Goal: Task Accomplishment & Management: Manage account settings

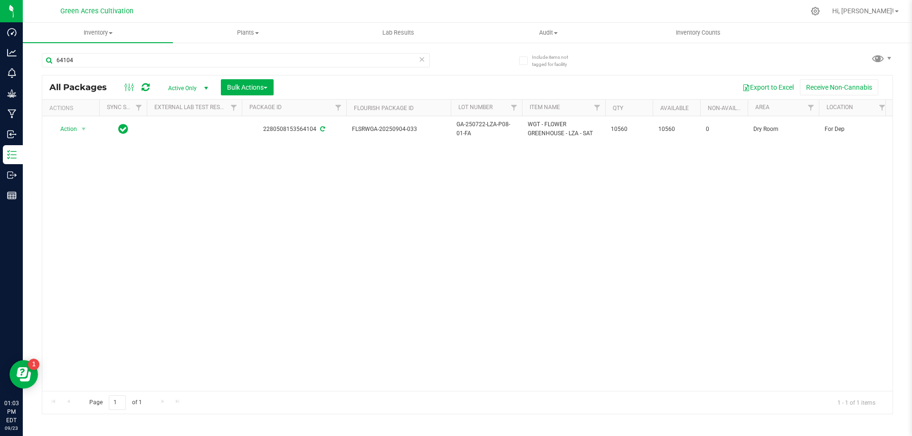
click at [456, 273] on div "Action Action Adjust qty Create package Edit attributes Global inventory Locate…" at bounding box center [467, 253] width 850 height 275
click at [420, 58] on icon at bounding box center [421, 58] width 7 height 11
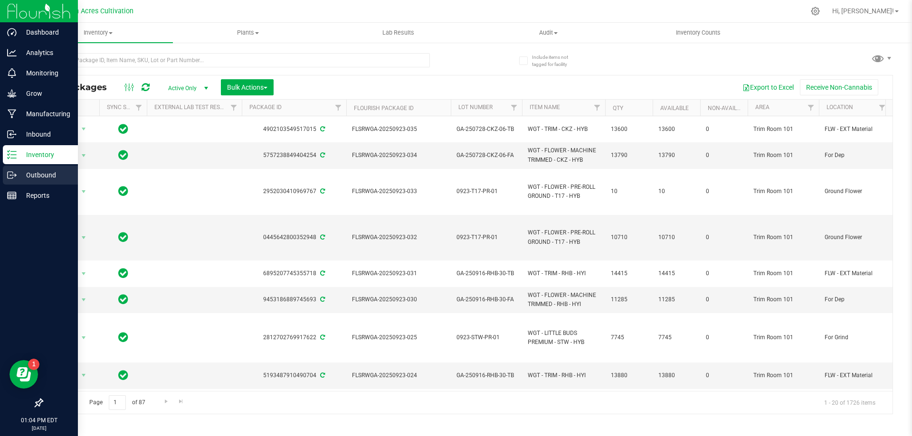
click at [33, 176] on p "Outbound" at bounding box center [45, 174] width 57 height 11
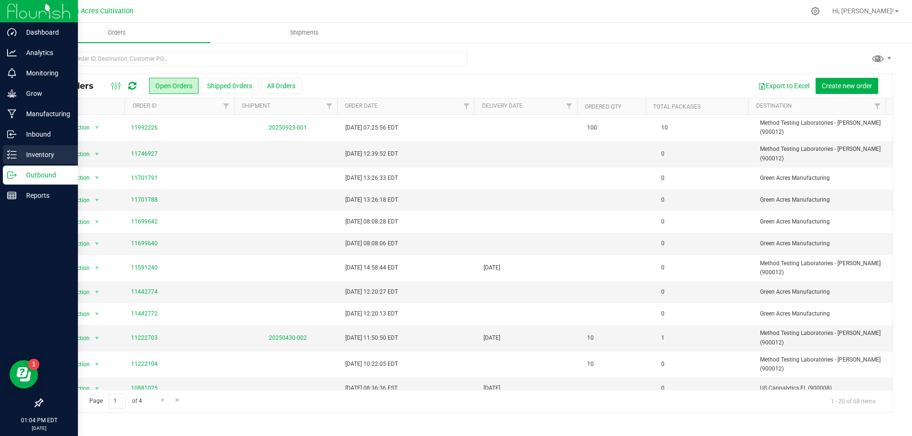
click at [16, 156] on icon at bounding box center [11, 154] width 9 height 9
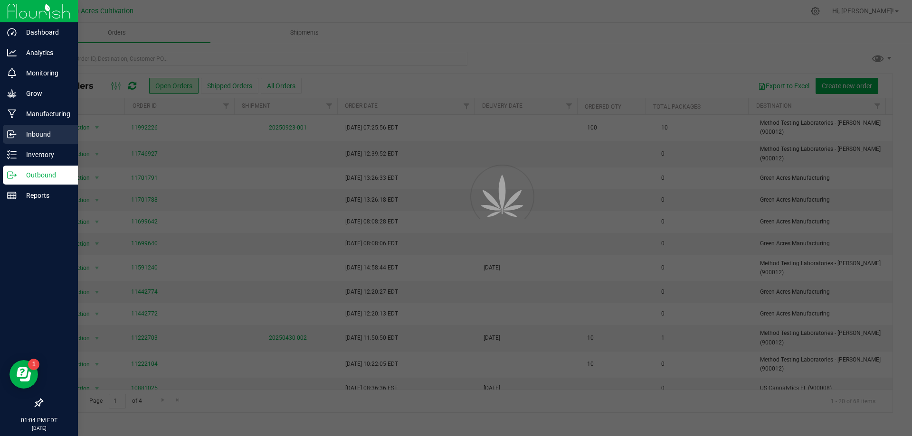
click at [28, 135] on p "Inbound" at bounding box center [45, 134] width 57 height 11
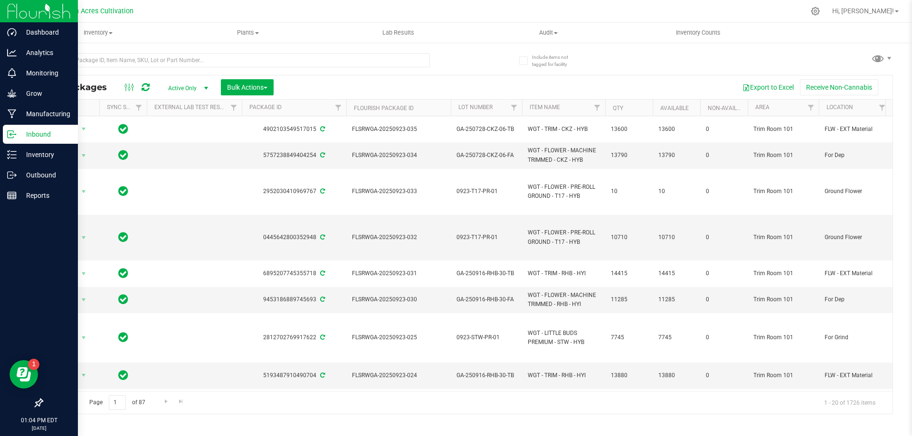
click at [27, 134] on p "Inbound" at bounding box center [45, 134] width 57 height 11
click at [56, 175] on p "Outbound" at bounding box center [45, 174] width 57 height 11
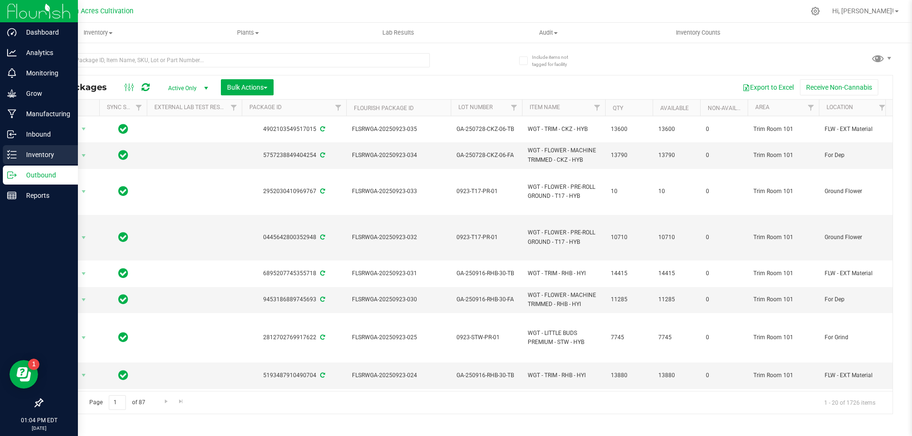
click at [52, 156] on p "Inventory" at bounding box center [45, 154] width 57 height 11
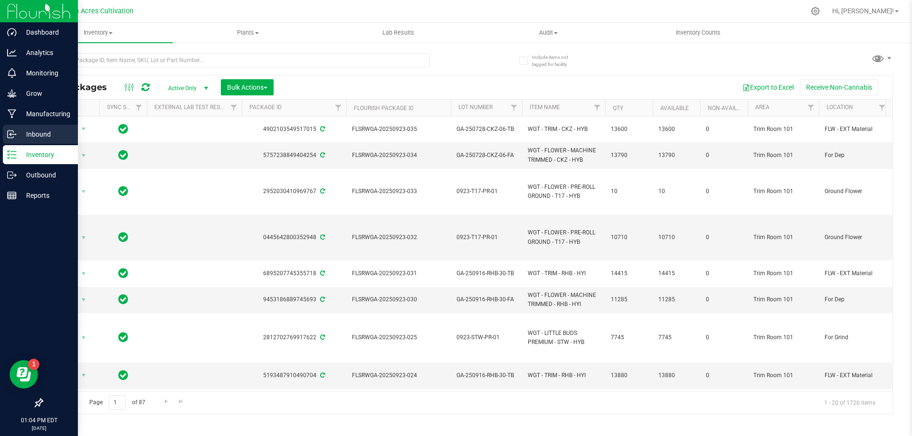
click at [52, 137] on p "Inbound" at bounding box center [45, 134] width 57 height 11
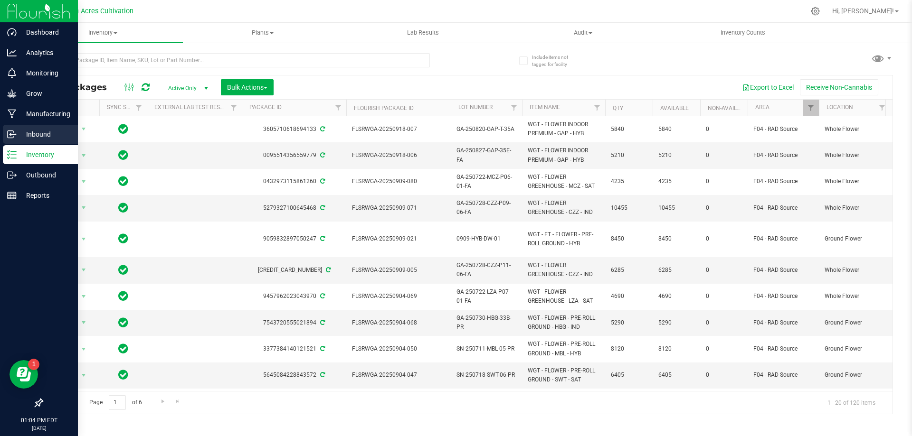
click at [23, 136] on p "Inbound" at bounding box center [45, 134] width 57 height 11
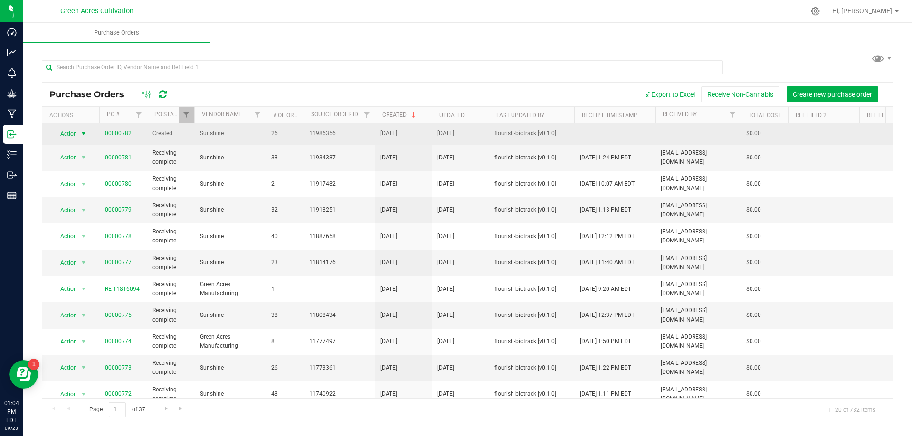
click at [82, 133] on span "select" at bounding box center [84, 134] width 8 height 8
click at [130, 136] on link "00000782" at bounding box center [118, 133] width 27 height 7
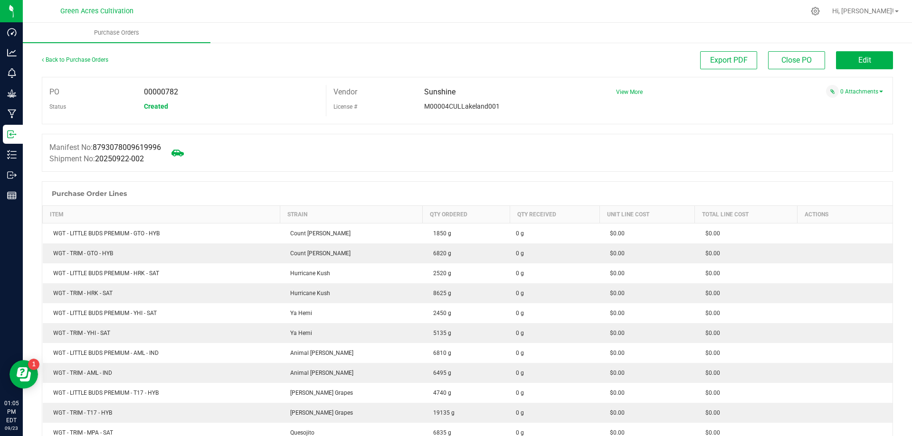
click at [183, 150] on icon at bounding box center [177, 153] width 12 height 12
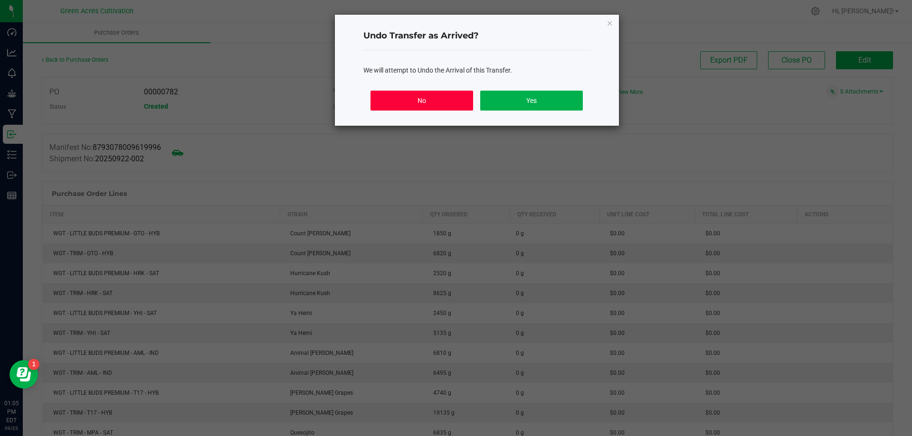
click at [417, 103] on button "No" at bounding box center [421, 101] width 102 height 20
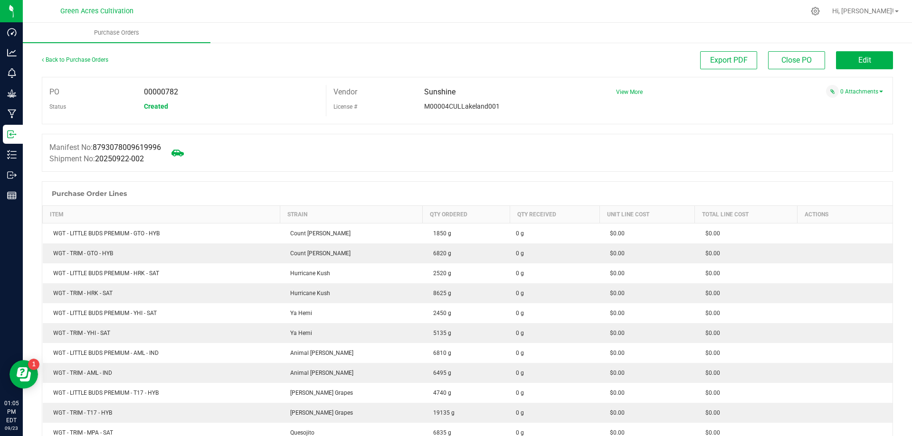
click at [179, 155] on icon at bounding box center [177, 153] width 12 height 12
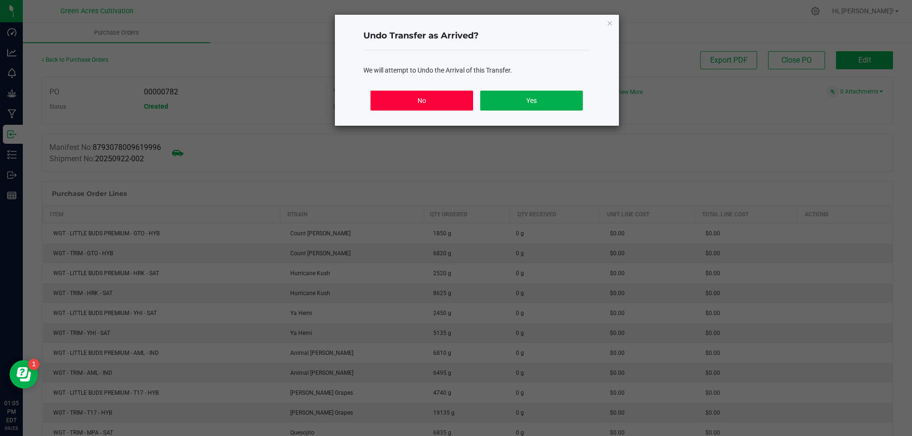
click at [425, 104] on button "No" at bounding box center [421, 101] width 102 height 20
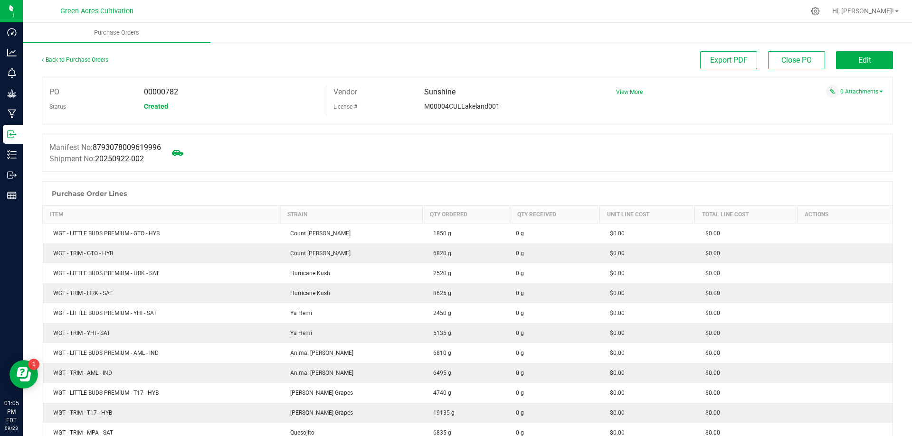
click at [326, 159] on div "Manifest No: 8793078009619996 Shipment No: 20250922-002" at bounding box center [467, 153] width 851 height 38
click at [870, 55] on button "Edit" at bounding box center [864, 60] width 57 height 18
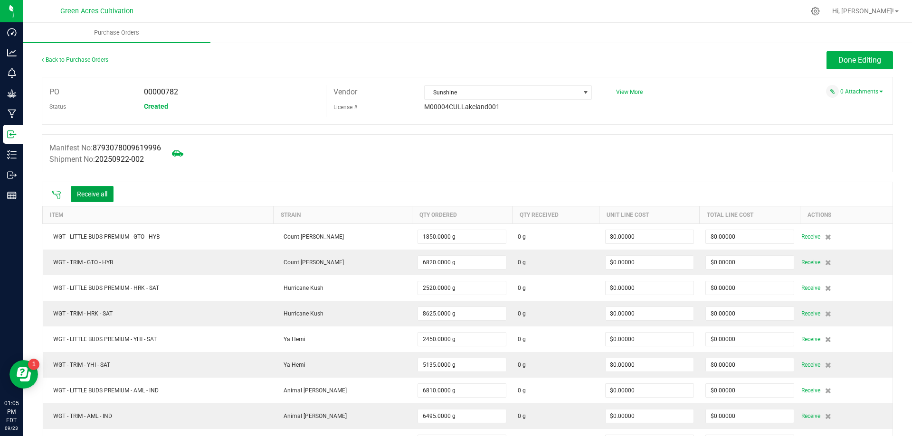
click at [104, 197] on button "Receive all" at bounding box center [92, 194] width 43 height 16
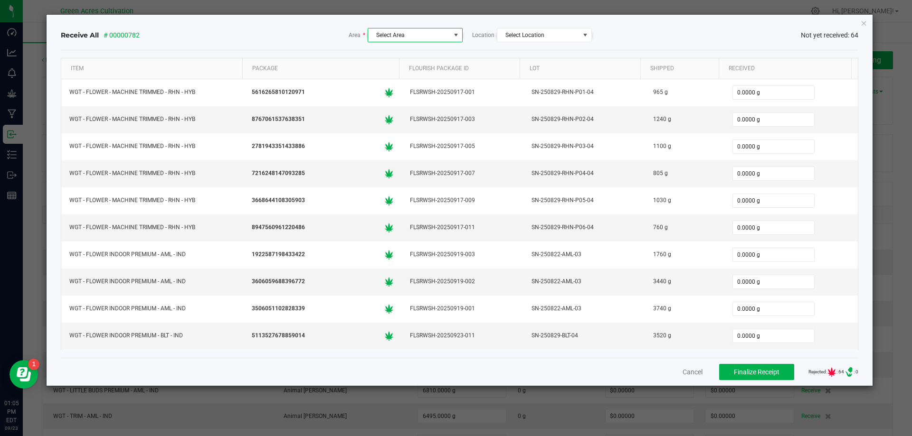
click at [404, 40] on span "Select Area" at bounding box center [409, 34] width 82 height 13
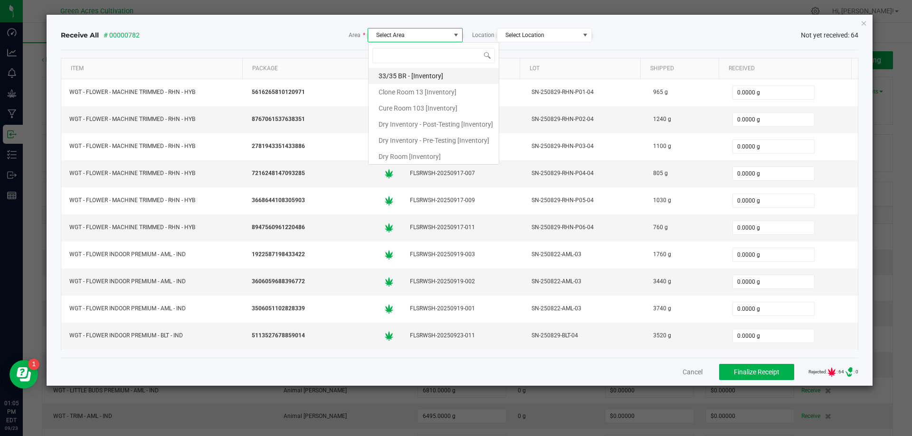
scroll to position [14, 95]
click at [424, 108] on span "Cure Room 103 [Inventory]" at bounding box center [417, 108] width 79 height 14
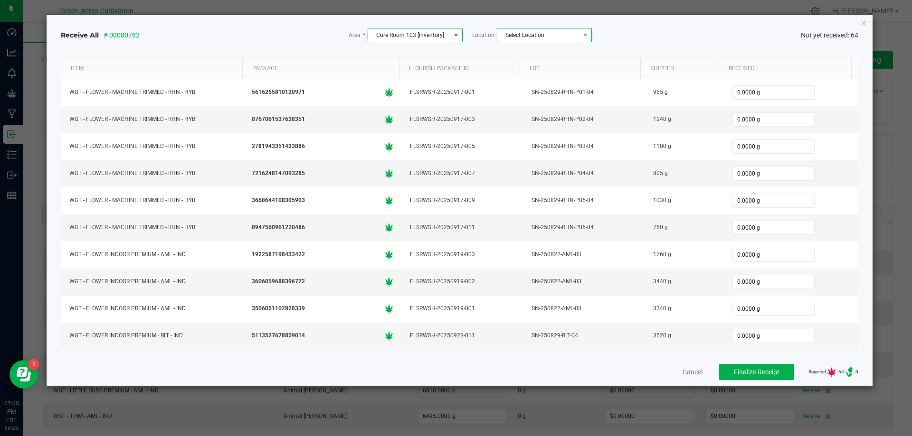
click at [550, 40] on span "Select Location" at bounding box center [538, 34] width 82 height 13
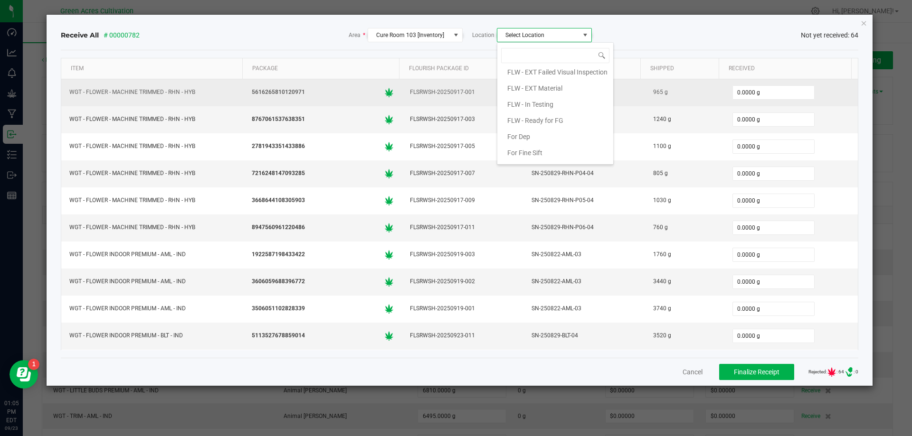
click at [534, 101] on span "FLW - In Testing" at bounding box center [530, 104] width 46 height 14
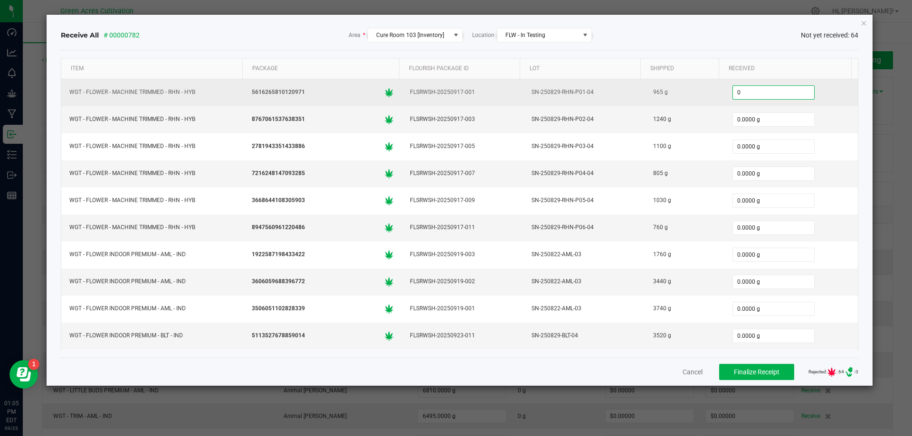
click at [756, 94] on input "0" at bounding box center [773, 92] width 81 height 13
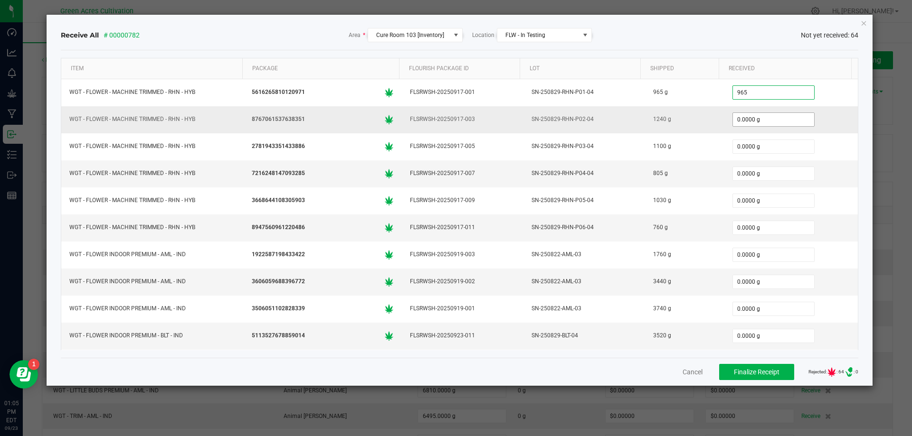
type input "965.0000 g"
click at [749, 118] on input "0" at bounding box center [773, 119] width 81 height 13
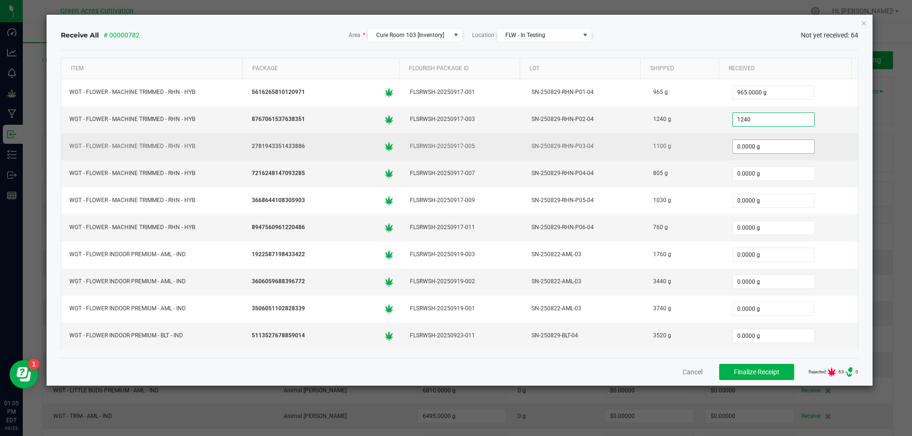
type input "1240.0000 g"
click at [733, 149] on input "0" at bounding box center [773, 146] width 81 height 13
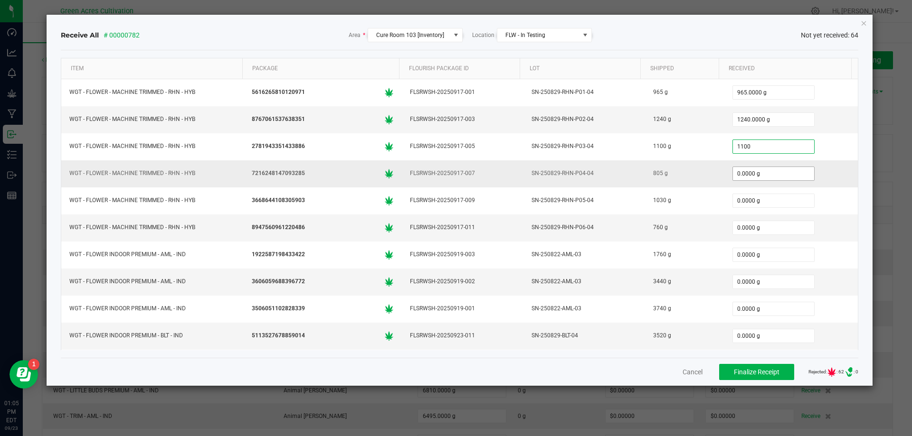
type input "1100.0000 g"
click at [733, 172] on input "0" at bounding box center [773, 173] width 81 height 13
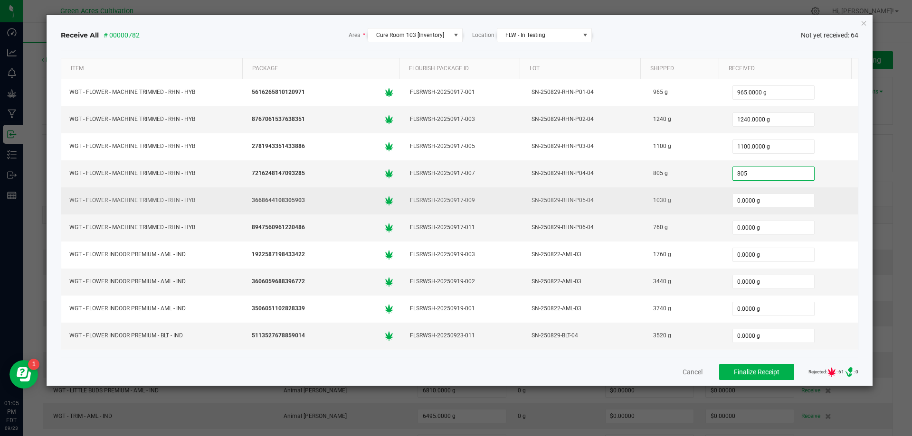
click at [740, 212] on td "0.0000 g" at bounding box center [791, 201] width 134 height 27
type input "805.0000 g"
click at [736, 202] on input "0" at bounding box center [773, 200] width 81 height 13
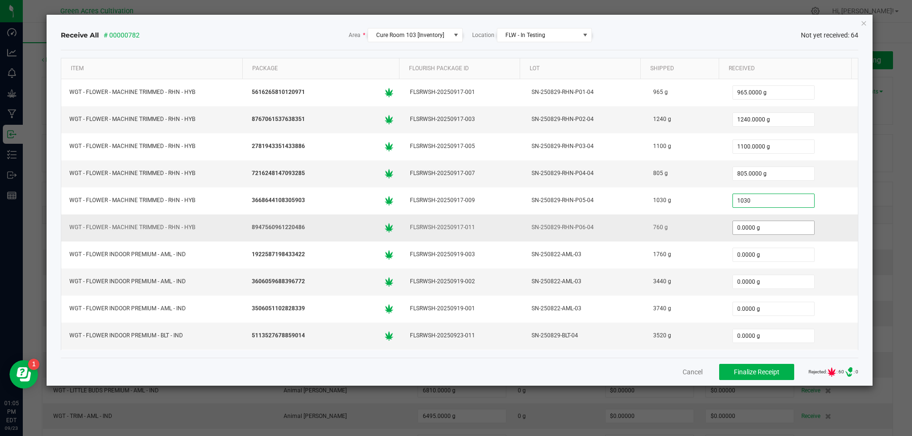
type input "1030.0000 g"
click at [740, 228] on input "0" at bounding box center [773, 227] width 81 height 13
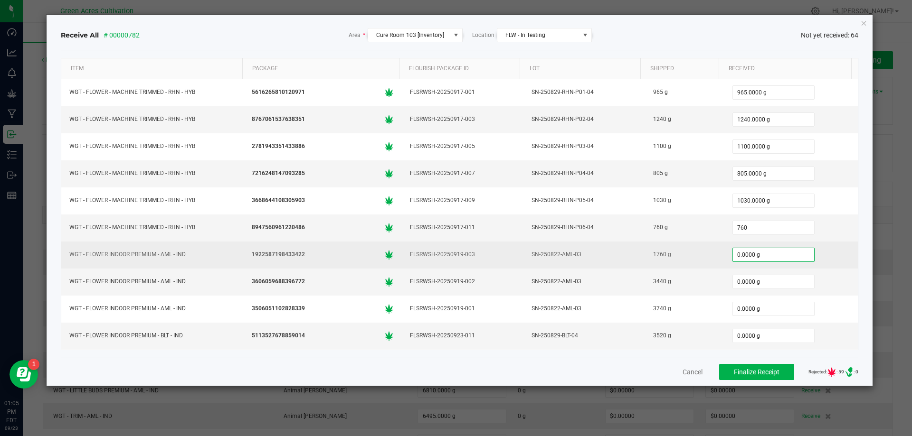
type input "760.0000 g"
click at [746, 250] on input "0" at bounding box center [773, 254] width 81 height 13
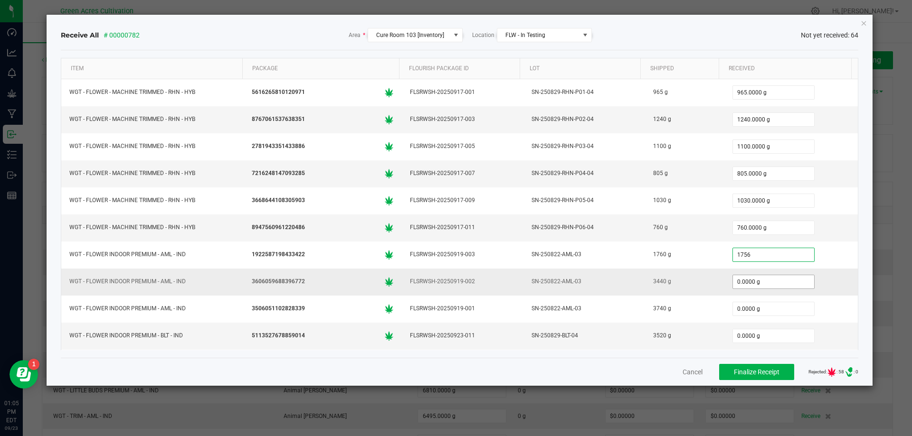
type input "1756.0000 g"
click at [733, 282] on input "0" at bounding box center [773, 281] width 81 height 13
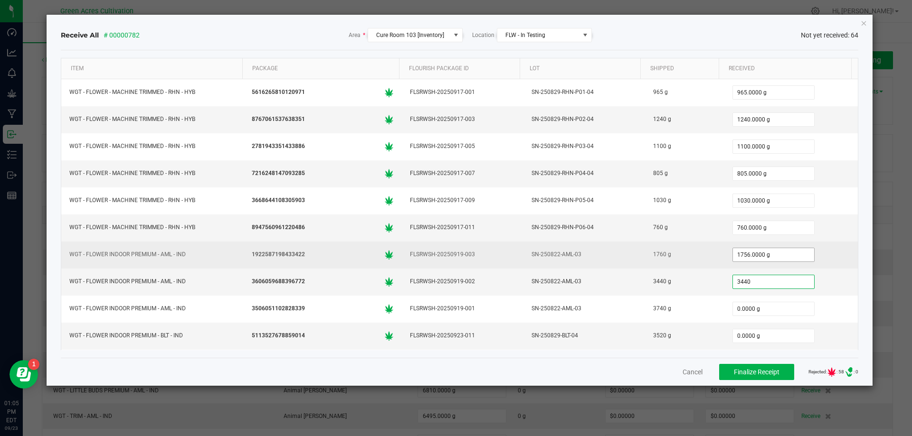
type input "3440"
type input "1756"
type input "3440.0000 g"
click at [740, 254] on input "1756" at bounding box center [773, 254] width 81 height 13
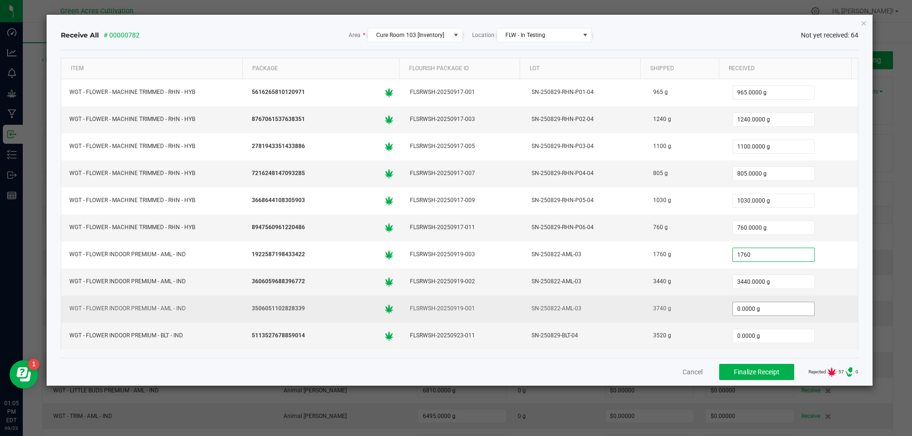
type input "1760.0000 g"
click at [749, 311] on input "0" at bounding box center [773, 308] width 81 height 13
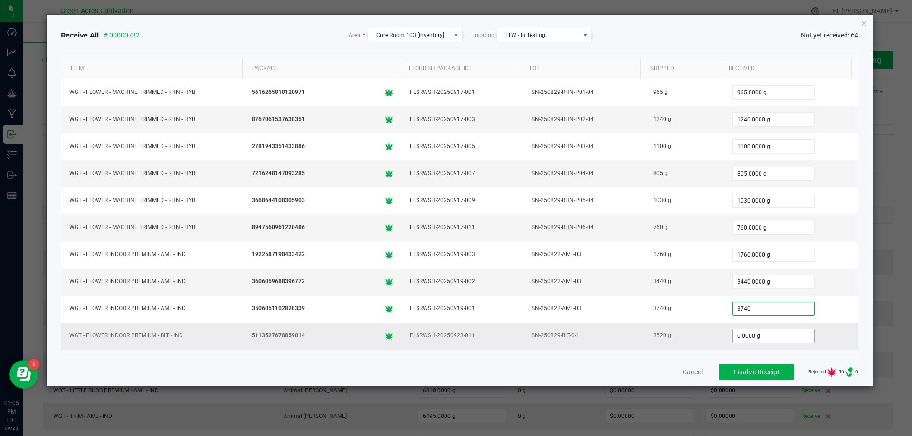
type input "3740.0000 g"
click at [747, 335] on input "0" at bounding box center [773, 336] width 81 height 13
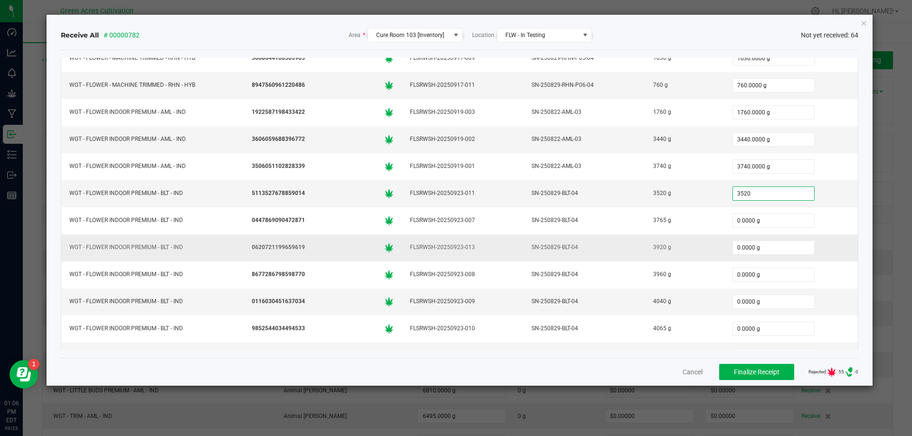
scroll to position [190, 0]
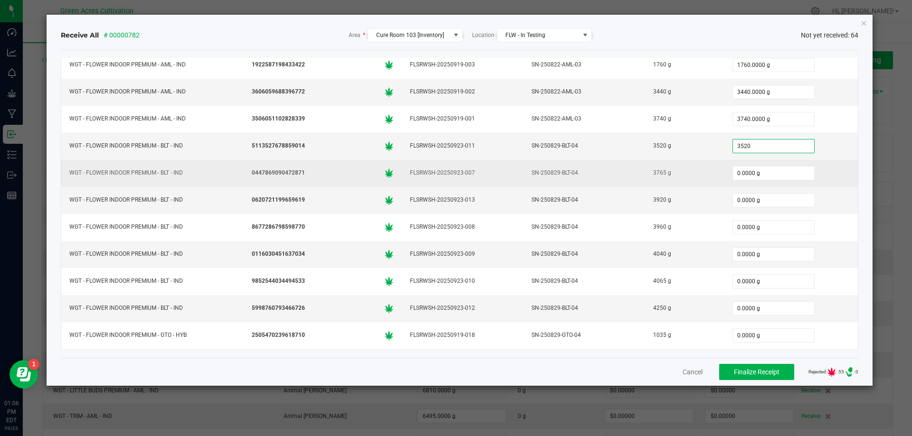
type input "3520.0000 g"
click at [758, 181] on div "0.0000 g" at bounding box center [791, 173] width 122 height 19
type input "0"
click at [744, 174] on input "0" at bounding box center [773, 173] width 81 height 13
click at [744, 171] on input "0" at bounding box center [773, 173] width 81 height 13
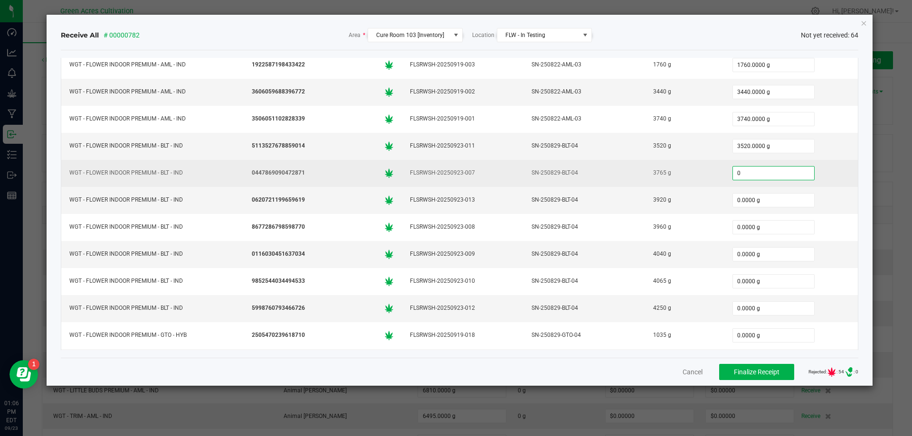
drag, startPoint x: 736, startPoint y: 177, endPoint x: 734, endPoint y: 181, distance: 5.1
click at [734, 178] on input "0" at bounding box center [773, 173] width 81 height 13
click at [739, 173] on input "0" at bounding box center [773, 173] width 81 height 13
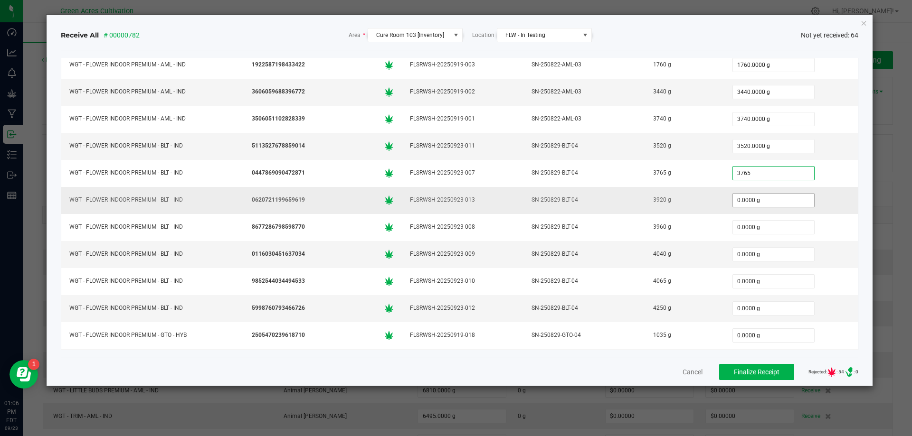
type input "3765.0000 g"
click at [750, 196] on input "0" at bounding box center [773, 200] width 81 height 13
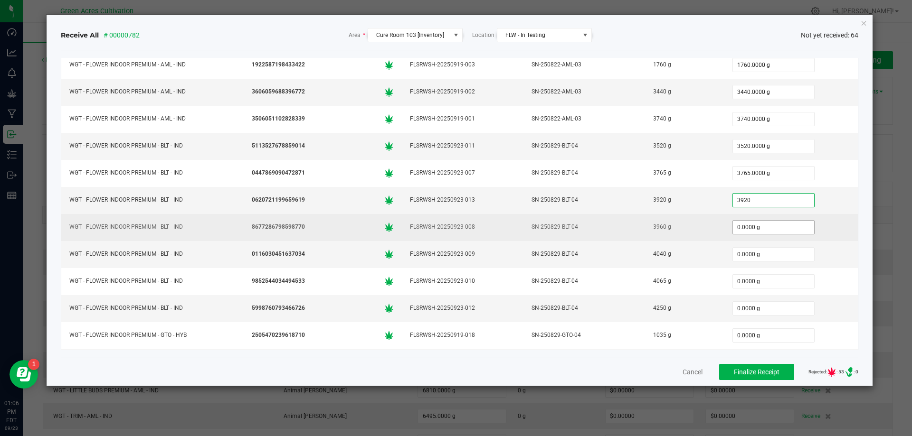
type input "3920.0000 g"
click at [764, 223] on input "0" at bounding box center [773, 227] width 81 height 13
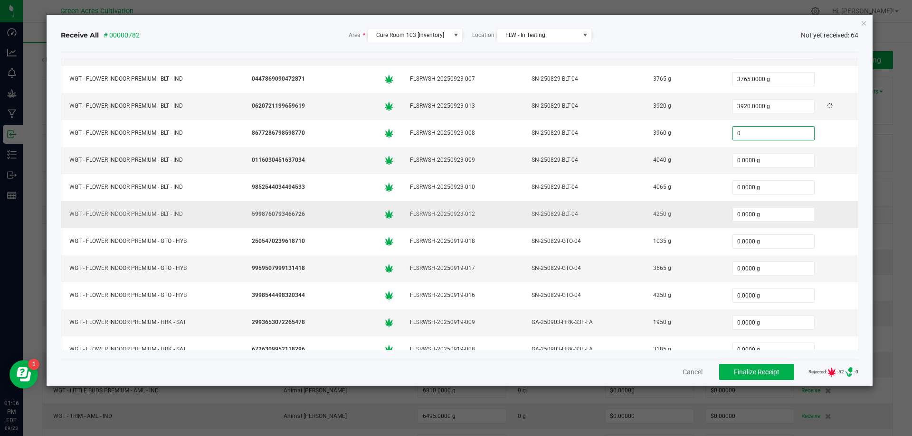
scroll to position [285, 0]
type input "3960.0000 g"
click at [745, 159] on input "0" at bounding box center [773, 159] width 81 height 13
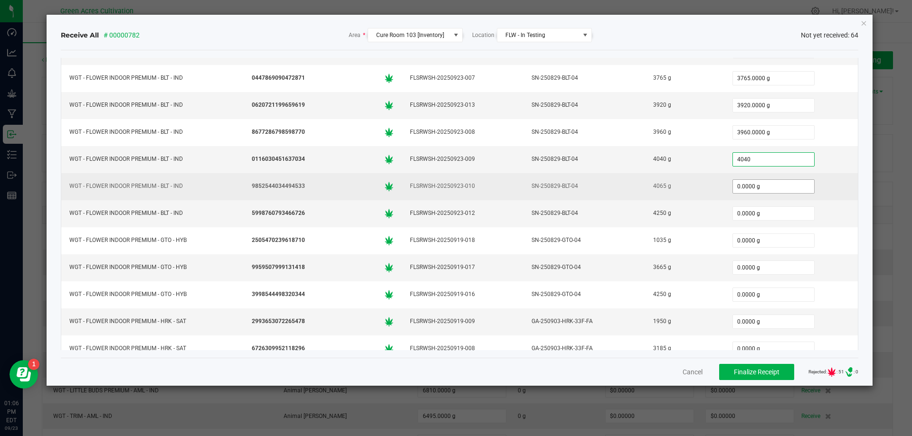
type input "4040.0000 g"
click at [733, 192] on input "0" at bounding box center [773, 186] width 81 height 13
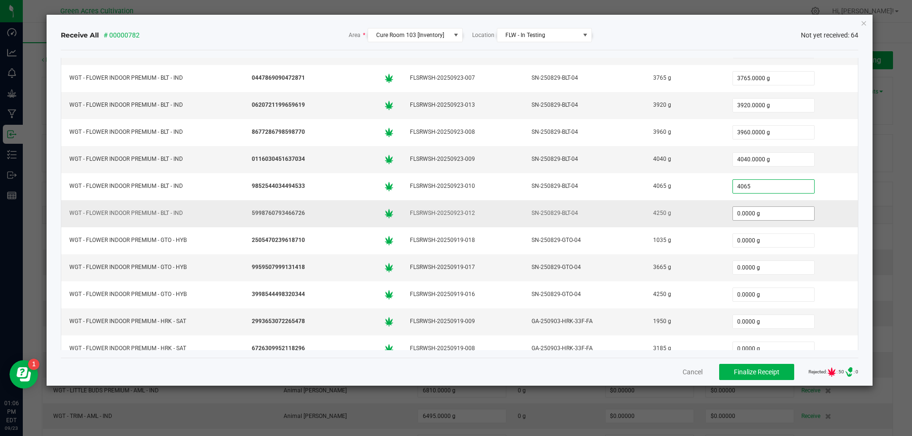
type input "4065.0000 g"
click at [739, 212] on input "0" at bounding box center [773, 213] width 81 height 13
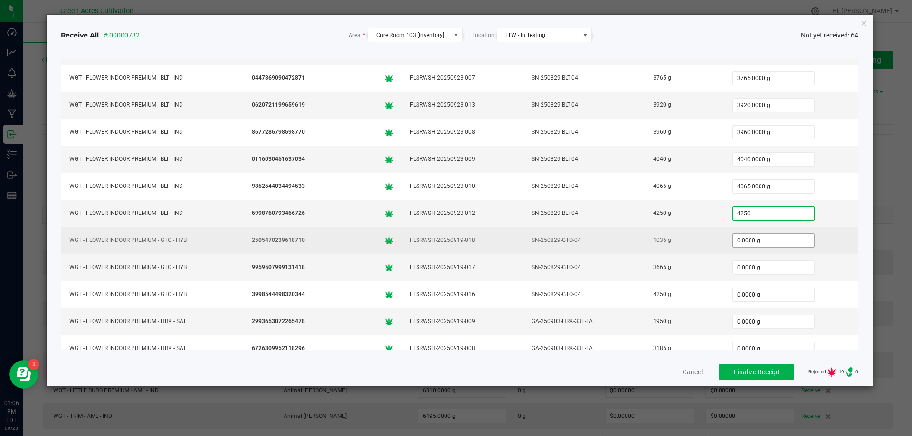
type input "4250.0000 g"
click at [750, 242] on input "0" at bounding box center [773, 240] width 81 height 13
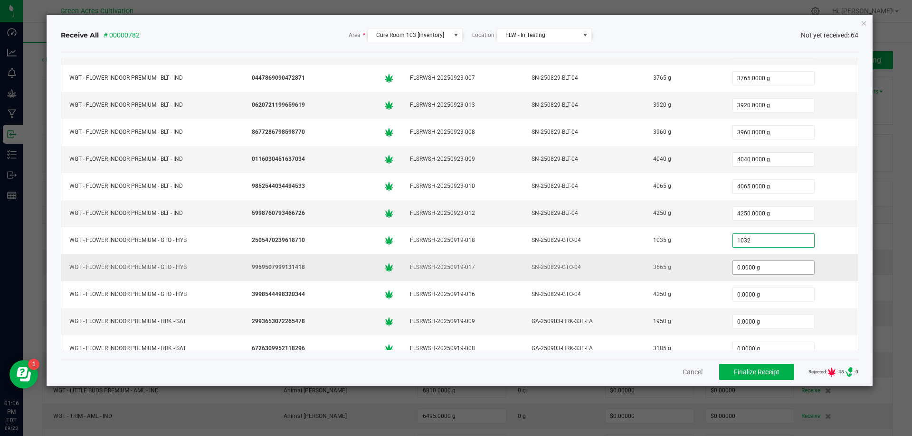
type input "1032.0000 g"
click at [736, 269] on input "0" at bounding box center [773, 267] width 81 height 13
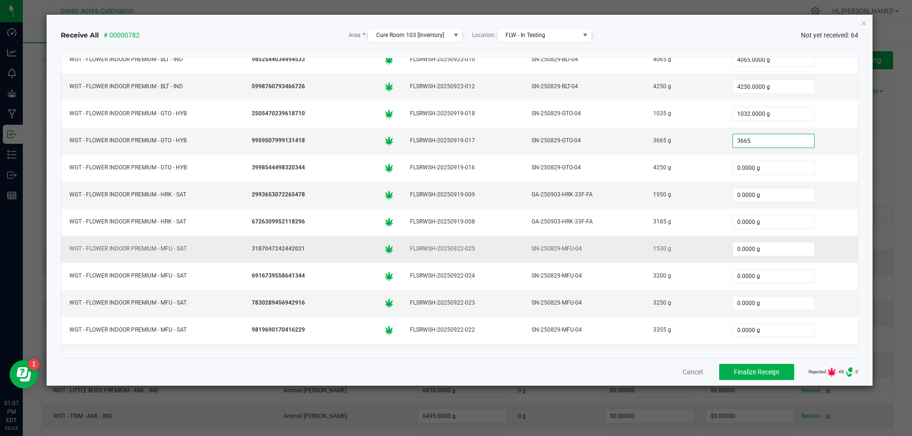
scroll to position [475, 0]
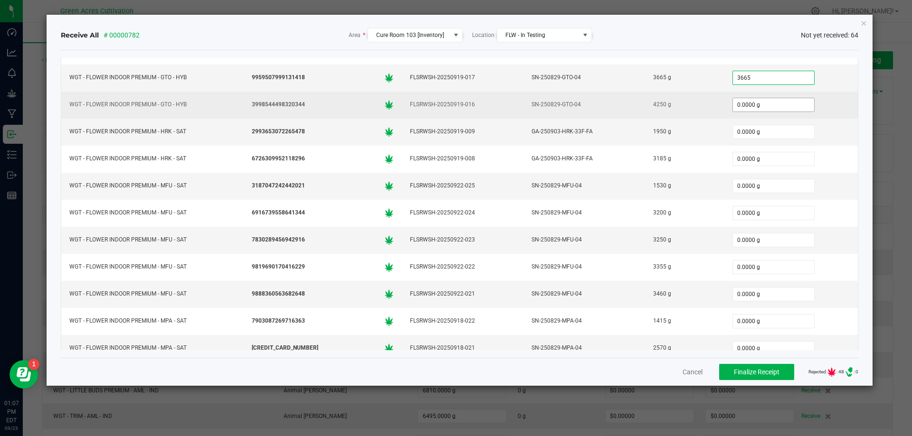
type input "3665.0000 g"
click at [758, 105] on input "0" at bounding box center [773, 104] width 81 height 13
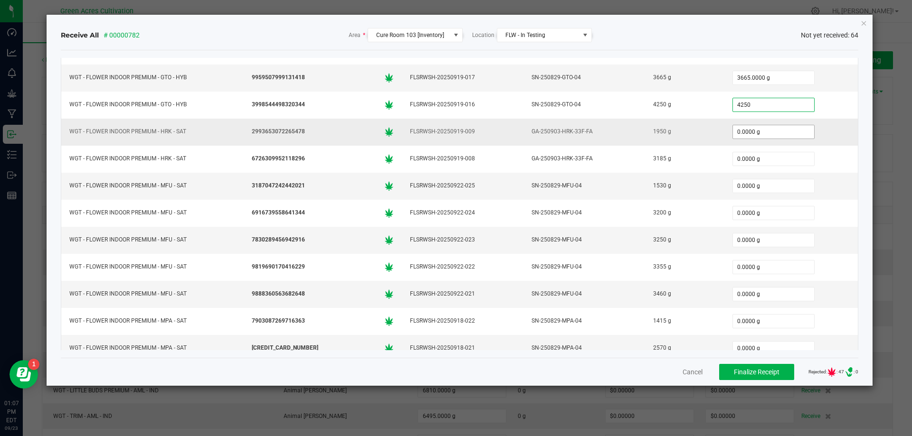
type input "4250.0000 g"
click at [759, 126] on input "0" at bounding box center [773, 131] width 81 height 13
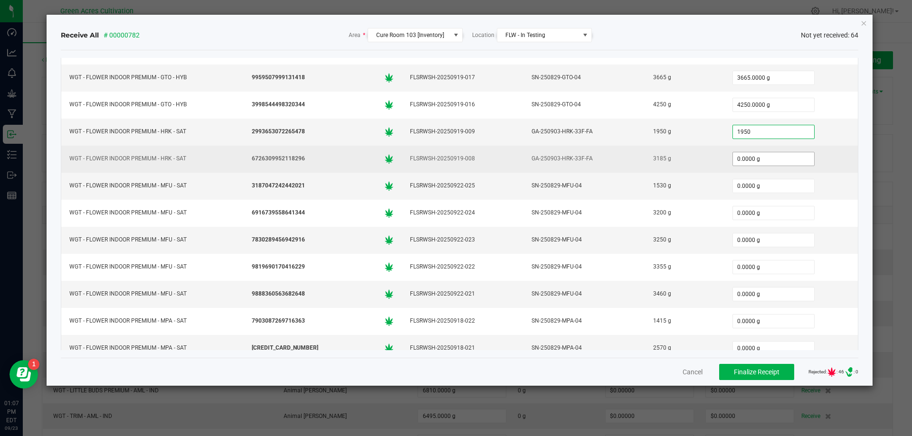
type input "1950.0000 g"
click at [742, 159] on input "0" at bounding box center [773, 158] width 81 height 13
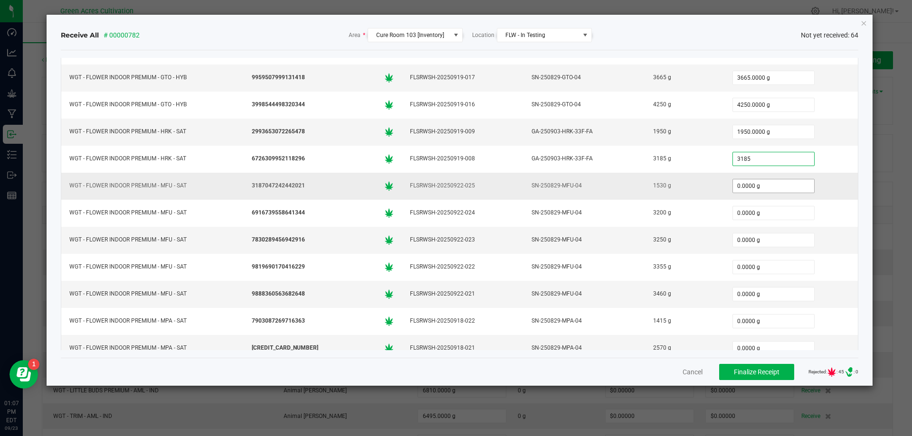
type input "3185.0000 g"
click at [751, 186] on input "0" at bounding box center [773, 185] width 81 height 13
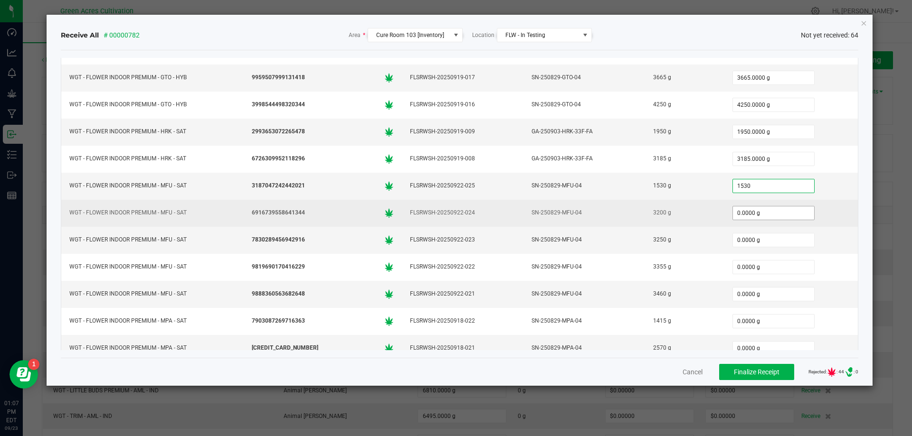
type input "1530.0000 g"
click at [747, 213] on input "0" at bounding box center [773, 213] width 81 height 13
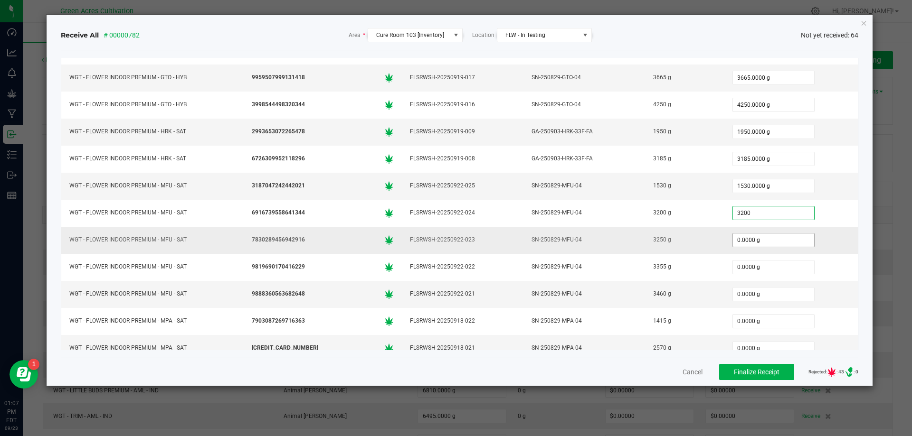
type input "3200.0000 g"
click at [758, 245] on input "0" at bounding box center [773, 240] width 81 height 13
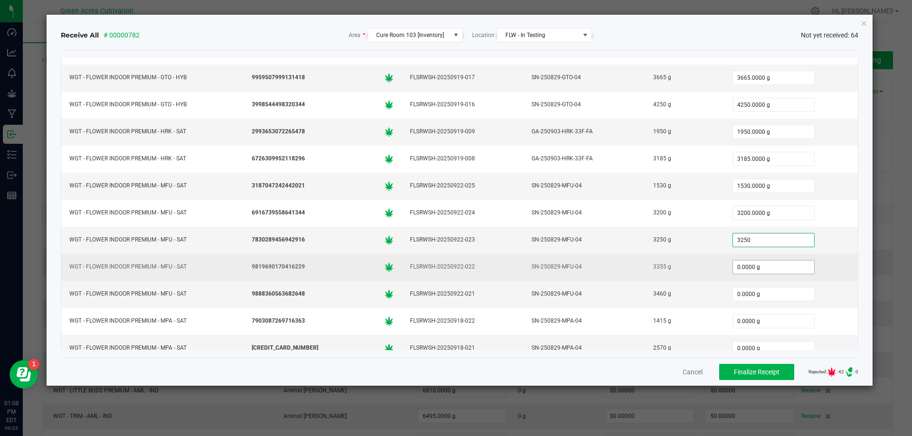
type input "3250.0000 g"
click at [742, 264] on input "0" at bounding box center [773, 267] width 81 height 13
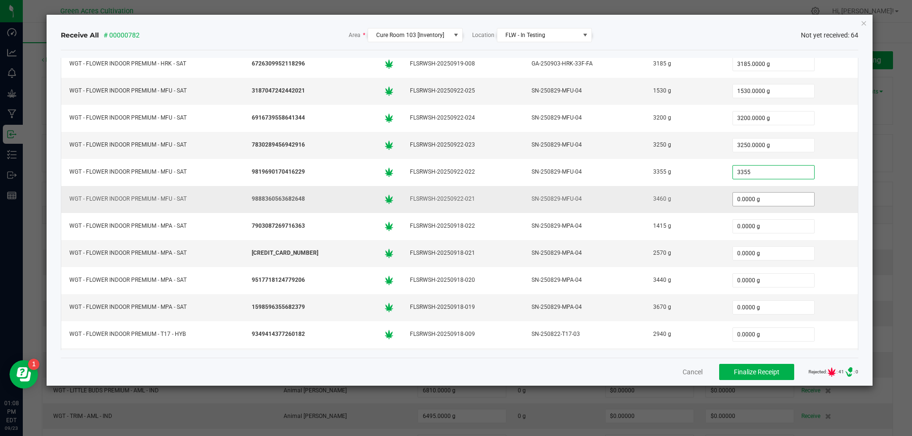
type input "3355.0000 g"
click at [747, 201] on input "0" at bounding box center [773, 199] width 81 height 13
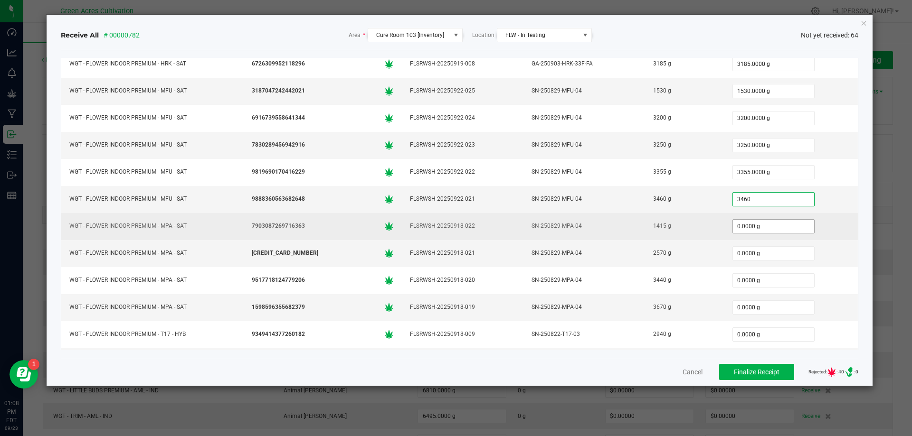
type input "3460.0000 g"
click at [749, 225] on input "0" at bounding box center [773, 226] width 81 height 13
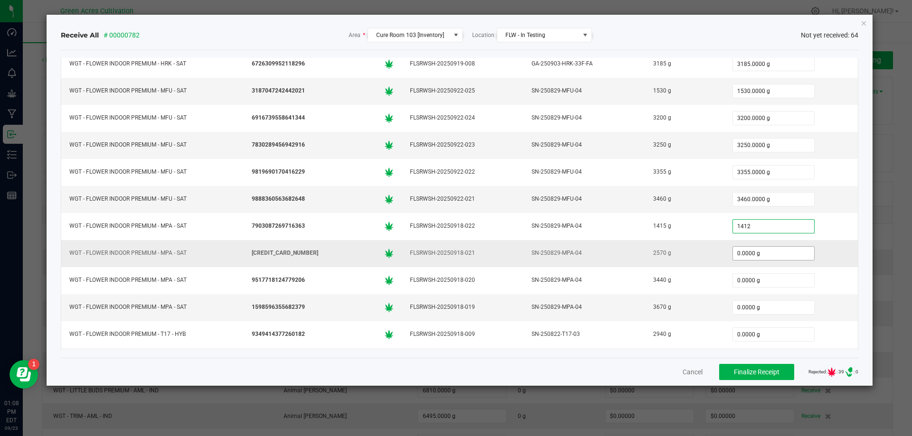
type input "1412.0000 g"
click at [740, 256] on input "0" at bounding box center [773, 253] width 81 height 13
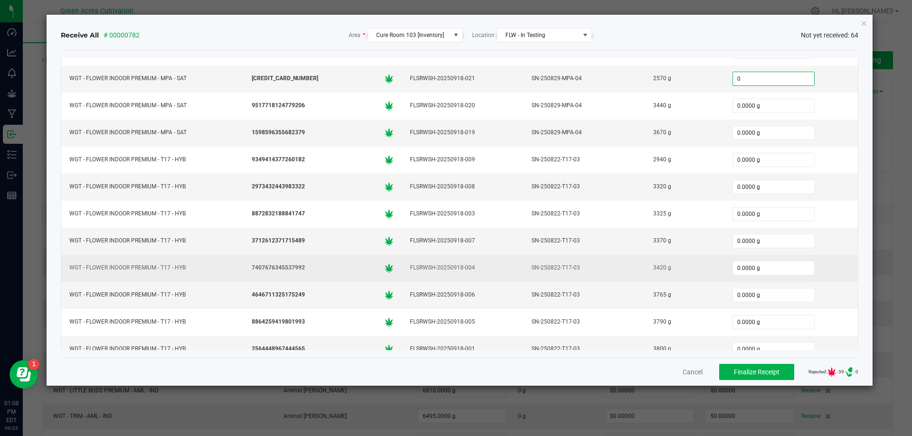
scroll to position [760, 0]
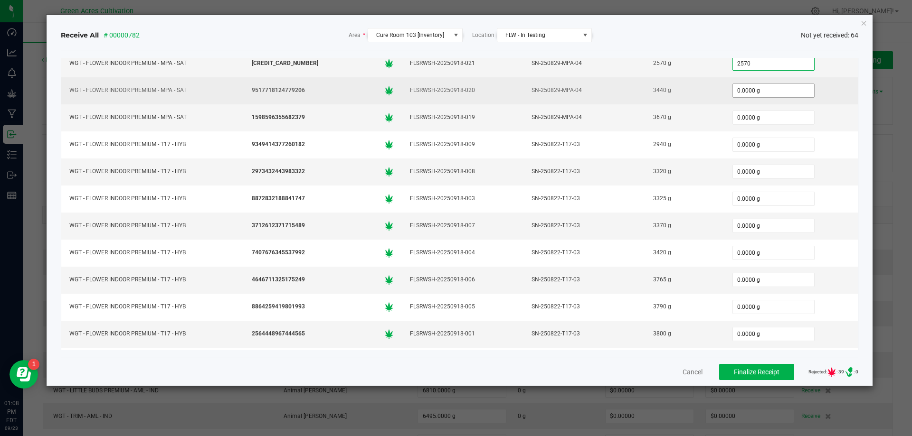
type input "2570.0000 g"
click at [733, 94] on input "0" at bounding box center [773, 90] width 81 height 13
type input "3440.0000 g"
type input "3670.0000 g"
type input "2940.0000 g"
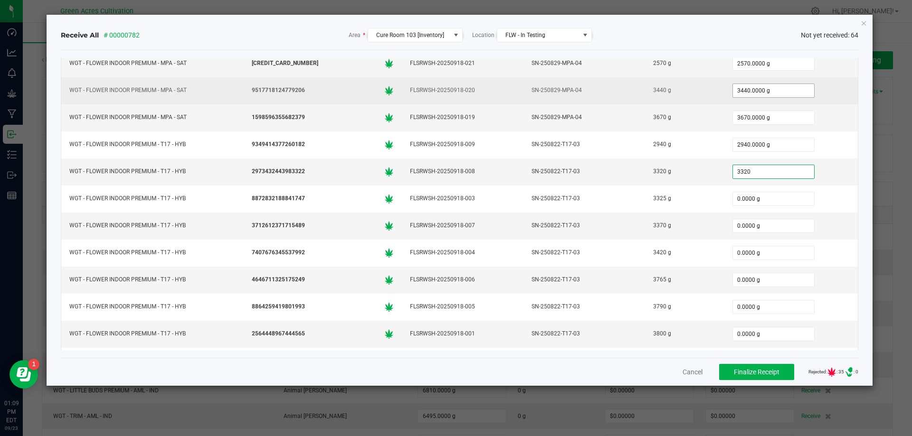
type input "3320.0000 g"
type input "3325.0000 g"
type input "3370.0000 g"
type input "3420.0000 g"
type input "3765.0000 g"
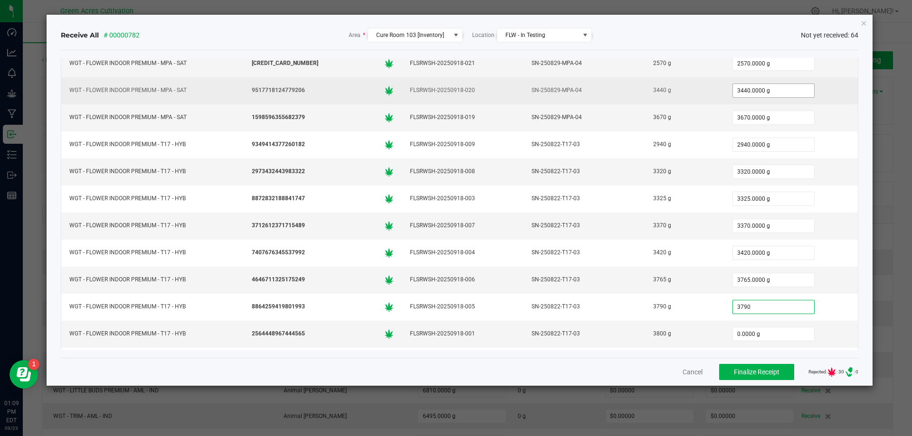
type input "3790.0000 g"
type input "3800.0000 g"
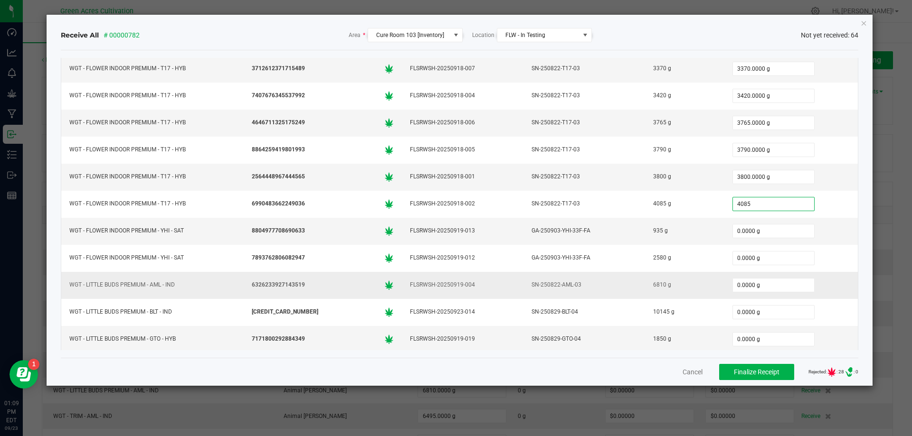
type input "4085.0000 g"
type input "935.0000 g"
type input "2580.0000 g"
type input "6810.0000 g"
type input "10145.0000 g"
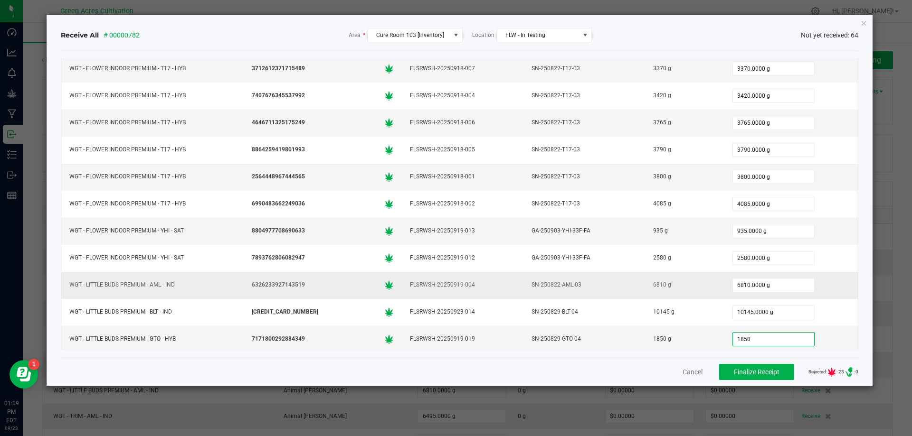
type input "1850.0000 g"
type input "2520.0000 g"
type input "5120.0000 g"
type input "1420.0000 g"
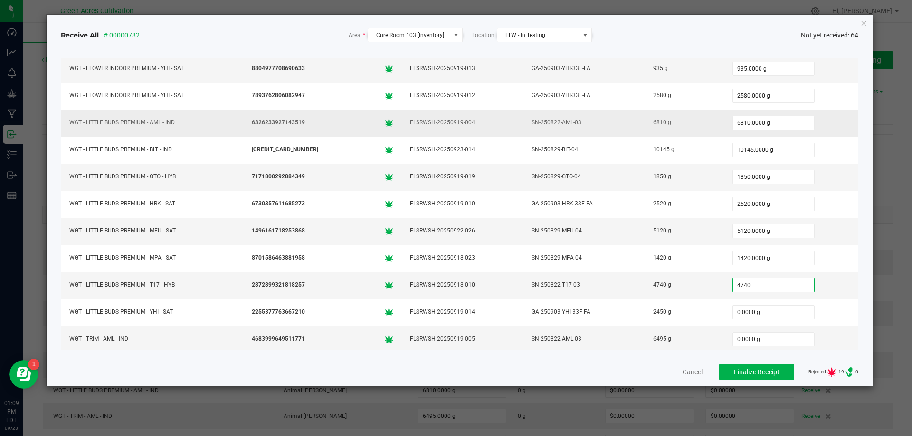
type input "4740.0000 g"
type input "2450.0000 g"
type input "6495.0000 g"
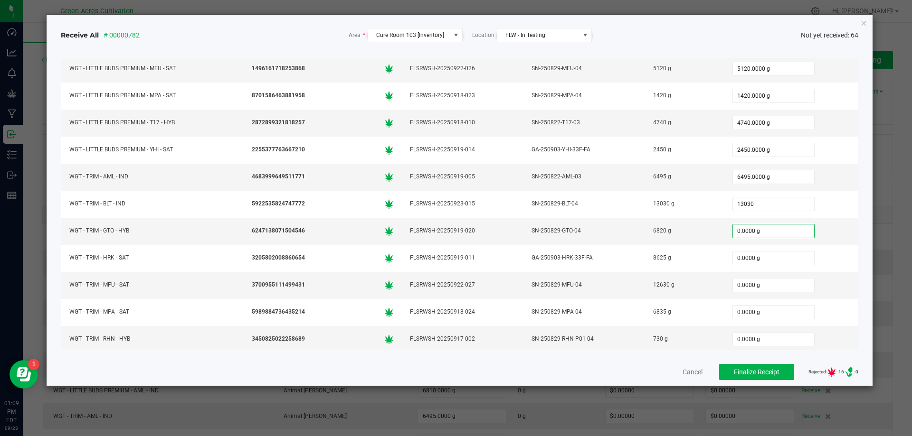
type input "13030.0000 g"
type input "6820.0000 g"
type input "8625.0000 g"
type input "12630.0000 g"
type input "6835.0000 g"
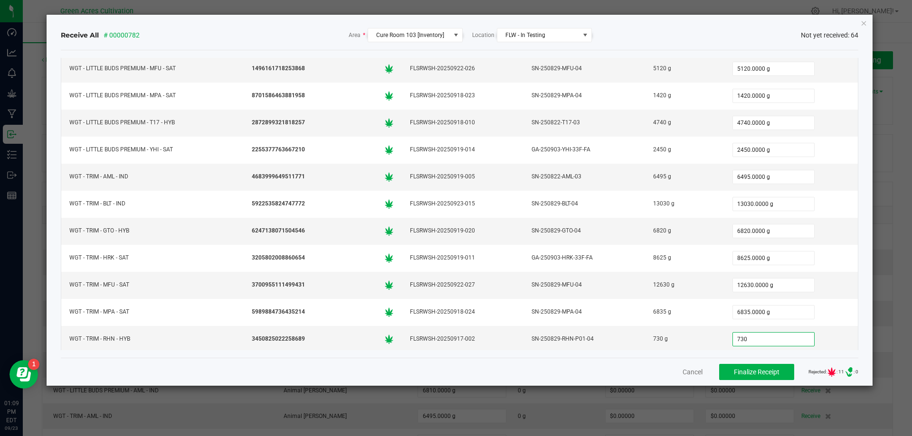
type input "730.0000 g"
type input "760.0000 g"
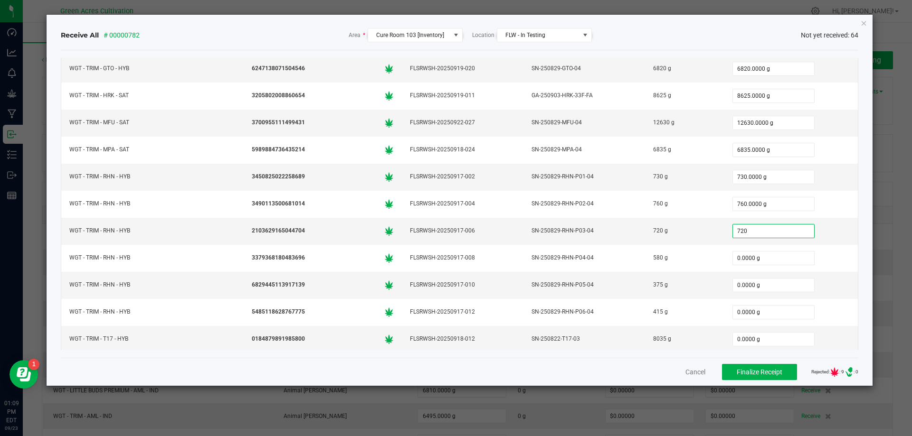
type input "720.0000 g"
type input "580.0000 g"
type input "375.0000 g"
type input "415"
type input "0"
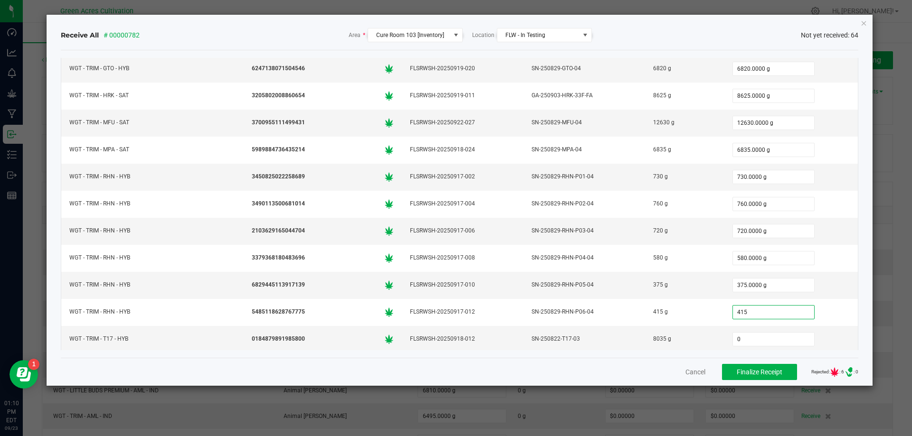
type input "415.0000 g"
type input "8035.0000 g"
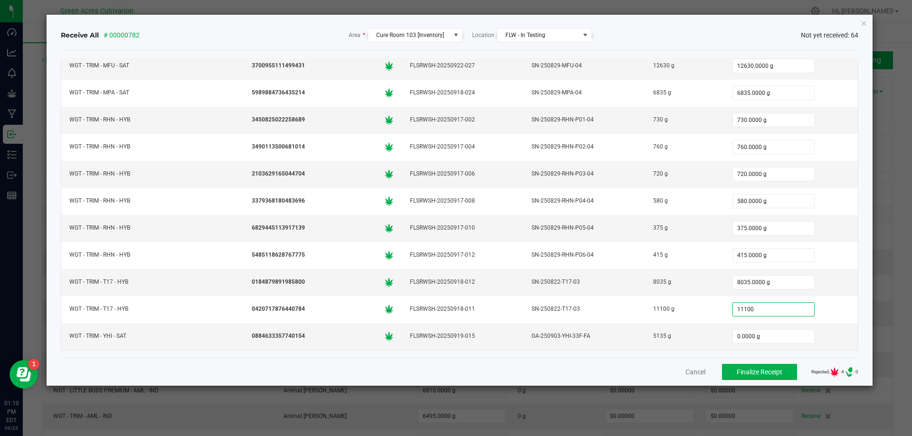
type input "11100"
type input "0"
type input "11100.0000 g"
type input "5135.0000 g"
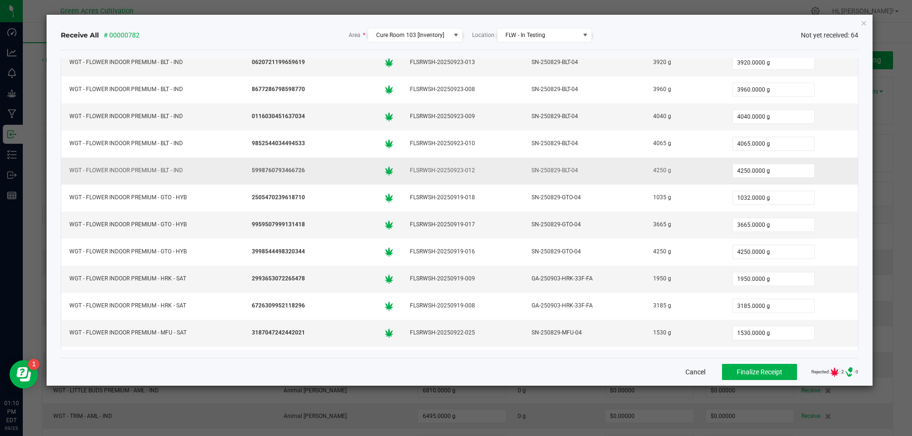
scroll to position [380, 0]
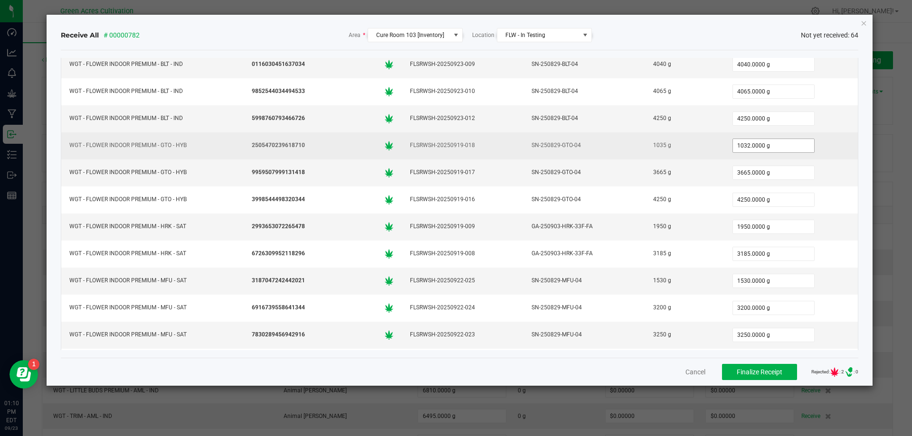
click at [734, 148] on input "1032.0000 g" at bounding box center [773, 145] width 81 height 13
click at [736, 146] on input "1032" at bounding box center [773, 145] width 81 height 13
click at [742, 144] on input "1032" at bounding box center [773, 145] width 81 height 13
click at [743, 143] on input "1032" at bounding box center [773, 145] width 81 height 13
type input "1035.0000 g"
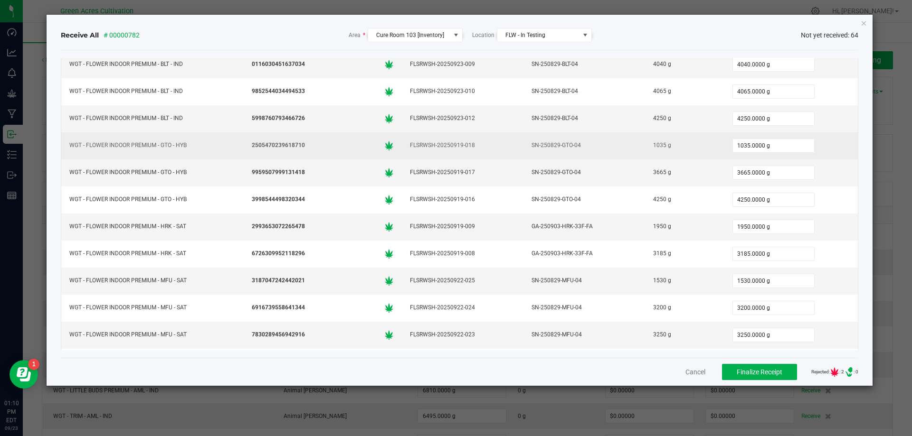
click at [650, 152] on div "1035 g" at bounding box center [683, 146] width 67 height 14
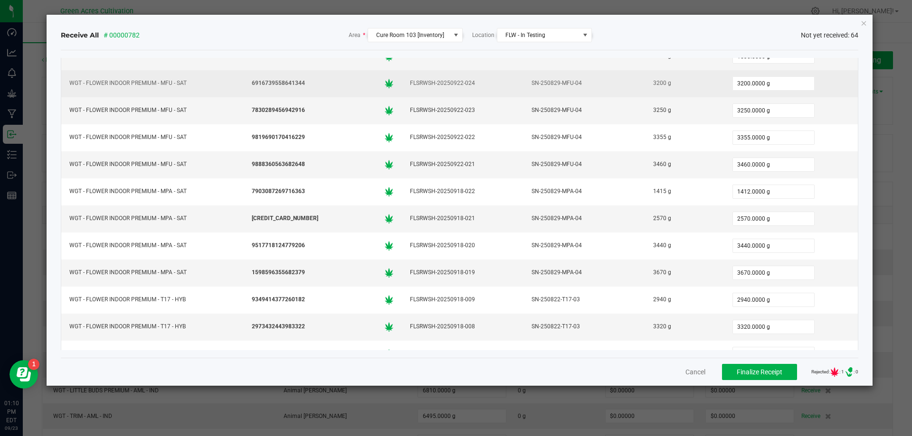
scroll to position [617, 0]
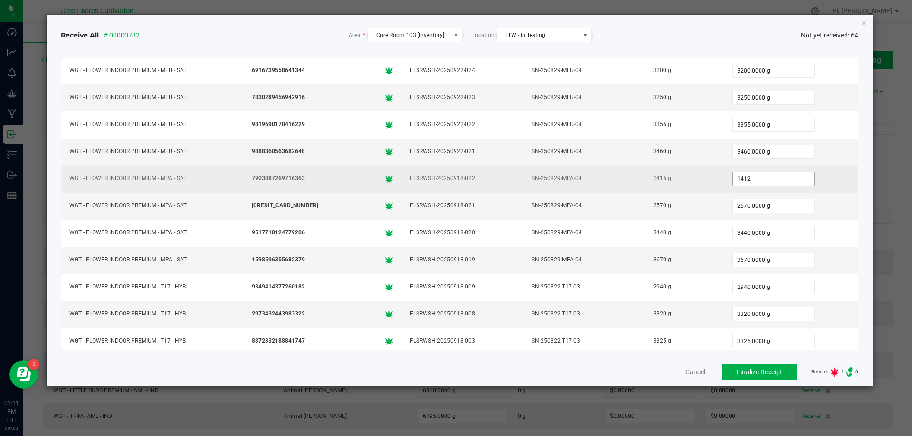
click at [738, 183] on input "1412" at bounding box center [773, 178] width 81 height 13
type input "1415.0000 g"
click at [658, 185] on div "1415 g" at bounding box center [683, 179] width 67 height 14
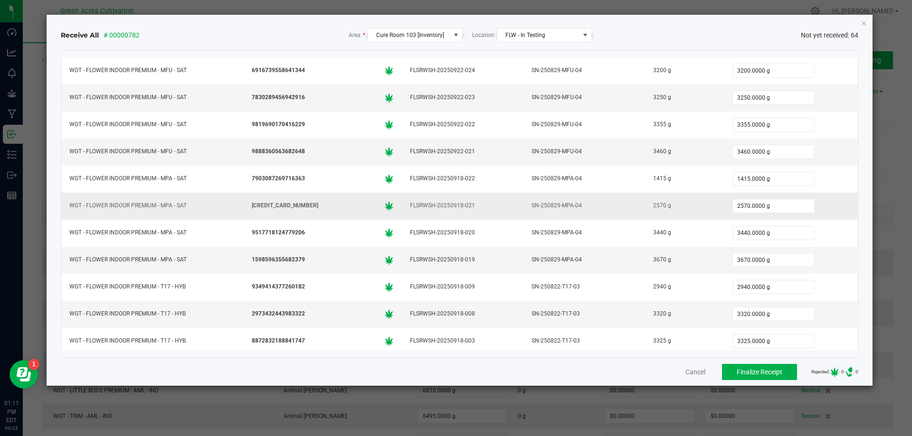
click at [653, 209] on div "2570 g" at bounding box center [683, 206] width 67 height 14
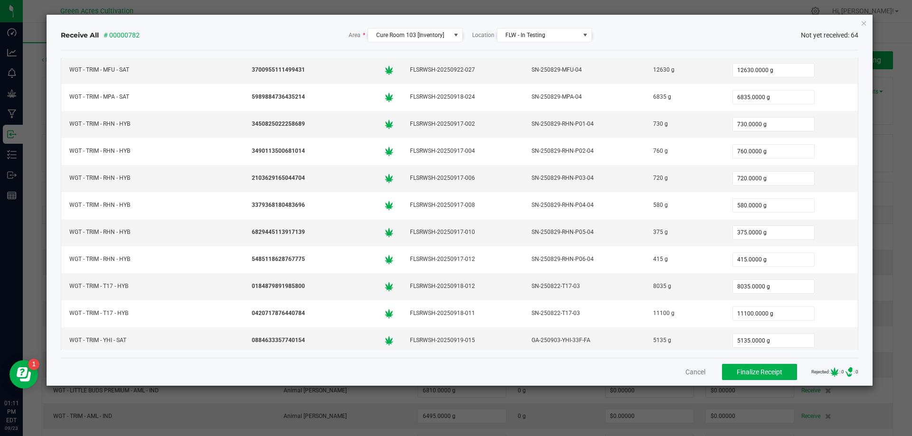
scroll to position [1461, 0]
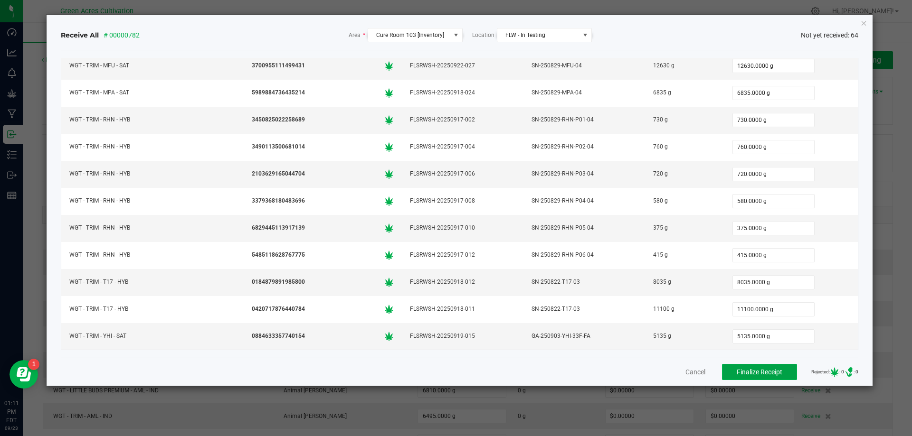
click at [743, 369] on span "Finalize Receipt" at bounding box center [759, 372] width 46 height 8
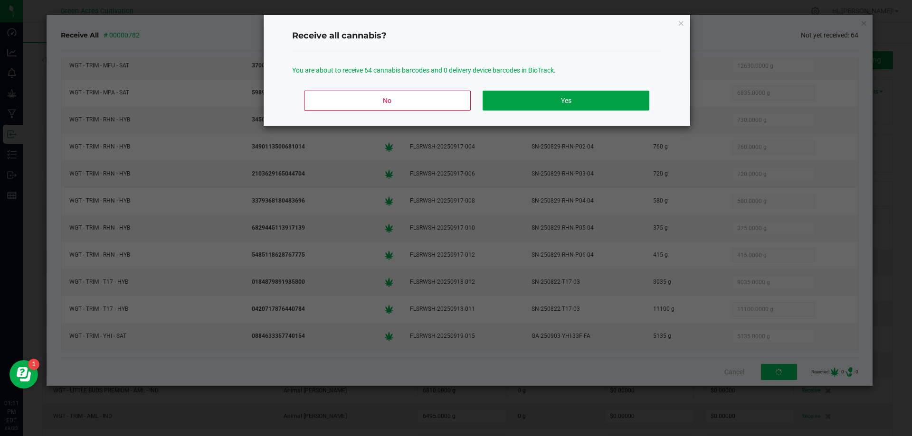
click at [546, 96] on button "Yes" at bounding box center [565, 101] width 166 height 20
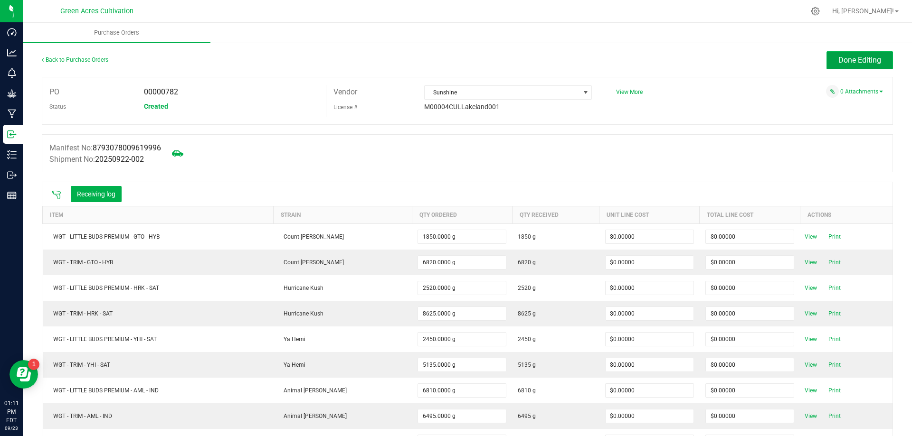
click at [829, 64] on button "Done Editing" at bounding box center [859, 60] width 66 height 18
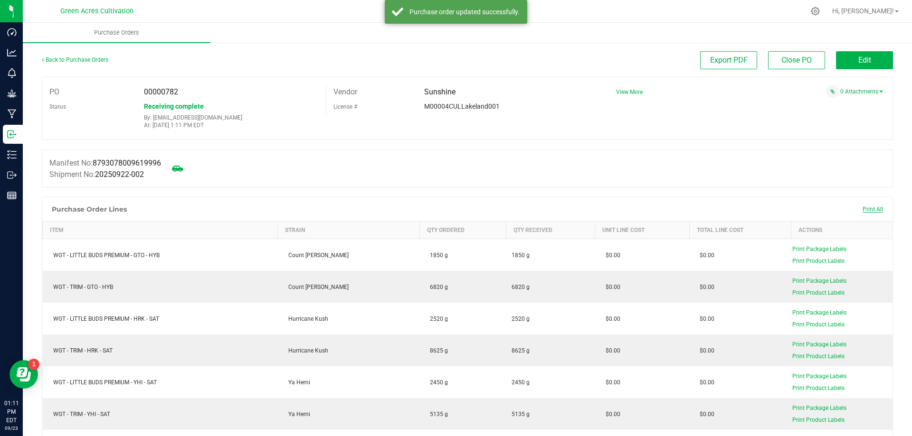
click at [869, 209] on span "Print All" at bounding box center [872, 209] width 20 height 7
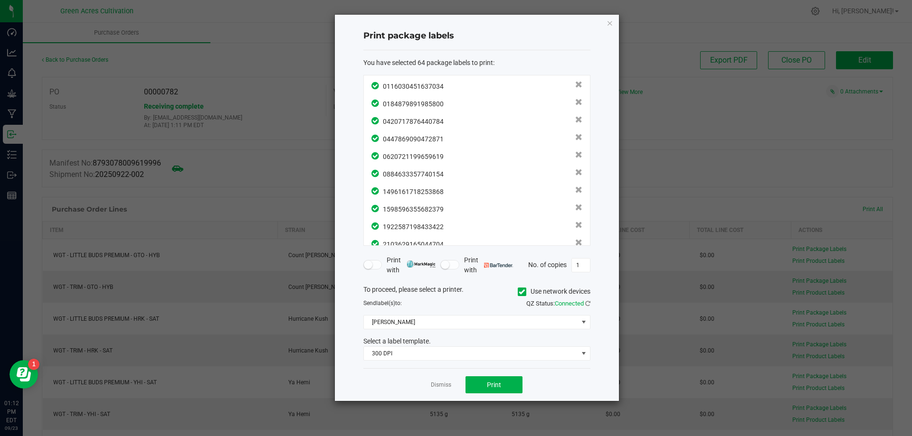
click at [521, 292] on icon at bounding box center [521, 292] width 6 height 0
click at [0, 0] on input "Use network devices" at bounding box center [0, 0] width 0 height 0
click at [490, 322] on span at bounding box center [471, 322] width 214 height 13
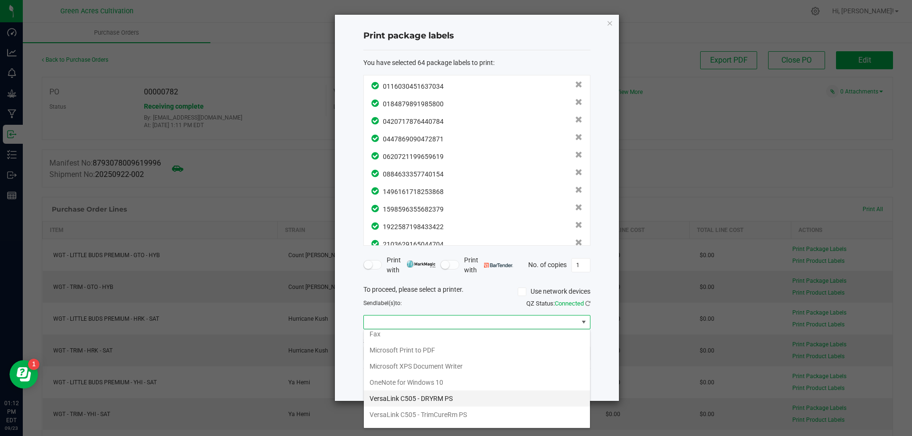
scroll to position [34, 0]
click at [405, 415] on ZPL "ZDesigner ZD420-203dpi ZPL" at bounding box center [477, 419] width 226 height 16
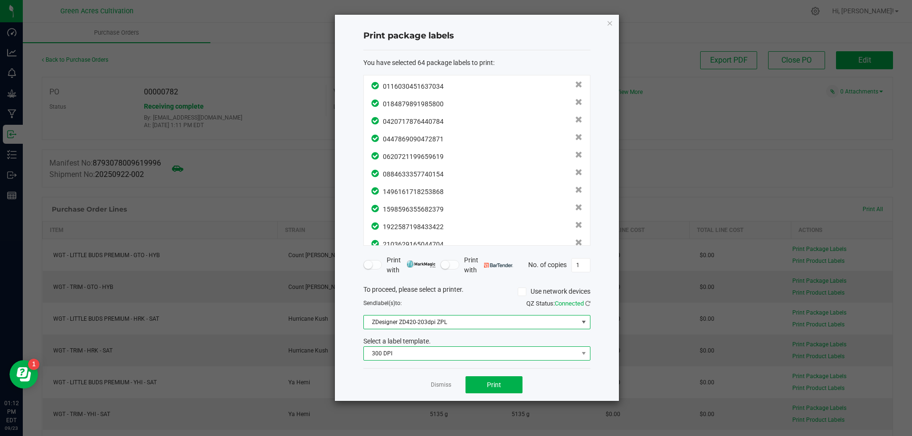
click at [405, 349] on span "300 DPI" at bounding box center [471, 353] width 214 height 13
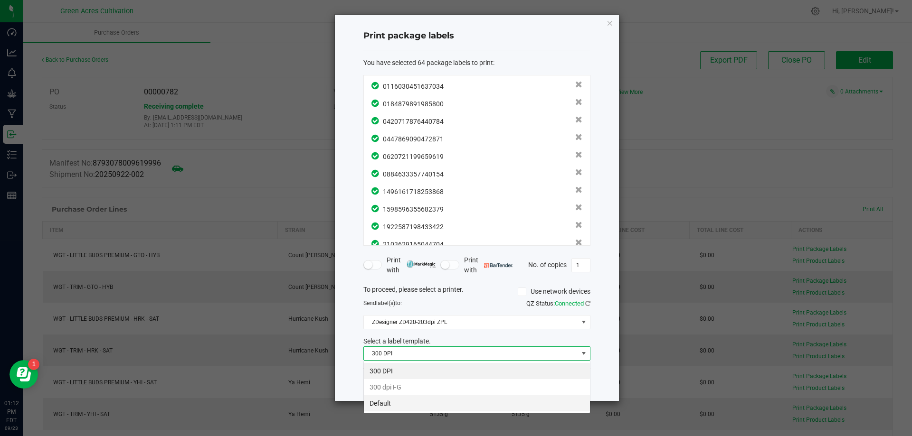
scroll to position [14, 227]
click at [409, 410] on li "Default" at bounding box center [477, 403] width 226 height 16
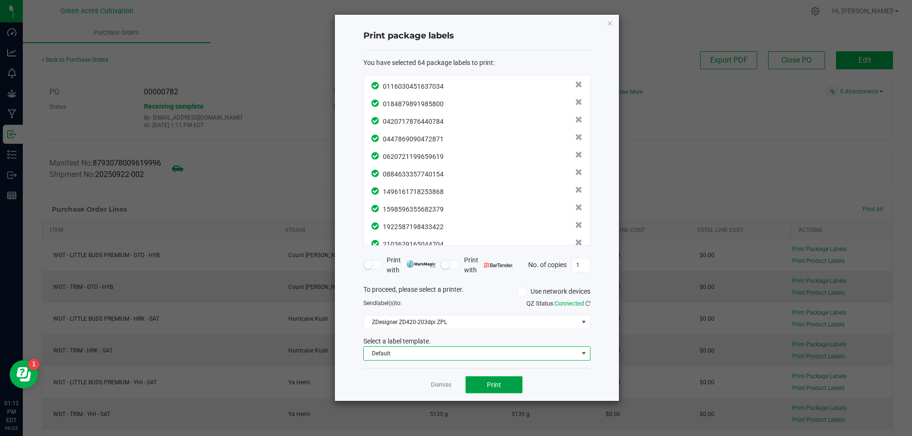
click at [497, 377] on button "Print" at bounding box center [493, 385] width 57 height 17
click at [444, 388] on link "Dismiss" at bounding box center [441, 385] width 20 height 8
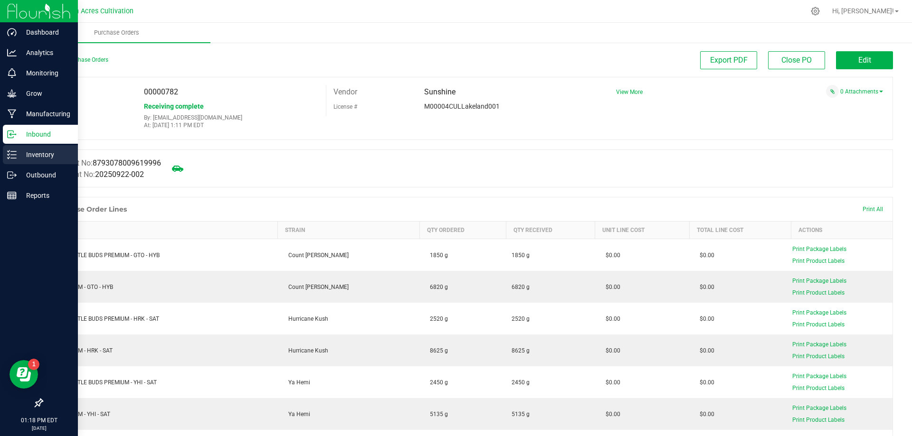
click at [14, 151] on icon at bounding box center [11, 154] width 9 height 9
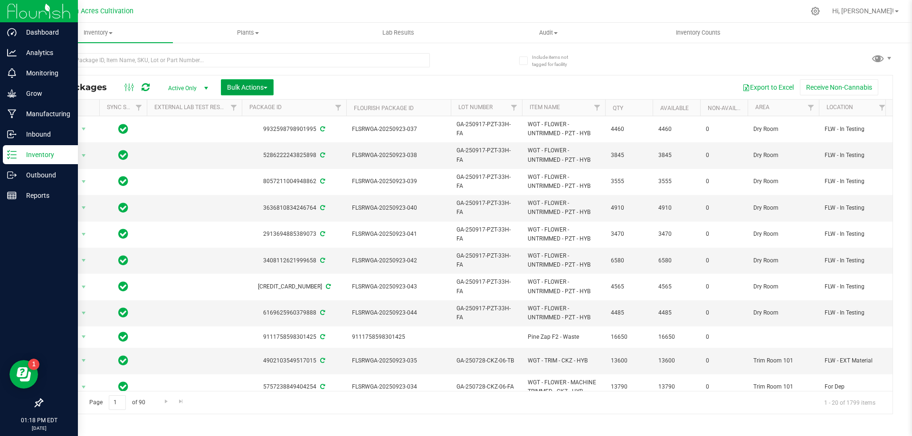
click at [241, 83] on button "Bulk Actions" at bounding box center [247, 87] width 53 height 16
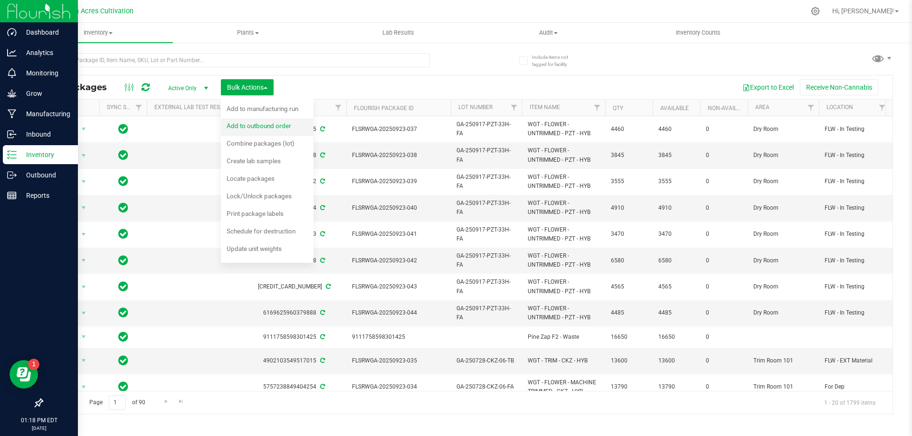
click at [257, 133] on div "Add to outbound order" at bounding box center [264, 127] width 77 height 15
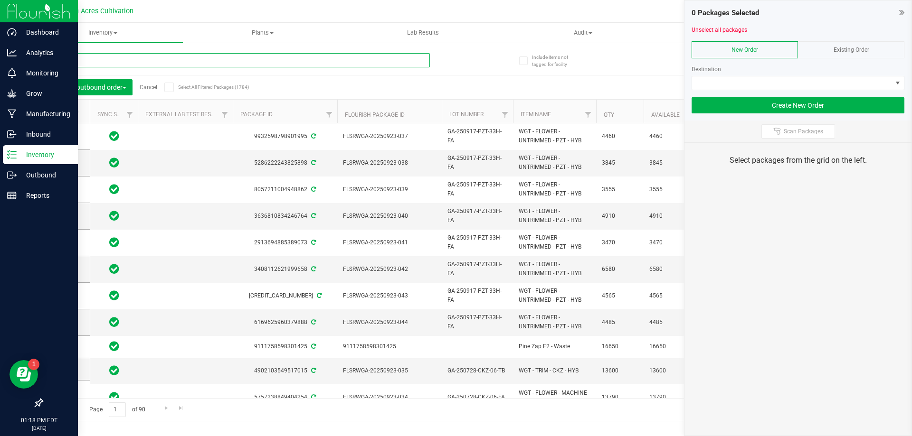
click at [261, 62] on input "text" at bounding box center [236, 60] width 388 height 14
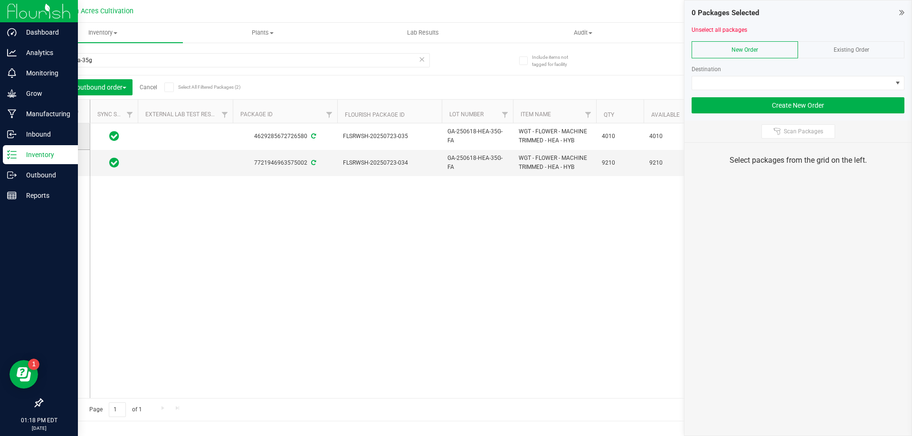
click at [65, 136] on icon at bounding box center [63, 136] width 6 height 0
click at [0, 0] on input "checkbox" at bounding box center [0, 0] width 0 height 0
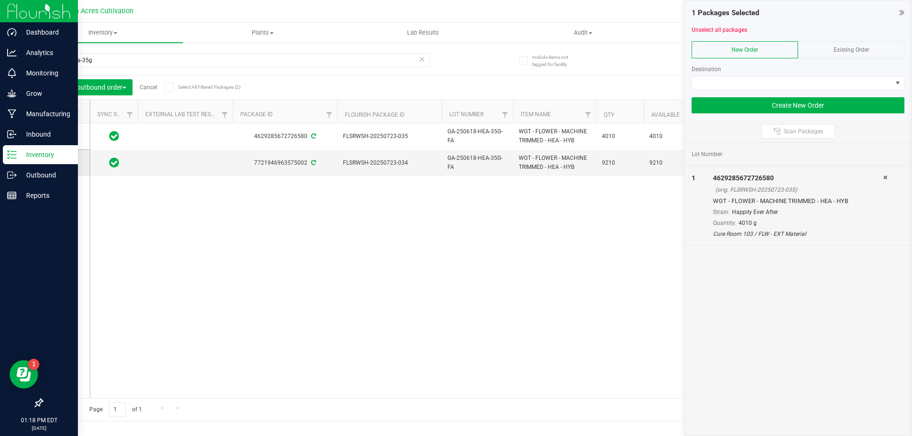
click at [61, 163] on icon at bounding box center [63, 163] width 6 height 0
click at [0, 0] on input "checkbox" at bounding box center [0, 0] width 0 height 0
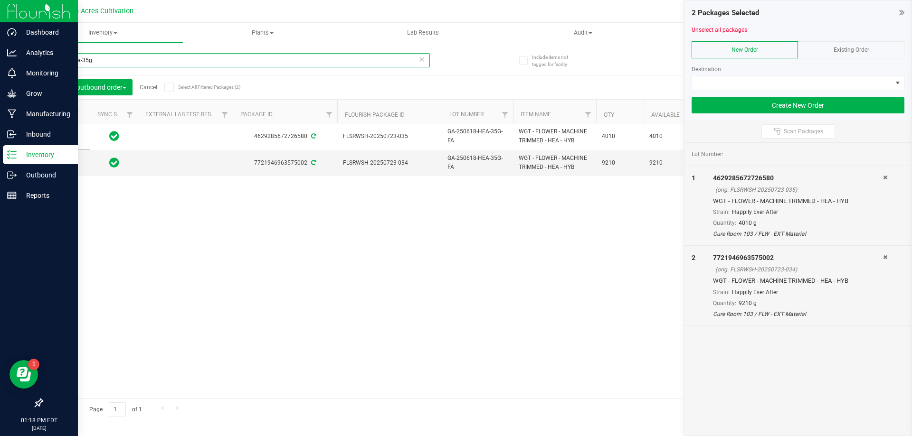
click at [111, 59] on input "0618-hea-35g" at bounding box center [236, 60] width 388 height 14
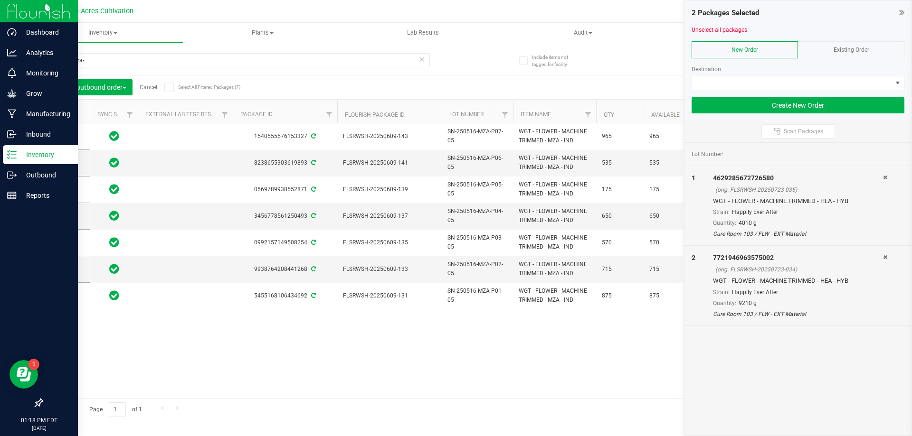
click at [65, 109] on span at bounding box center [62, 111] width 9 height 9
click at [0, 0] on input "checkbox" at bounding box center [0, 0] width 0 height 0
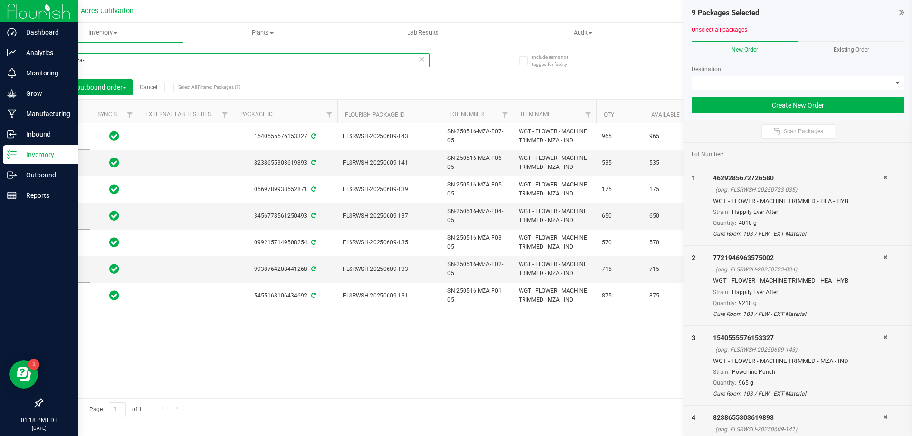
click at [259, 67] on input "0516-mza-" at bounding box center [236, 60] width 388 height 14
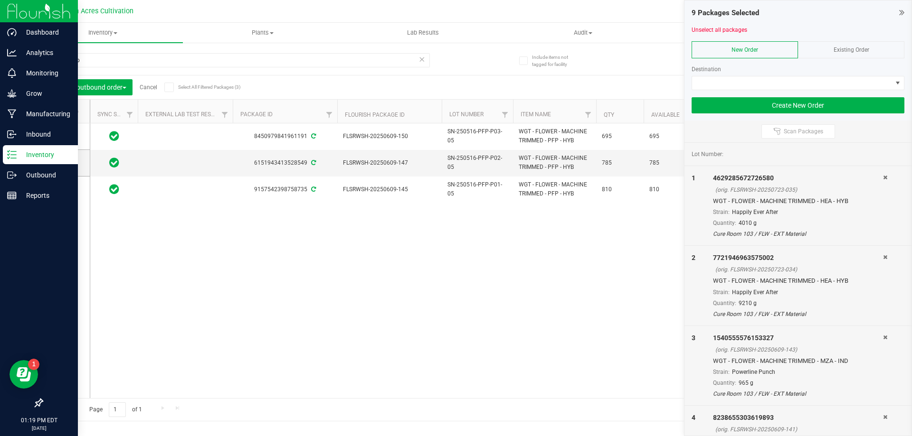
click at [57, 117] on th at bounding box center [65, 112] width 47 height 24
click at [61, 112] on icon at bounding box center [62, 112] width 6 height 0
click at [0, 0] on input "checkbox" at bounding box center [0, 0] width 0 height 0
click at [80, 62] on input "0516-pfp" at bounding box center [236, 60] width 388 height 14
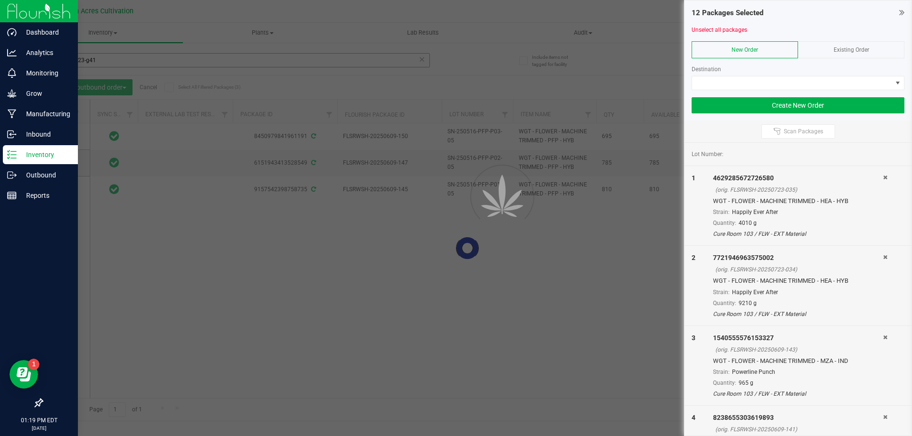
click at [73, 59] on div at bounding box center [456, 218] width 912 height 436
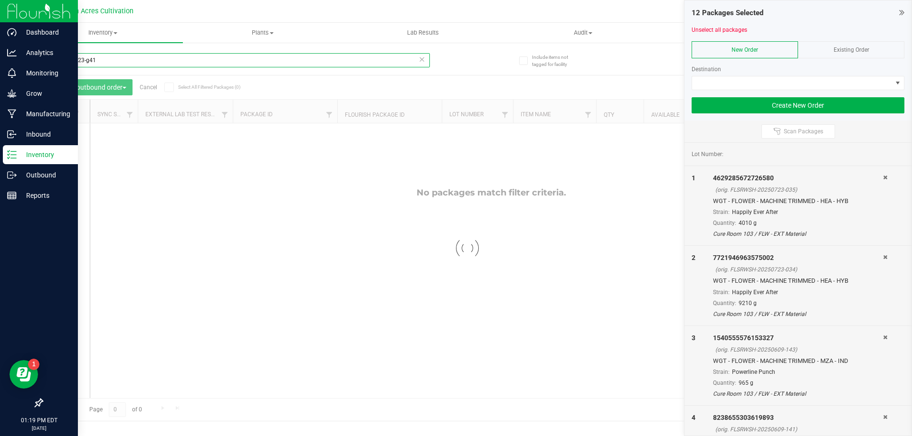
click at [69, 63] on input "0516-0723-g41" at bounding box center [236, 60] width 388 height 14
drag, startPoint x: 69, startPoint y: 57, endPoint x: 55, endPoint y: 61, distance: 15.3
click at [55, 61] on input "0516-0723-g41" at bounding box center [236, 60] width 388 height 14
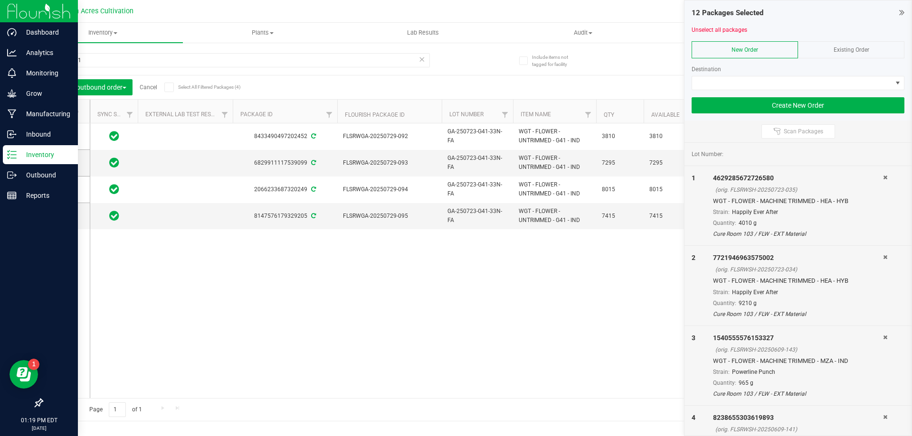
click at [60, 112] on icon at bounding box center [62, 112] width 6 height 0
click at [0, 0] on input "checkbox" at bounding box center [0, 0] width 0 height 0
click at [114, 56] on input "0723-g41" at bounding box center [236, 60] width 388 height 14
click at [114, 57] on input "0723-g41" at bounding box center [236, 60] width 388 height 14
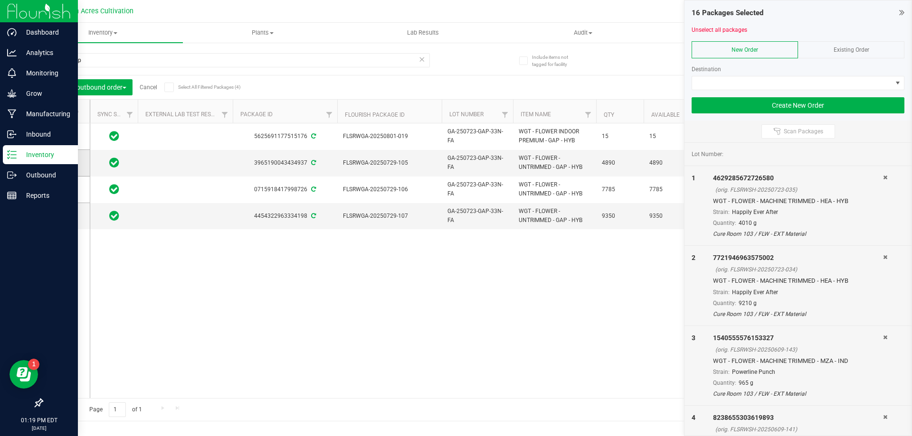
click at [64, 163] on icon at bounding box center [63, 163] width 6 height 0
click at [0, 0] on input "checkbox" at bounding box center [0, 0] width 0 height 0
click at [67, 188] on span at bounding box center [63, 189] width 9 height 9
click at [0, 0] on input "checkbox" at bounding box center [0, 0] width 0 height 0
click at [67, 211] on td at bounding box center [65, 216] width 47 height 26
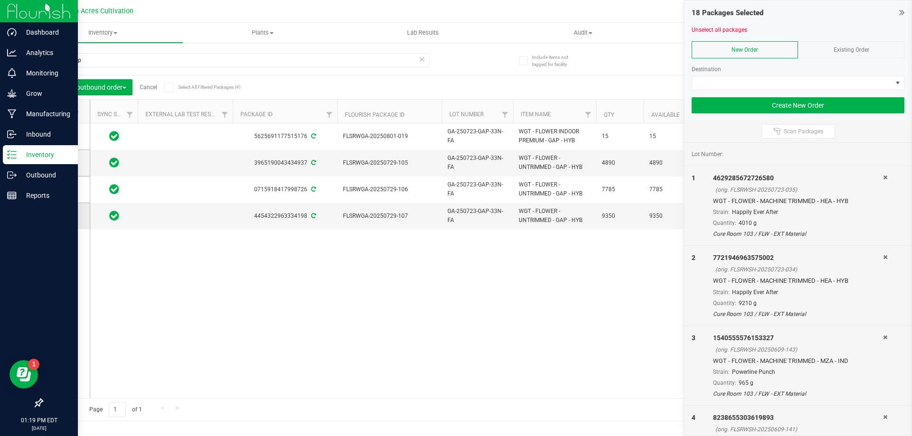
click at [66, 216] on icon at bounding box center [63, 216] width 6 height 0
click at [0, 0] on input "checkbox" at bounding box center [0, 0] width 0 height 0
click at [117, 62] on input "0723-gap" at bounding box center [236, 60] width 388 height 14
click at [116, 61] on input "0723-gap" at bounding box center [236, 60] width 388 height 14
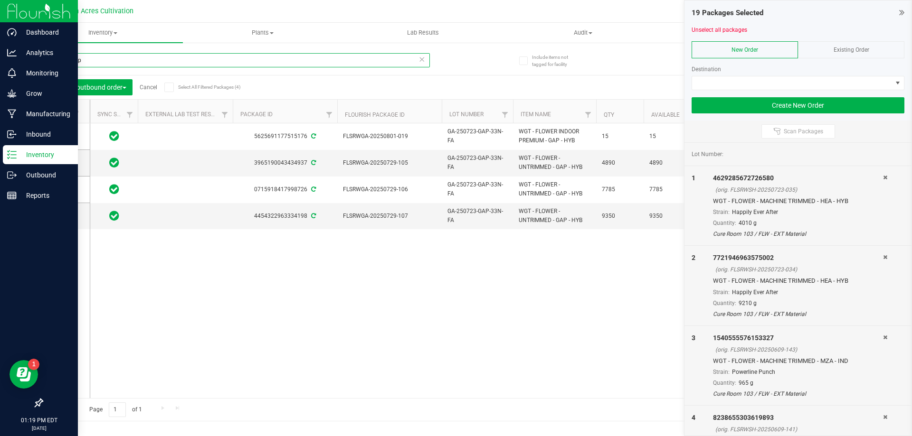
click at [116, 61] on input "0723-gap" at bounding box center [236, 60] width 388 height 14
click at [116, 59] on input "0723-gap" at bounding box center [236, 60] width 388 height 14
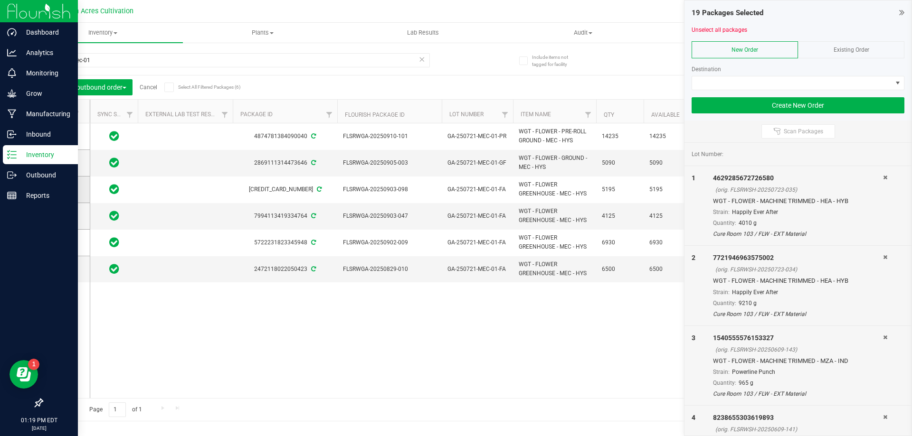
click at [68, 194] on label at bounding box center [66, 189] width 14 height 9
click at [0, 0] on input "checkbox" at bounding box center [0, 0] width 0 height 0
click at [64, 216] on icon at bounding box center [63, 216] width 6 height 0
click at [0, 0] on input "checkbox" at bounding box center [0, 0] width 0 height 0
click at [67, 238] on span at bounding box center [63, 242] width 9 height 9
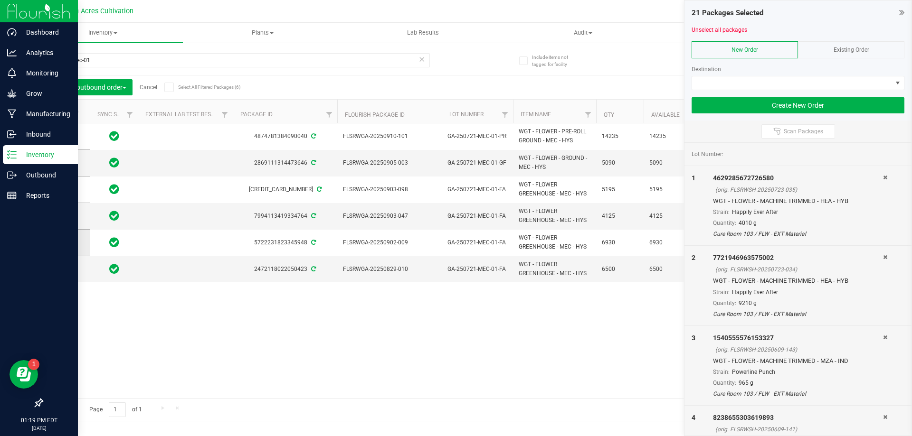
click at [0, 0] on input "checkbox" at bounding box center [0, 0] width 0 height 0
click at [61, 269] on icon at bounding box center [63, 269] width 6 height 0
click at [0, 0] on input "checkbox" at bounding box center [0, 0] width 0 height 0
click at [95, 65] on input "0721-mec-01" at bounding box center [236, 60] width 388 height 14
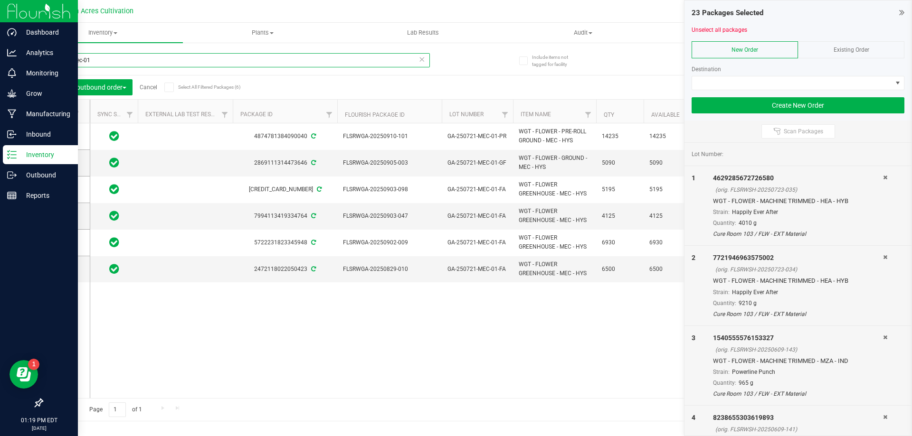
click at [95, 65] on input "0721-mec-01" at bounding box center [236, 60] width 388 height 14
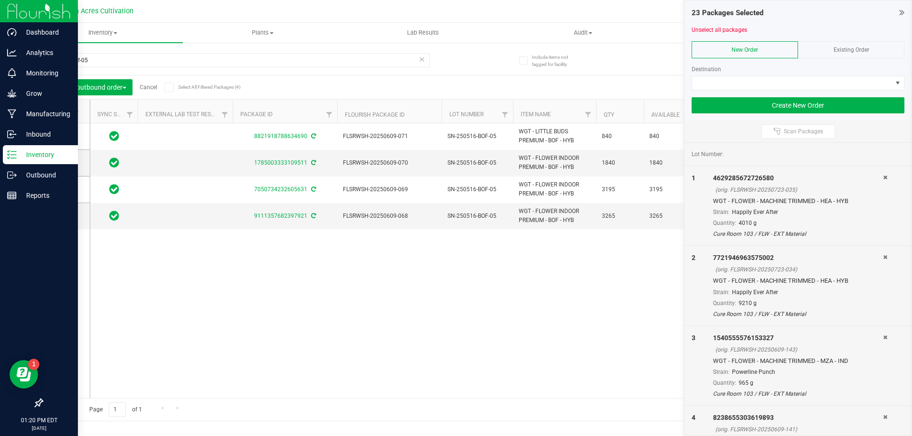
click at [62, 115] on span at bounding box center [62, 111] width 9 height 9
click at [0, 0] on input "checkbox" at bounding box center [0, 0] width 0 height 0
click at [66, 136] on icon at bounding box center [63, 136] width 6 height 0
click at [0, 0] on input "checkbox" at bounding box center [0, 0] width 0 height 0
click at [283, 279] on div "8821918788634690 FLSRWSH-20250609-071 SN-250516-BOF-05 WGT - LITTLE BUDS PREMIU…" at bounding box center [490, 260] width 801 height 275
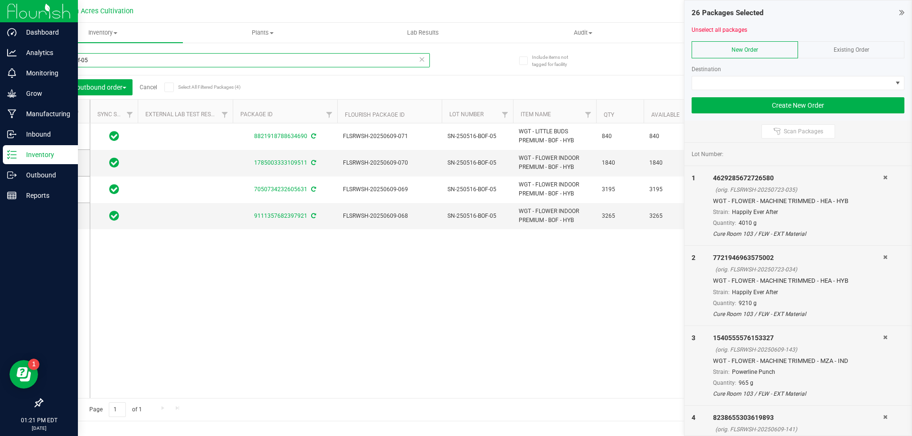
click at [169, 58] on input "0516-bof-05" at bounding box center [236, 60] width 388 height 14
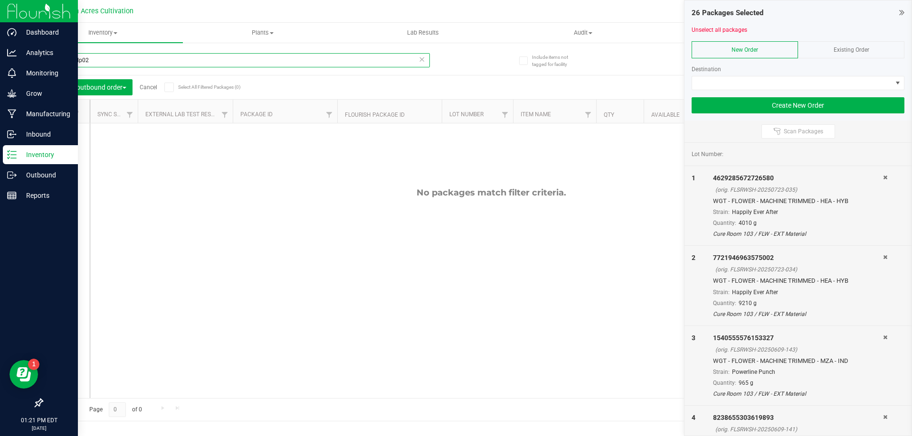
click at [57, 61] on input "[DATE]-clp02" at bounding box center [236, 60] width 388 height 14
click at [110, 65] on input "w-[DATE]-clp02" at bounding box center [236, 60] width 388 height 14
click at [77, 62] on input "w-[DATE]-clp02" at bounding box center [236, 60] width 388 height 14
click at [212, 63] on input "w-jun25clp02" at bounding box center [236, 60] width 388 height 14
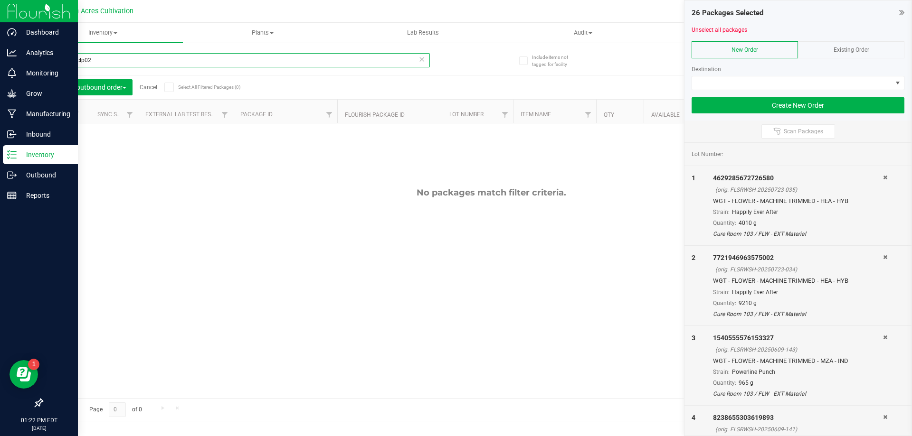
click at [212, 63] on input "w-jun25clp02" at bounding box center [236, 60] width 388 height 14
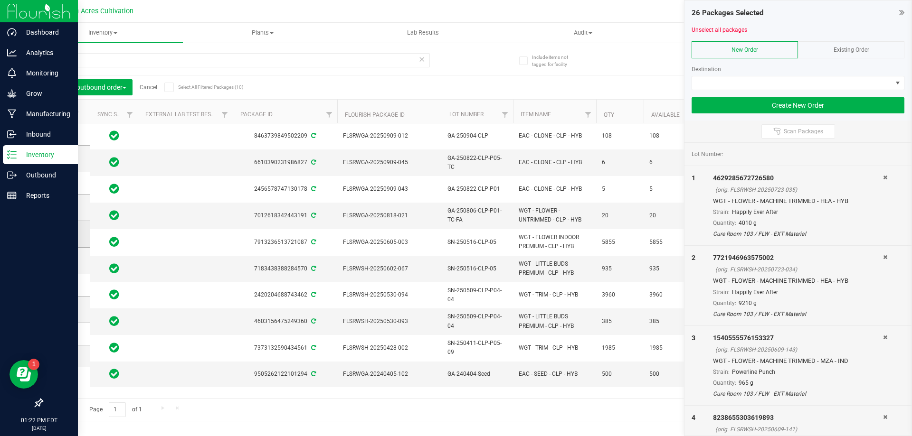
click at [68, 230] on span at bounding box center [63, 233] width 9 height 9
click at [0, 0] on input "checkbox" at bounding box center [0, 0] width 0 height 0
click at [286, 59] on input "clp" at bounding box center [236, 60] width 388 height 14
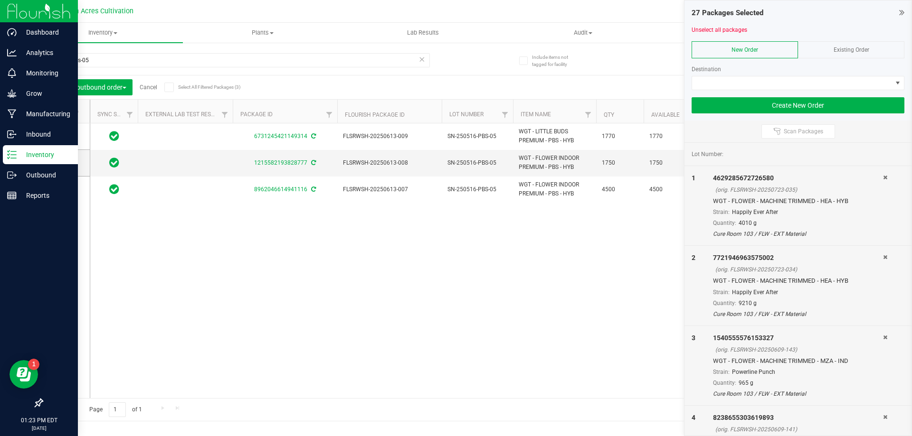
click at [66, 113] on span at bounding box center [62, 111] width 9 height 9
click at [0, 0] on input "checkbox" at bounding box center [0, 0] width 0 height 0
click at [68, 139] on span at bounding box center [63, 136] width 9 height 9
click at [0, 0] on input "checkbox" at bounding box center [0, 0] width 0 height 0
click at [374, 291] on div "6731245421149314 FLSRWSH-20250613-009 SN-250516-PBS-05 WGT - LITTLE BUDS PREMIU…" at bounding box center [490, 260] width 801 height 275
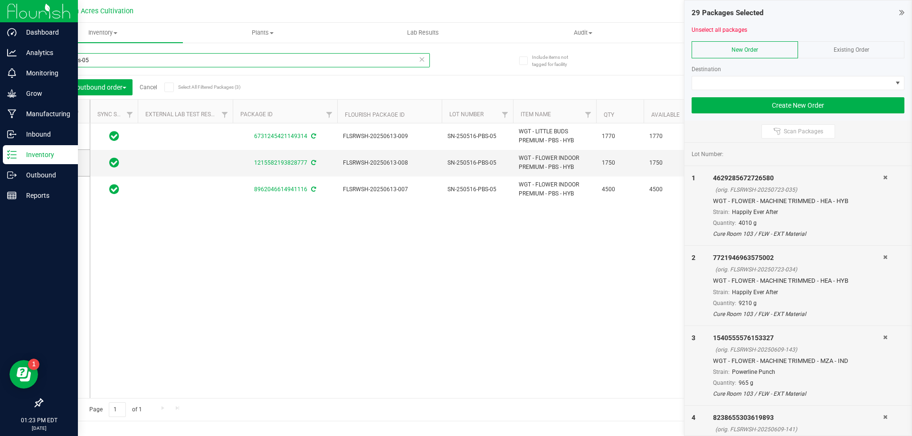
click at [362, 60] on input "0516-pbs-05" at bounding box center [236, 60] width 388 height 14
paste input "SN-250516-T19"
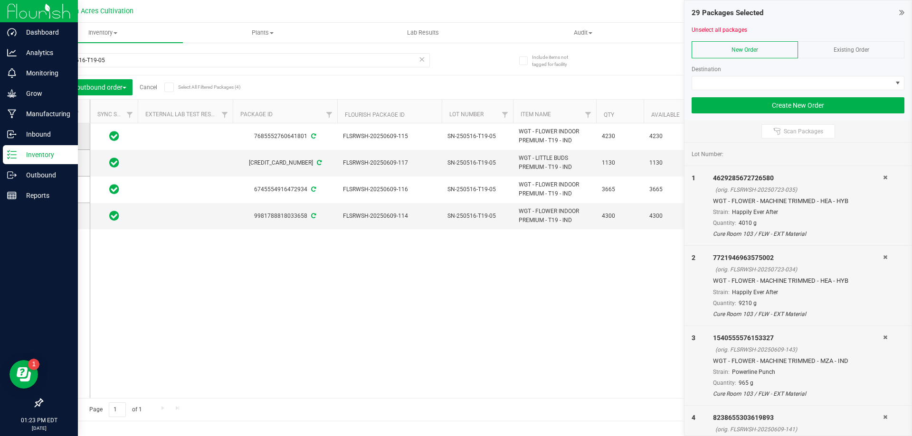
click at [67, 136] on span at bounding box center [63, 136] width 9 height 9
click at [0, 0] on input "checkbox" at bounding box center [0, 0] width 0 height 0
click at [64, 189] on icon at bounding box center [63, 189] width 6 height 0
click at [0, 0] on input "checkbox" at bounding box center [0, 0] width 0 height 0
click at [66, 216] on icon at bounding box center [63, 216] width 6 height 0
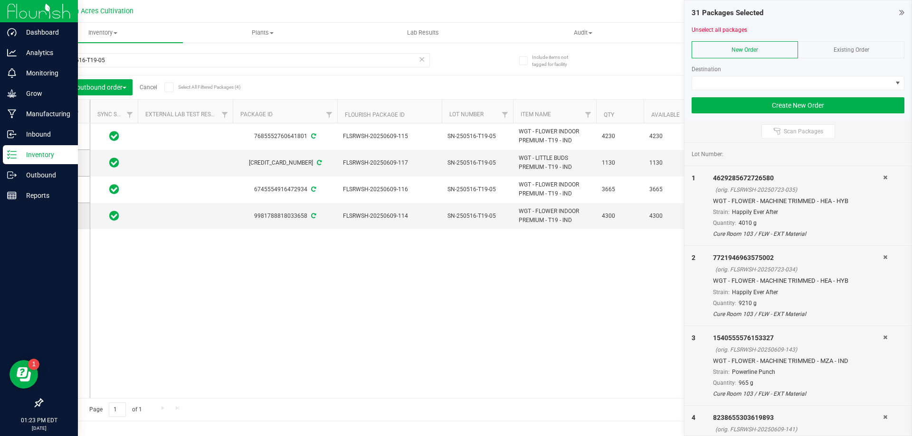
click at [0, 0] on input "checkbox" at bounding box center [0, 0] width 0 height 0
click at [348, 68] on div "SN-250516-T19-05" at bounding box center [236, 64] width 388 height 22
click at [347, 67] on div "SN-250516-T19-05" at bounding box center [236, 64] width 388 height 22
click at [335, 60] on input "SN-250516-T19-05" at bounding box center [236, 60] width 388 height 14
click at [334, 60] on input "SN-250516-T19-05" at bounding box center [236, 60] width 388 height 14
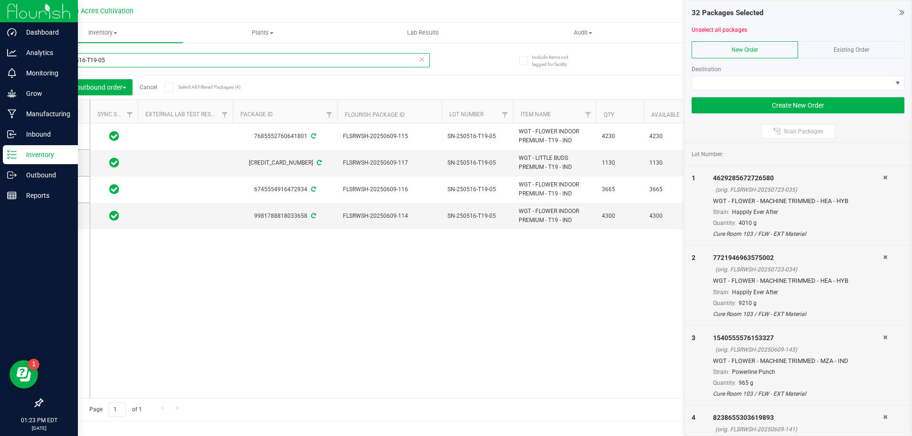
paste input "SN-250516-WBV-05"
click at [334, 60] on input "SN-250516-T19-05SN-250516-WBV-05" at bounding box center [236, 60] width 388 height 14
paste input "text"
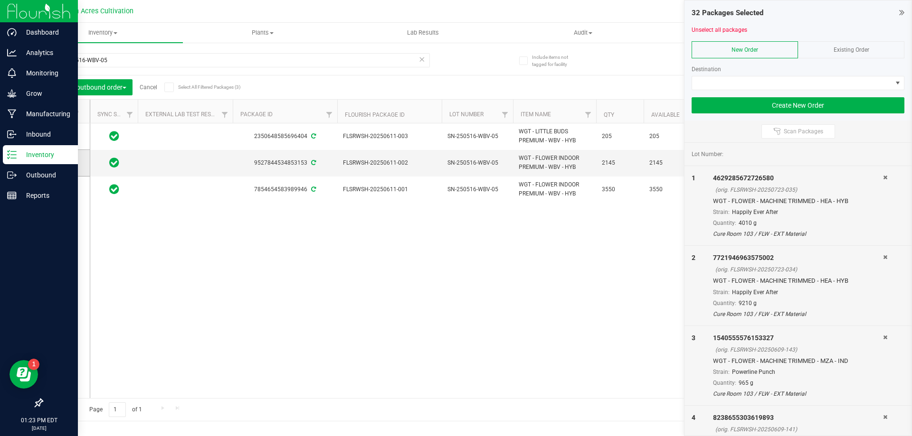
click at [66, 166] on span at bounding box center [63, 162] width 9 height 9
click at [0, 0] on input "checkbox" at bounding box center [0, 0] width 0 height 0
click at [66, 193] on span at bounding box center [63, 189] width 9 height 9
click at [0, 0] on input "checkbox" at bounding box center [0, 0] width 0 height 0
click at [384, 50] on div "SN-250516-WBV-05" at bounding box center [254, 60] width 425 height 30
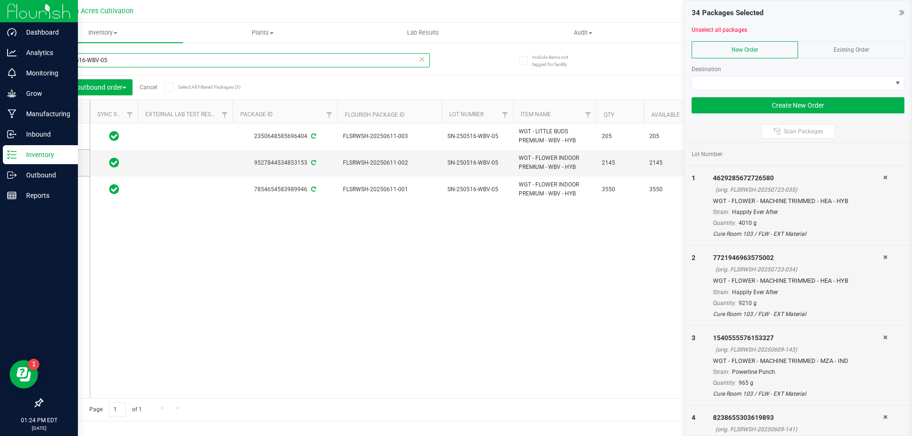
click at [380, 57] on input "SN-250516-WBV-05" at bounding box center [236, 60] width 388 height 14
paste input "ZKR"
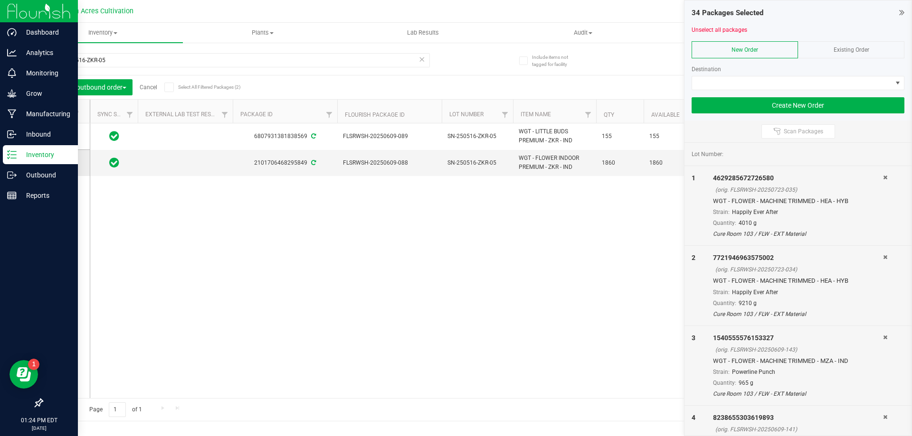
click at [71, 163] on label at bounding box center [66, 162] width 14 height 9
click at [0, 0] on input "checkbox" at bounding box center [0, 0] width 0 height 0
click at [347, 63] on input "SN-250516-ZKR-05" at bounding box center [236, 60] width 388 height 14
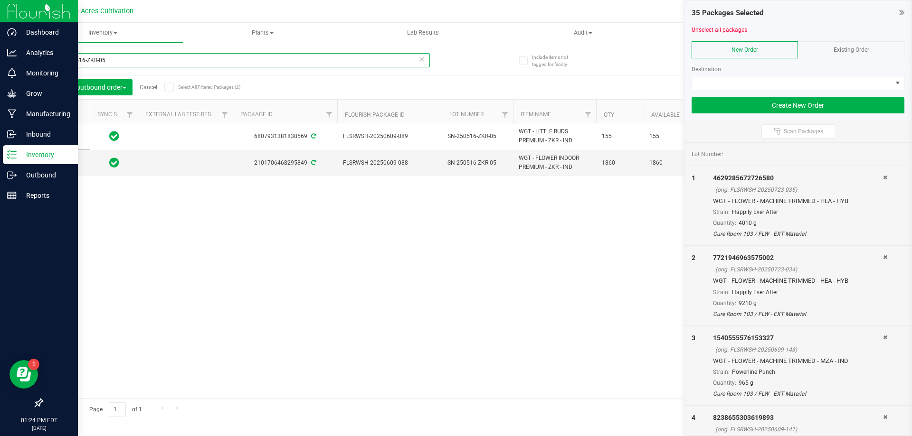
paste input "BOF"
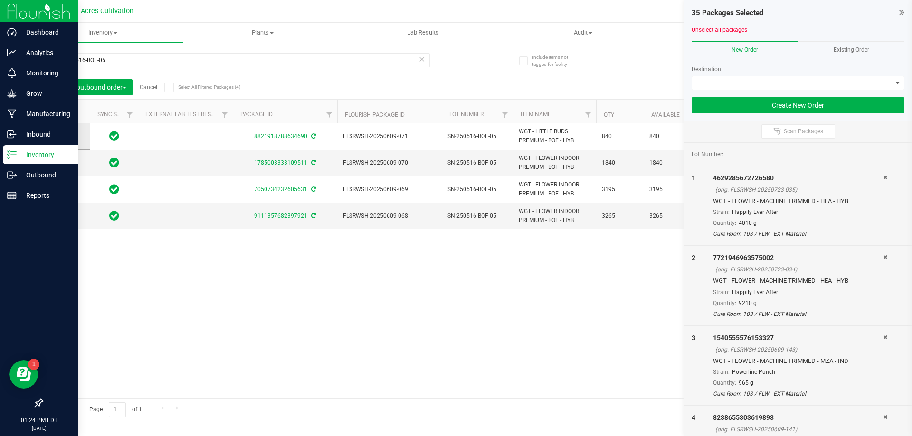
click at [71, 139] on label at bounding box center [66, 136] width 14 height 9
click at [0, 0] on input "checkbox" at bounding box center [0, 0] width 0 height 0
click at [408, 66] on input "SN-250516-BOF-05" at bounding box center [236, 60] width 388 height 14
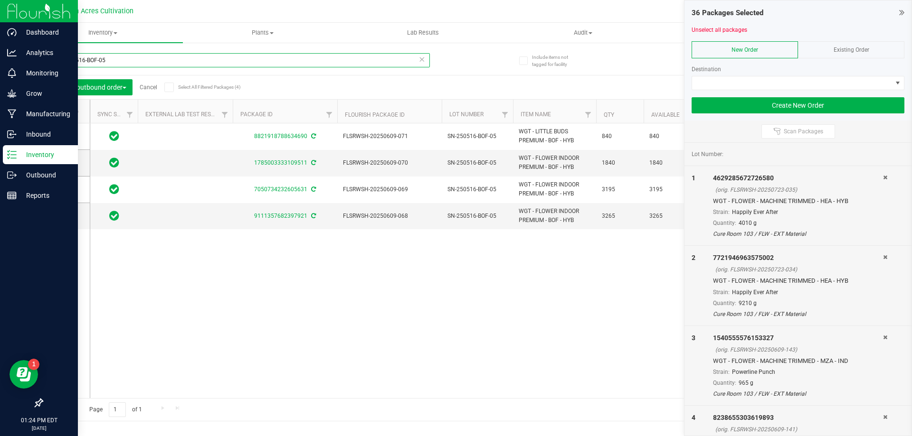
paste input "CLP"
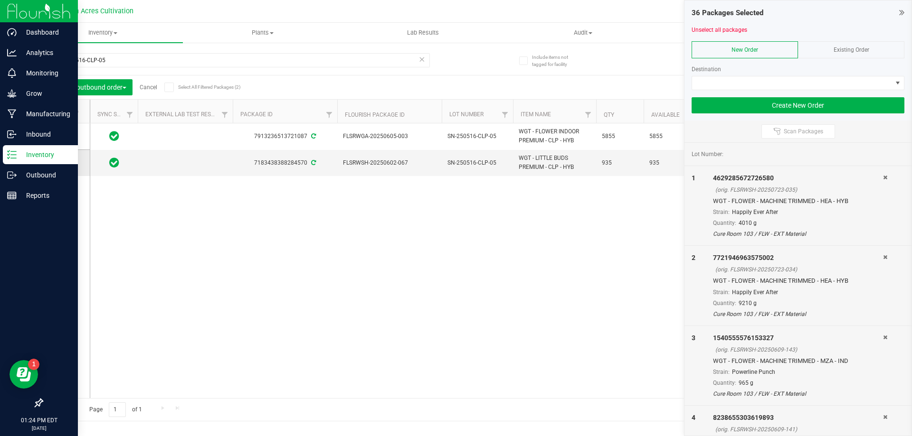
click at [64, 163] on icon at bounding box center [63, 163] width 6 height 0
click at [0, 0] on input "checkbox" at bounding box center [0, 0] width 0 height 0
click at [388, 57] on input "SN-250516-CLP-05" at bounding box center [236, 60] width 388 height 14
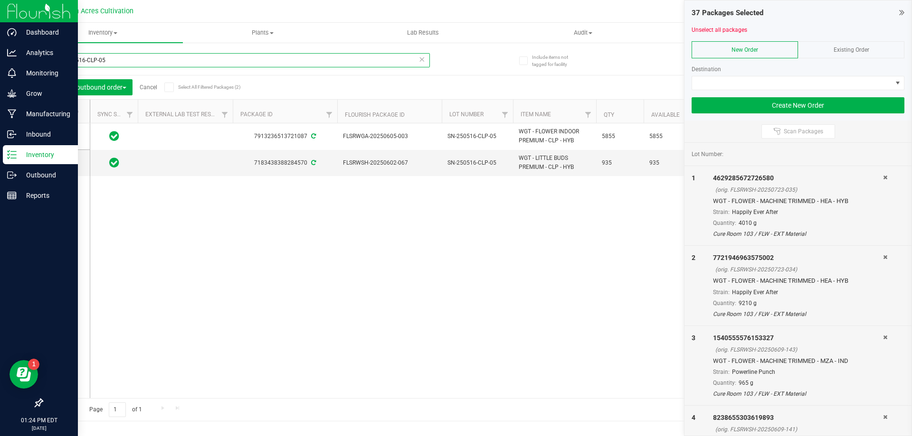
paste input "PBS"
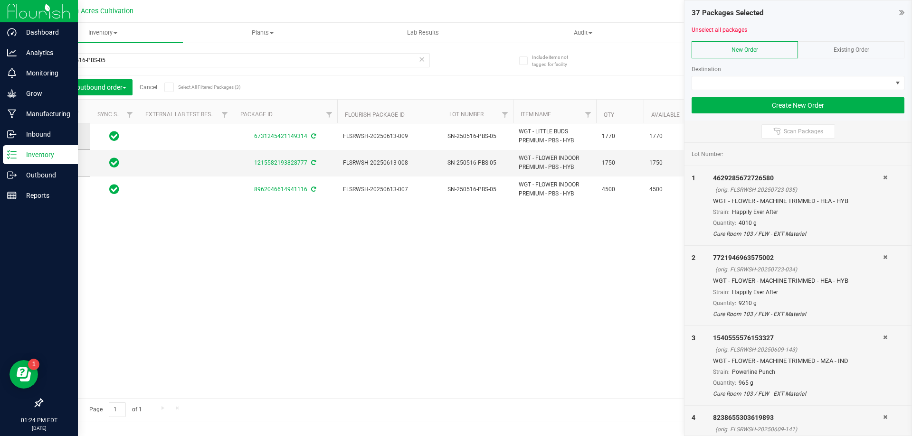
click at [64, 136] on icon at bounding box center [63, 136] width 6 height 0
click at [0, 0] on input "checkbox" at bounding box center [0, 0] width 0 height 0
click at [371, 59] on input "SN-250516-PBS-05" at bounding box center [236, 60] width 388 height 14
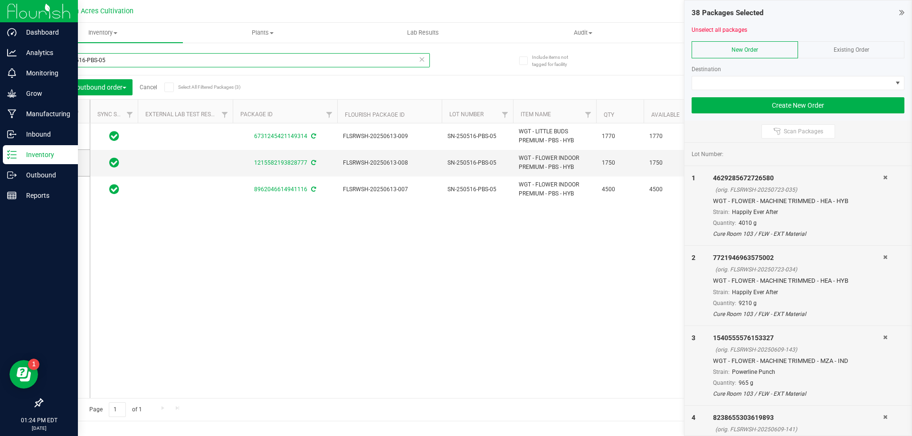
paste input "T19"
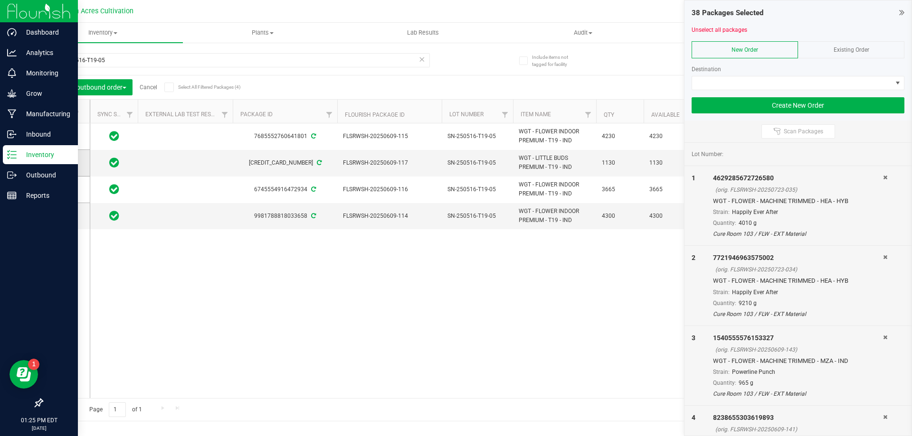
click at [63, 163] on icon at bounding box center [63, 163] width 6 height 0
click at [0, 0] on input "checkbox" at bounding box center [0, 0] width 0 height 0
click at [337, 66] on input "SN-250516-T19-05" at bounding box center [236, 60] width 388 height 14
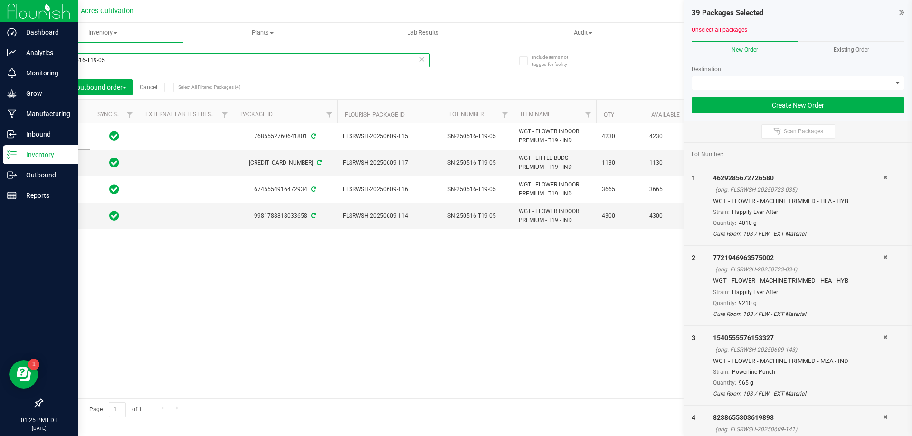
paste input "WBV"
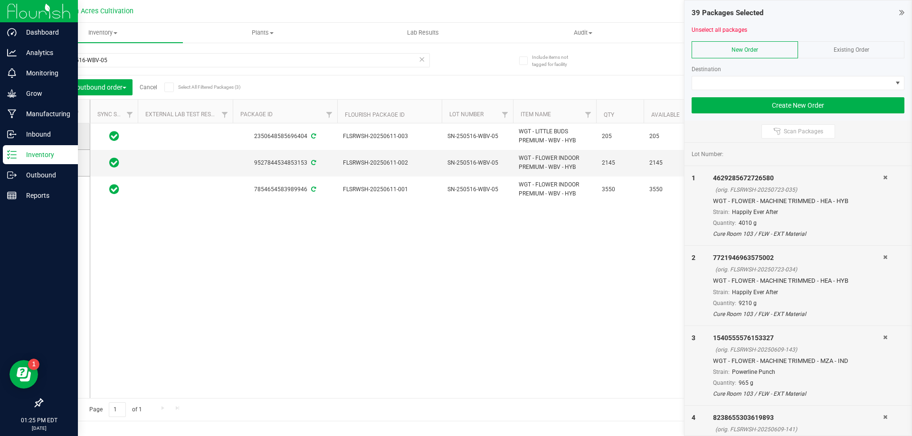
click at [66, 136] on icon at bounding box center [63, 136] width 6 height 0
click at [0, 0] on input "checkbox" at bounding box center [0, 0] width 0 height 0
click at [323, 62] on input "SN-250516-WBV-05" at bounding box center [236, 60] width 388 height 14
click at [322, 62] on input "SN-250516-WBV-05" at bounding box center [236, 60] width 388 height 14
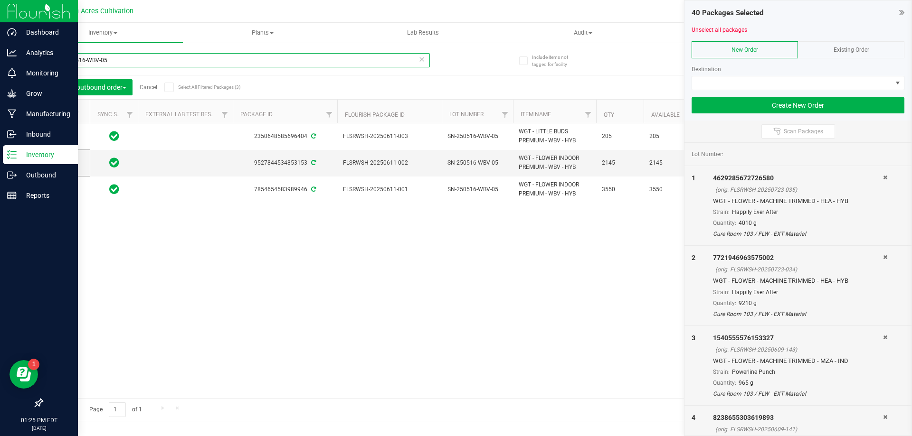
paste input "ZKR"
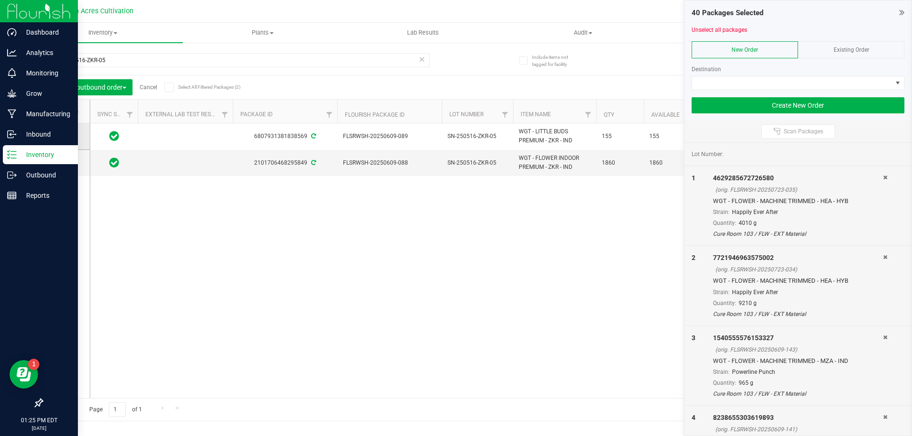
click at [58, 140] on td at bounding box center [65, 136] width 47 height 27
click at [64, 136] on icon at bounding box center [63, 136] width 6 height 0
click at [0, 0] on input "checkbox" at bounding box center [0, 0] width 0 height 0
click at [307, 59] on input "SN-250516-ZKR-05" at bounding box center [236, 60] width 388 height 14
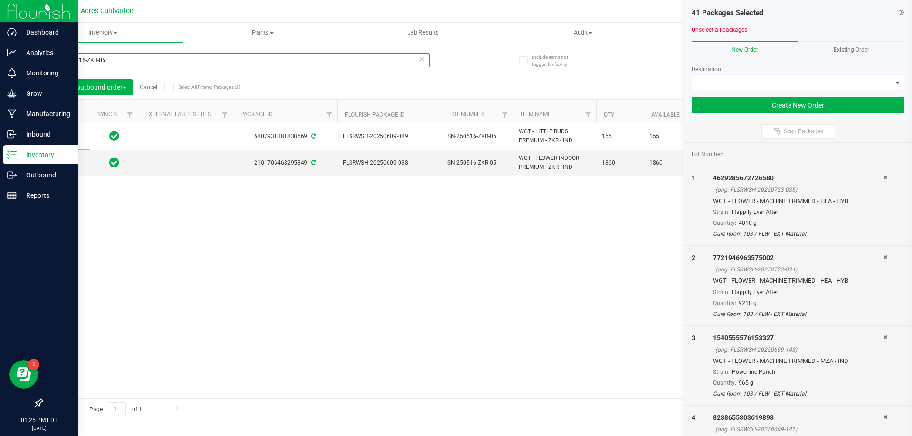
click at [307, 59] on input "SN-250516-ZKR-05" at bounding box center [236, 60] width 388 height 14
paste input "0717-ABP-TB"
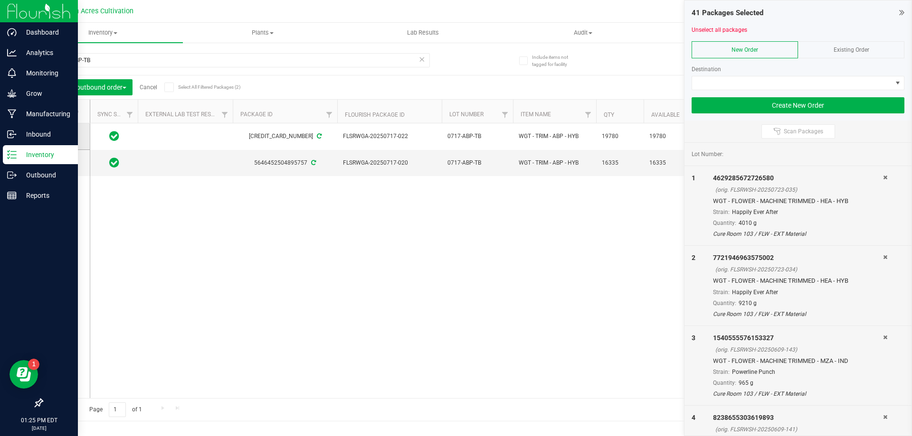
click at [64, 136] on icon at bounding box center [63, 136] width 6 height 0
click at [0, 0] on input "checkbox" at bounding box center [0, 0] width 0 height 0
click at [67, 160] on span at bounding box center [63, 162] width 9 height 9
click at [0, 0] on input "checkbox" at bounding box center [0, 0] width 0 height 0
click at [368, 58] on input "0717-ABP-TB" at bounding box center [236, 60] width 388 height 14
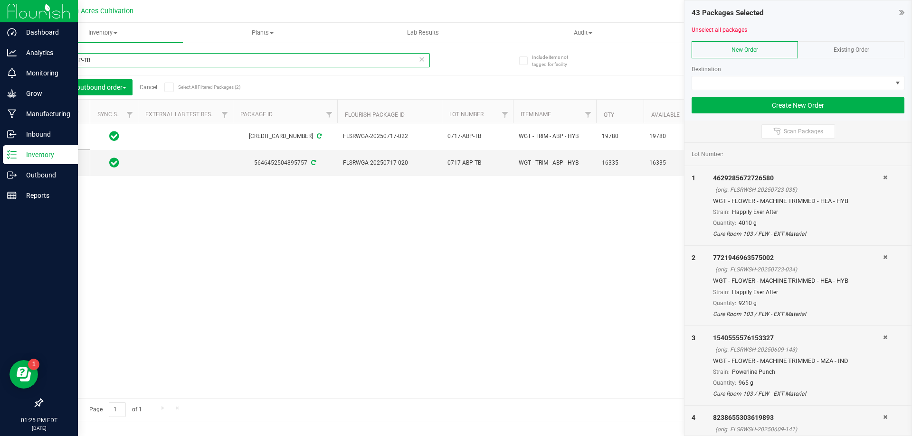
click at [368, 58] on input "0717-ABP-TB" at bounding box center [236, 60] width 388 height 14
paste input "SN-250530-ABP-07"
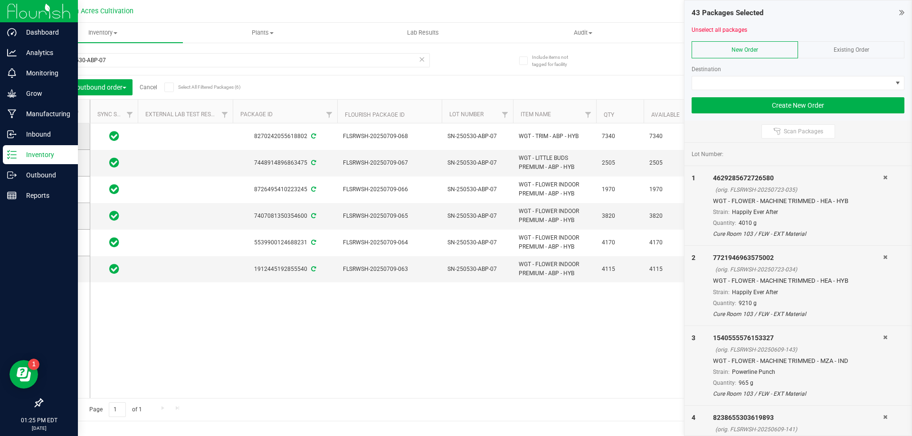
click at [63, 136] on icon at bounding box center [63, 136] width 6 height 0
click at [0, 0] on input "checkbox" at bounding box center [0, 0] width 0 height 0
click at [336, 63] on input "SN-250530-ABP-07" at bounding box center [236, 60] width 388 height 14
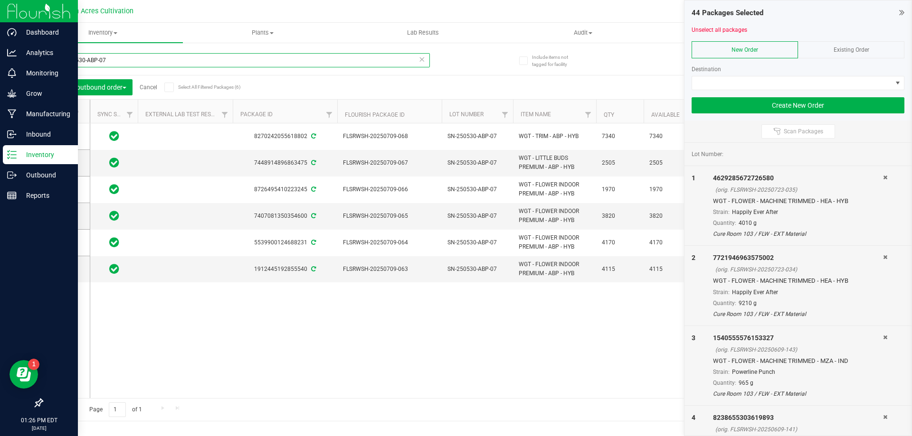
paste input "02-ABP-03"
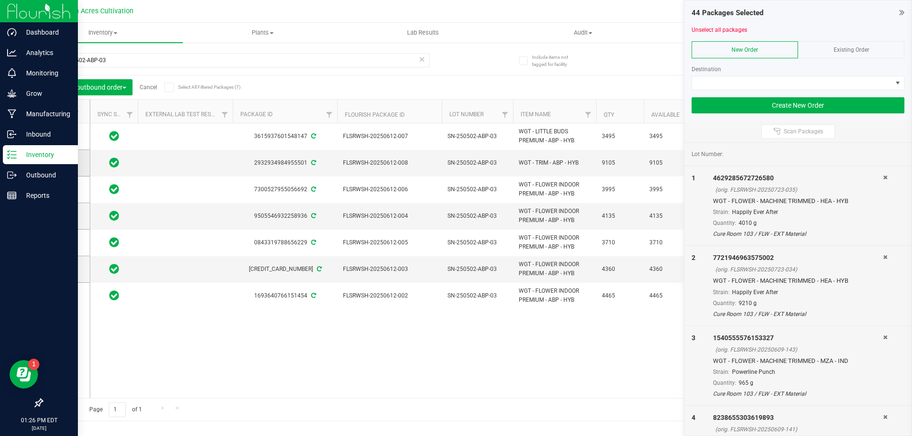
click at [69, 166] on label at bounding box center [66, 162] width 14 height 9
click at [0, 0] on input "checkbox" at bounding box center [0, 0] width 0 height 0
click at [363, 64] on input "SN-250502-ABP-03" at bounding box center [236, 60] width 388 height 14
click at [362, 64] on input "SN-250502-ABP-03" at bounding box center [236, 60] width 388 height 14
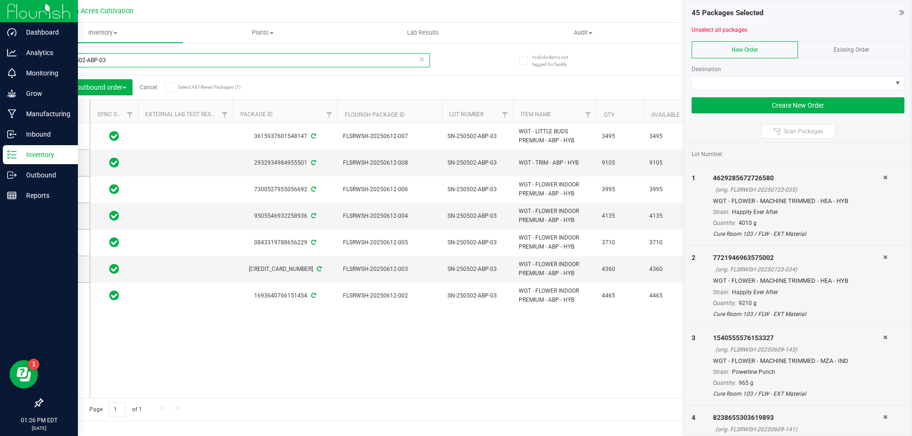
paste input "FLSRWSH-20250409-030"
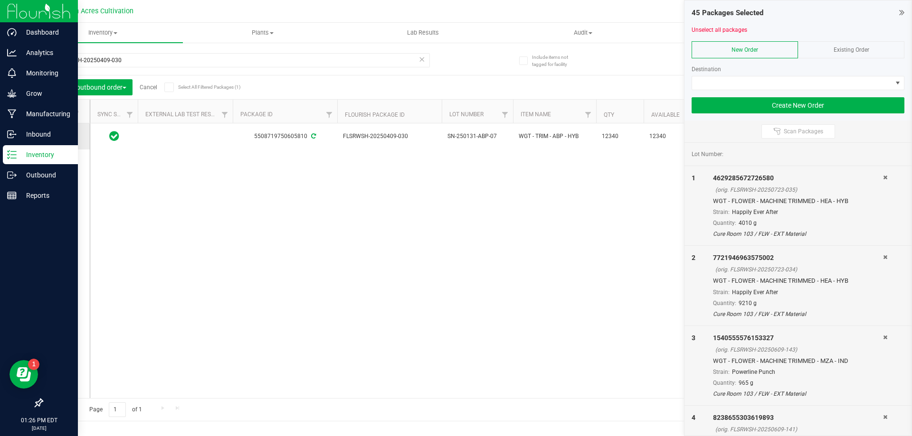
click at [66, 136] on icon at bounding box center [63, 136] width 6 height 0
click at [0, 0] on input "checkbox" at bounding box center [0, 0] width 0 height 0
click at [332, 65] on input "FLSRWSH-20250409-030" at bounding box center [236, 60] width 388 height 14
click at [331, 65] on input "FLSRWSH-20250409-030" at bounding box center [236, 60] width 388 height 14
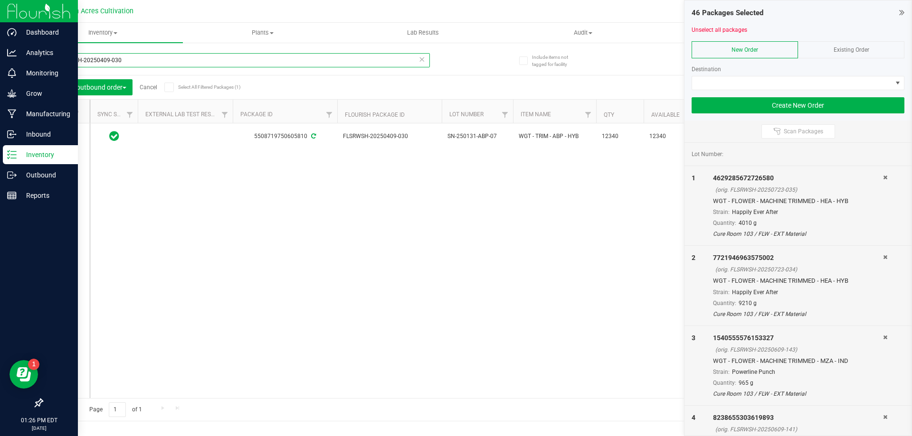
paste input "22"
click at [64, 136] on icon at bounding box center [63, 136] width 6 height 0
click at [0, 0] on input "checkbox" at bounding box center [0, 0] width 0 height 0
click at [322, 61] on input "FLSRWSH-20250409-022" at bounding box center [236, 60] width 388 height 14
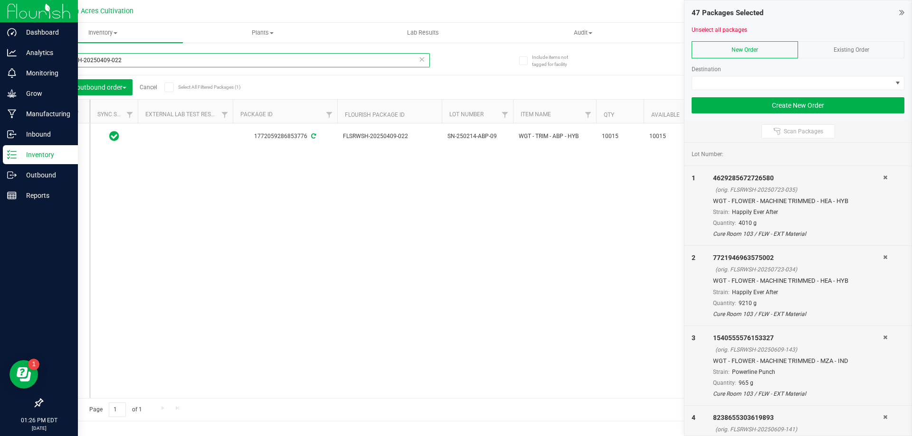
click at [322, 61] on input "FLSRWSH-20250409-022" at bounding box center [236, 60] width 388 height 14
paste input "818-013"
click at [58, 130] on td at bounding box center [65, 134] width 47 height 22
click at [64, 134] on icon at bounding box center [63, 134] width 6 height 0
click at [0, 0] on input "checkbox" at bounding box center [0, 0] width 0 height 0
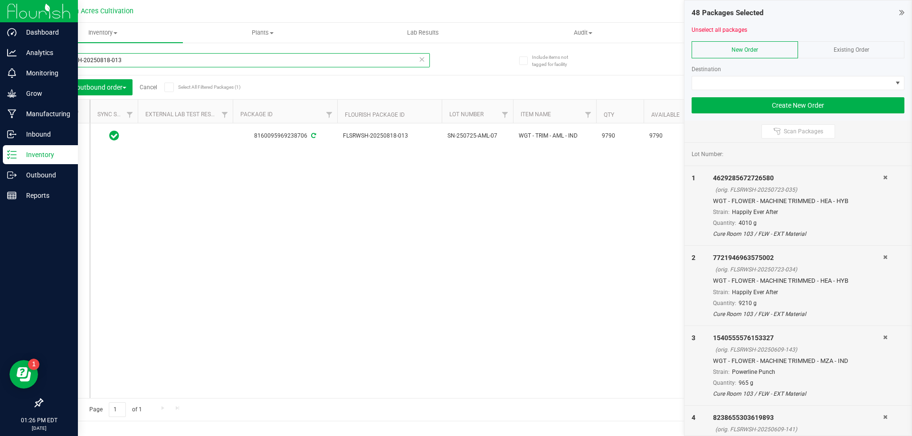
click at [206, 60] on input "FLSRWSH-20250818-013" at bounding box center [236, 60] width 388 height 14
paste input "630-008"
click at [65, 134] on icon at bounding box center [63, 134] width 6 height 0
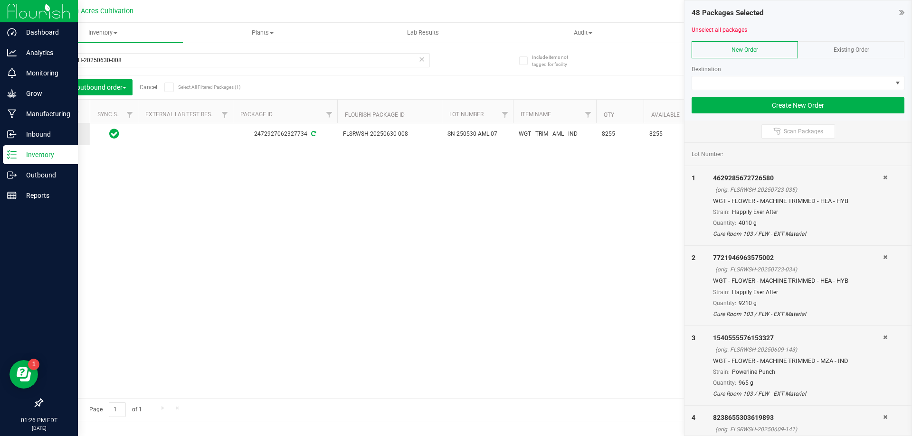
click at [0, 0] on input "checkbox" at bounding box center [0, 0] width 0 height 0
click at [345, 54] on input "FLSRWSH-20250630-008" at bounding box center [236, 60] width 388 height 14
paste input "7"
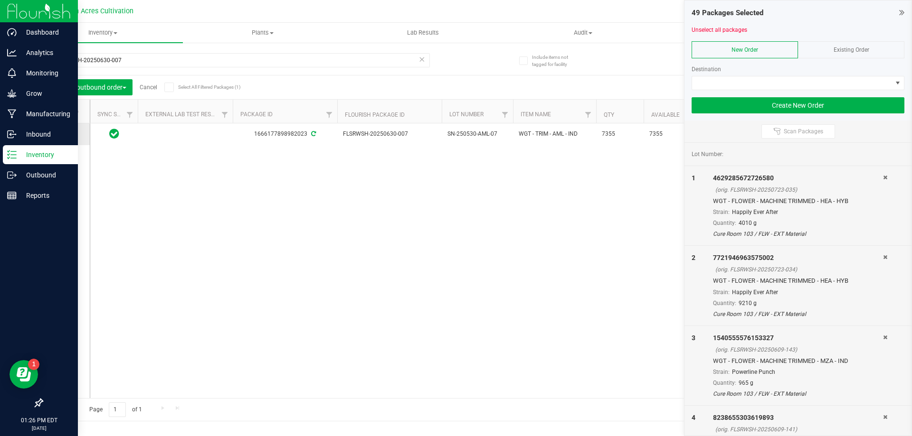
click at [65, 139] on span at bounding box center [63, 134] width 9 height 9
click at [0, 0] on input "checkbox" at bounding box center [0, 0] width 0 height 0
click at [330, 74] on div "FLSRWSH-20250630-007" at bounding box center [236, 64] width 388 height 22
click at [315, 65] on input "FLSRWSH-20250630-007" at bounding box center [236, 60] width 388 height 14
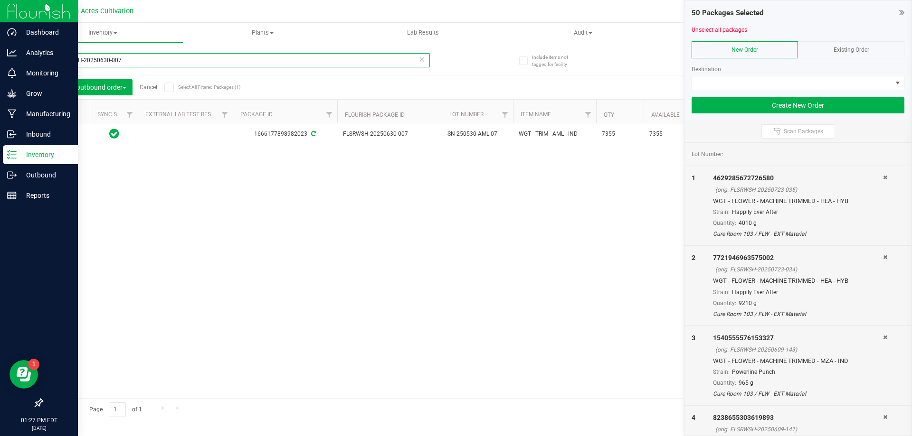
click at [315, 65] on input "FLSRWSH-20250630-007" at bounding box center [236, 60] width 388 height 14
paste input "327-015"
click at [70, 132] on label at bounding box center [66, 134] width 14 height 9
click at [0, 0] on input "checkbox" at bounding box center [0, 0] width 0 height 0
click at [311, 60] on input "FLSRWSH-20250327-015" at bounding box center [236, 60] width 388 height 14
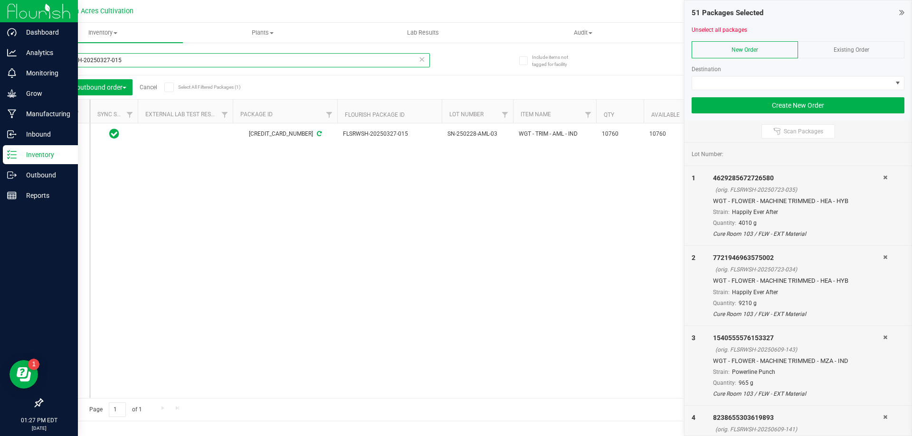
click at [310, 61] on input "FLSRWSH-20250327-015" at bounding box center [236, 60] width 388 height 14
paste input "4"
click at [64, 138] on span at bounding box center [63, 134] width 9 height 9
click at [0, 0] on input "checkbox" at bounding box center [0, 0] width 0 height 0
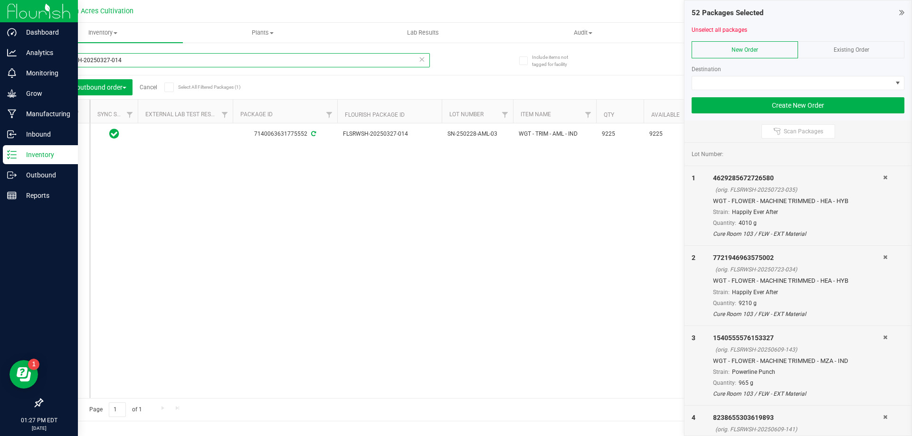
click at [288, 66] on input "FLSRWSH-20250327-014" at bounding box center [236, 60] width 388 height 14
paste input "3"
click at [71, 132] on label at bounding box center [66, 134] width 14 height 9
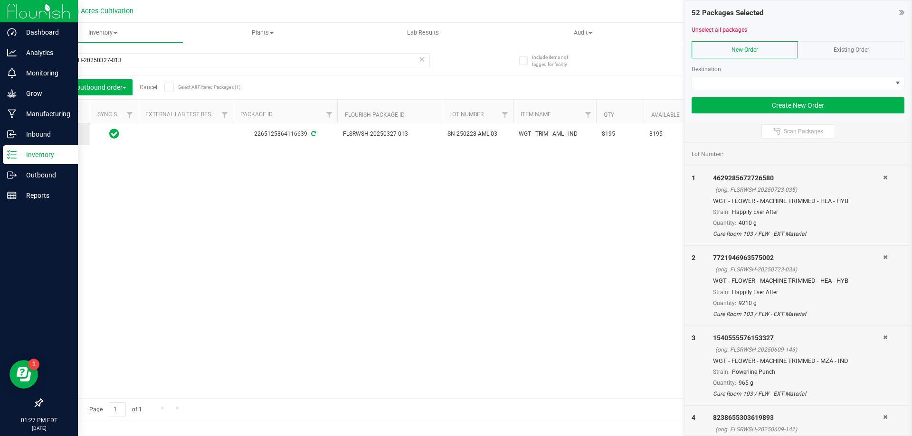
click at [0, 0] on input "checkbox" at bounding box center [0, 0] width 0 height 0
click at [159, 64] on input "FLSRWSH-20250327-013" at bounding box center [236, 60] width 388 height 14
click at [67, 139] on td at bounding box center [65, 134] width 47 height 22
click at [62, 134] on icon at bounding box center [63, 134] width 6 height 0
click at [0, 0] on input "checkbox" at bounding box center [0, 0] width 0 height 0
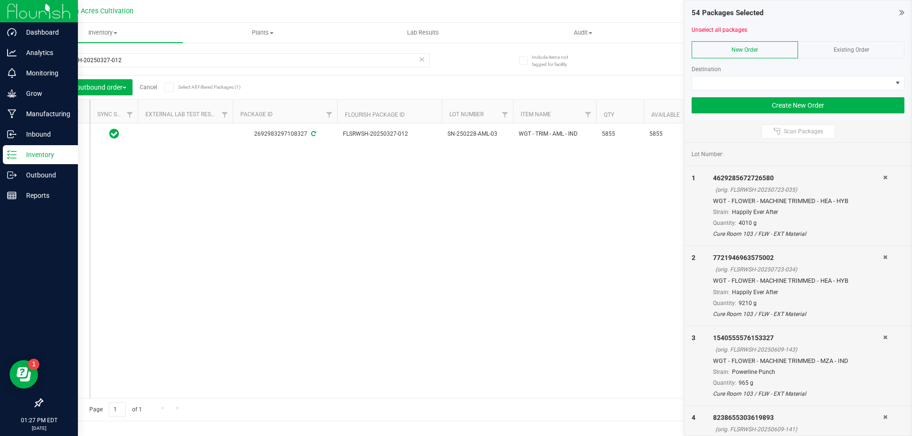
click at [346, 71] on div "FLSRWSH-20250327-012" at bounding box center [236, 64] width 388 height 22
click at [337, 65] on input "FLSRWSH-20250327-012" at bounding box center [236, 60] width 388 height 14
paste input "424-036"
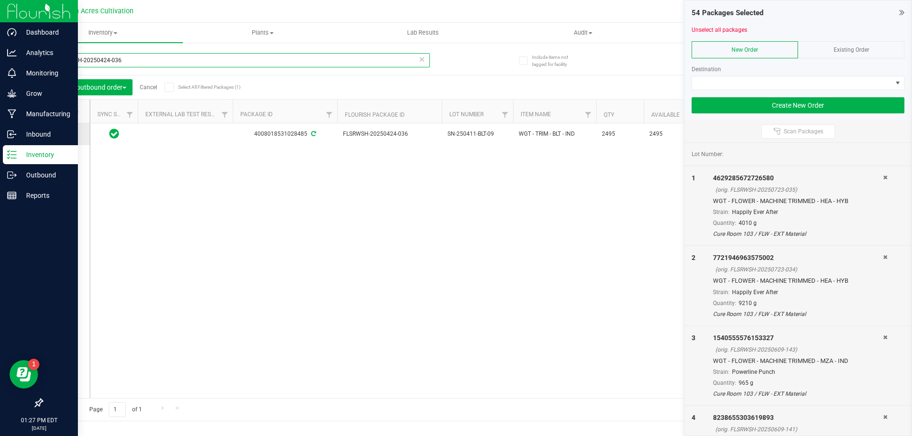
type input "FLSRWSH-20250424-036"
click at [60, 136] on span at bounding box center [63, 134] width 9 height 9
click at [0, 0] on input "checkbox" at bounding box center [0, 0] width 0 height 0
click at [273, 228] on div "4008018531028485 FLSRWSH-20250424-036 SN-250411-BLT-09 WGT - TRIM - BLT - IND 2…" at bounding box center [490, 260] width 801 height 275
click at [338, 64] on input "FLSRWSH-20250424-036" at bounding box center [236, 60] width 388 height 14
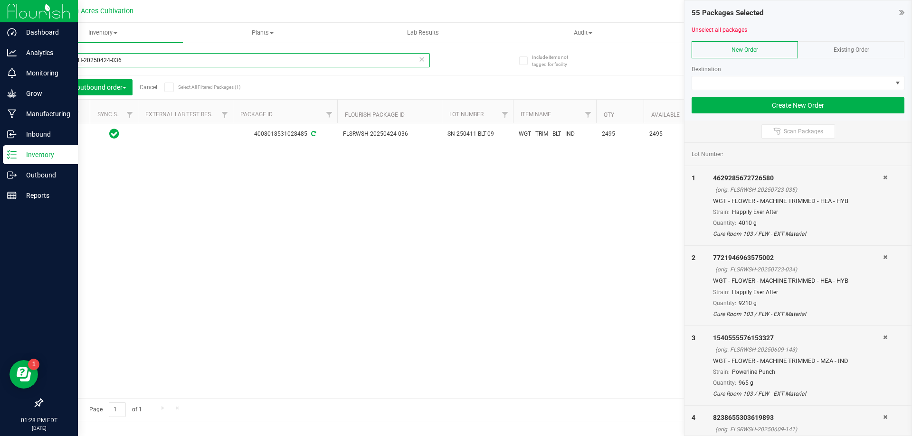
click at [338, 64] on input "FLSRWSH-20250424-036" at bounding box center [236, 60] width 388 height 14
paste input "text"
click at [338, 64] on input "text" at bounding box center [236, 60] width 388 height 14
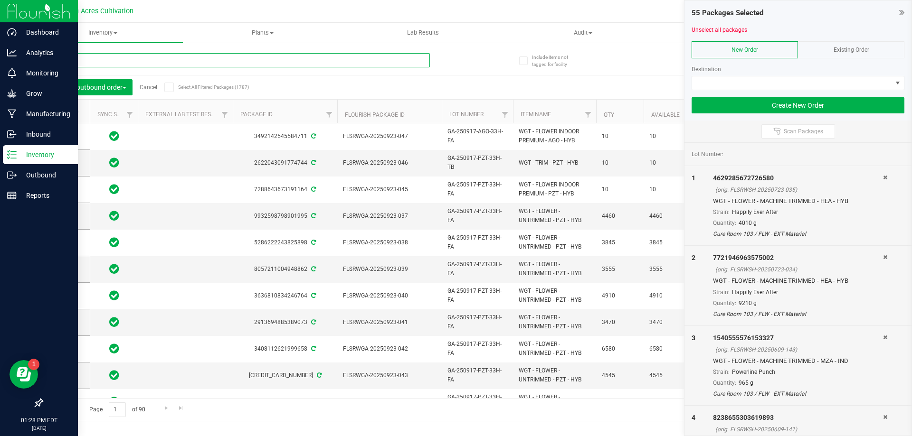
click at [343, 64] on input "text" at bounding box center [236, 60] width 388 height 14
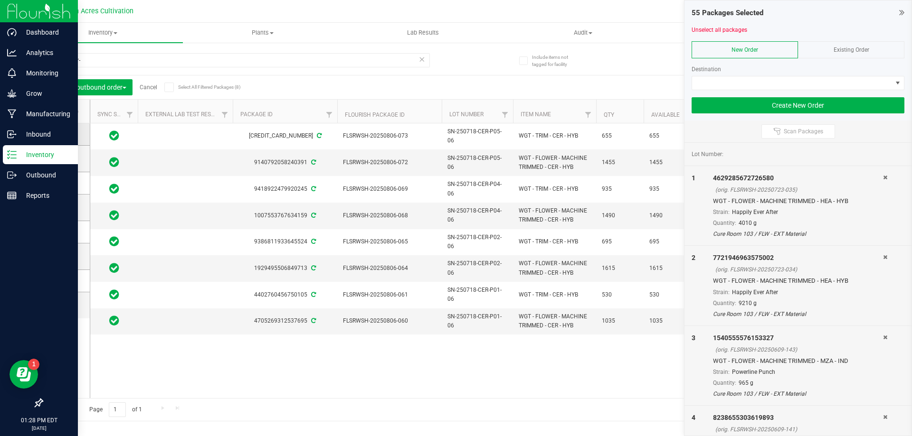
click at [73, 136] on label at bounding box center [66, 134] width 14 height 9
click at [0, 0] on input "checkbox" at bounding box center [0, 0] width 0 height 0
click at [63, 183] on icon at bounding box center [63, 183] width 6 height 0
click at [0, 0] on input "checkbox" at bounding box center [0, 0] width 0 height 0
click at [64, 232] on icon at bounding box center [63, 232] width 6 height 0
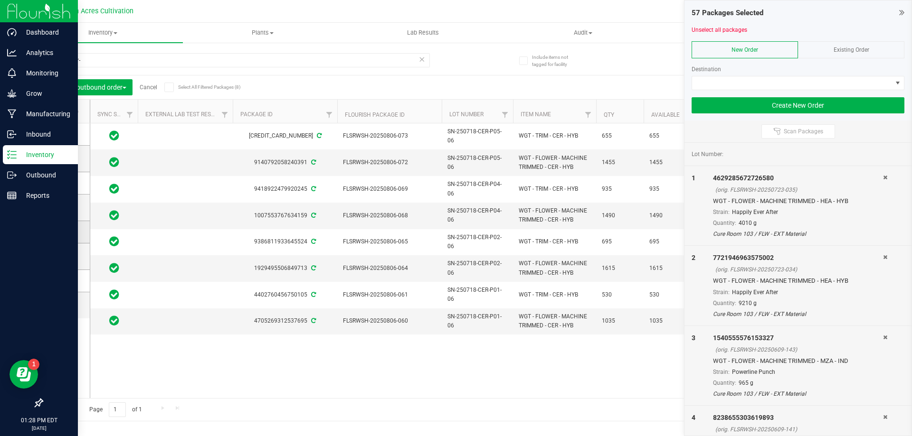
click at [0, 0] on input "checkbox" at bounding box center [0, 0] width 0 height 0
click at [70, 283] on label at bounding box center [66, 280] width 14 height 9
click at [0, 0] on input "checkbox" at bounding box center [0, 0] width 0 height 0
click at [72, 60] on input "0718-cer-" at bounding box center [236, 60] width 388 height 14
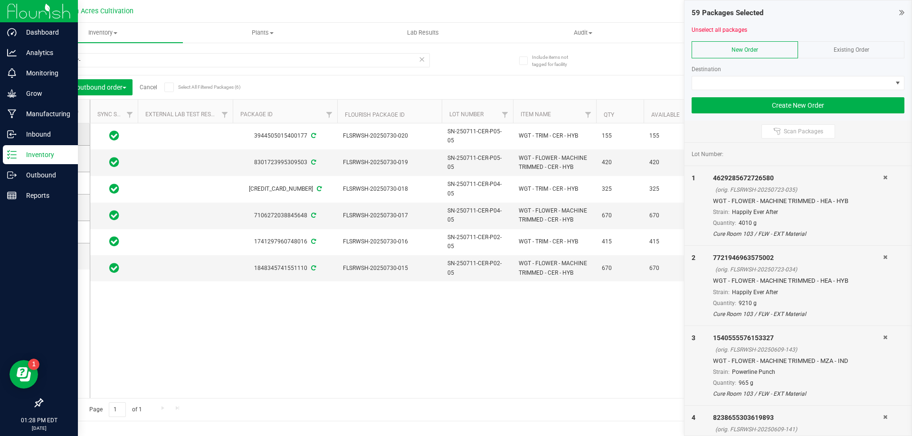
click at [67, 136] on span at bounding box center [63, 134] width 9 height 9
click at [0, 0] on input "checkbox" at bounding box center [0, 0] width 0 height 0
click at [71, 183] on label at bounding box center [66, 183] width 14 height 9
click at [0, 0] on input "checkbox" at bounding box center [0, 0] width 0 height 0
click at [65, 232] on icon at bounding box center [63, 232] width 6 height 0
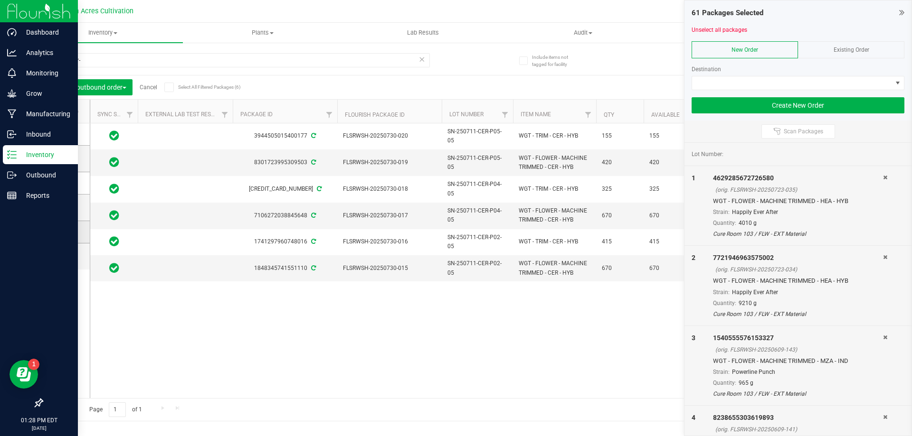
click at [0, 0] on input "checkbox" at bounding box center [0, 0] width 0 height 0
click at [343, 53] on input "0711-cer-" at bounding box center [236, 60] width 388 height 14
click at [339, 63] on input "0711-cer-" at bounding box center [236, 60] width 388 height 14
click at [338, 63] on input "0711-cer-" at bounding box center [236, 60] width 388 height 14
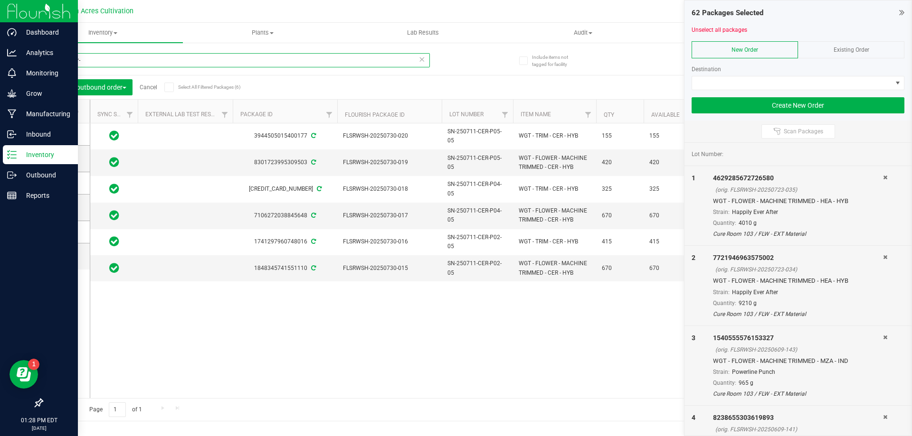
paste input "FLSRWSH-20250530-094"
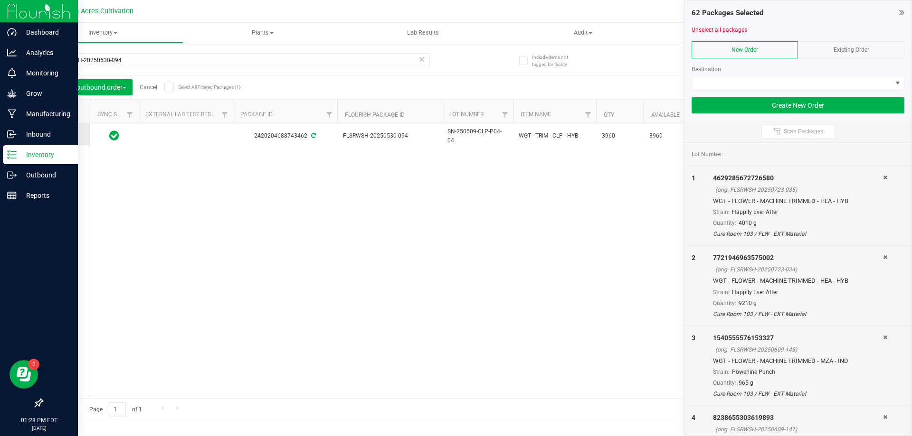
click at [66, 138] on span at bounding box center [63, 134] width 9 height 9
click at [0, 0] on input "checkbox" at bounding box center [0, 0] width 0 height 0
click at [338, 55] on input "FLSRWSH-20250530-094" at bounding box center [236, 60] width 388 height 14
click at [338, 54] on input "FLSRWSH-20250530-094" at bounding box center [236, 60] width 388 height 14
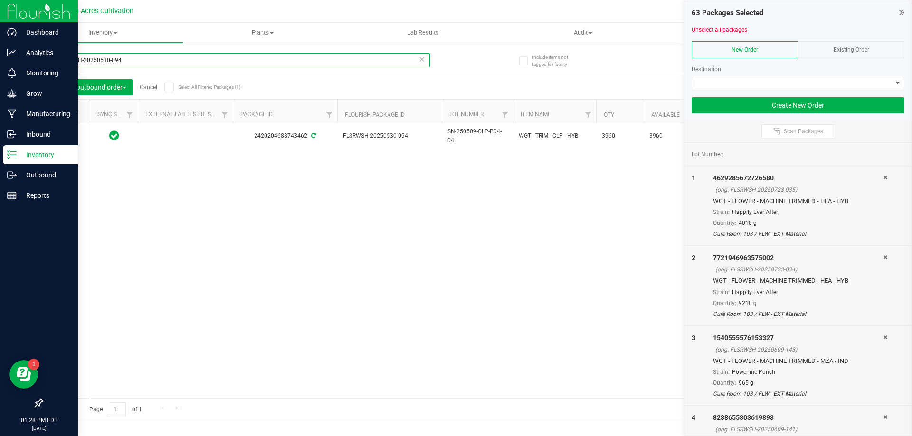
paste input "428-002"
click at [61, 138] on span at bounding box center [63, 134] width 9 height 9
click at [0, 0] on input "checkbox" at bounding box center [0, 0] width 0 height 0
click at [275, 65] on input "FLSRWSH-20250428-002" at bounding box center [236, 60] width 388 height 14
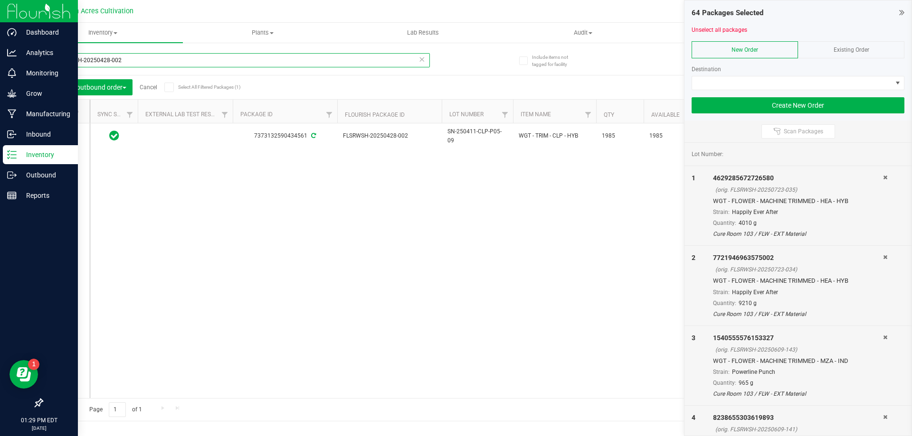
click at [275, 65] on input "FLSRWSH-20250428-002" at bounding box center [236, 60] width 388 height 14
paste input "630-023"
click at [63, 139] on td at bounding box center [65, 134] width 47 height 22
click at [63, 134] on icon at bounding box center [63, 134] width 6 height 0
click at [0, 0] on input "checkbox" at bounding box center [0, 0] width 0 height 0
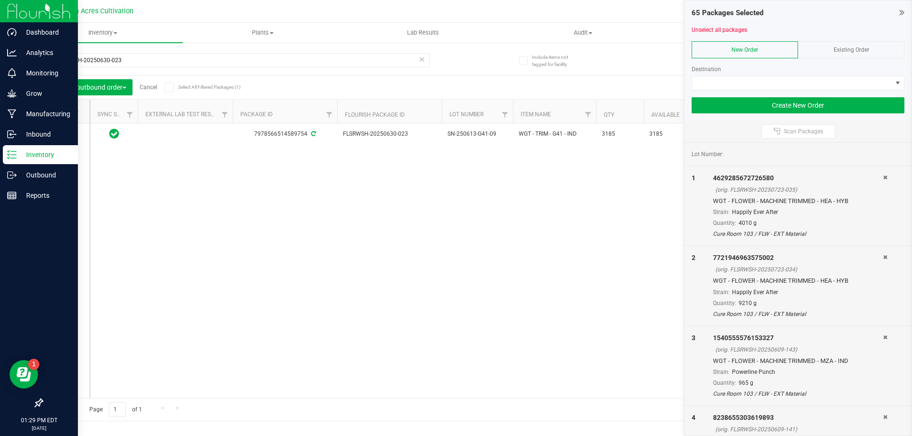
click at [395, 236] on div "7978566514589754 FLSRWSH-20250630-023 SN-250613-G41-09 WGT - TRIM - G41 - IND 3…" at bounding box center [490, 260] width 801 height 275
click at [347, 58] on input "FLSRWSH-20250630-023" at bounding box center [236, 60] width 388 height 14
paste input "16-01"
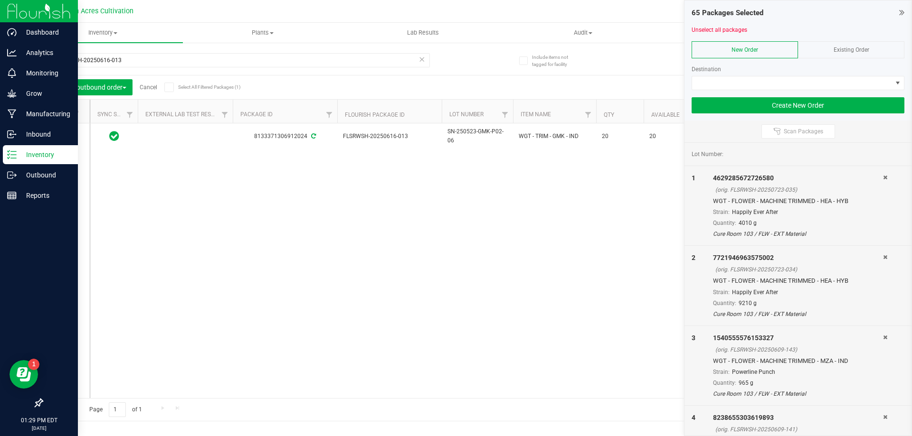
click at [69, 134] on label at bounding box center [66, 136] width 14 height 9
click at [0, 0] on input "checkbox" at bounding box center [0, 0] width 0 height 0
click at [366, 61] on input "FLSRWSH-20250616-013" at bounding box center [236, 60] width 388 height 14
click at [366, 60] on input "FLSRWSH-20250616-013" at bounding box center [236, 60] width 388 height 14
click at [365, 59] on input "FLSRWSH-20250616-013" at bounding box center [236, 60] width 388 height 14
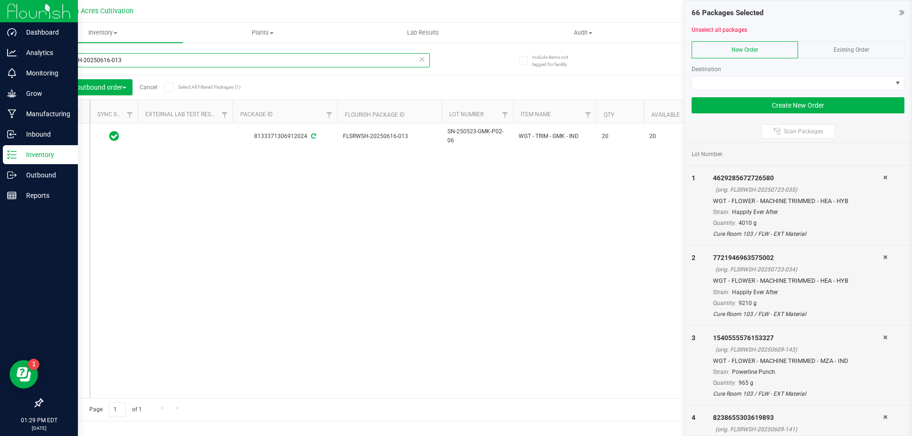
paste input "FLSRWSH-20250616-012"
click at [360, 58] on input "FLSRWSH-20250616-FLSRWSH-20250616-012" at bounding box center [236, 60] width 388 height 14
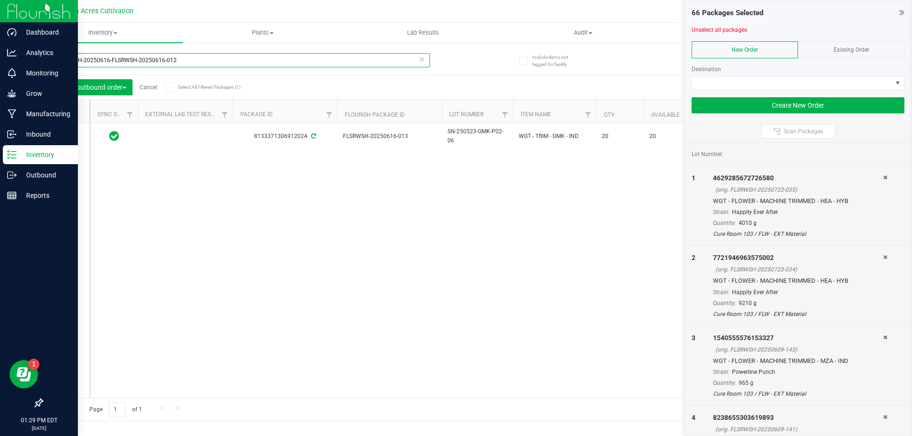
paste input "text"
click at [64, 136] on icon at bounding box center [63, 136] width 6 height 0
click at [0, 0] on input "checkbox" at bounding box center [0, 0] width 0 height 0
click at [336, 69] on div "FLSRWSH-20250616-012" at bounding box center [236, 64] width 388 height 22
click at [326, 59] on input "FLSRWSH-20250616-012" at bounding box center [236, 60] width 388 height 14
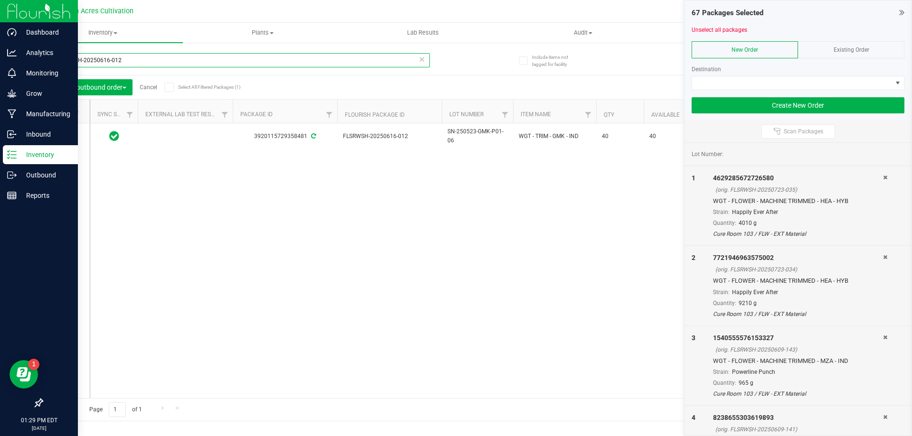
click at [326, 59] on input "FLSRWSH-20250616-012" at bounding box center [236, 60] width 388 height 14
paste input "530-051"
click at [65, 136] on icon at bounding box center [63, 136] width 6 height 0
click at [0, 0] on input "checkbox" at bounding box center [0, 0] width 0 height 0
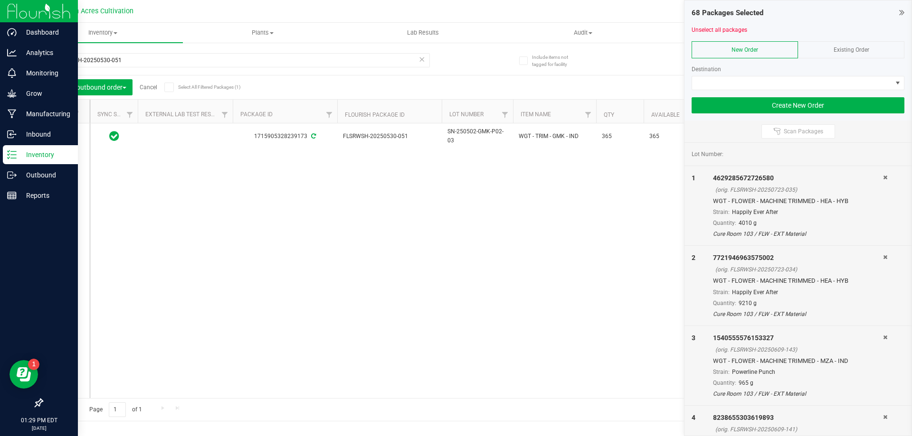
click at [177, 77] on div "Add to outbound order Cancel Select All Filtered Packages (1) Add to manufactur…" at bounding box center [467, 87] width 850 height 24
click at [169, 62] on input "FLSRWSH-20250530-051" at bounding box center [236, 60] width 388 height 14
paste input "49"
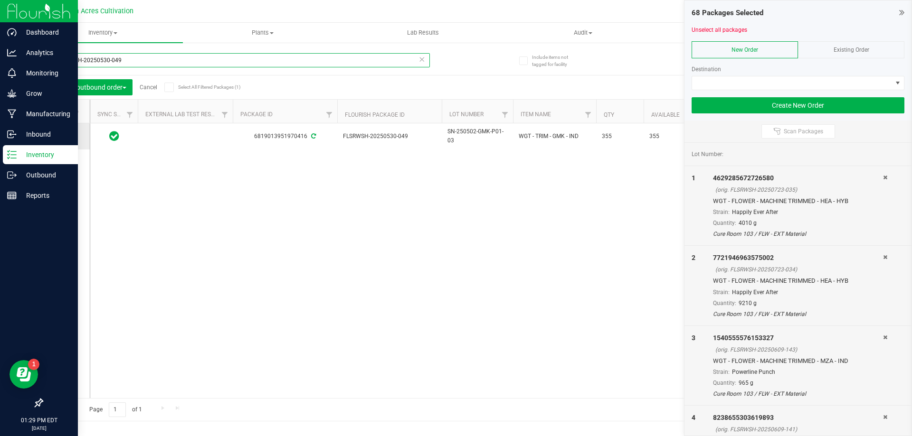
type input "FLSRWSH-20250530-049"
click at [68, 138] on span at bounding box center [63, 136] width 9 height 9
click at [0, 0] on input "checkbox" at bounding box center [0, 0] width 0 height 0
click at [211, 211] on div "6819013951970416 FLSRWSH-20250530-049 SN-250502-GMK-P01-03 WGT - TRIM - GMK - I…" at bounding box center [490, 260] width 801 height 275
click at [357, 225] on div "6819013951970416 FLSRWSH-20250530-049 SN-250502-GMK-P01-03 WGT - TRIM - GMK - I…" at bounding box center [490, 260] width 801 height 275
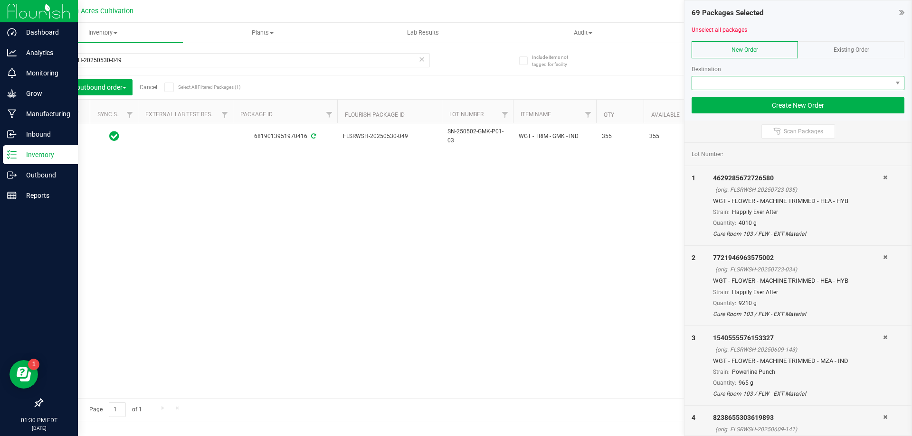
click at [806, 81] on span at bounding box center [792, 82] width 200 height 13
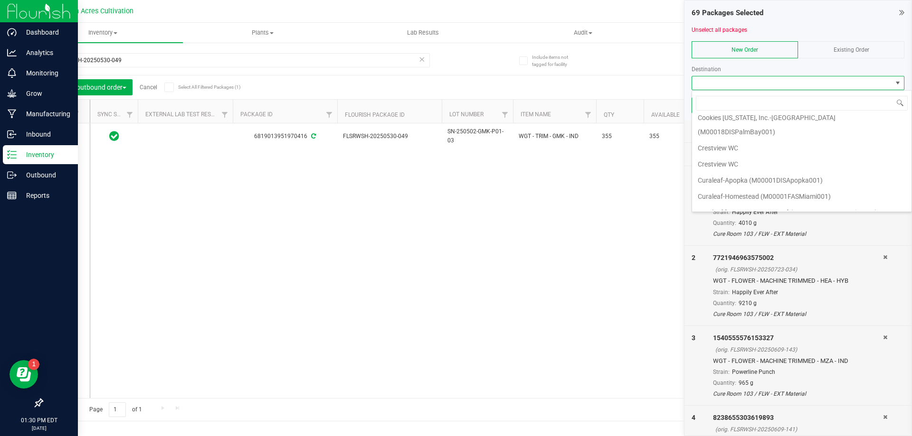
scroll to position [570, 0]
type input "green"
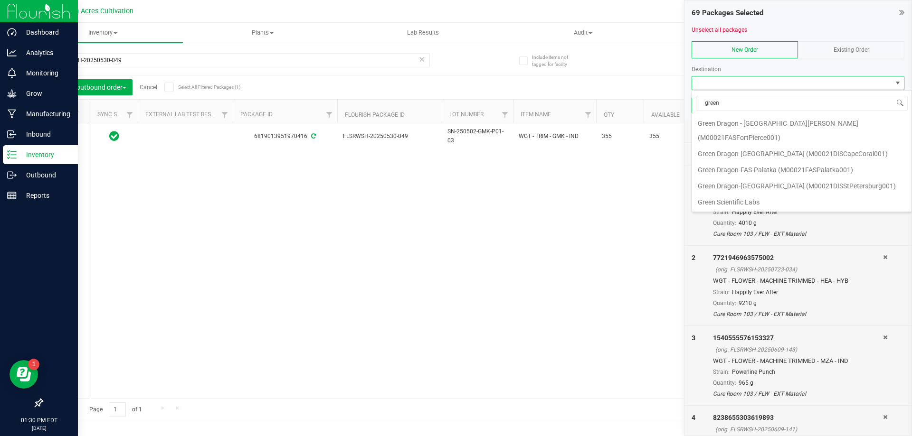
scroll to position [0, 0]
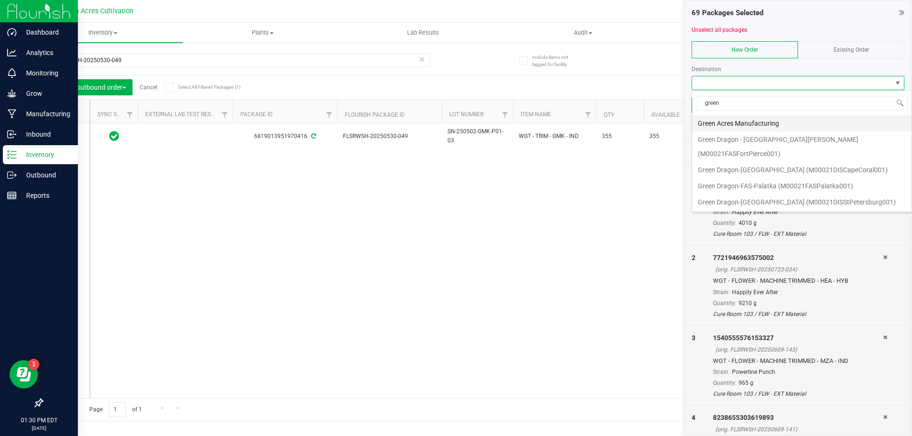
click at [784, 119] on li "Green Acres Manufacturing" at bounding box center [801, 123] width 219 height 16
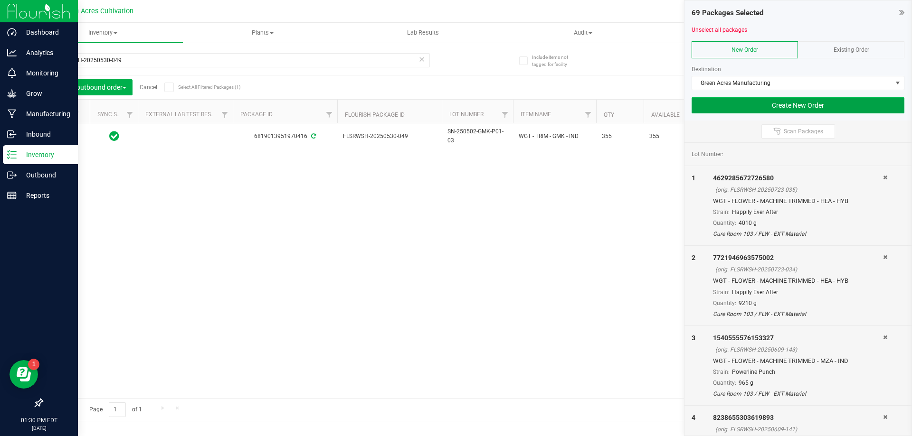
click at [851, 106] on button "Create New Order" at bounding box center [797, 105] width 213 height 16
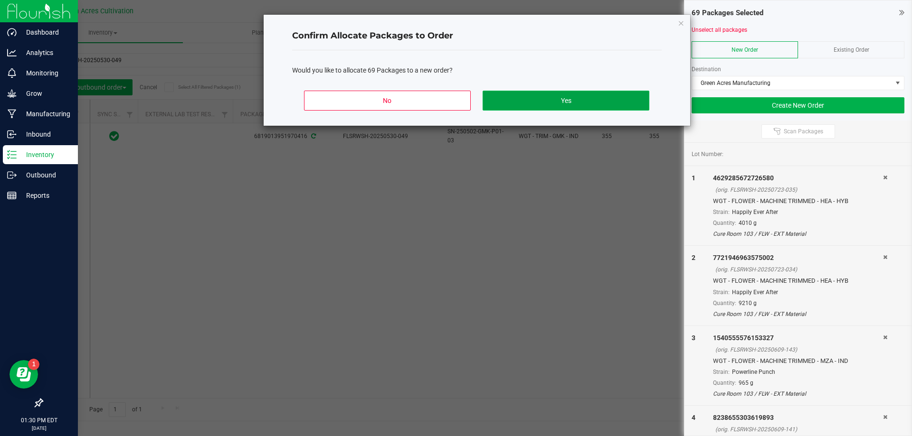
click at [508, 102] on button "Yes" at bounding box center [565, 101] width 166 height 20
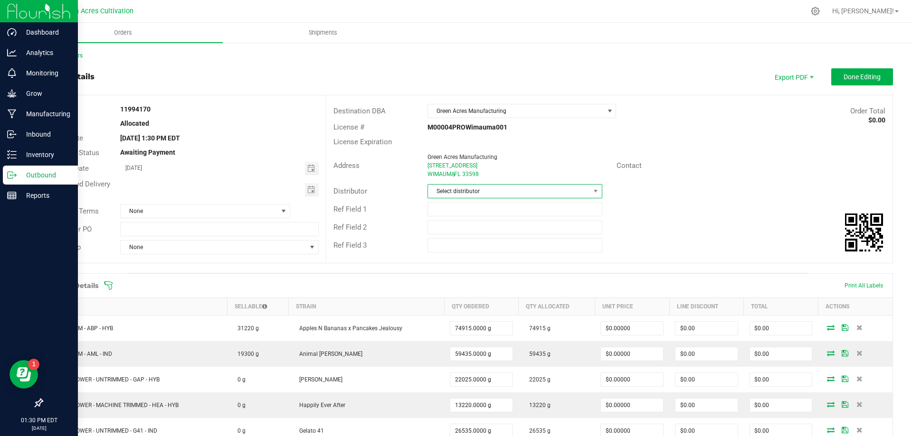
click at [478, 185] on span "Select distributor" at bounding box center [508, 191] width 161 height 13
type input "g"
click at [682, 211] on div "Ref Field 1" at bounding box center [609, 209] width 566 height 18
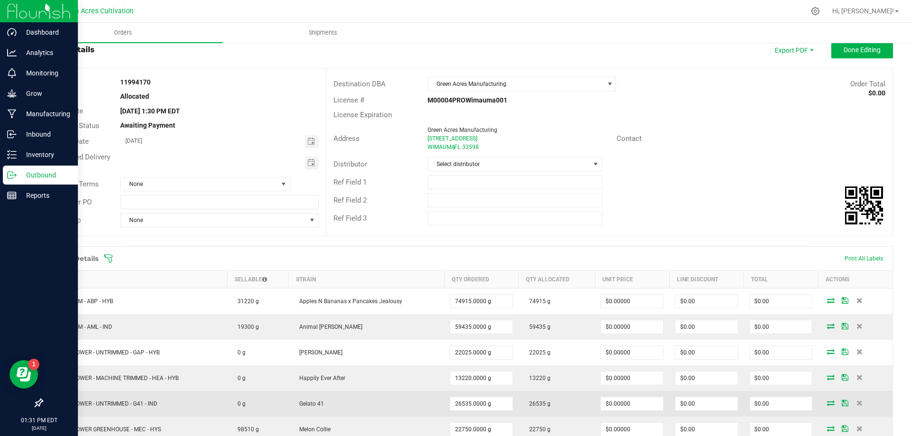
scroll to position [0, 0]
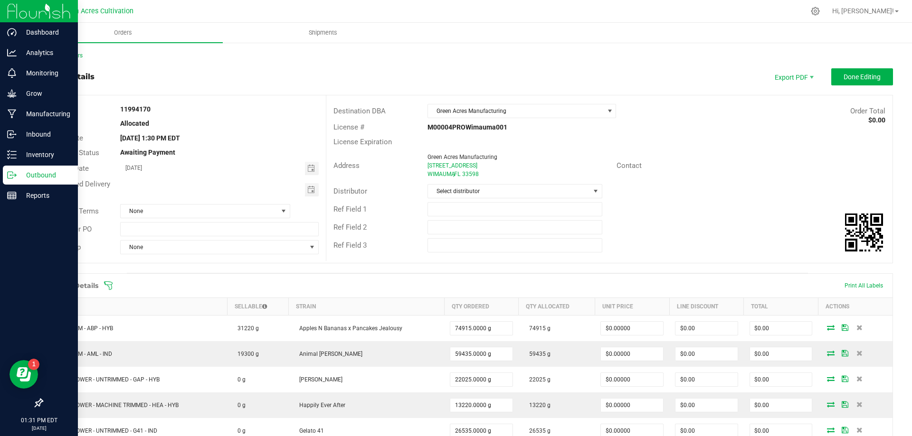
click at [136, 111] on strong "11994170" at bounding box center [135, 109] width 30 height 8
copy strong "11994170"
click at [213, 116] on div "Order # 11994170 Status Allocated Order Date [DATE] 1:30 PM EDT Payment Status …" at bounding box center [183, 179] width 283 height 168
click at [276, 74] on div "Order details Export PDF Done Editing" at bounding box center [467, 76] width 851 height 17
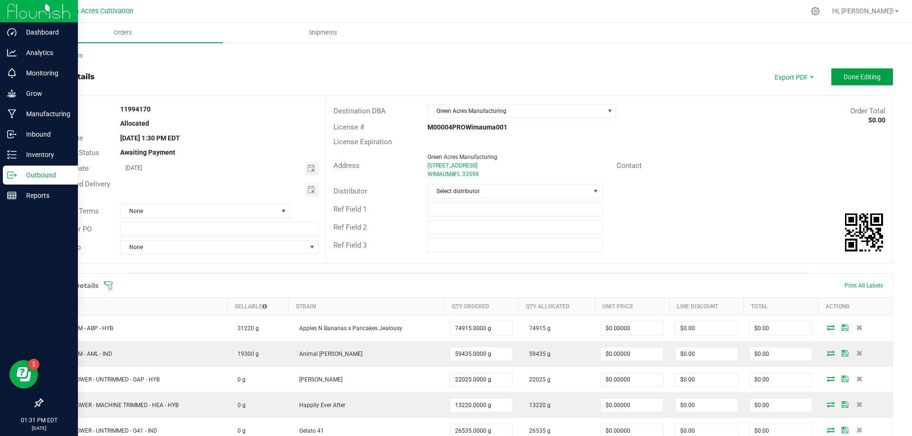
drag, startPoint x: 838, startPoint y: 72, endPoint x: 821, endPoint y: 75, distance: 17.8
click at [838, 72] on button "Done Editing" at bounding box center [862, 76] width 62 height 17
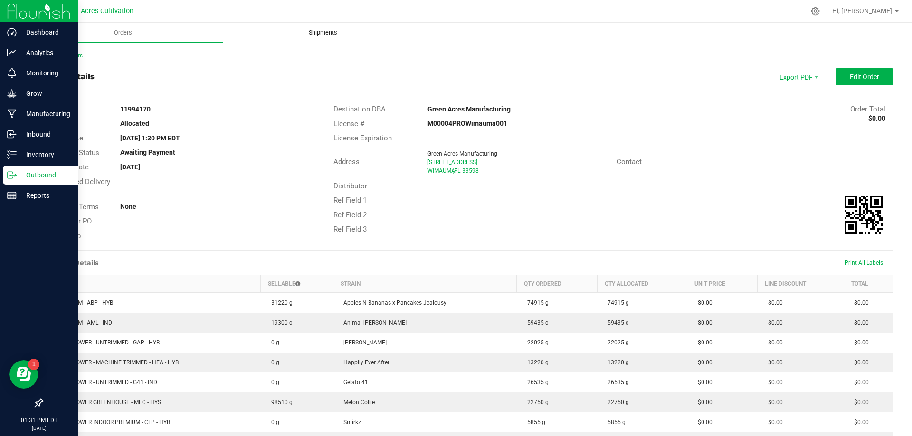
click at [317, 32] on span "Shipments" at bounding box center [323, 32] width 54 height 9
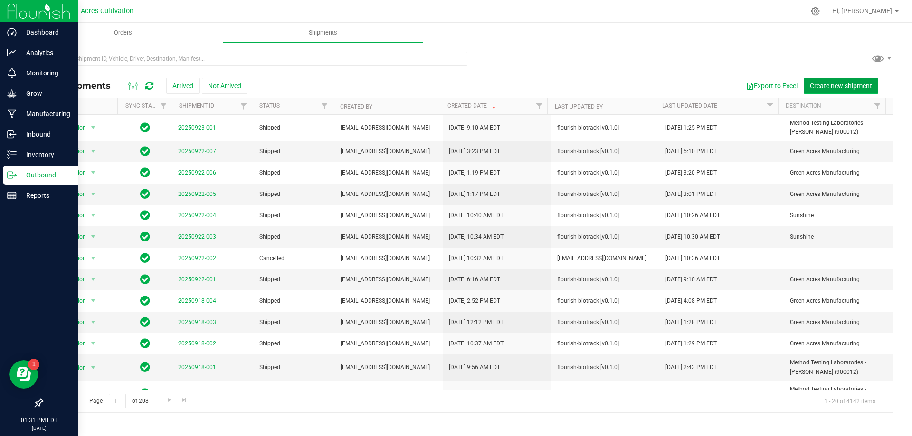
click at [873, 78] on button "Create new shipment" at bounding box center [840, 86] width 75 height 16
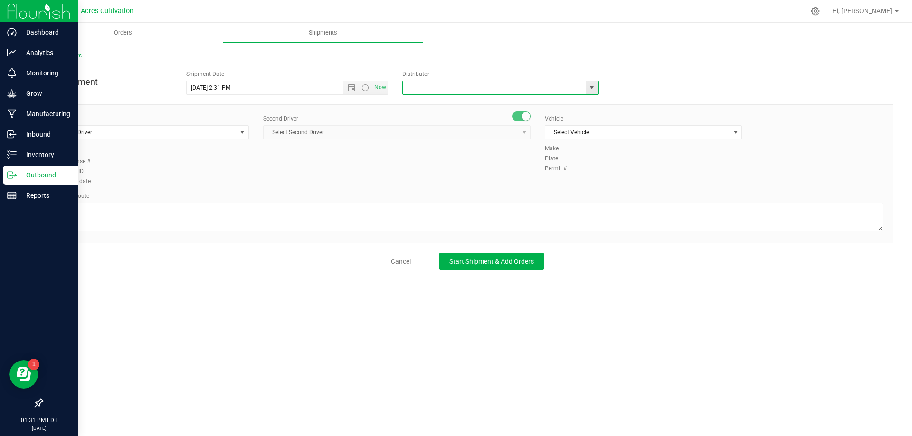
click at [486, 91] on input "text" at bounding box center [492, 87] width 178 height 13
drag, startPoint x: 581, startPoint y: 92, endPoint x: 590, endPoint y: 86, distance: 10.7
click at [584, 90] on span at bounding box center [500, 88] width 196 height 14
click at [590, 86] on span "select" at bounding box center [592, 88] width 8 height 8
type input "parall1"
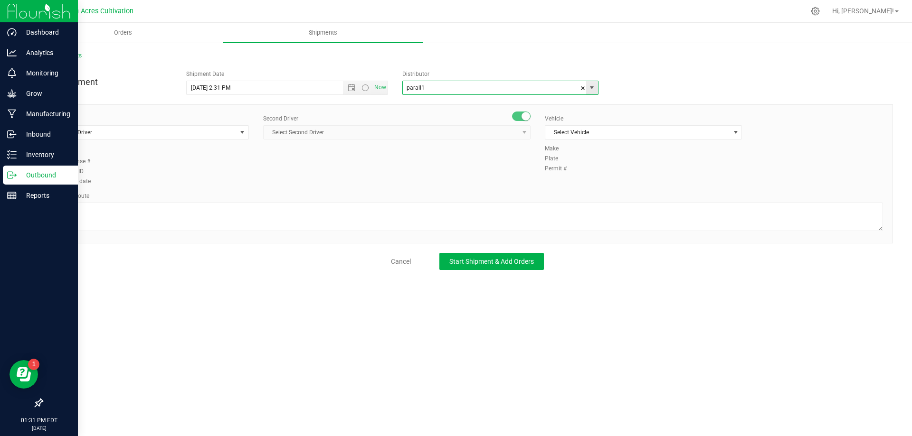
click at [590, 92] on span "select" at bounding box center [592, 87] width 12 height 13
click at [585, 89] on span at bounding box center [583, 88] width 6 height 14
click at [631, 87] on div "New Shipment Shipment Date [DATE] 2:31 PM Now Distributor 374 LABS LLC AccuScie…" at bounding box center [467, 80] width 865 height 29
click at [235, 138] on span "Select Driver" at bounding box center [144, 132] width 184 height 13
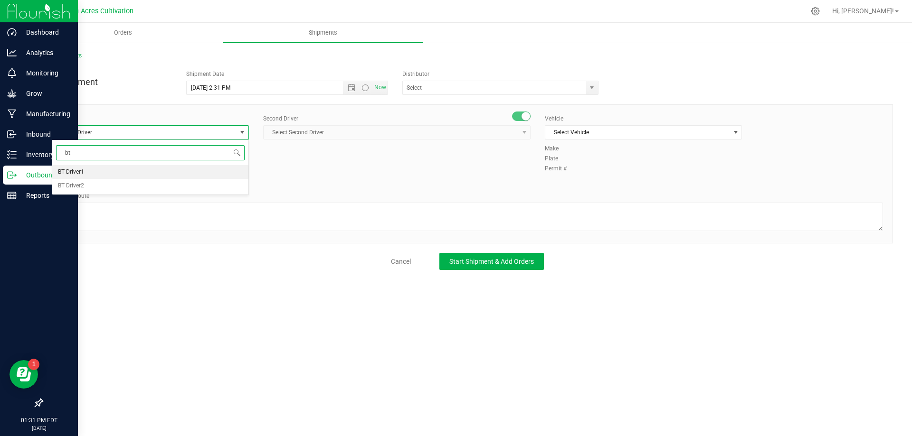
click at [100, 174] on li "BT Driver1" at bounding box center [150, 172] width 196 height 14
type input "bt"
click at [394, 128] on span "Select Second Driver" at bounding box center [391, 132] width 254 height 13
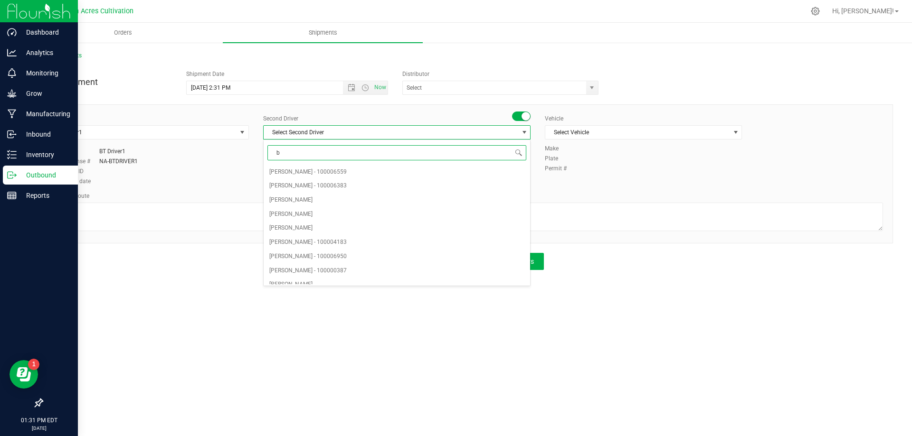
type input "bt"
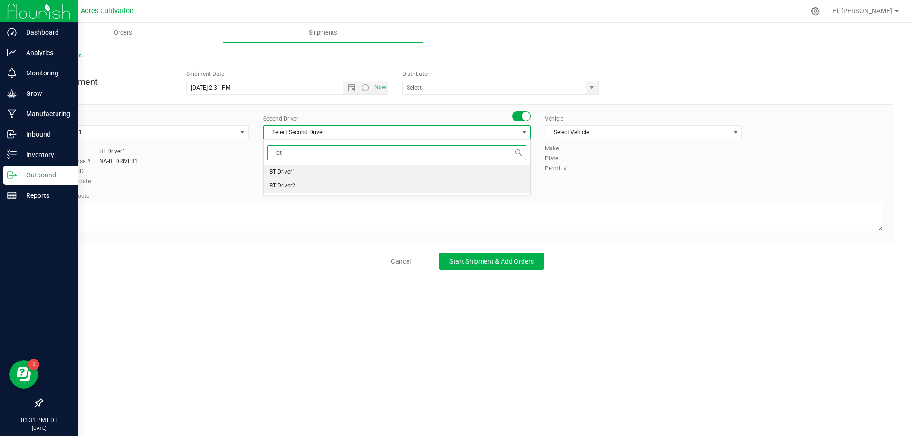
click at [314, 187] on li "BT Driver2" at bounding box center [397, 186] width 266 height 14
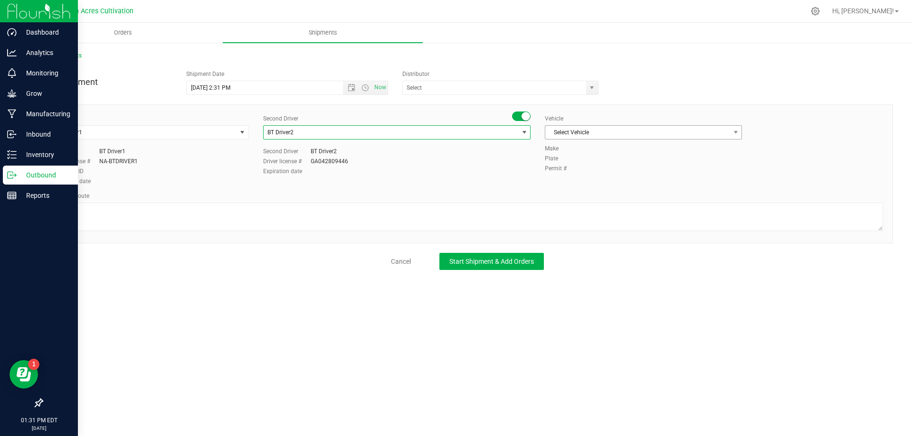
click at [659, 129] on span "Select Vehicle" at bounding box center [637, 132] width 184 height 13
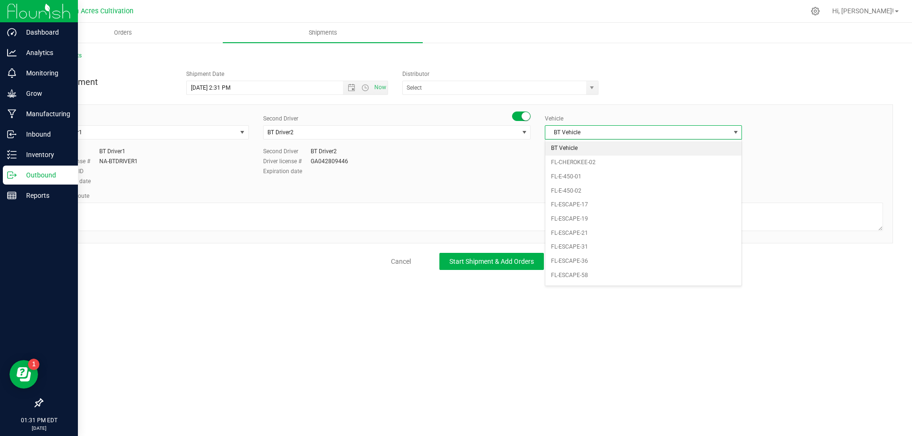
click at [599, 149] on li "BT Vehicle" at bounding box center [643, 148] width 196 height 14
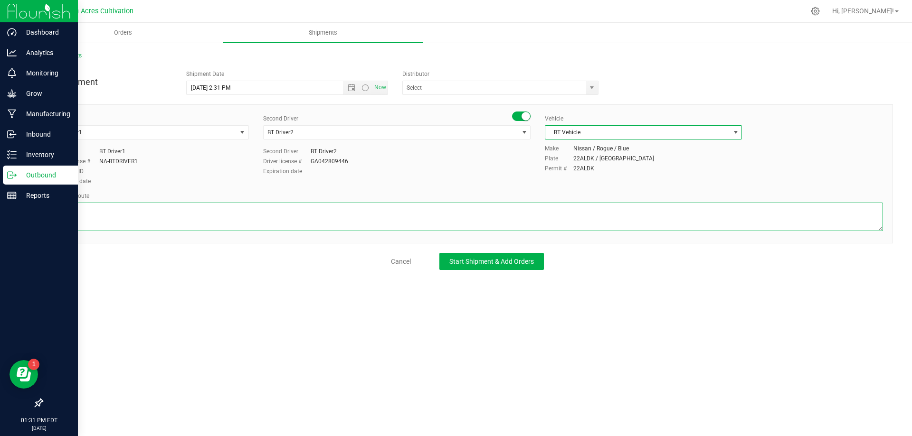
click at [527, 204] on textarea at bounding box center [467, 217] width 831 height 28
click at [512, 207] on textarea at bounding box center [467, 217] width 831 height 28
type textarea "Green Acres Cultivation to Green Acres Manufacturing"
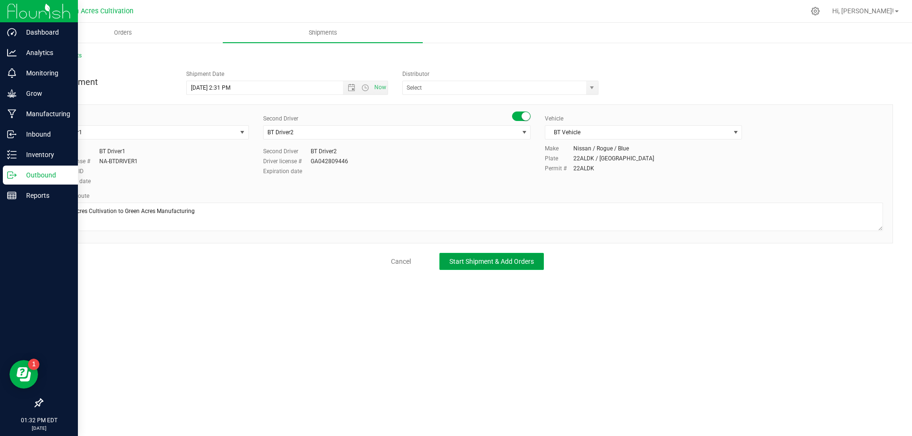
click at [519, 266] on button "Start Shipment & Add Orders" at bounding box center [491, 261] width 104 height 17
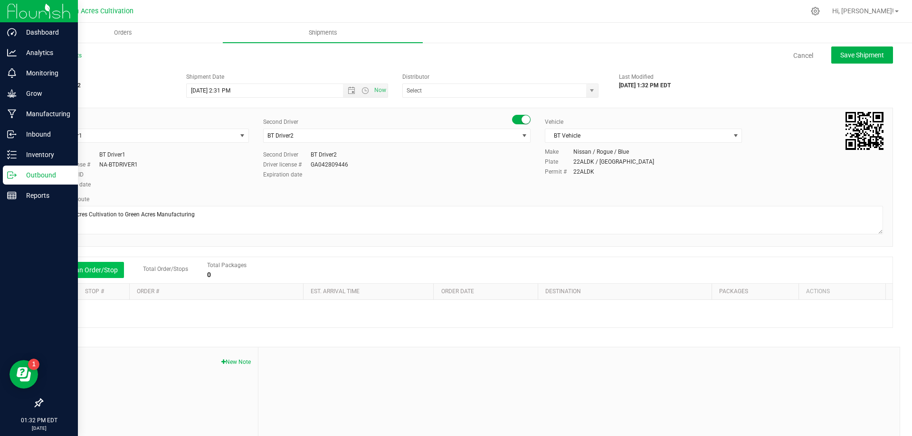
click at [96, 272] on button "Add an Order/Stop" at bounding box center [86, 270] width 75 height 16
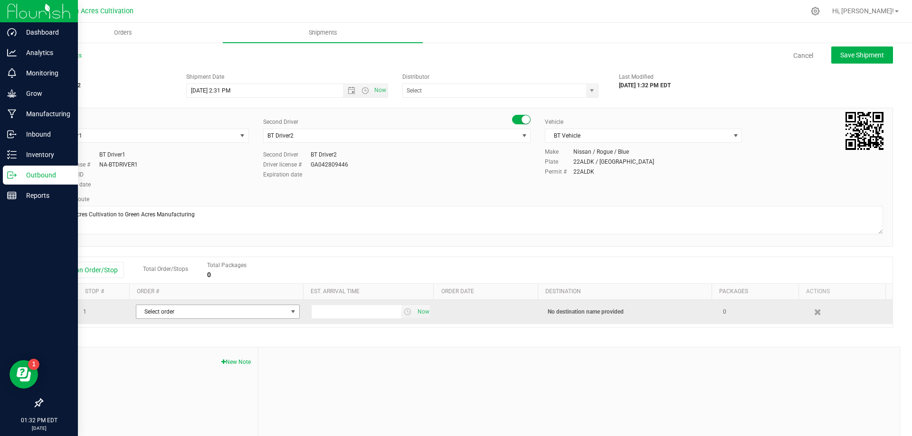
click at [161, 316] on span "Select order" at bounding box center [211, 311] width 151 height 13
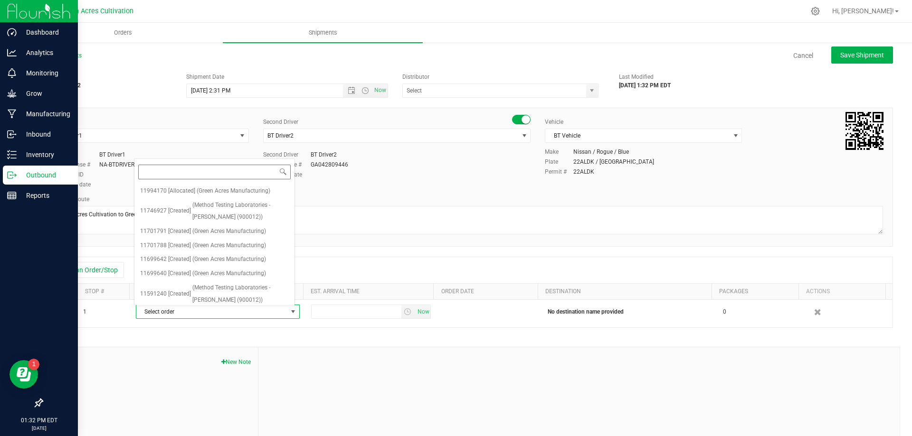
click at [175, 174] on input at bounding box center [214, 172] width 152 height 15
paste input "11994170"
type input "11994170"
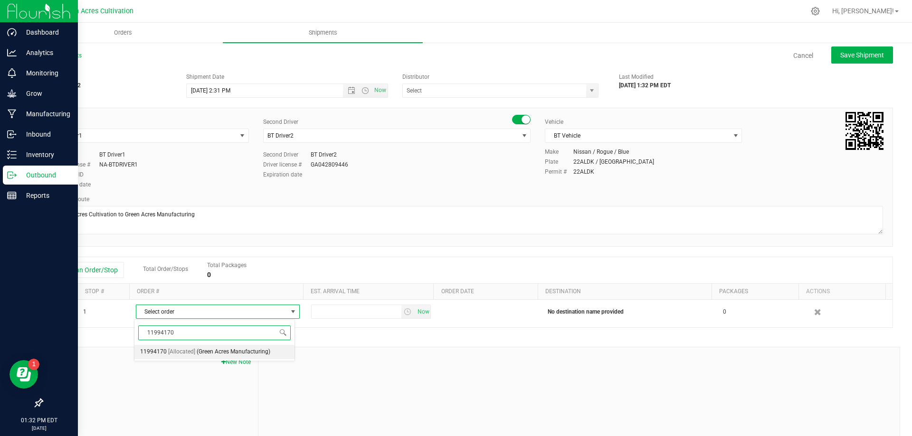
click at [209, 347] on span "(Green Acres Manufacturing)" at bounding box center [234, 352] width 74 height 12
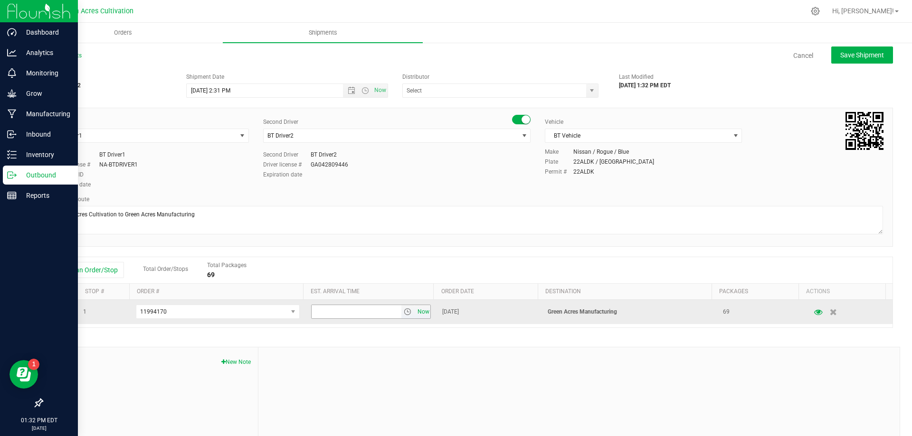
click at [415, 315] on span "Now" at bounding box center [423, 312] width 16 height 14
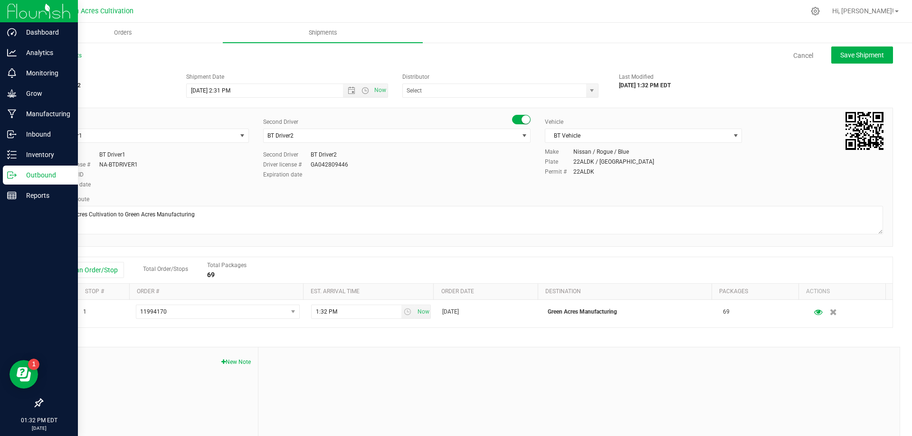
click at [446, 336] on div "Shipment # 20250923-002 Created Shipment Date [DATE] 2:31 PM Now Distributor 37…" at bounding box center [467, 271] width 851 height 407
click at [858, 60] on button "Save Shipment" at bounding box center [862, 55] width 62 height 17
type input "[DATE] 6:31 PM"
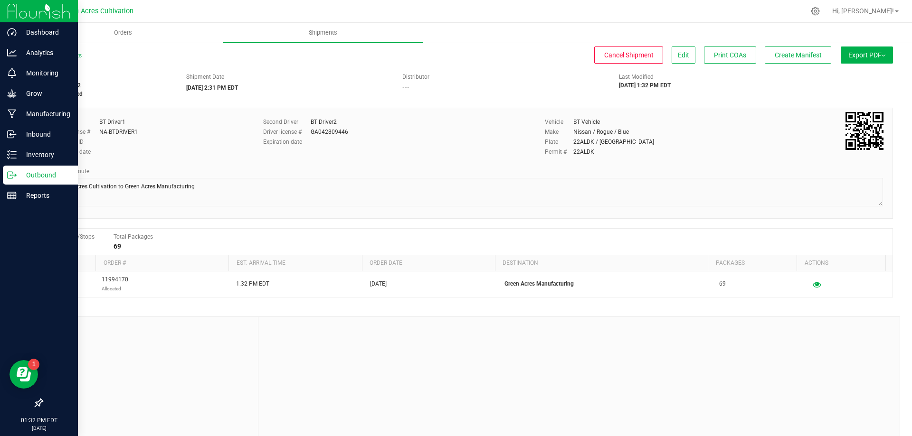
click at [849, 56] on span "Export PDF" at bounding box center [866, 55] width 37 height 8
click at [791, 85] on div "Shipment # 20250923-002 Orders assigned Shipment Date [DATE] 2:31 PM EDT Distri…" at bounding box center [467, 83] width 865 height 30
click at [849, 77] on span "Manifest by Package ID" at bounding box center [852, 76] width 60 height 7
click at [801, 53] on span "Create Manifest" at bounding box center [797, 55] width 47 height 8
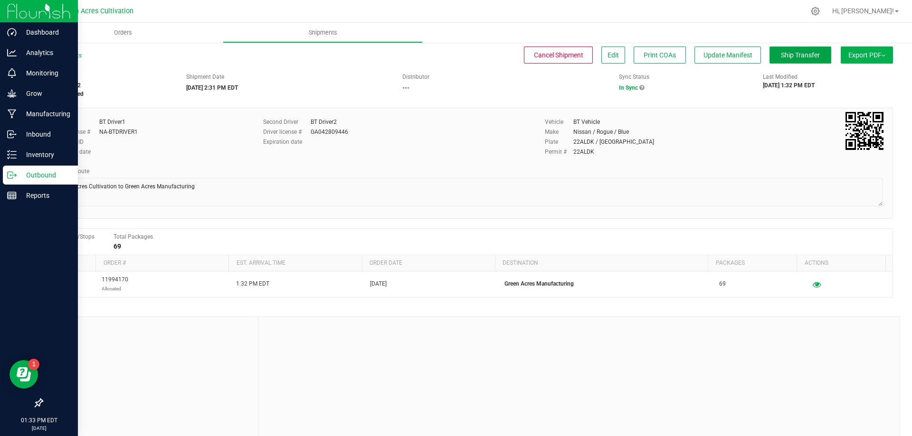
click at [781, 56] on span "Ship Transfer" at bounding box center [800, 55] width 39 height 8
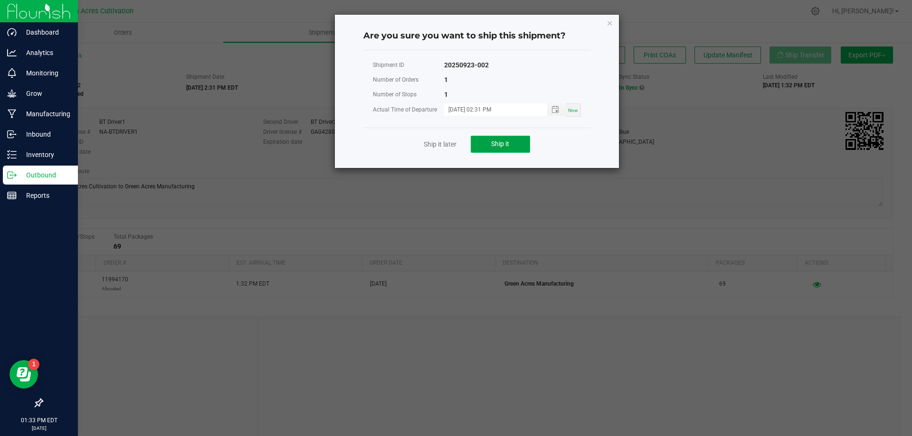
click at [506, 147] on span "Ship it" at bounding box center [500, 144] width 18 height 8
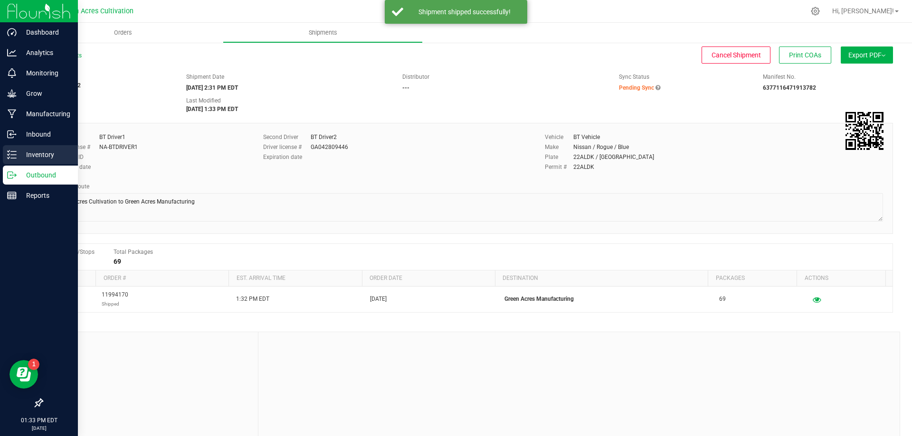
click at [40, 155] on p "Inventory" at bounding box center [45, 154] width 57 height 11
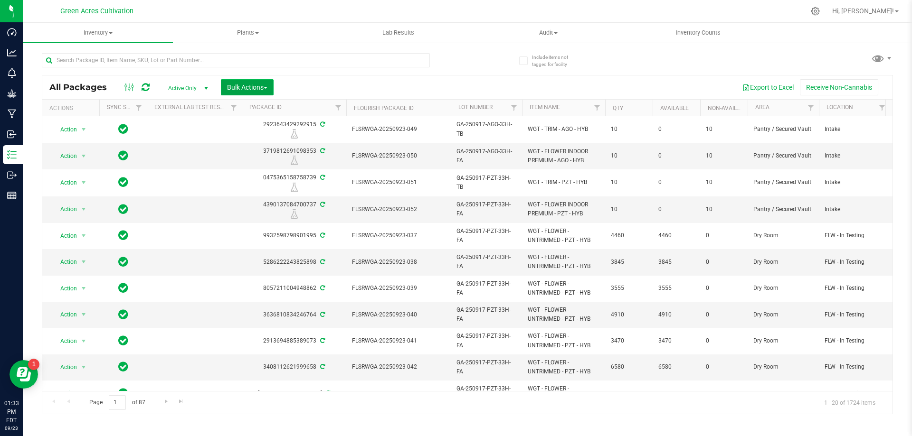
click at [266, 87] on span "button" at bounding box center [266, 88] width 4 height 2
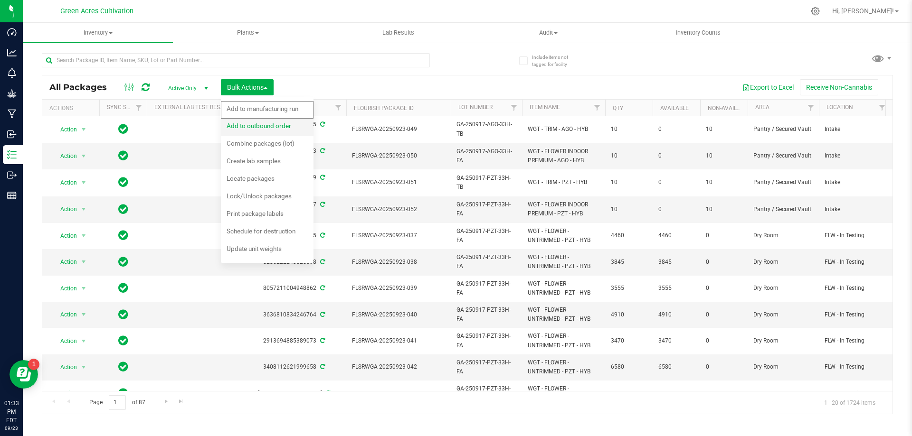
click at [278, 129] on span "Add to outbound order" at bounding box center [258, 126] width 65 height 8
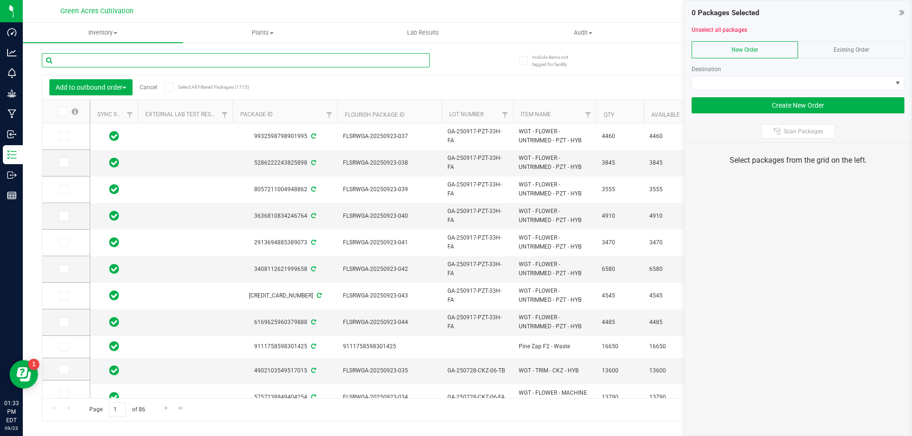
click at [310, 59] on input "text" at bounding box center [236, 60] width 388 height 14
paste input "FLSRWSH-20250808-008"
type input "FLSRWSH-20250808-008"
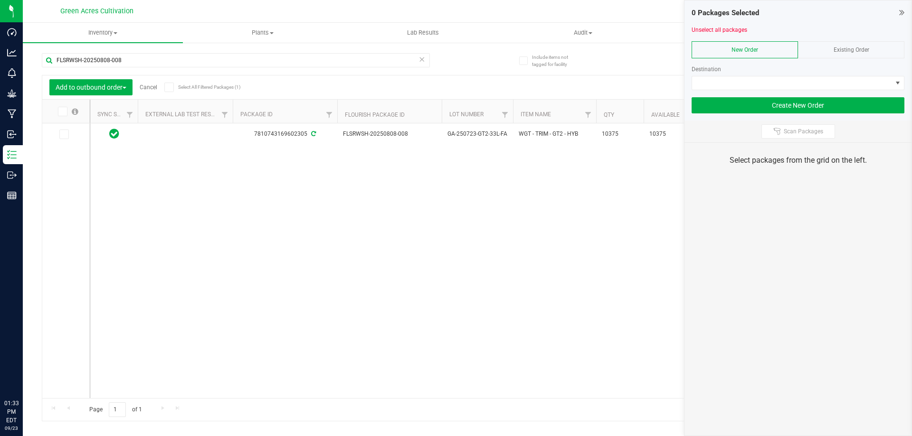
click at [74, 137] on td at bounding box center [65, 134] width 47 height 22
click at [67, 137] on span at bounding box center [63, 134] width 9 height 9
click at [0, 0] on input "checkbox" at bounding box center [0, 0] width 0 height 0
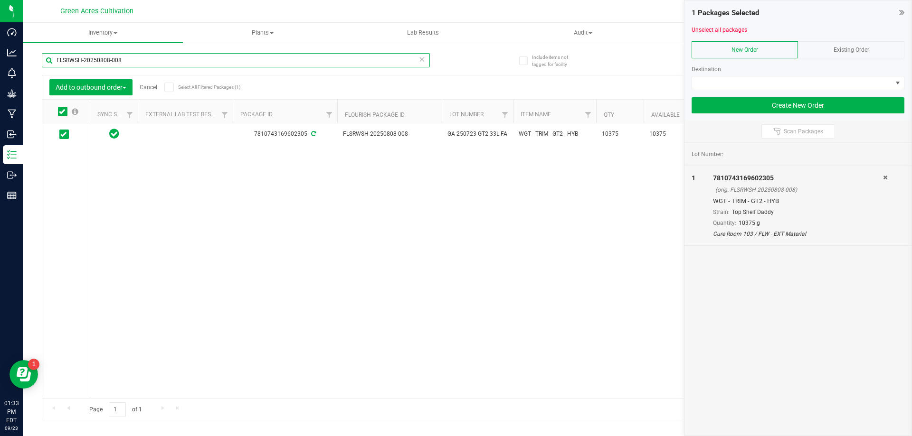
click at [337, 60] on input "FLSRWSH-20250808-008" at bounding box center [236, 60] width 388 height 14
click at [336, 60] on input "FLSRWSH-20250808-008" at bounding box center [236, 60] width 388 height 14
paste input "15-04"
click at [61, 134] on icon at bounding box center [63, 134] width 6 height 0
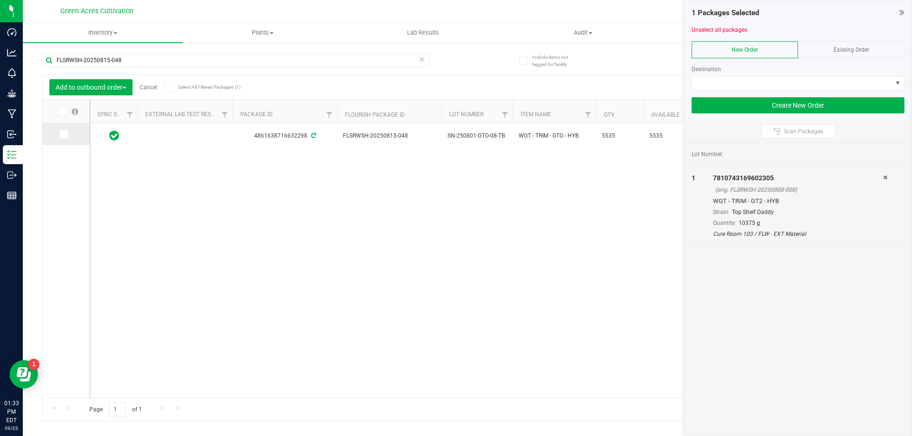
click at [0, 0] on input "checkbox" at bounding box center [0, 0] width 0 height 0
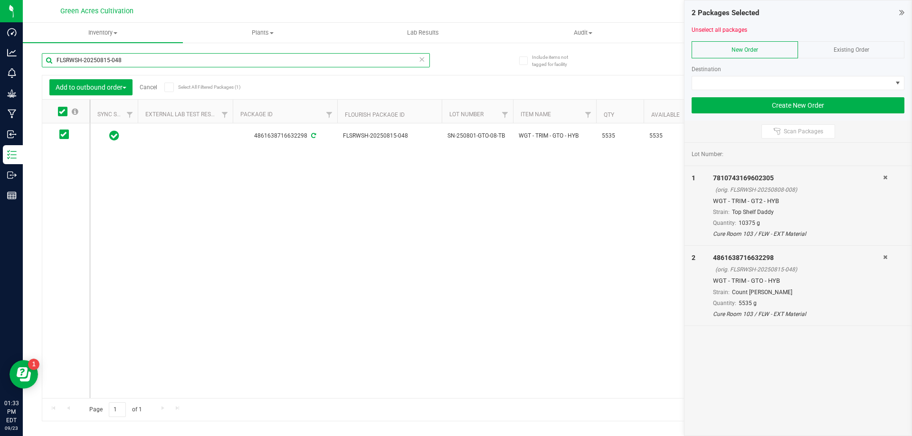
click at [321, 62] on input "FLSRWSH-20250815-048" at bounding box center [236, 60] width 388 height 14
paste input "08-005"
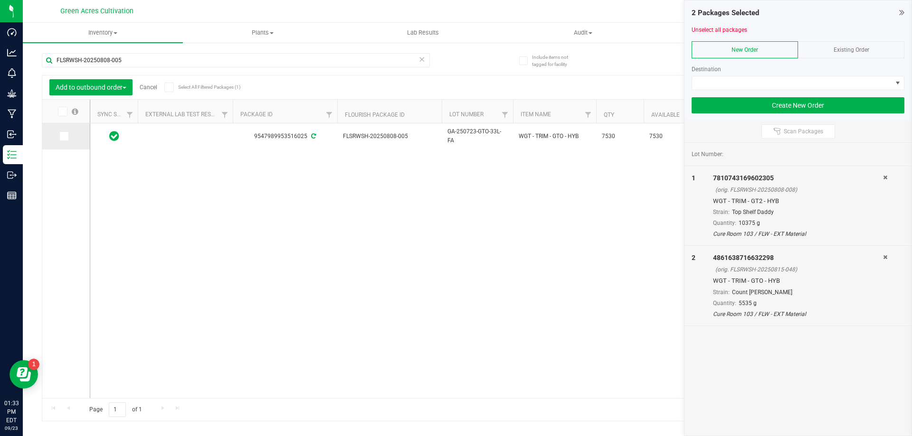
click at [63, 136] on icon at bounding box center [63, 136] width 6 height 0
click at [0, 0] on input "checkbox" at bounding box center [0, 0] width 0 height 0
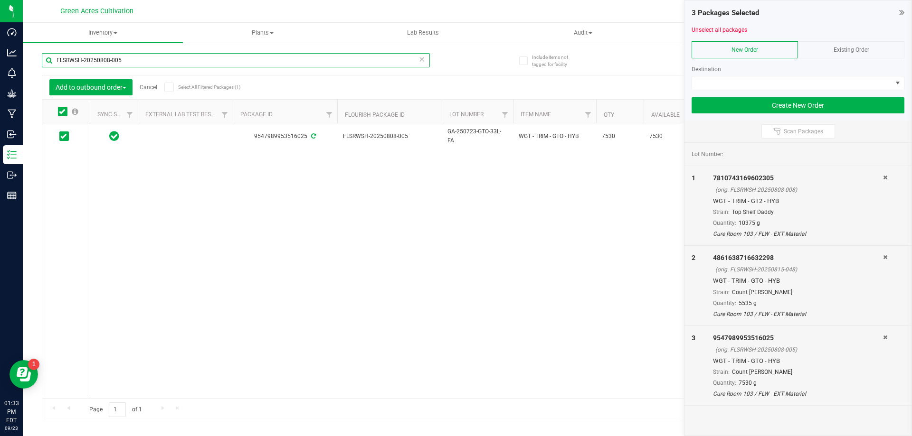
click at [311, 66] on input "FLSRWSH-20250808-005" at bounding box center [236, 60] width 388 height 14
click at [310, 66] on input "FLSRWSH-20250808-005" at bounding box center [236, 60] width 388 height 14
paste input "403-004"
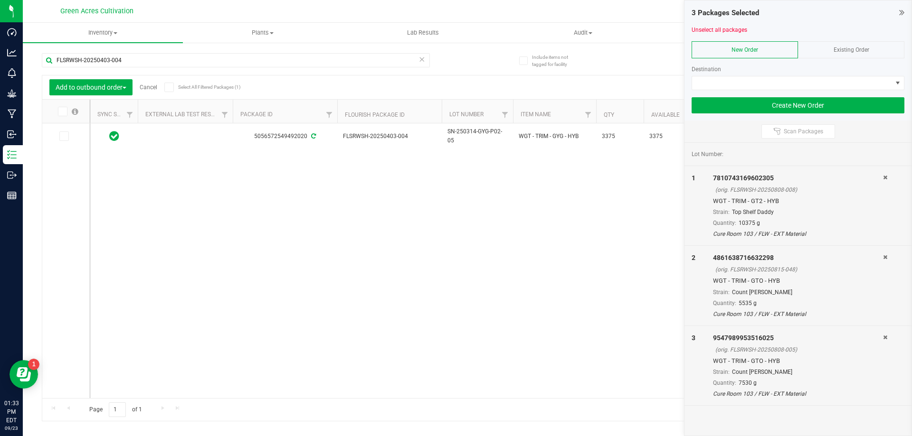
click at [62, 136] on icon at bounding box center [63, 136] width 6 height 0
click at [0, 0] on input "checkbox" at bounding box center [0, 0] width 0 height 0
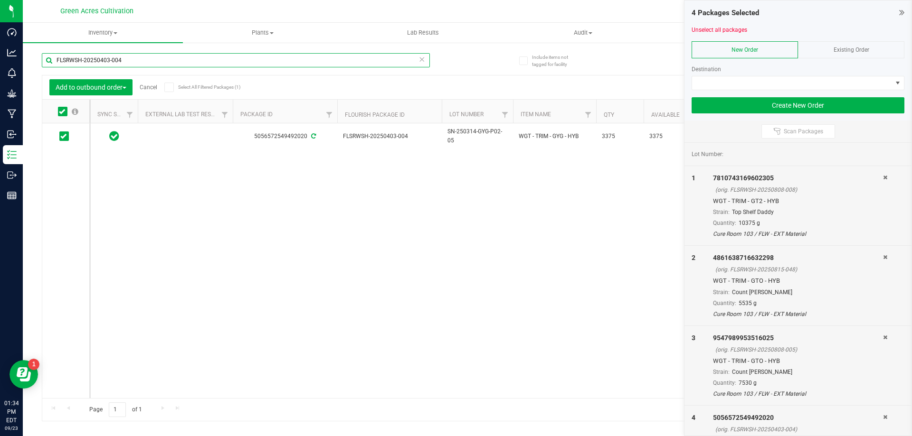
click at [292, 63] on input "FLSRWSH-20250403-004" at bounding box center [236, 60] width 388 height 14
paste input "2"
click at [64, 136] on icon at bounding box center [63, 136] width 6 height 0
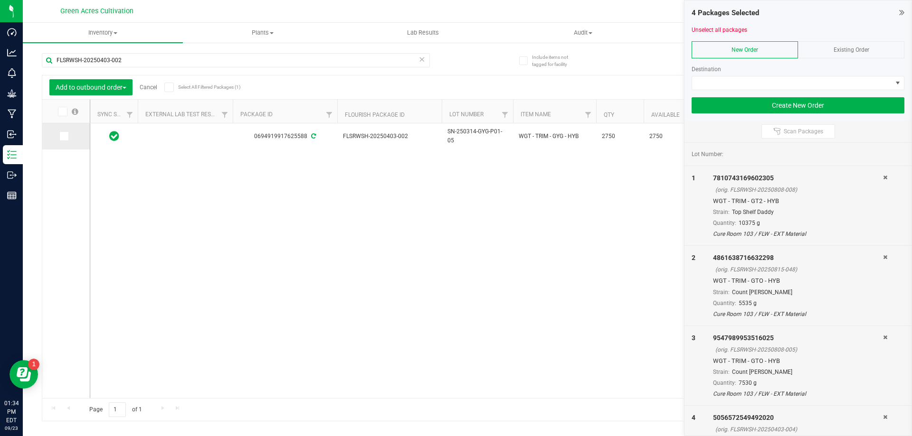
click at [0, 0] on input "checkbox" at bounding box center [0, 0] width 0 height 0
click at [306, 55] on input "FLSRWSH-20250403-002" at bounding box center [236, 60] width 388 height 14
paste input "625-024"
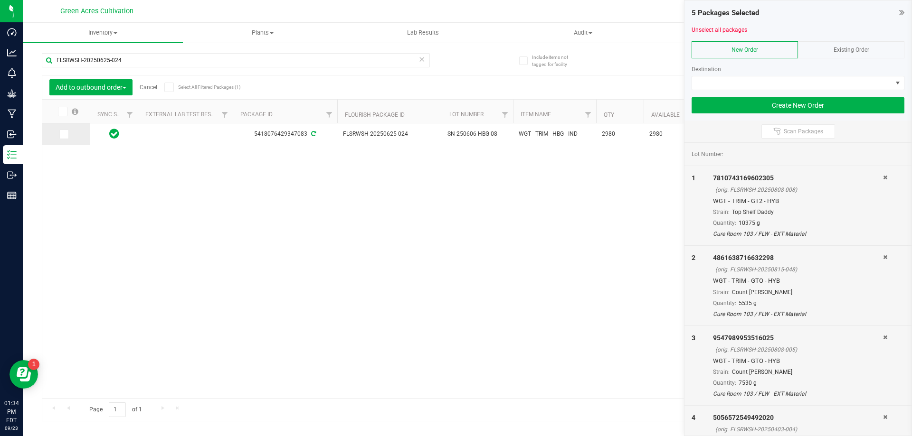
click at [65, 134] on icon at bounding box center [63, 134] width 6 height 0
click at [0, 0] on input "checkbox" at bounding box center [0, 0] width 0 height 0
click at [268, 63] on input "FLSRWSH-20250625-024" at bounding box center [236, 60] width 388 height 14
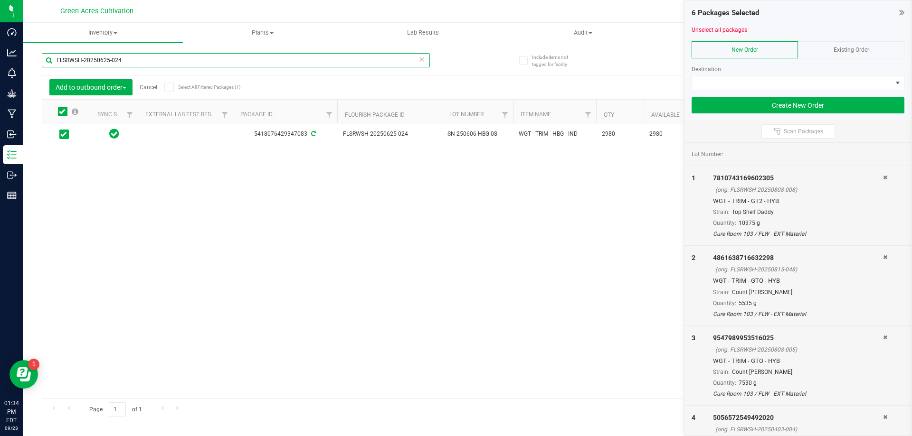
paste input "3-00"
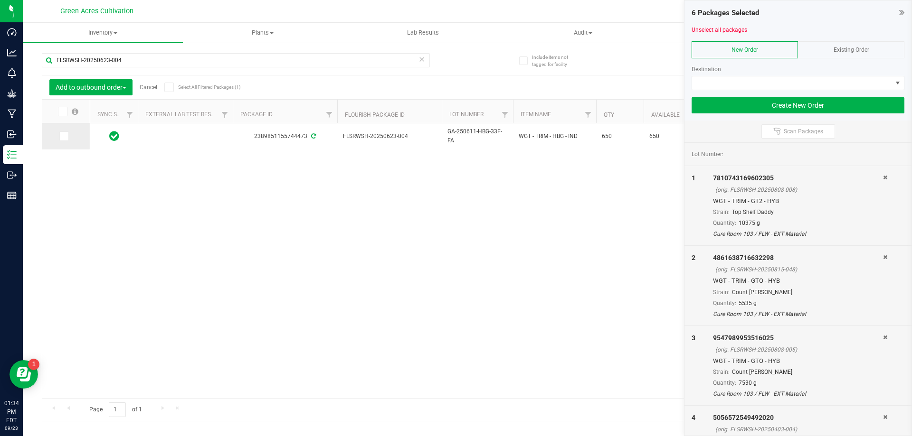
click at [61, 140] on span at bounding box center [63, 136] width 9 height 9
click at [0, 0] on input "checkbox" at bounding box center [0, 0] width 0 height 0
click at [333, 55] on input "FLSRWSH-20250623-004" at bounding box center [236, 60] width 388 height 14
click at [333, 56] on input "FLSRWSH-20250623-004" at bounding box center [236, 60] width 388 height 14
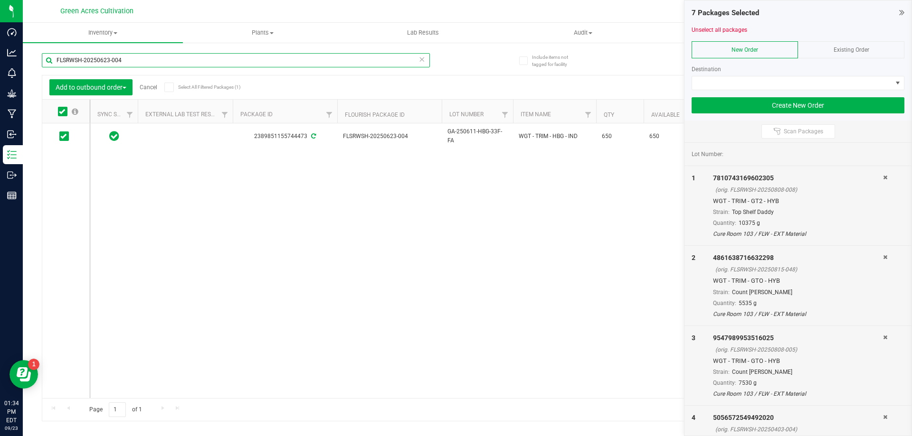
paste input "520-013"
click at [80, 132] on td at bounding box center [65, 136] width 47 height 26
click at [71, 135] on label at bounding box center [66, 136] width 14 height 9
click at [0, 0] on input "checkbox" at bounding box center [0, 0] width 0 height 0
click at [332, 54] on input "FLSRWSH-20250520-013" at bounding box center [236, 60] width 388 height 14
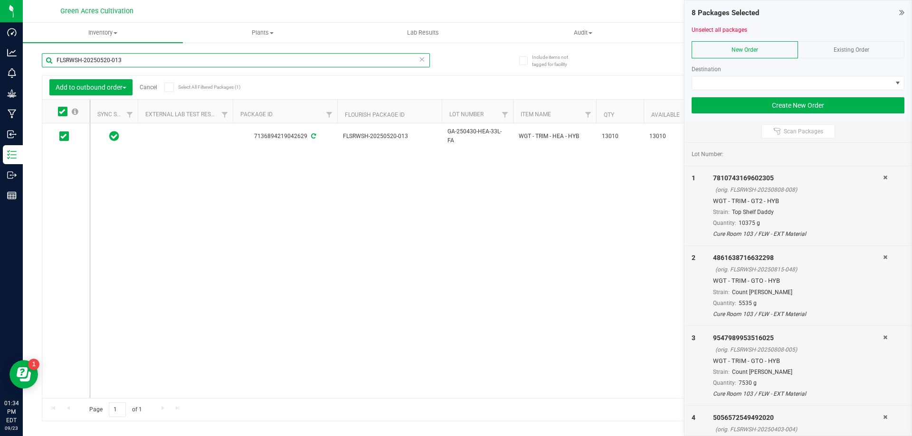
click at [332, 54] on input "FLSRWSH-20250520-013" at bounding box center [236, 60] width 388 height 14
paste input "630-029"
click at [56, 139] on td at bounding box center [65, 134] width 47 height 22
click at [65, 134] on icon at bounding box center [63, 134] width 6 height 0
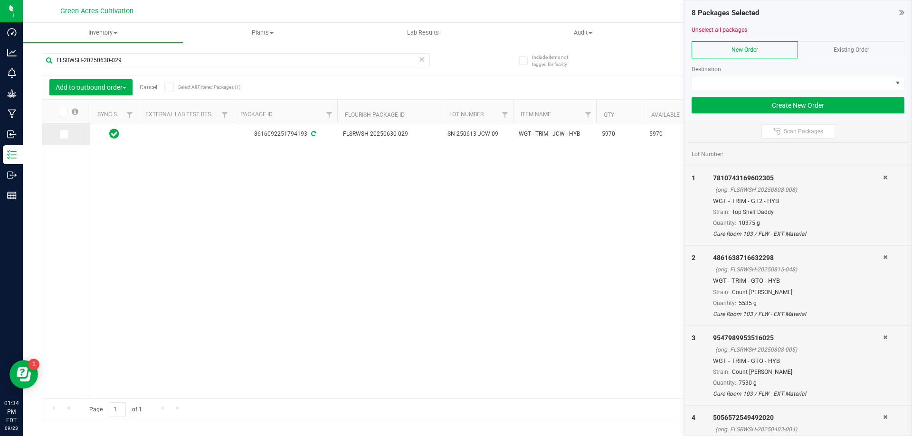
click at [0, 0] on input "checkbox" at bounding box center [0, 0] width 0 height 0
click at [281, 58] on input "FLSRWSH-20250630-029" at bounding box center [236, 60] width 388 height 14
click at [281, 57] on input "FLSRWSH-20250630-029" at bounding box center [236, 60] width 388 height 14
paste input "530-102"
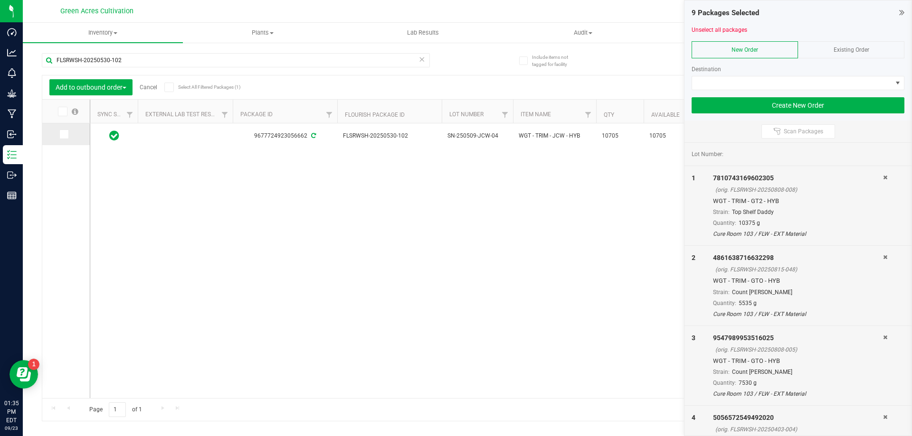
click at [66, 134] on icon at bounding box center [63, 134] width 6 height 0
click at [0, 0] on input "checkbox" at bounding box center [0, 0] width 0 height 0
click at [321, 71] on div "FLSRWSH-20250530-102" at bounding box center [236, 64] width 388 height 22
click at [307, 64] on input "FLSRWSH-20250530-102" at bounding box center [236, 60] width 388 height 14
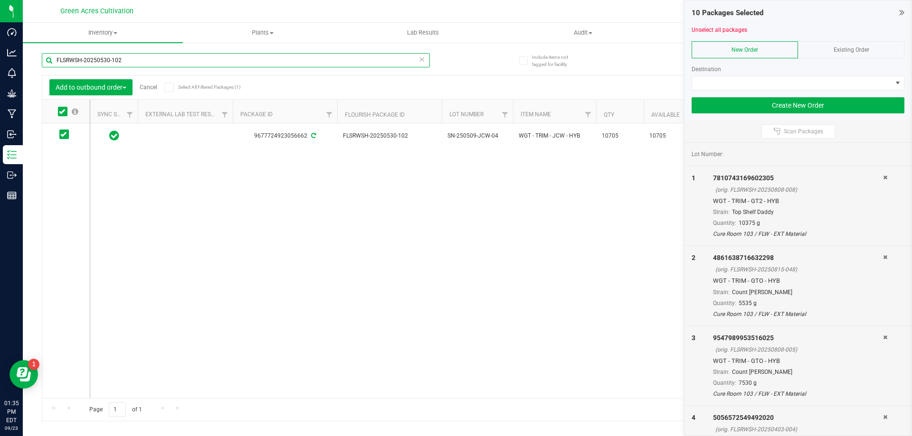
click at [306, 64] on input "FLSRWSH-20250530-102" at bounding box center [236, 60] width 388 height 14
paste input "13-005"
click at [65, 134] on icon at bounding box center [63, 134] width 6 height 0
click at [0, 0] on input "checkbox" at bounding box center [0, 0] width 0 height 0
click at [270, 67] on input "FLSRWSH-20250513-005" at bounding box center [236, 60] width 388 height 14
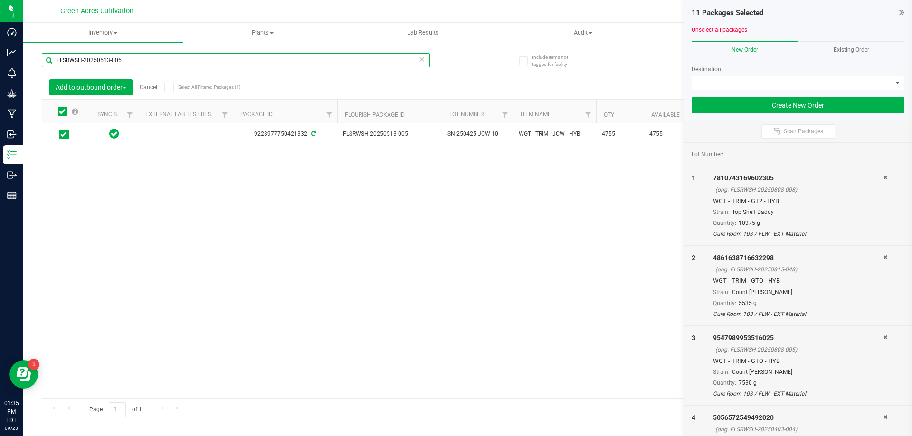
click at [270, 67] on input "FLSRWSH-20250513-005" at bounding box center [236, 60] width 388 height 14
click at [270, 66] on input "FLSRWSH-20250513-005" at bounding box center [236, 60] width 388 height 14
paste input "408-028"
click at [64, 134] on icon at bounding box center [63, 134] width 6 height 0
click at [0, 0] on input "checkbox" at bounding box center [0, 0] width 0 height 0
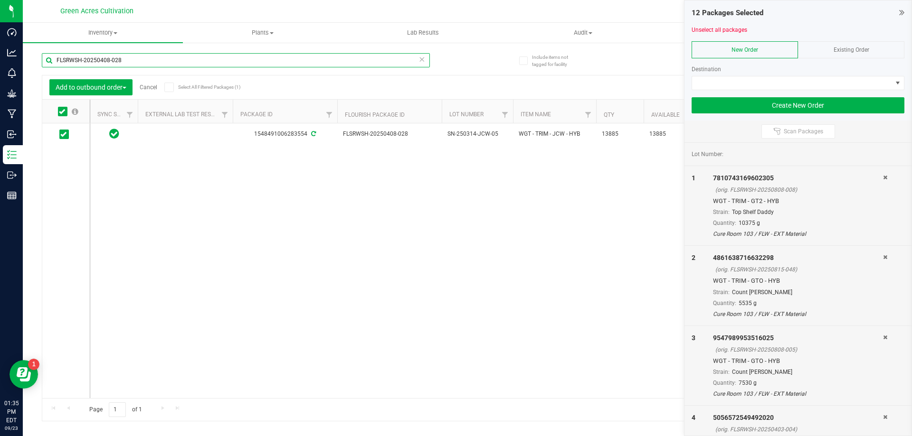
click at [306, 66] on input "FLSRWSH-20250408-028" at bounding box center [236, 60] width 388 height 14
click at [305, 66] on input "FLSRWSH-20250408-028" at bounding box center [236, 60] width 388 height 14
click at [305, 67] on input "FLSRWSH-20250408-028" at bounding box center [236, 60] width 388 height 14
paste input "FLSRWSH-20250602-050"
click at [287, 59] on input "FLSRWSH-20250408-028FLSRWSH-20250602-050" at bounding box center [236, 60] width 388 height 14
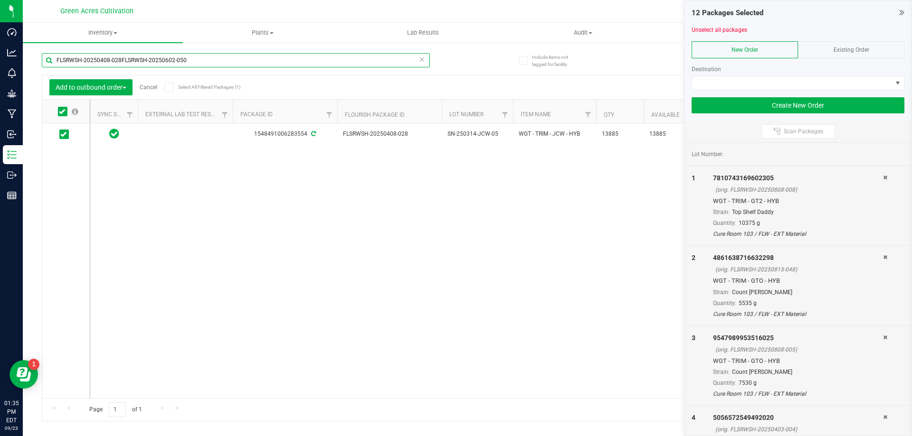
click at [287, 59] on input "FLSRWSH-20250408-028FLSRWSH-20250602-050" at bounding box center [236, 60] width 388 height 14
click at [287, 58] on input "FLSRWSH-20250408-028FLSRWSH-20250602-050" at bounding box center [236, 60] width 388 height 14
paste input "text"
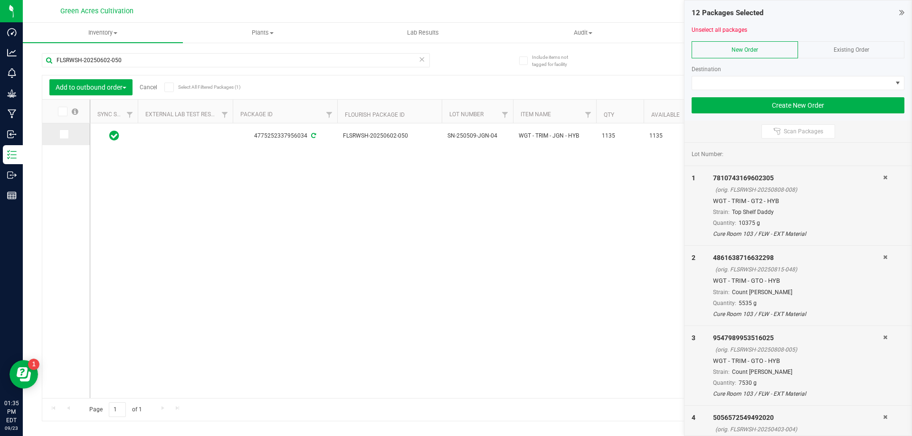
click at [60, 131] on span at bounding box center [63, 134] width 9 height 9
click at [0, 0] on input "checkbox" at bounding box center [0, 0] width 0 height 0
click at [264, 55] on input "FLSRWSH-20250602-050" at bounding box center [236, 60] width 388 height 14
click at [264, 56] on input "FLSRWSH-20250602-050" at bounding box center [236, 60] width 388 height 14
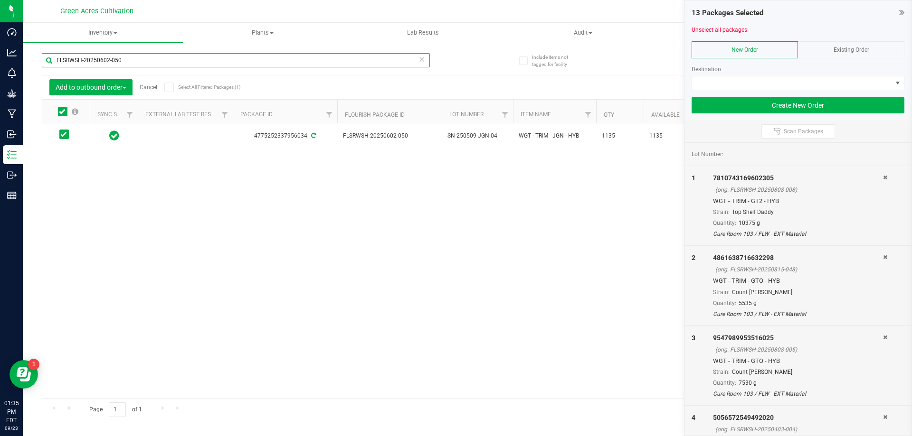
paste input "522-02"
click at [63, 134] on icon at bounding box center [63, 134] width 6 height 0
click at [0, 0] on input "checkbox" at bounding box center [0, 0] width 0 height 0
click at [313, 60] on input "FLSRWSH-20250522-020" at bounding box center [236, 60] width 388 height 14
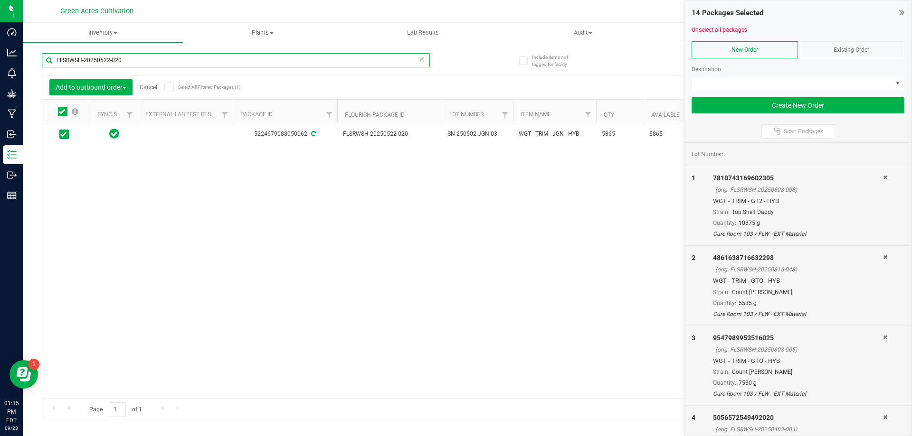
click at [313, 60] on input "FLSRWSH-20250522-020" at bounding box center [236, 60] width 388 height 14
paste input "815-015"
click at [64, 136] on icon at bounding box center [63, 136] width 6 height 0
click at [0, 0] on input "checkbox" at bounding box center [0, 0] width 0 height 0
click at [301, 53] on input "FLSRWSH-20250815-015" at bounding box center [236, 60] width 388 height 14
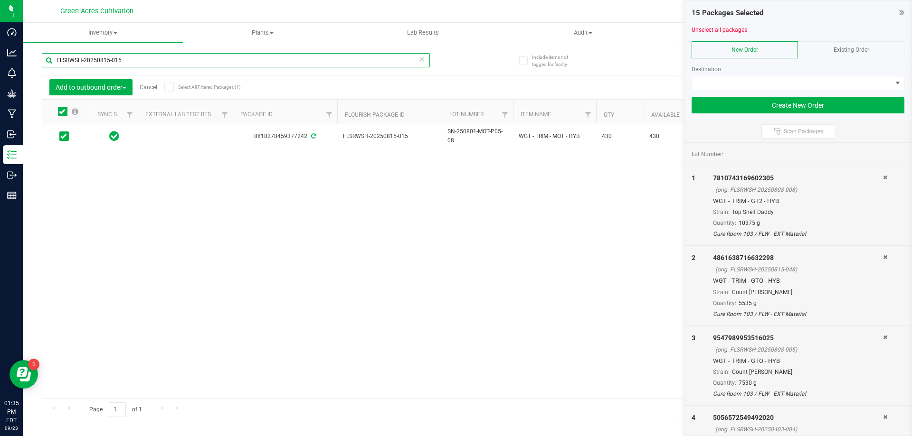
click at [301, 53] on input "FLSRWSH-20250815-015" at bounding box center [236, 60] width 388 height 14
paste input "1"
click at [69, 138] on label at bounding box center [66, 136] width 14 height 9
click at [0, 0] on input "checkbox" at bounding box center [0, 0] width 0 height 0
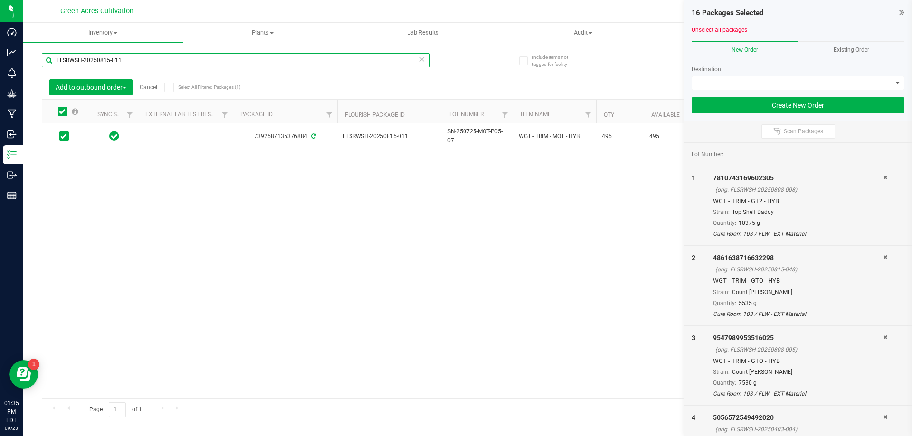
click at [334, 66] on input "FLSRWSH-20250815-011" at bounding box center [236, 60] width 388 height 14
paste input "2"
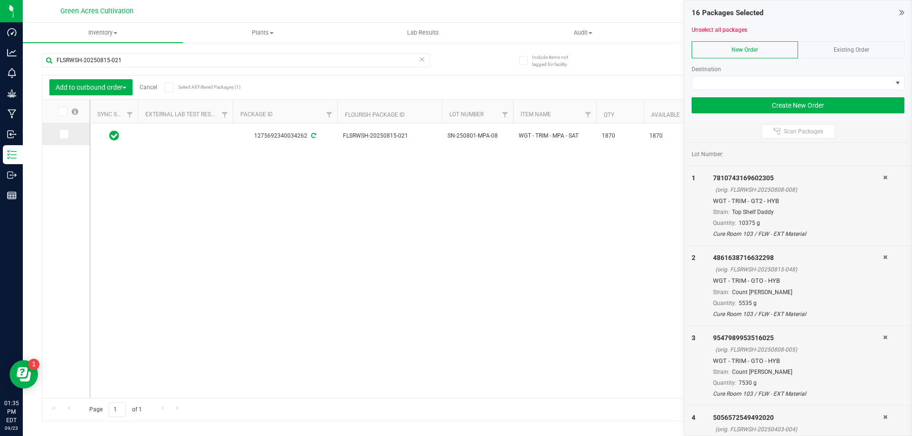
click at [68, 135] on span at bounding box center [63, 134] width 9 height 9
click at [0, 0] on input "checkbox" at bounding box center [0, 0] width 0 height 0
click at [311, 59] on input "FLSRWSH-20250815-021" at bounding box center [236, 60] width 388 height 14
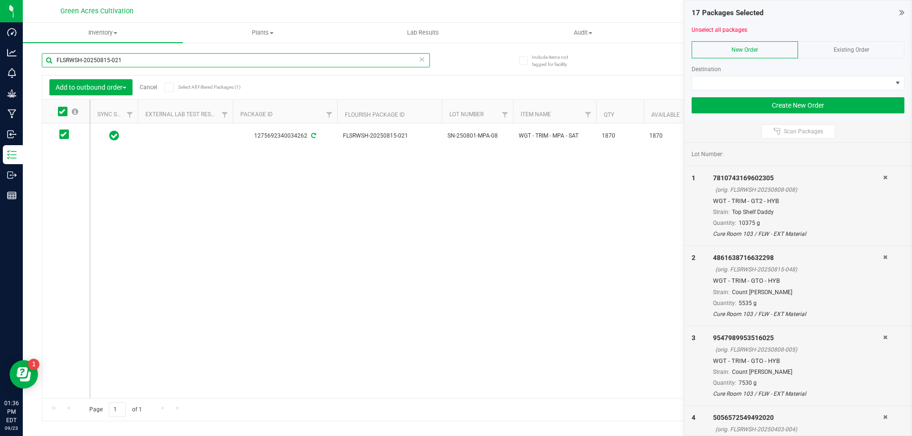
paste input "2-019"
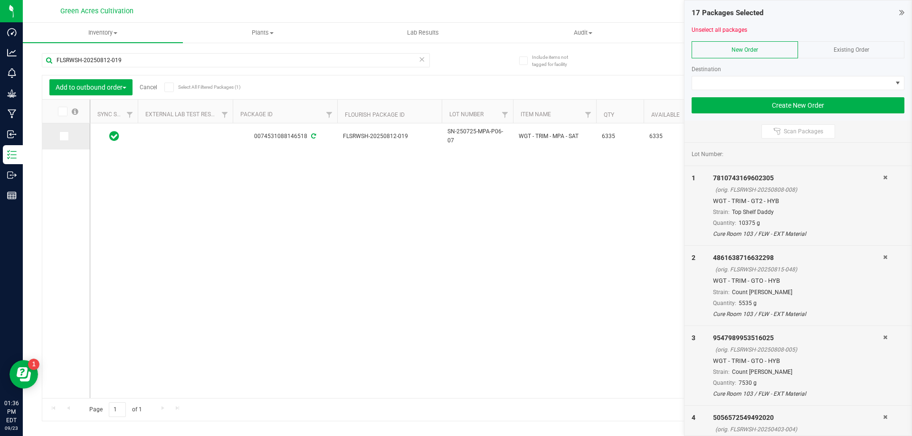
click at [61, 136] on icon at bounding box center [63, 136] width 6 height 0
click at [0, 0] on input "checkbox" at bounding box center [0, 0] width 0 height 0
click at [309, 62] on input "FLSRWSH-20250812-019" at bounding box center [236, 60] width 388 height 14
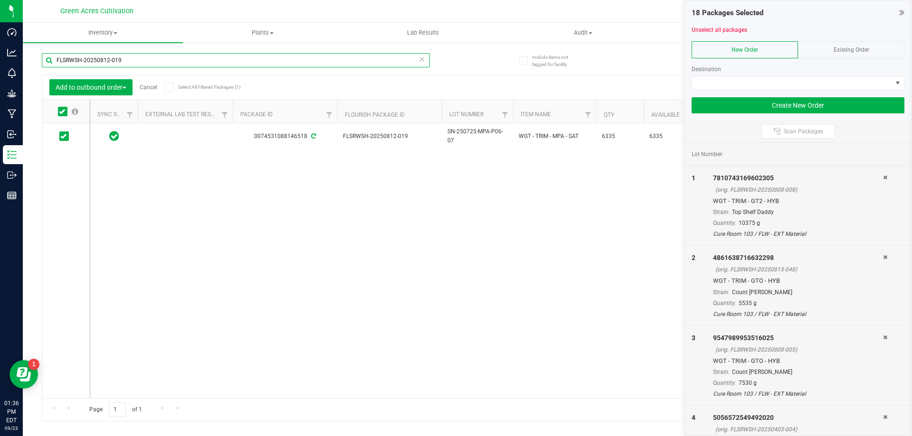
paste input "SN-250509-MZA-P07-04"
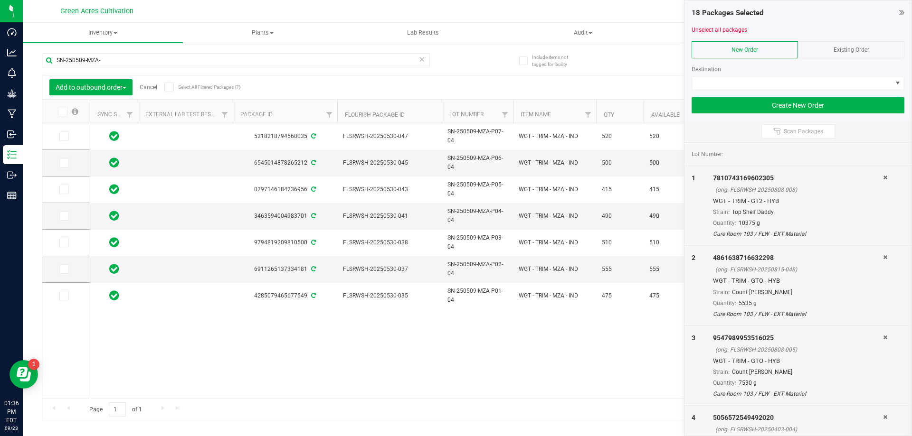
click at [59, 112] on span at bounding box center [62, 111] width 9 height 9
click at [0, 0] on input "checkbox" at bounding box center [0, 0] width 0 height 0
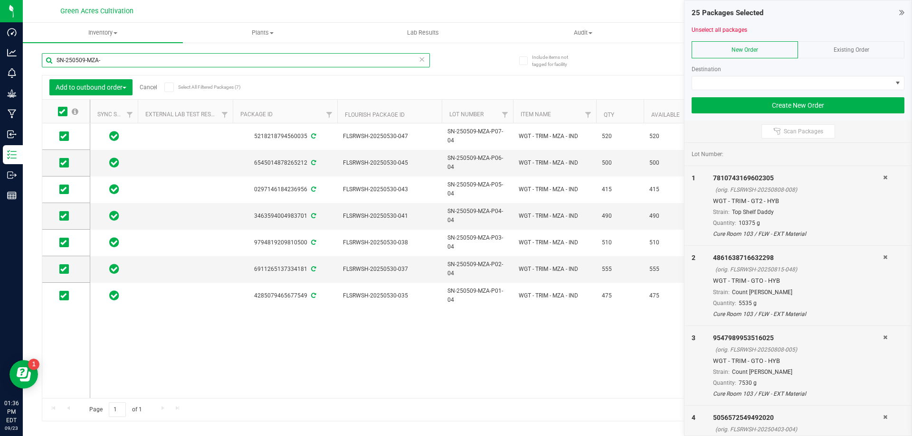
click at [320, 55] on input "SN-250509-MZA-" at bounding box center [236, 60] width 388 height 14
click at [319, 54] on input "SN-250509-MZA-" at bounding box center [236, 60] width 388 height 14
paste input "FLSRWGA-20250717-013"
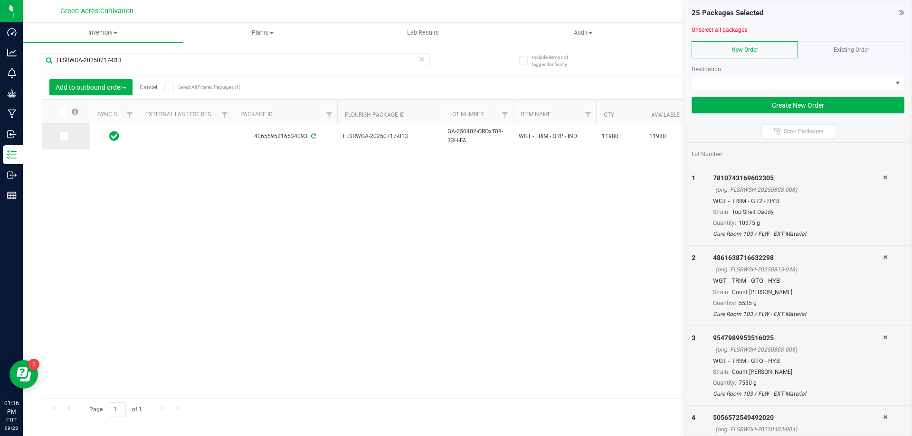
click at [65, 143] on td at bounding box center [65, 136] width 47 height 26
click at [65, 136] on icon at bounding box center [63, 136] width 6 height 0
click at [0, 0] on input "checkbox" at bounding box center [0, 0] width 0 height 0
click at [320, 56] on input "FLSRWGA-20250717-013" at bounding box center [236, 60] width 388 height 14
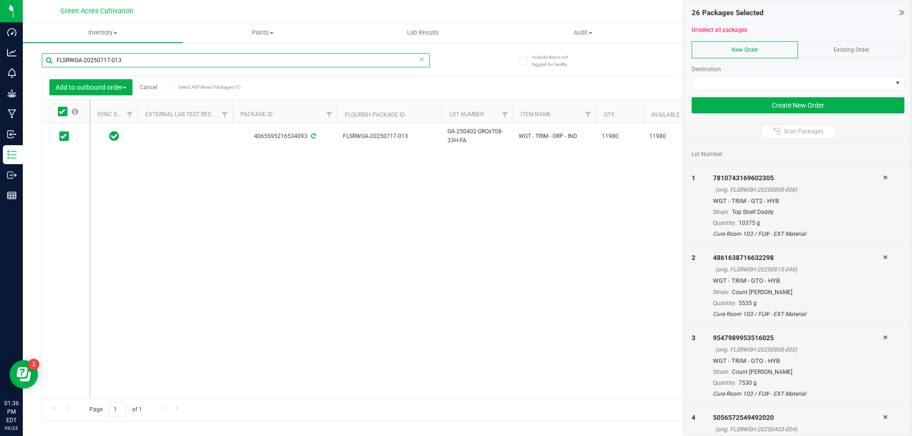
click at [320, 56] on input "FLSRWGA-20250717-013" at bounding box center [236, 60] width 388 height 14
paste input "SH-20250530-116"
click at [66, 134] on icon at bounding box center [63, 134] width 6 height 0
click at [0, 0] on input "checkbox" at bounding box center [0, 0] width 0 height 0
click at [309, 58] on input "FLSRWSH-20250530-116" at bounding box center [236, 60] width 388 height 14
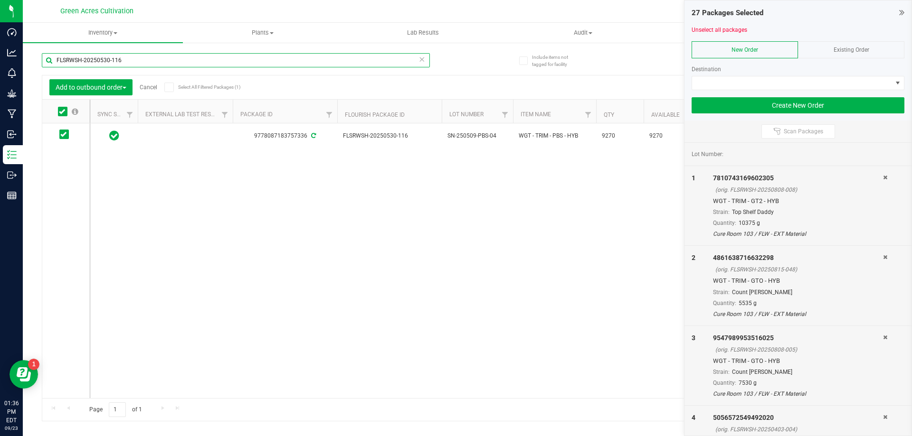
click at [309, 58] on input "FLSRWSH-20250530-116" at bounding box center [236, 60] width 388 height 14
paste input "SN-250509-PFP-P03-04"
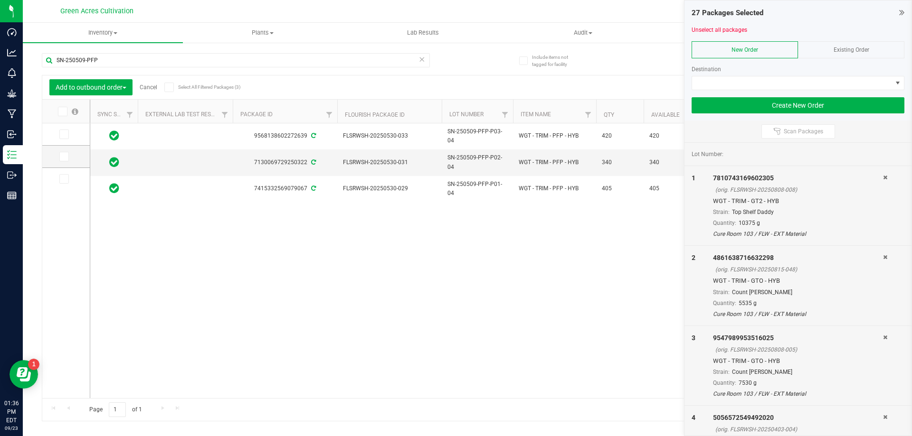
click at [66, 112] on span at bounding box center [62, 111] width 9 height 9
click at [0, 0] on input "checkbox" at bounding box center [0, 0] width 0 height 0
click at [354, 66] on input "SN-250509-PFP" at bounding box center [236, 60] width 388 height 14
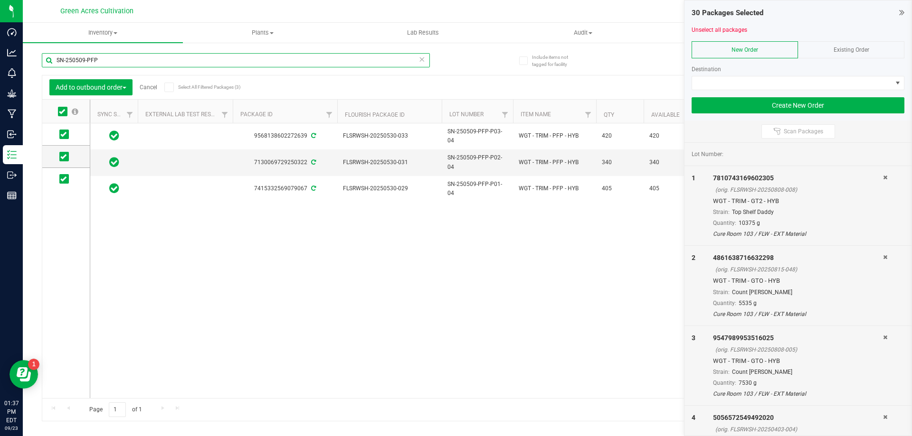
paste input "FLSRWSH-20250723-016"
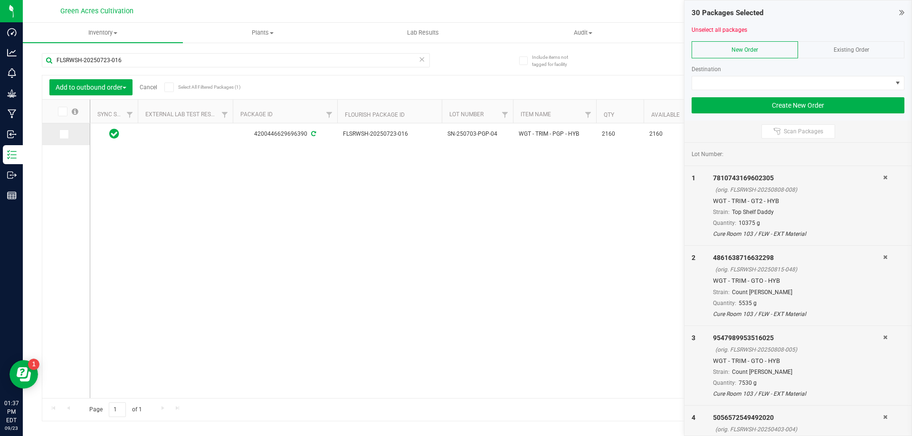
click at [63, 134] on icon at bounding box center [63, 134] width 6 height 0
click at [0, 0] on input "checkbox" at bounding box center [0, 0] width 0 height 0
click at [327, 68] on div "FLSRWSH-20250723-016" at bounding box center [236, 64] width 388 height 22
click at [315, 64] on input "FLSRWSH-20250723-016" at bounding box center [236, 60] width 388 height 14
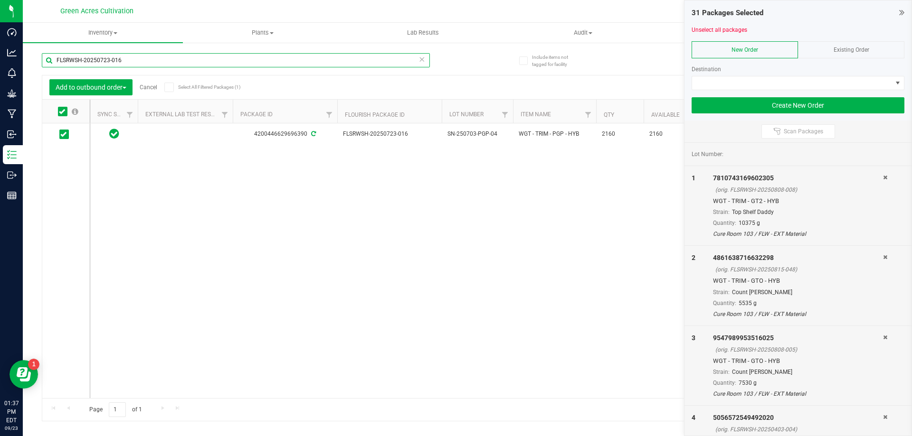
click at [315, 63] on input "FLSRWSH-20250723-016" at bounding box center [236, 60] width 388 height 14
paste input "SN-250620-PJ1-P01-10"
drag, startPoint x: 301, startPoint y: 58, endPoint x: 96, endPoint y: 59, distance: 205.1
click at [96, 59] on input "SN-250620-PJ1-P01-10" at bounding box center [236, 60] width 388 height 14
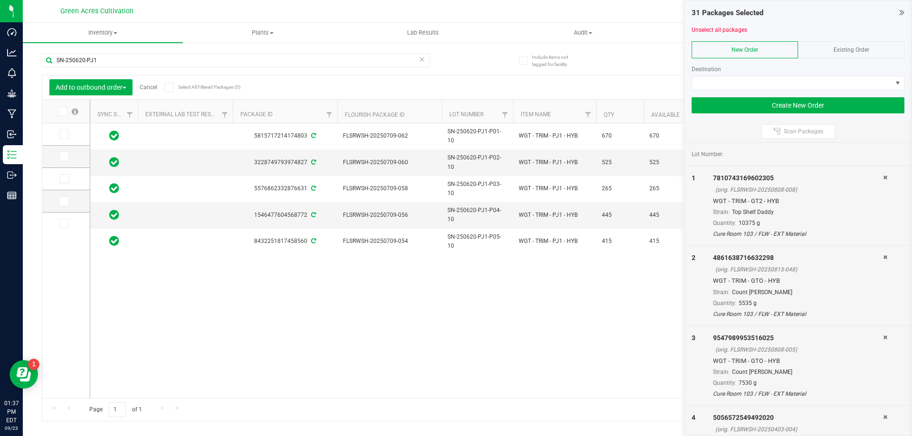
click at [69, 108] on label at bounding box center [67, 111] width 37 height 9
click at [0, 0] on input "checkbox" at bounding box center [0, 0] width 0 height 0
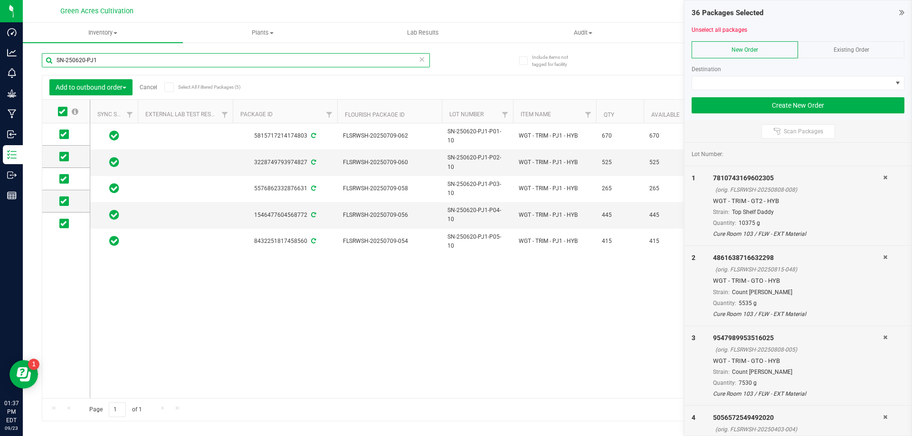
click at [331, 61] on input "SN-250620-PJ1" at bounding box center [236, 60] width 388 height 14
paste input "13-PJ1-P05-09"
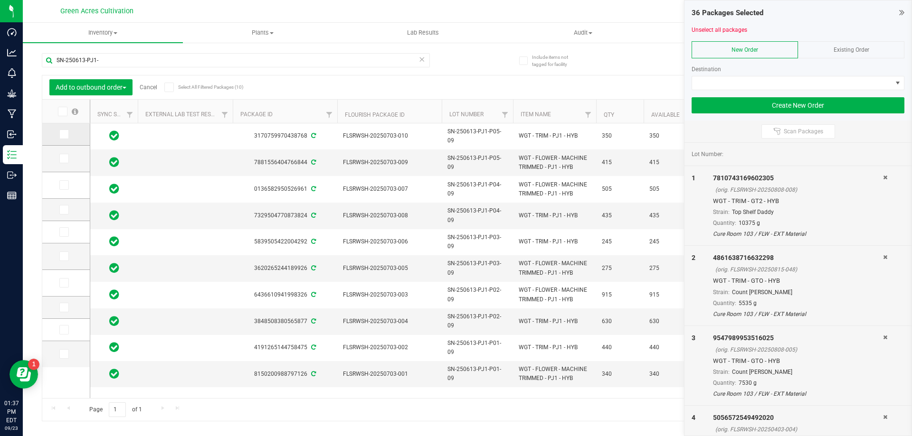
click at [64, 134] on icon at bounding box center [63, 134] width 6 height 0
click at [0, 0] on input "checkbox" at bounding box center [0, 0] width 0 height 0
click at [55, 208] on td at bounding box center [65, 210] width 47 height 22
click at [62, 205] on span at bounding box center [63, 209] width 9 height 9
click at [0, 0] on input "checkbox" at bounding box center [0, 0] width 0 height 0
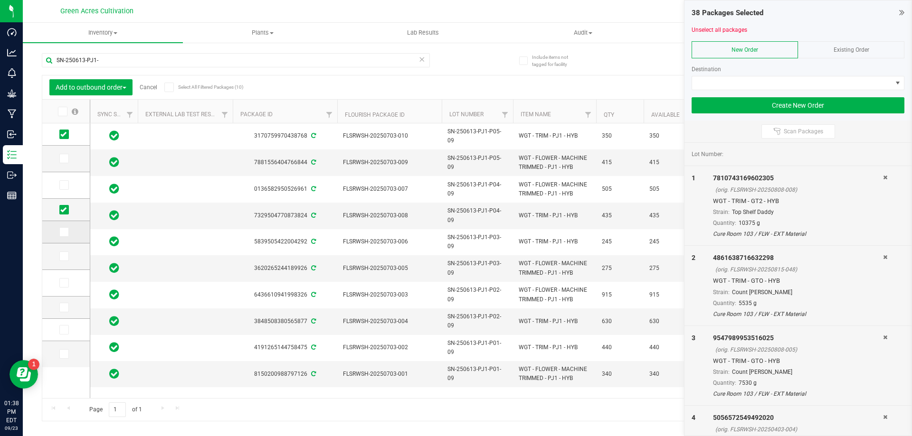
click at [69, 235] on label at bounding box center [66, 231] width 14 height 9
click at [0, 0] on input "checkbox" at bounding box center [0, 0] width 0 height 0
click at [70, 307] on label at bounding box center [66, 307] width 14 height 9
click at [0, 0] on input "checkbox" at bounding box center [0, 0] width 0 height 0
click at [66, 336] on td at bounding box center [65, 330] width 47 height 22
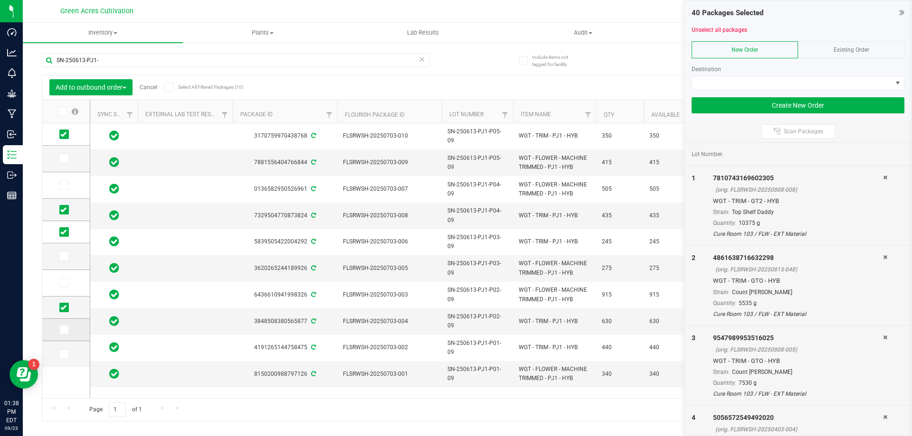
click at [64, 330] on icon at bounding box center [63, 330] width 6 height 0
click at [0, 0] on input "checkbox" at bounding box center [0, 0] width 0 height 0
click at [339, 56] on input "SN-250613-PJ1-" at bounding box center [236, 60] width 388 height 14
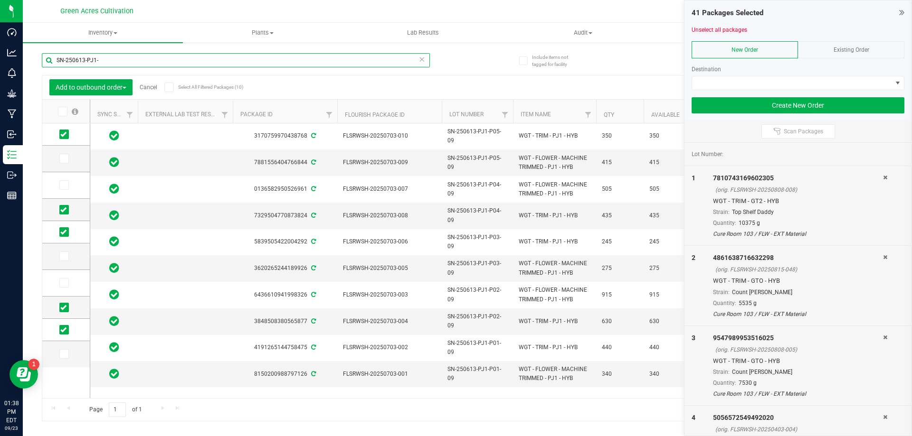
paste input "27-PJ2-P03-03"
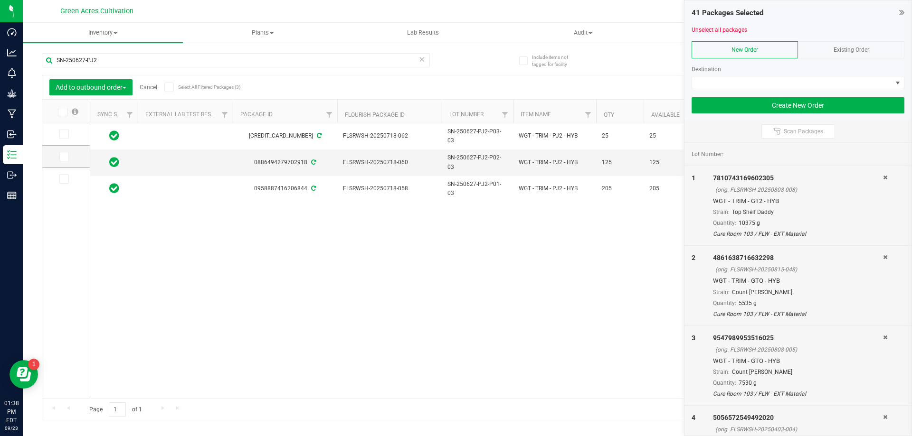
click at [60, 112] on icon at bounding box center [62, 112] width 6 height 0
click at [0, 0] on input "checkbox" at bounding box center [0, 0] width 0 height 0
click at [357, 59] on input "SN-250627-PJ2" at bounding box center [236, 60] width 388 height 14
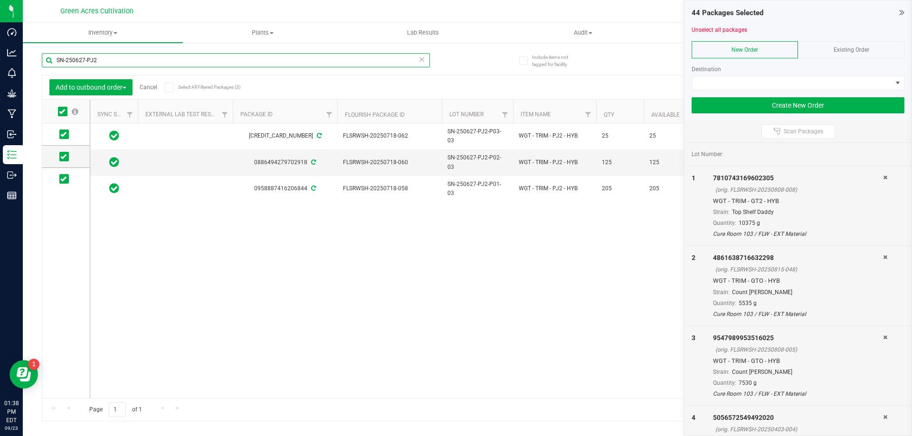
paste input "0-PJ3-P01-10"
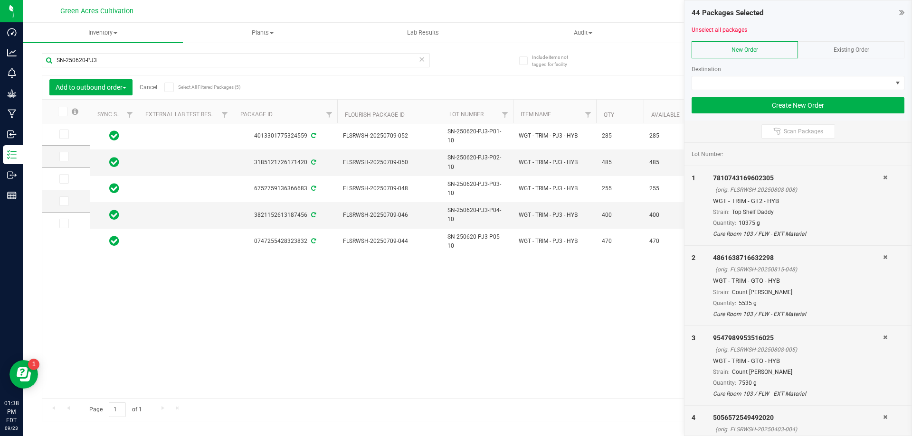
click at [63, 112] on icon at bounding box center [62, 112] width 6 height 0
click at [0, 0] on input "checkbox" at bounding box center [0, 0] width 0 height 0
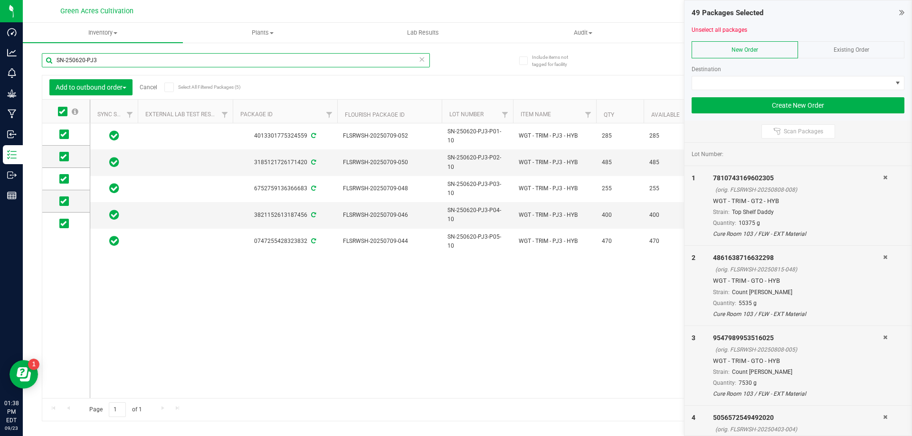
click at [353, 57] on input "SN-250620-PJ3" at bounding box center [236, 60] width 388 height 14
paste input "13-PJ3-P05-09"
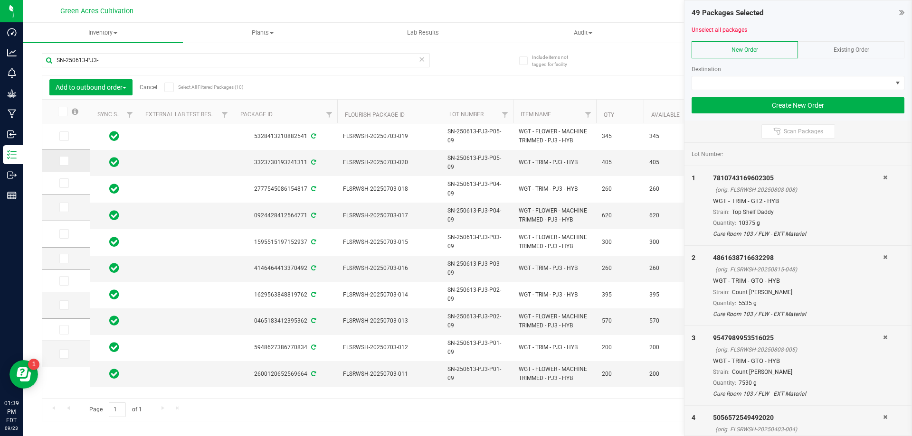
click at [66, 161] on span at bounding box center [63, 160] width 9 height 9
click at [69, 183] on label at bounding box center [66, 183] width 14 height 9
click at [0, 0] on input "checkbox" at bounding box center [0, 0] width 0 height 0
click at [66, 159] on span at bounding box center [63, 160] width 9 height 9
click at [67, 160] on span at bounding box center [63, 160] width 9 height 9
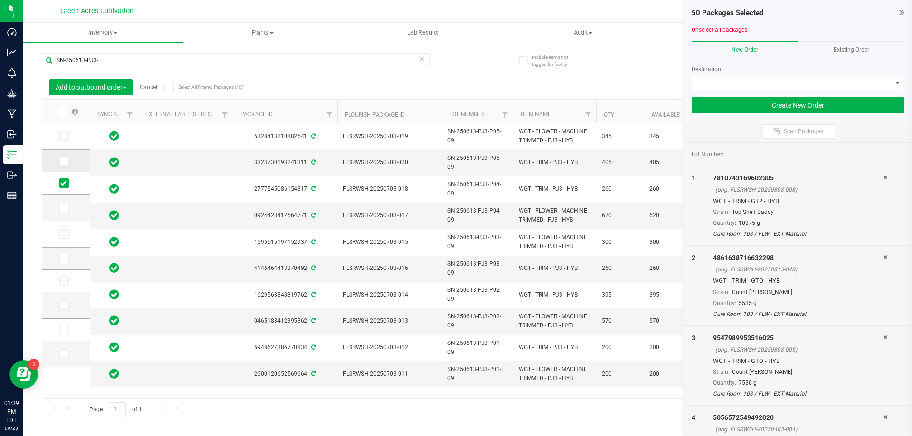
click at [0, 0] on input "checkbox" at bounding box center [0, 0] width 0 height 0
click at [68, 255] on span at bounding box center [63, 258] width 9 height 9
click at [0, 0] on input "checkbox" at bounding box center [0, 0] width 0 height 0
click at [67, 278] on span at bounding box center [63, 280] width 9 height 9
click at [0, 0] on input "checkbox" at bounding box center [0, 0] width 0 height 0
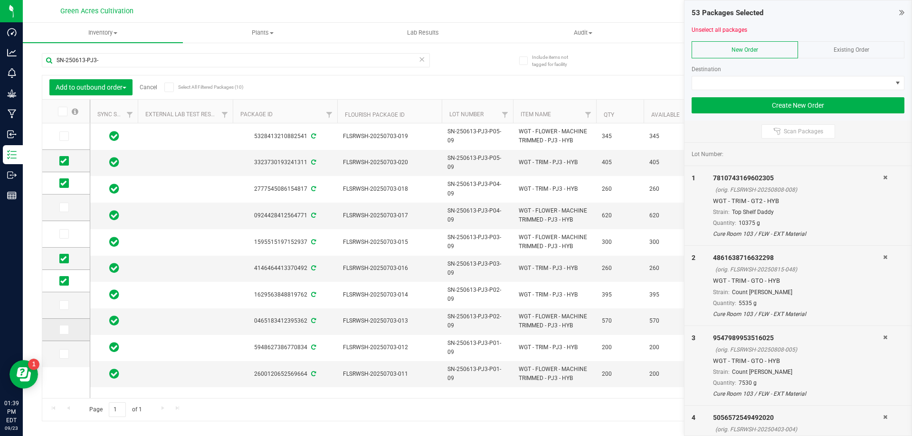
click at [64, 330] on icon at bounding box center [63, 330] width 6 height 0
click at [0, 0] on input "checkbox" at bounding box center [0, 0] width 0 height 0
click at [314, 58] on input "SN-250613-PJ3-" at bounding box center [236, 60] width 388 height 14
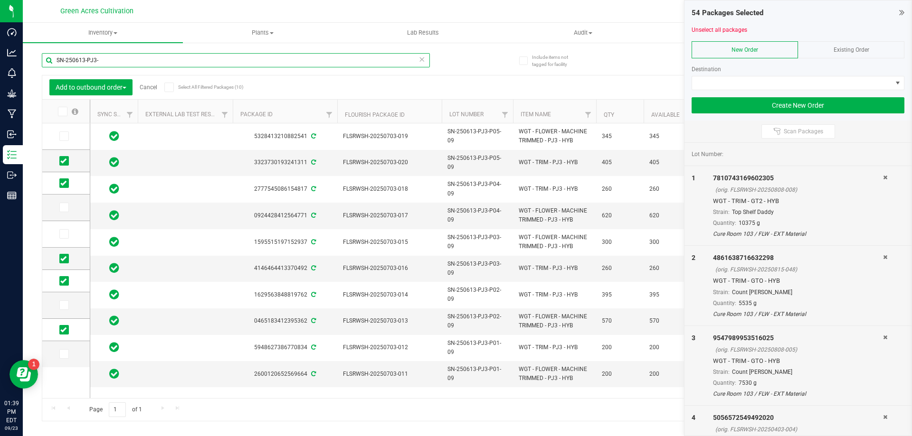
paste input "27-PJ4-P06-03"
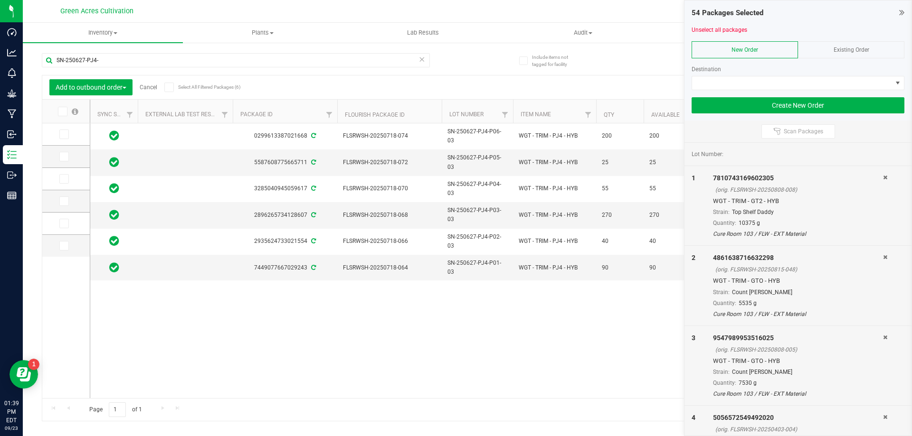
click at [61, 115] on span at bounding box center [62, 111] width 9 height 9
click at [0, 0] on input "checkbox" at bounding box center [0, 0] width 0 height 0
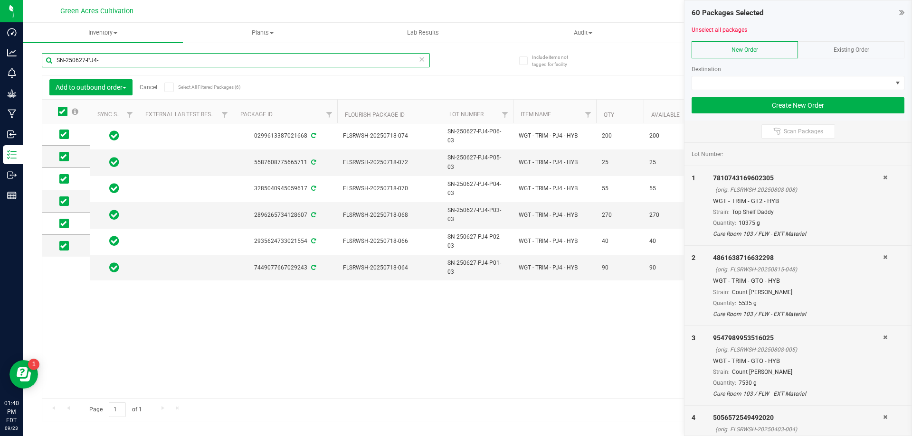
click at [287, 60] on input "SN-250627-PJ4-" at bounding box center [236, 60] width 388 height 14
paste input "523-PTH-P02-06"
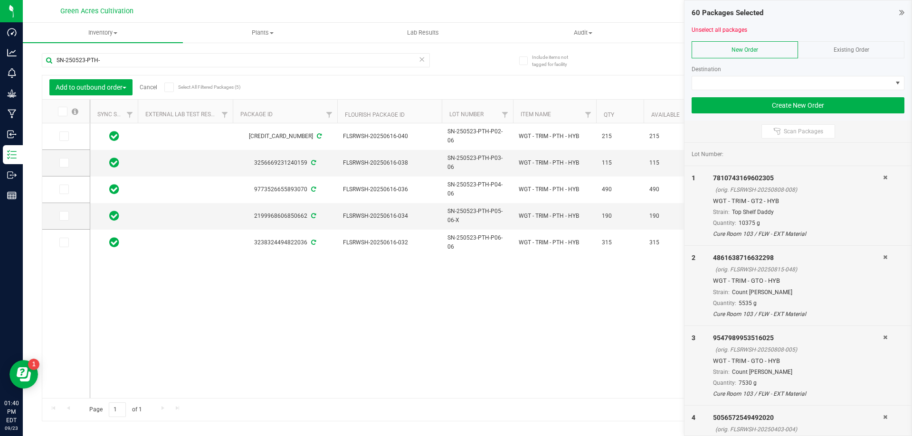
click at [58, 113] on span at bounding box center [62, 111] width 9 height 9
click at [0, 0] on input "checkbox" at bounding box center [0, 0] width 0 height 0
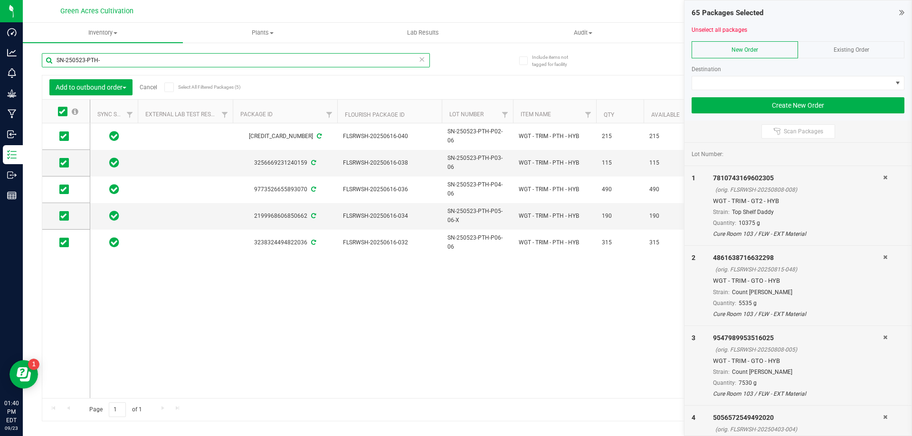
click at [335, 57] on input "SN-250523-PTH-" at bounding box center [236, 60] width 388 height 14
click at [334, 57] on input "SN-250523-PTH-" at bounding box center [236, 60] width 388 height 14
click at [332, 56] on input "SN-250523-PTH-" at bounding box center [236, 60] width 388 height 14
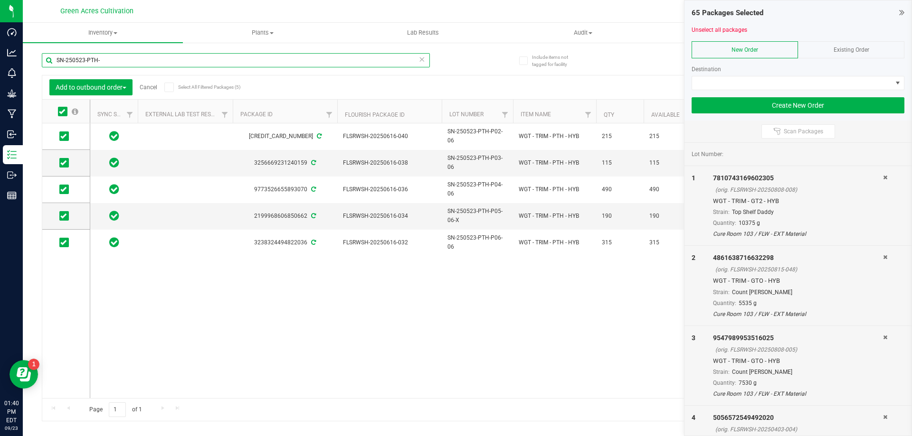
click at [332, 56] on input "SN-250523-PTH-" at bounding box center [236, 60] width 388 height 14
paste input "09-PTH-P06-04"
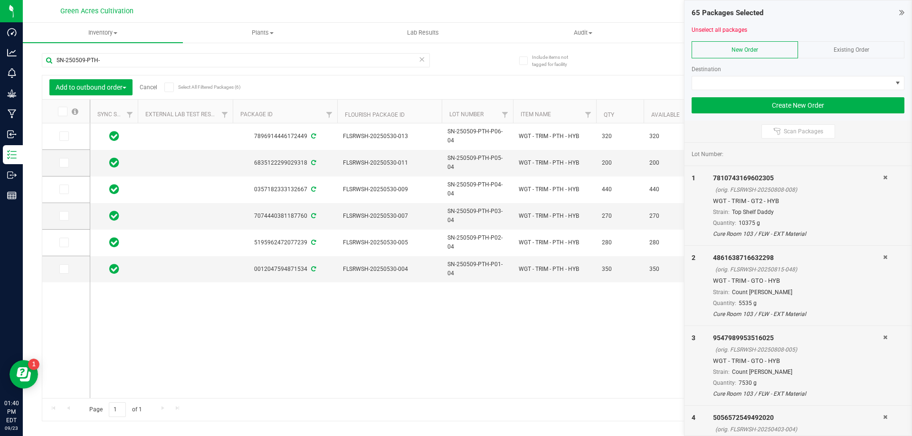
click at [57, 111] on label at bounding box center [67, 111] width 37 height 9
click at [0, 0] on input "checkbox" at bounding box center [0, 0] width 0 height 0
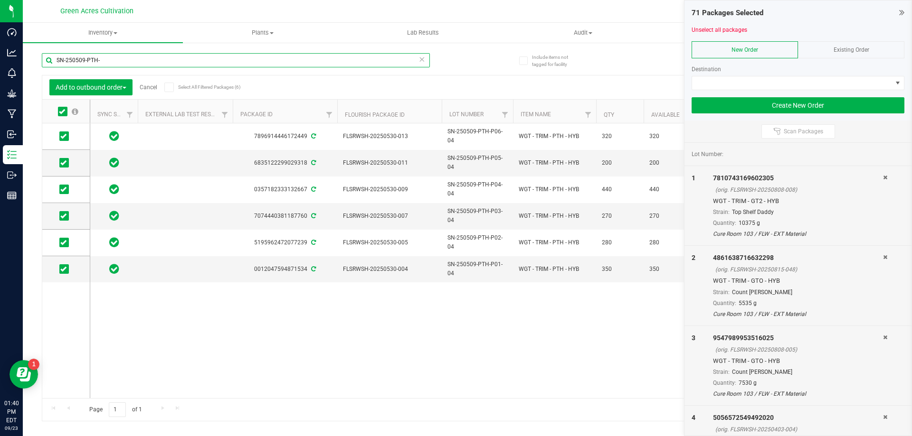
click at [341, 63] on input "SN-250509-PTH-" at bounding box center [236, 60] width 388 height 14
paste input "GA-250625-PZT-T-33H-FA"
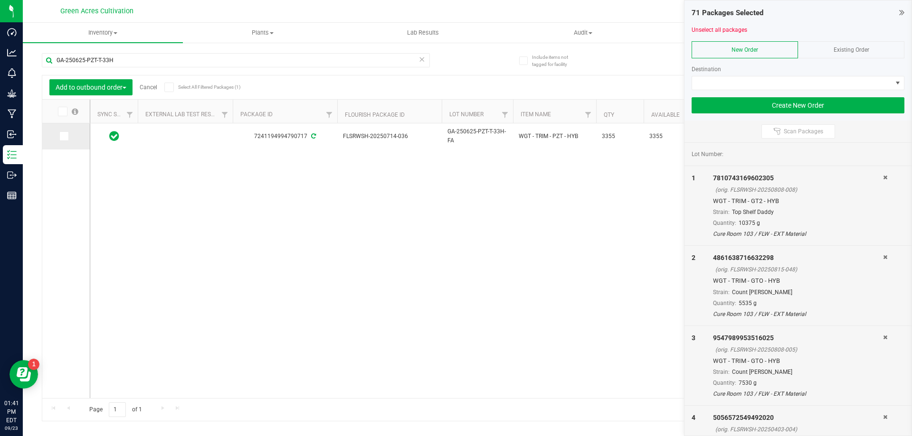
click at [60, 131] on td at bounding box center [65, 136] width 47 height 26
click at [65, 136] on icon at bounding box center [63, 136] width 6 height 0
click at [0, 0] on input "checkbox" at bounding box center [0, 0] width 0 height 0
click at [283, 56] on input "GA-250625-PZT-T-33H" at bounding box center [236, 60] width 388 height 14
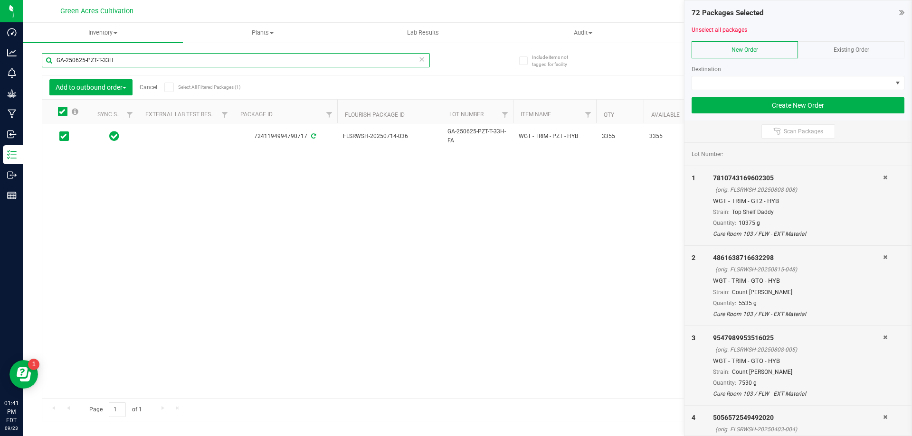
click at [283, 56] on input "GA-250625-PZT-T-33H" at bounding box center [236, 60] width 388 height 14
paste input "33H-FA"
click at [67, 136] on span at bounding box center [63, 134] width 9 height 9
click at [0, 0] on input "checkbox" at bounding box center [0, 0] width 0 height 0
click at [341, 58] on input "GA-250625-PZT-33H-FA" at bounding box center [236, 60] width 388 height 14
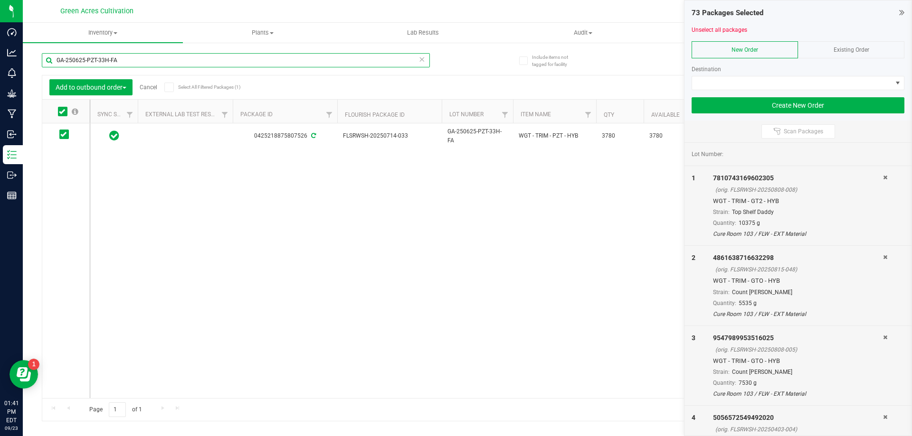
click at [341, 58] on input "GA-250625-PZT-33H-FA" at bounding box center [236, 60] width 388 height 14
click at [341, 60] on input "GA-250625-PZT-33H-FA" at bounding box center [236, 60] width 388 height 14
paste input "SN-250523-RPB-P01-06"
click at [341, 64] on input "GA-250625-PZT-33H-FASN-250523-RPB-P01-06" at bounding box center [236, 60] width 388 height 14
click at [341, 65] on input "GA-250625-PZT-33H-FASN-250523-RPB-P01-06" at bounding box center [236, 60] width 388 height 14
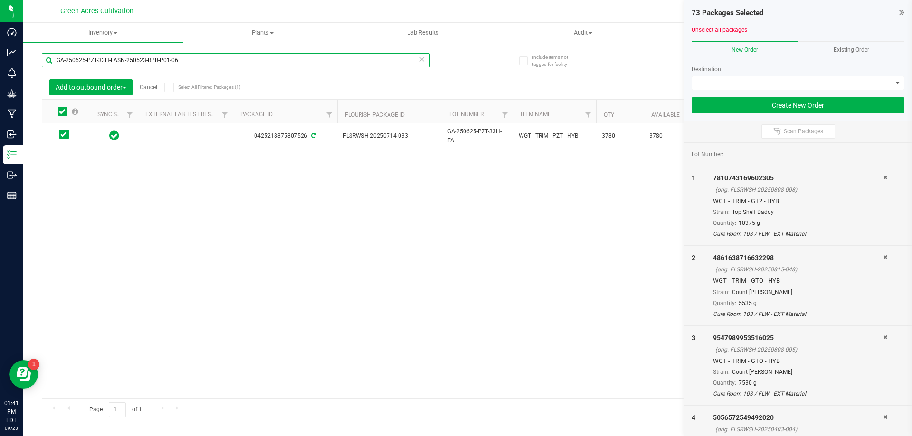
click at [341, 66] on input "GA-250625-PZT-33H-FASN-250523-RPB-P01-06" at bounding box center [236, 60] width 388 height 14
paste input "text"
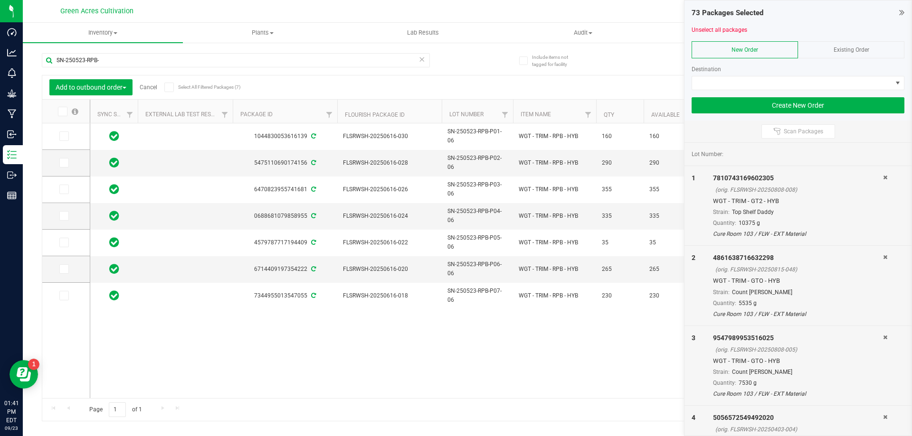
click at [64, 116] on th at bounding box center [65, 112] width 47 height 24
click at [63, 116] on span at bounding box center [62, 111] width 9 height 9
click at [0, 0] on input "checkbox" at bounding box center [0, 0] width 0 height 0
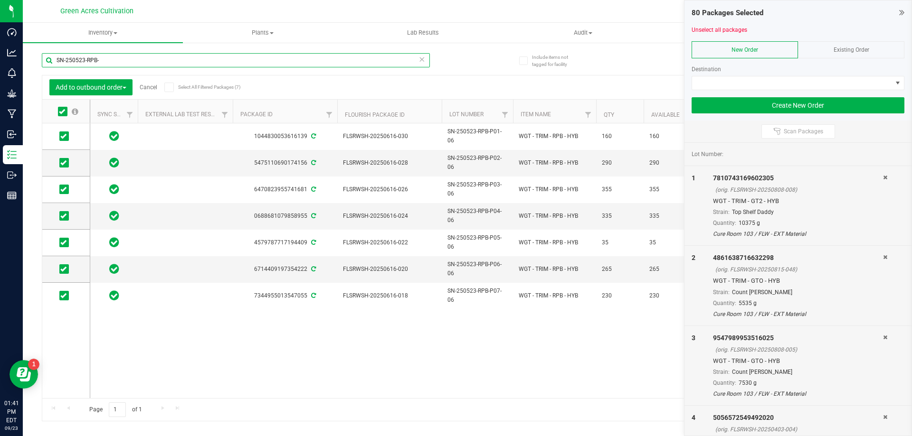
click at [328, 67] on input "SN-250523-RPB-" at bounding box center [236, 60] width 388 height 14
paste input "09-RPB-P07-04"
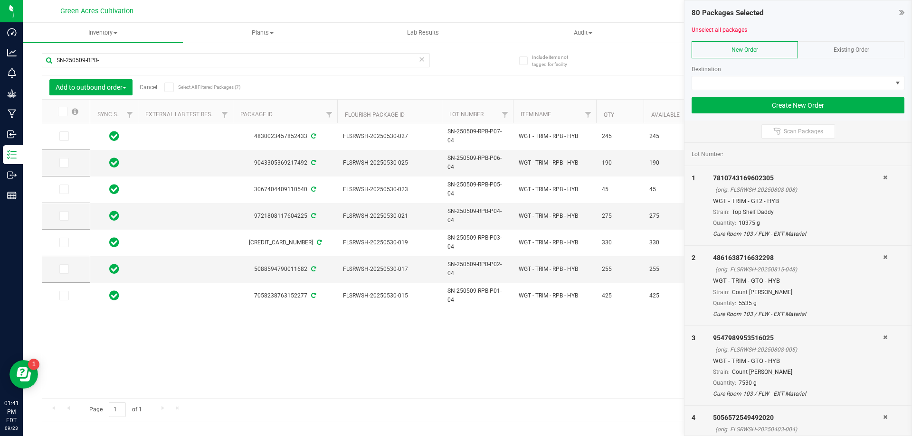
click at [56, 108] on label at bounding box center [67, 111] width 37 height 9
click at [0, 0] on input "checkbox" at bounding box center [0, 0] width 0 height 0
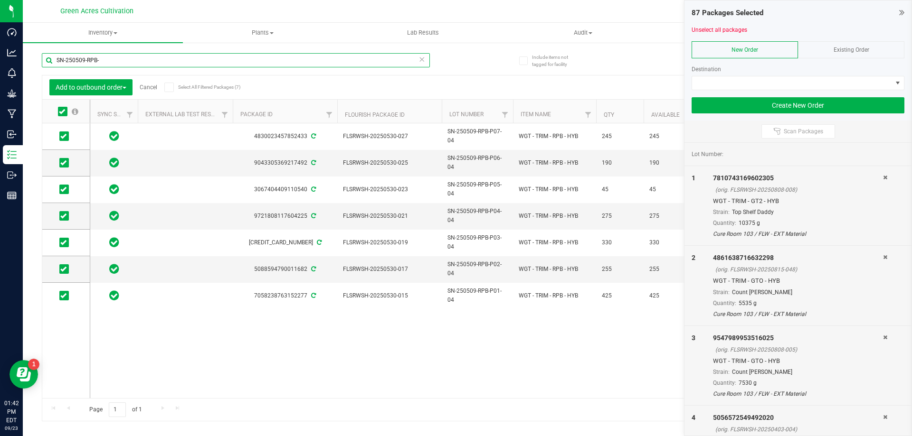
click at [320, 58] on input "SN-250509-RPB-" at bounding box center [236, 60] width 388 height 14
click at [320, 57] on input "SN-250509-RPB-" at bounding box center [236, 60] width 388 height 14
paste input "SN-250606-RZM-08"
click at [320, 57] on input "SN-250509-RPB-SN-250606-RZM-08" at bounding box center [236, 60] width 388 height 14
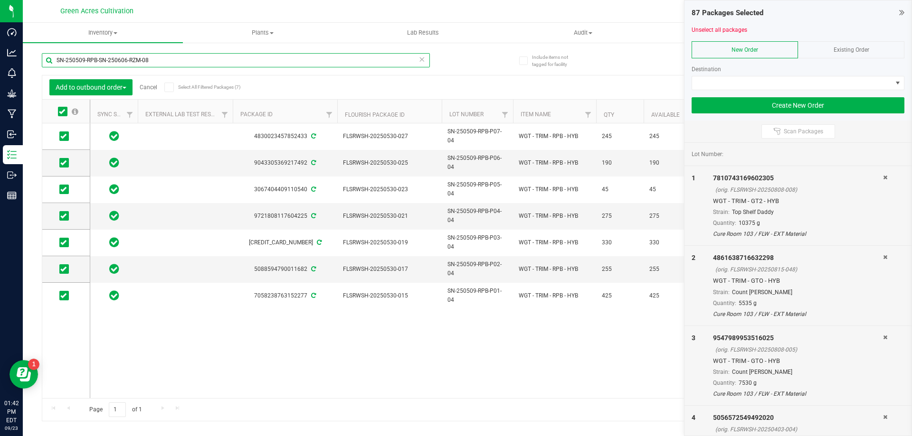
click at [320, 57] on input "SN-250509-RPB-SN-250606-RZM-08" at bounding box center [236, 60] width 388 height 14
paste input "text"
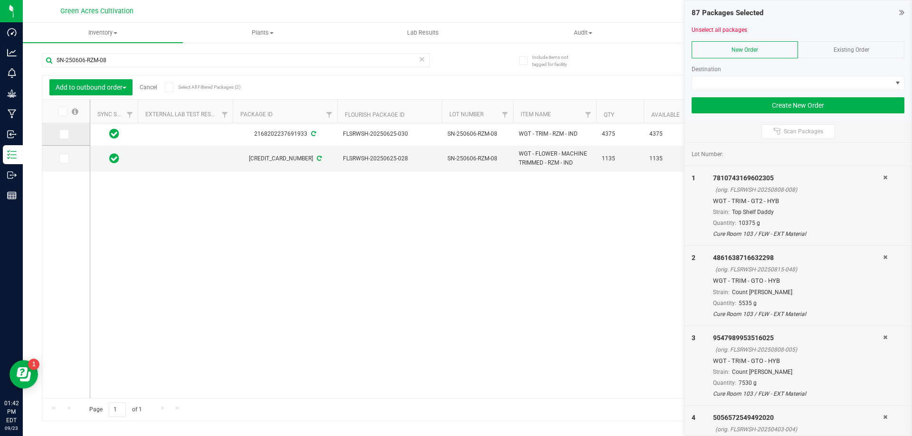
click at [67, 131] on span at bounding box center [63, 134] width 9 height 9
click at [0, 0] on input "checkbox" at bounding box center [0, 0] width 0 height 0
click at [338, 45] on div "SN-250606-RZM-08" at bounding box center [254, 60] width 425 height 30
click at [328, 58] on input "SN-250606-RZM-08" at bounding box center [236, 60] width 388 height 14
click at [328, 59] on input "SN-250606-RZM-08" at bounding box center [236, 60] width 388 height 14
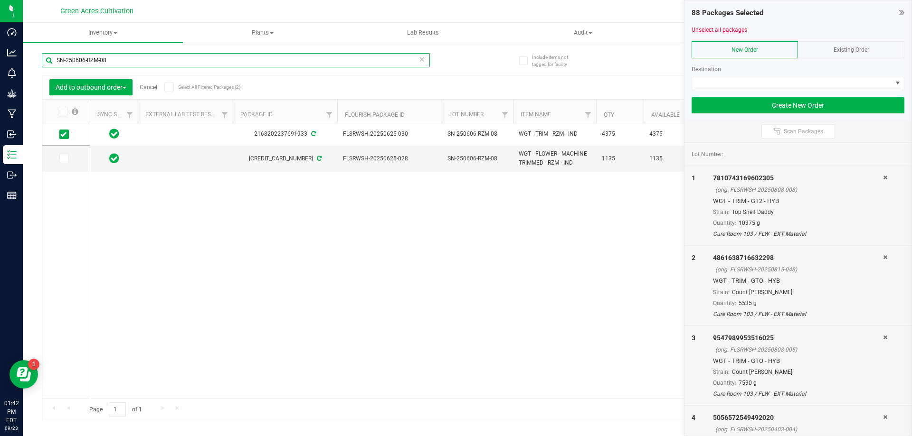
click at [328, 59] on input "SN-250606-RZM-08" at bounding box center [236, 60] width 388 height 14
paste input "GA-250611-RZM-33F-FA"
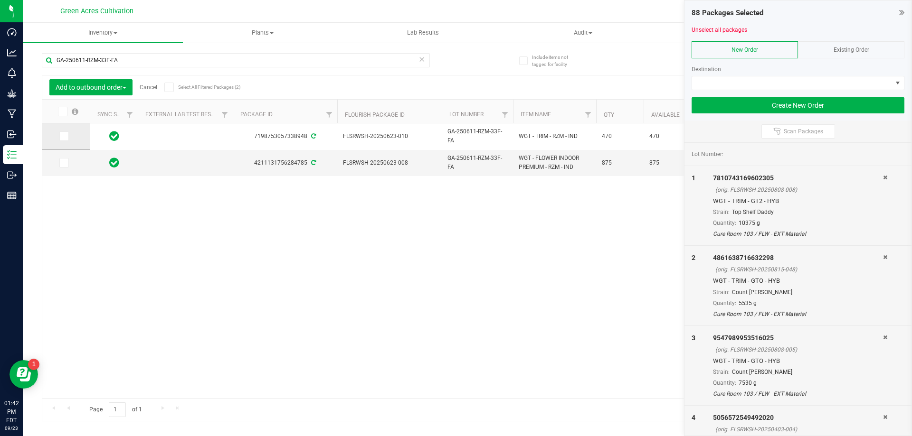
click at [69, 140] on label at bounding box center [66, 136] width 14 height 9
click at [0, 0] on input "checkbox" at bounding box center [0, 0] width 0 height 0
click at [330, 56] on input "GA-250611-RZM-33F-FA" at bounding box center [236, 60] width 388 height 14
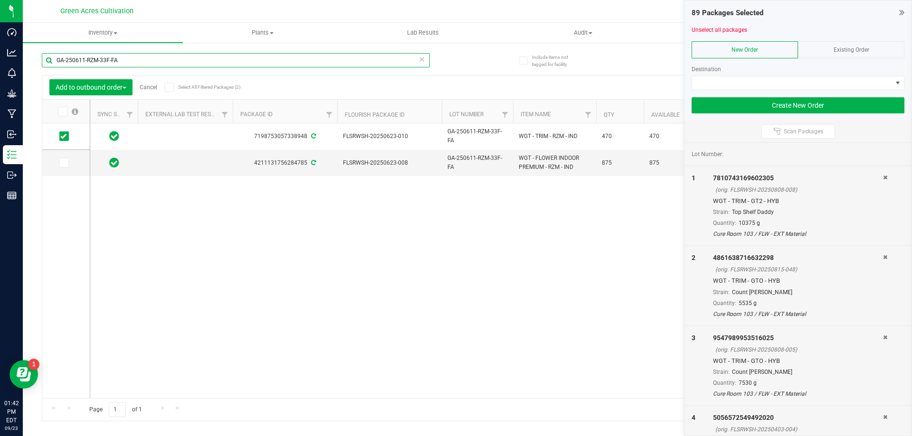
paste input "SN-250523-SSW-P07-06"
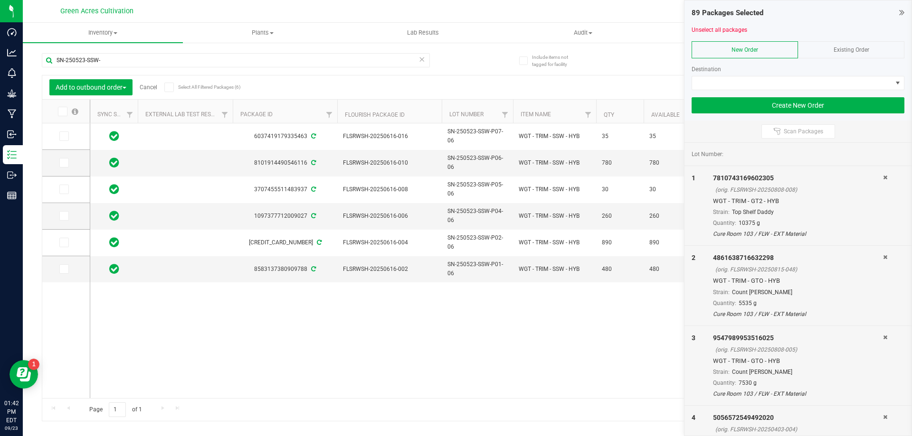
click at [65, 113] on span at bounding box center [62, 111] width 9 height 9
click at [0, 0] on input "checkbox" at bounding box center [0, 0] width 0 height 0
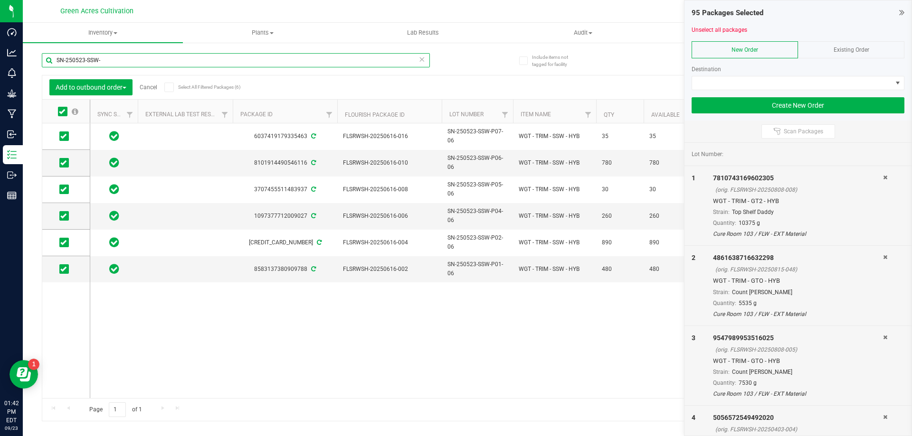
click at [360, 61] on input "SN-250523-SSW-" at bounding box center [236, 60] width 388 height 14
paste input "02-SSW-P07-03"
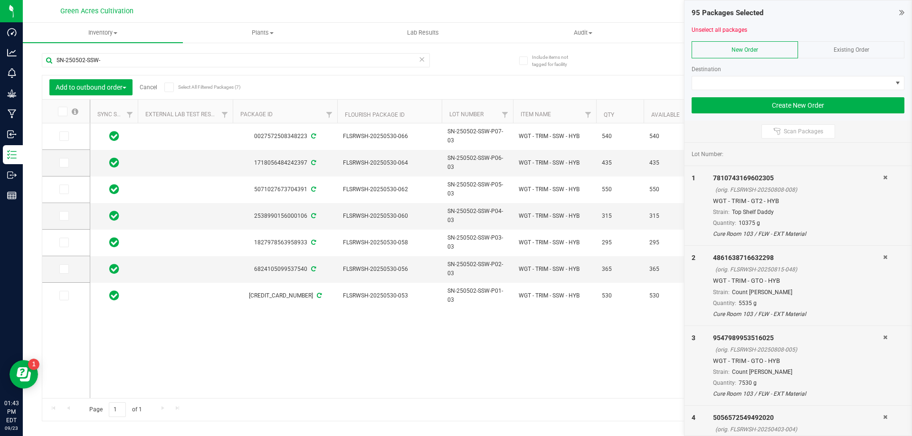
click at [65, 109] on span at bounding box center [62, 111] width 9 height 9
click at [63, 112] on icon at bounding box center [62, 112] width 6 height 0
click at [0, 0] on input "checkbox" at bounding box center [0, 0] width 0 height 0
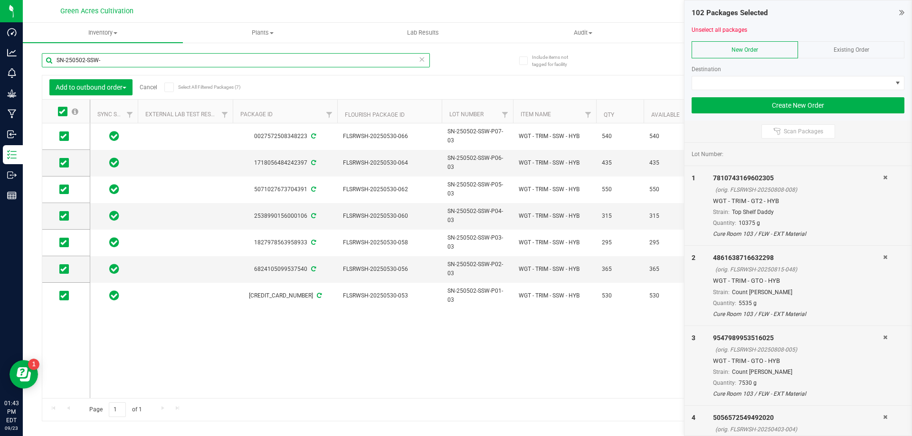
click at [338, 62] on input "SN-250502-SSW-" at bounding box center [236, 60] width 388 height 14
click at [338, 61] on input "SN-250502-SSW-" at bounding box center [236, 60] width 388 height 14
paste input "606-VMT-P02-08"
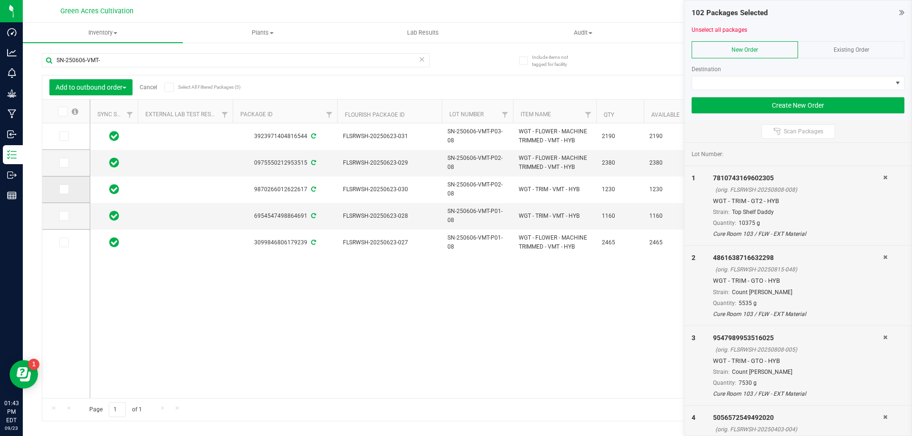
click at [64, 189] on icon at bounding box center [63, 189] width 6 height 0
click at [0, 0] on input "checkbox" at bounding box center [0, 0] width 0 height 0
click at [66, 215] on span at bounding box center [63, 215] width 9 height 9
click at [0, 0] on input "checkbox" at bounding box center [0, 0] width 0 height 0
click at [344, 66] on input "SN-250606-VMT-" at bounding box center [236, 60] width 388 height 14
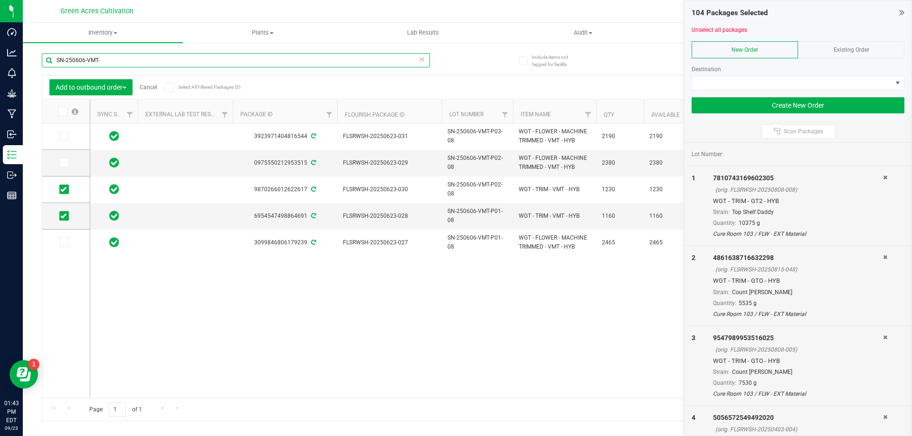
click at [344, 66] on input "SN-250606-VMT-" at bounding box center [236, 60] width 388 height 14
paste input "703-YHI-04"
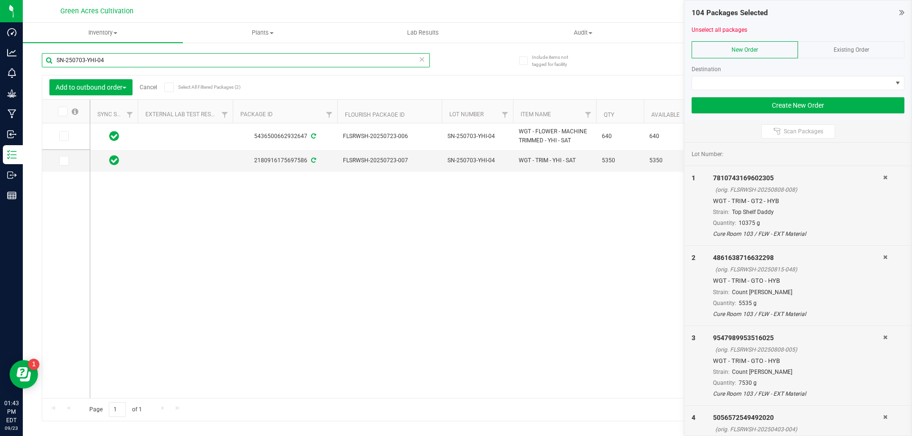
type input "SN-250703-YHI-04"
click at [69, 163] on label at bounding box center [66, 160] width 14 height 9
click at [0, 0] on input "checkbox" at bounding box center [0, 0] width 0 height 0
click at [322, 236] on div "5436500662932647 FLSRWSH-20250723-006 SN-250703-YHI-04 WGT - FLOWER - MACHINE T…" at bounding box center [490, 260] width 801 height 275
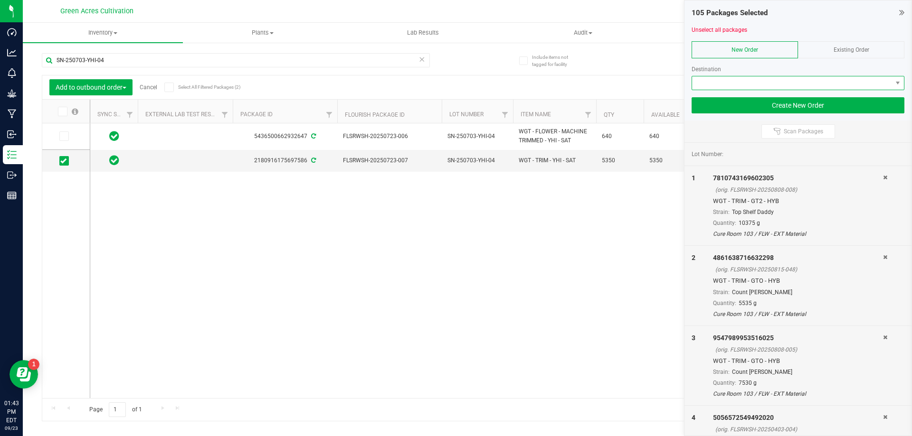
click at [769, 86] on span at bounding box center [792, 82] width 200 height 13
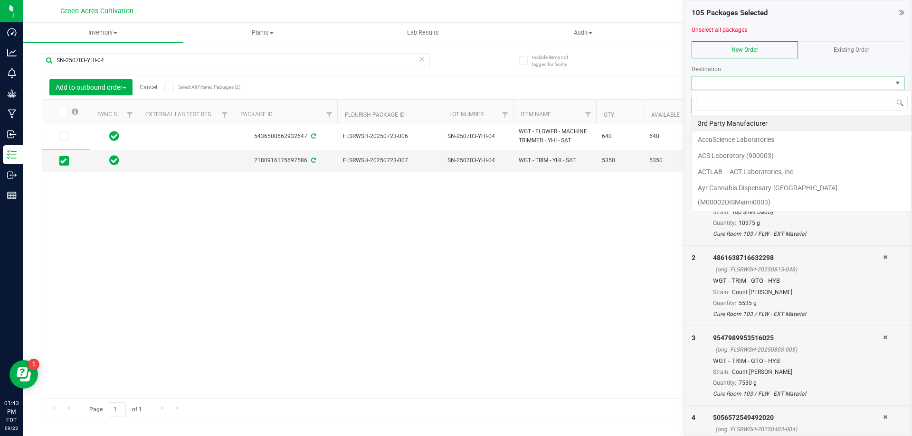
scroll to position [14, 213]
type input "green"
click at [734, 115] on li "Green Acres Manufacturing" at bounding box center [801, 123] width 219 height 16
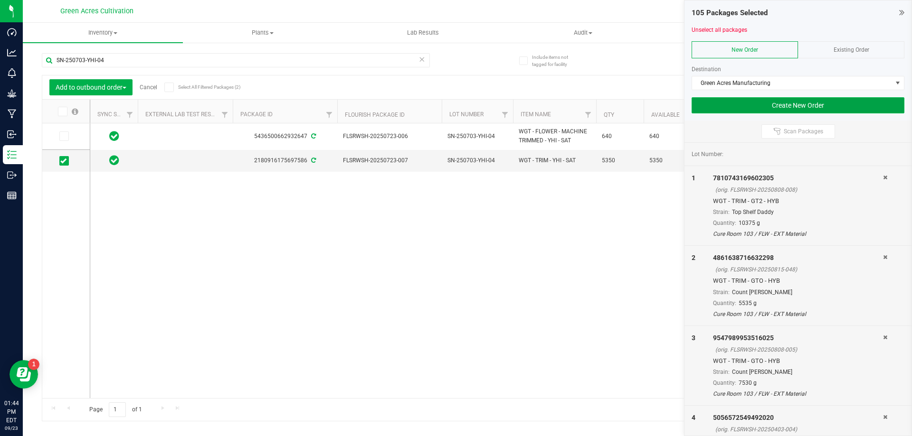
click at [742, 104] on button "Create New Order" at bounding box center [797, 105] width 213 height 16
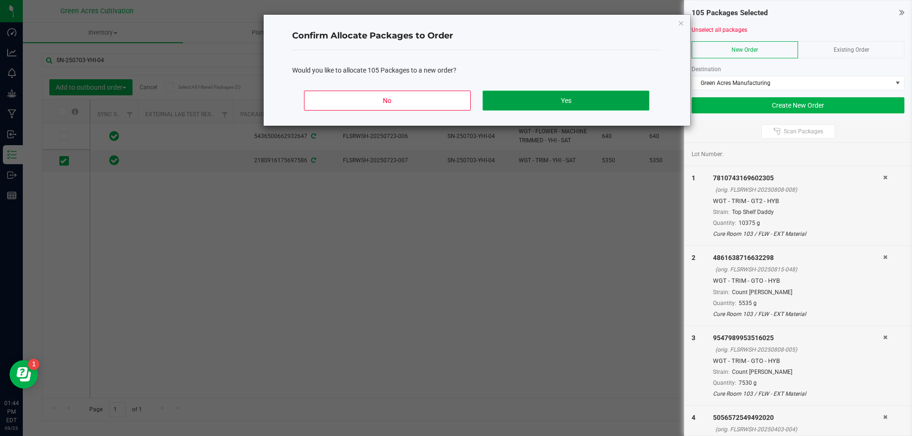
click at [590, 106] on button "Yes" at bounding box center [565, 101] width 166 height 20
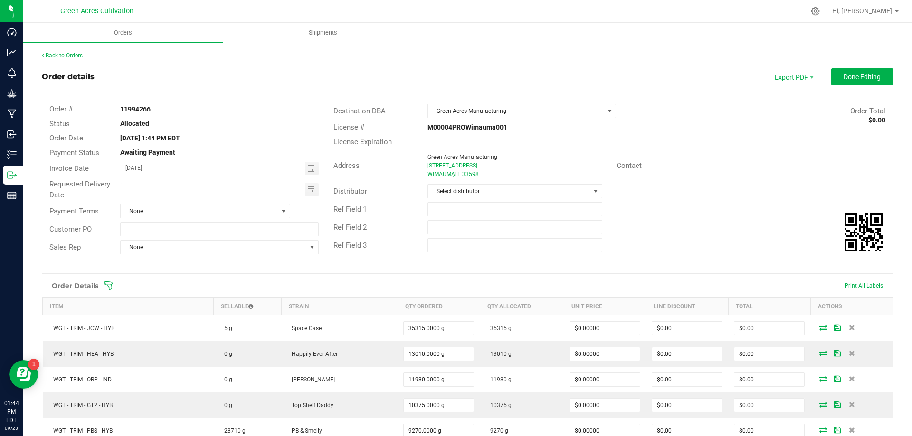
click at [138, 113] on strong "11994266" at bounding box center [135, 109] width 30 height 8
click at [138, 114] on div "11994266" at bounding box center [219, 109] width 212 height 10
copy strong "11994266"
click at [216, 109] on div "11994266" at bounding box center [219, 109] width 212 height 10
click at [867, 81] on button "Done Editing" at bounding box center [862, 76] width 62 height 17
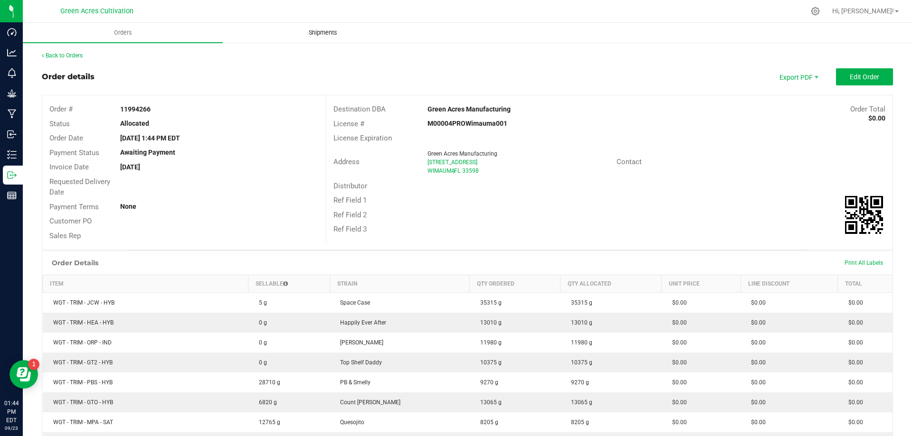
click at [332, 37] on uib-tab-heading "Shipments" at bounding box center [322, 32] width 199 height 19
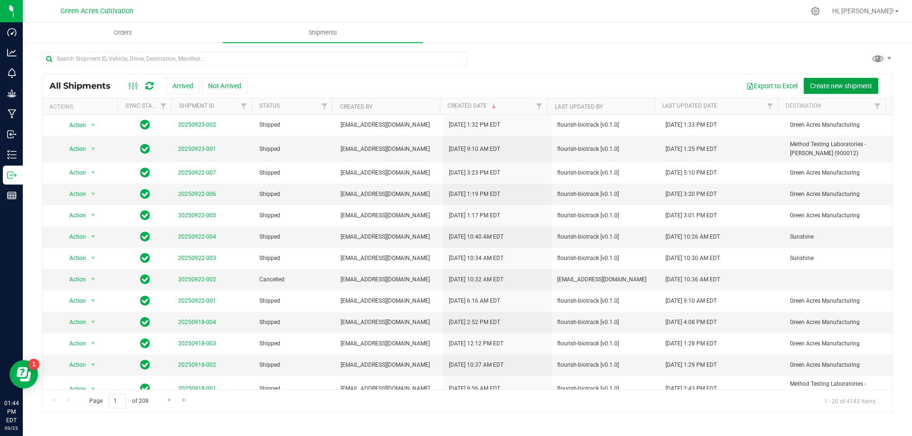
click at [862, 88] on span "Create new shipment" at bounding box center [841, 86] width 62 height 8
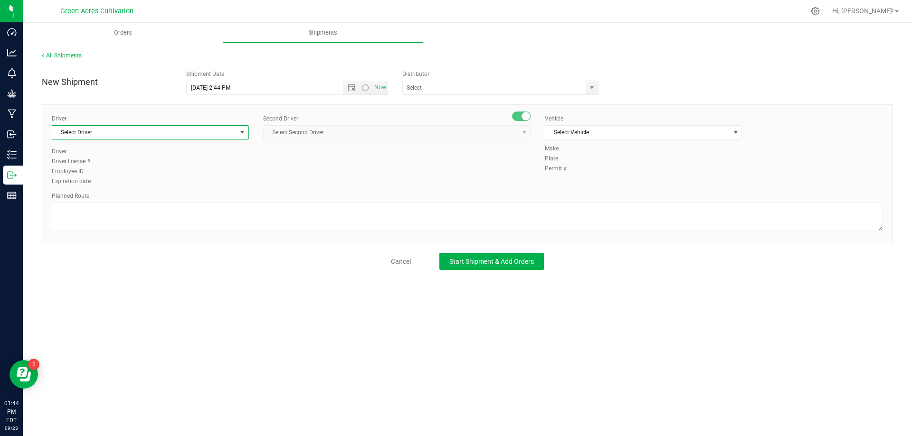
click at [233, 140] on div "Driver Select Driver Select Driver Ian Albritton - 100006559 LOGAN ALLEN - 1000…" at bounding box center [150, 130] width 197 height 33
click at [223, 140] on div "Driver Select Driver Select Driver Ian Albritton - 100006559 LOGAN ALLEN - 1000…" at bounding box center [150, 130] width 197 height 33
click at [217, 139] on span "Select Driver" at bounding box center [150, 132] width 197 height 14
click at [176, 174] on li "BT Driver1" at bounding box center [150, 172] width 196 height 14
type input "bt"
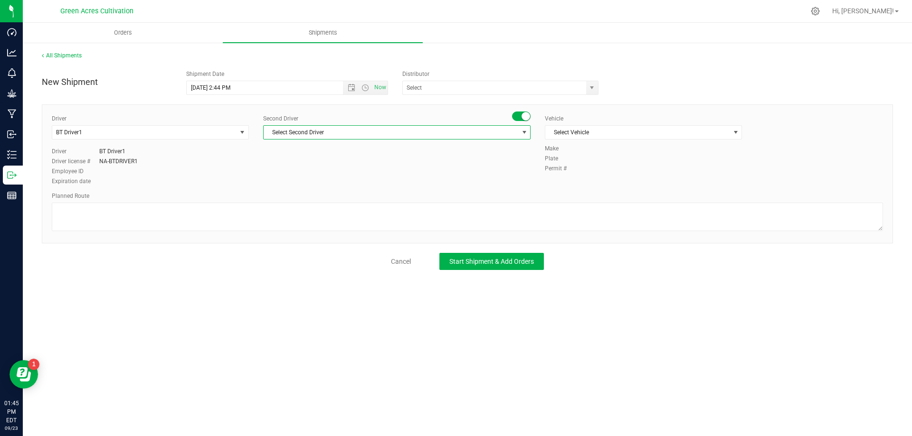
click at [498, 127] on span "Select Second Driver" at bounding box center [391, 132] width 254 height 13
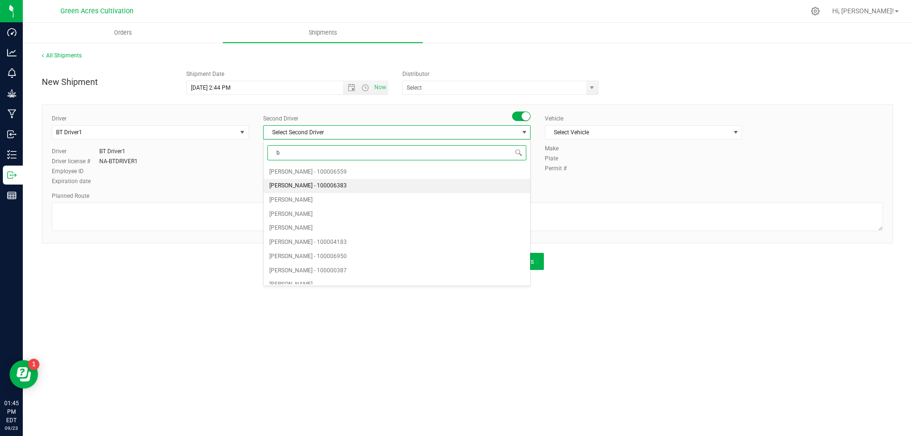
type input "bt"
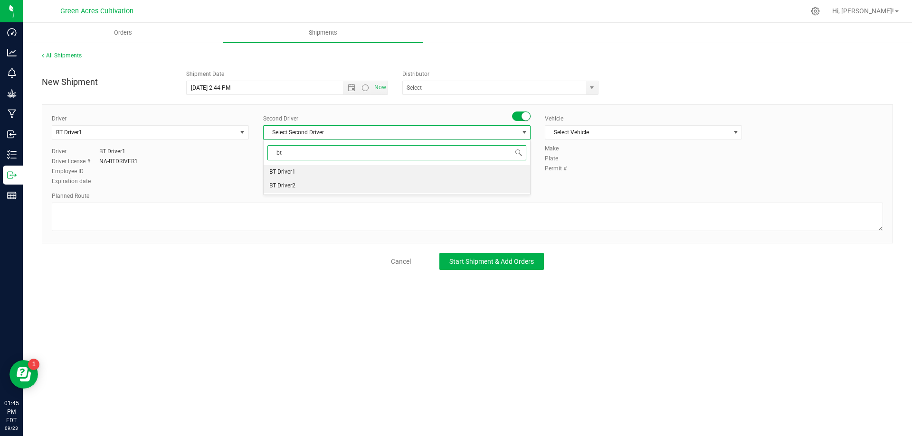
click at [326, 184] on li "BT Driver2" at bounding box center [397, 186] width 266 height 14
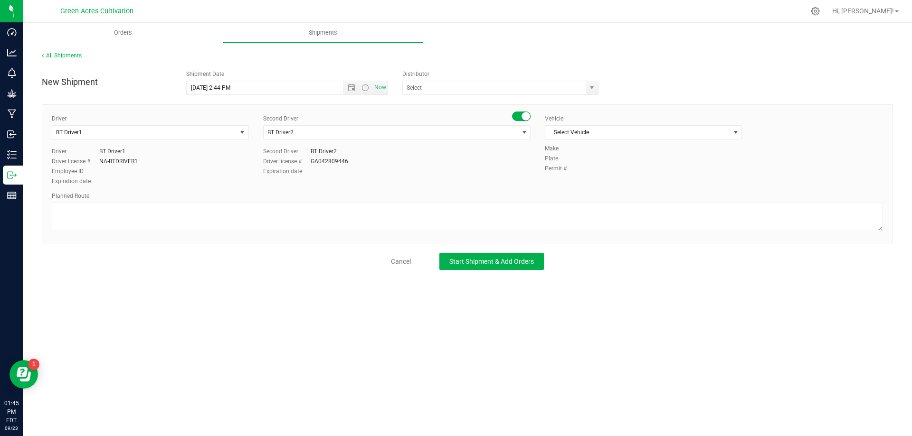
click at [374, 184] on div "Driver BT Driver1 Select Driver BT Driver1 BT Driver2 Driver BT Driver1 Driver …" at bounding box center [467, 150] width 845 height 73
click at [628, 137] on span "Select Vehicle" at bounding box center [637, 132] width 184 height 13
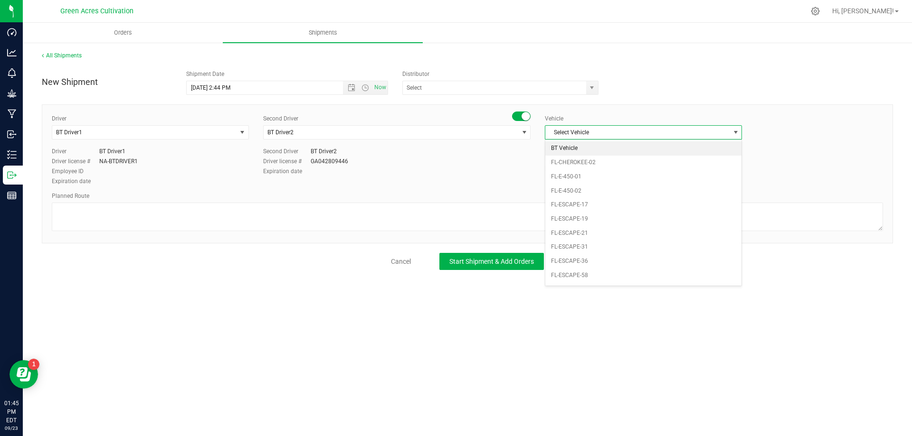
click at [618, 152] on li "BT Vehicle" at bounding box center [643, 148] width 196 height 14
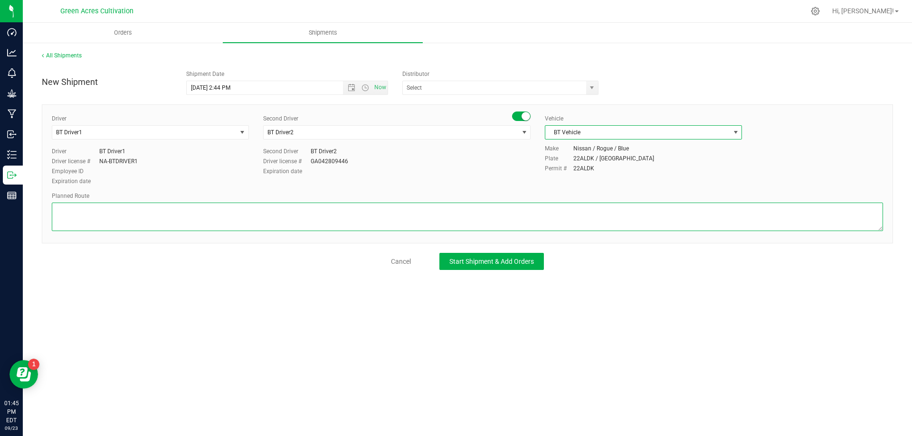
click at [471, 217] on textarea at bounding box center [467, 217] width 831 height 28
type textarea "Green Acres Cultivation to Green Acres Manufacturing"
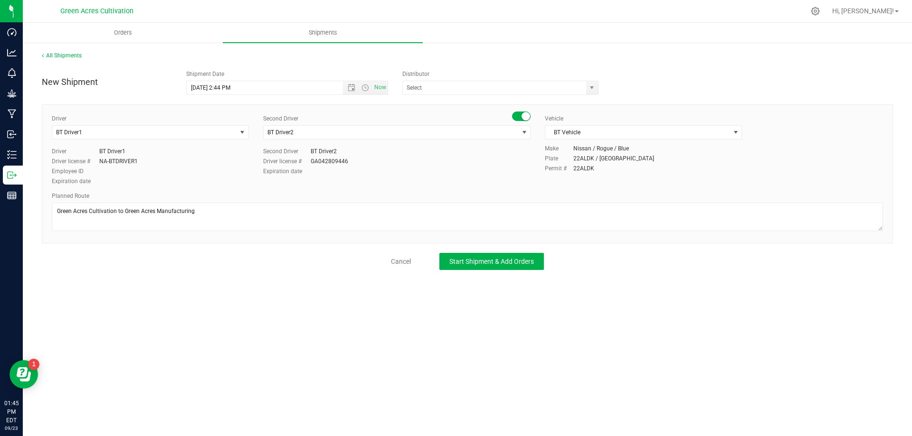
click at [339, 282] on div "Orders Shipments All Shipments New Shipment Shipment Date 9/23/2025 2:44 PM Now…" at bounding box center [467, 230] width 889 height 414
click at [476, 267] on button "Start Shipment & Add Orders" at bounding box center [491, 261] width 104 height 17
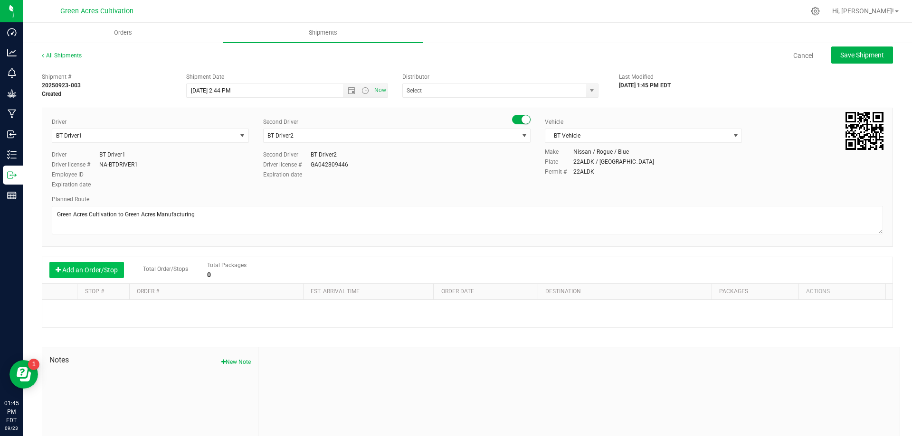
click at [103, 263] on button "Add an Order/Stop" at bounding box center [86, 270] width 75 height 16
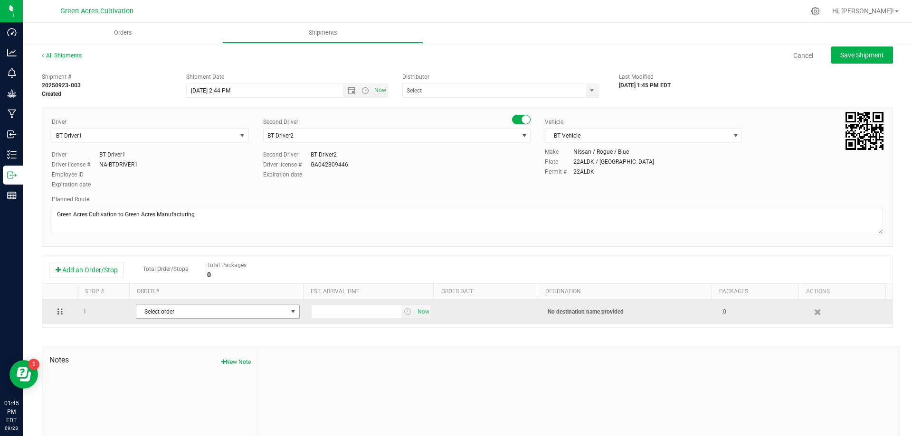
click at [169, 313] on span "Select order" at bounding box center [211, 311] width 151 height 13
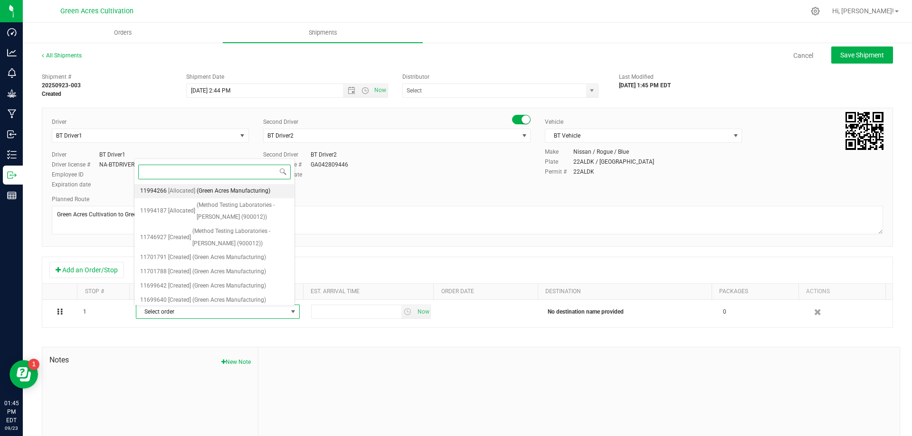
paste input "11994266"
type input "11994266"
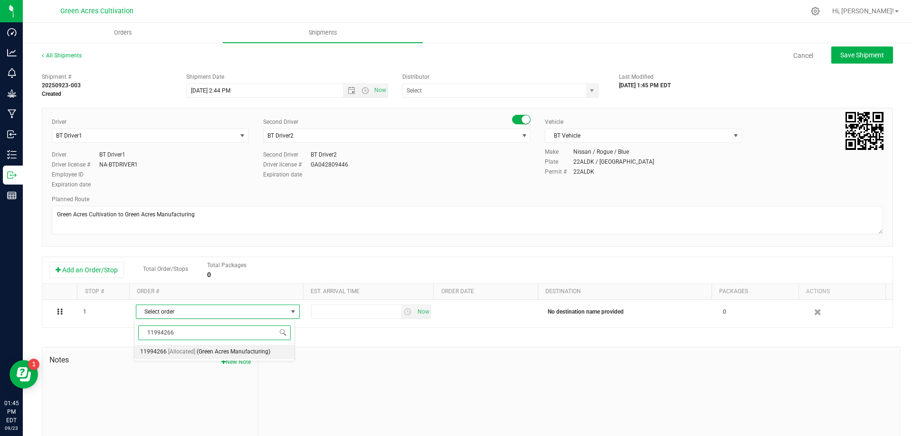
click at [179, 358] on span "[Allocated]" at bounding box center [181, 352] width 27 height 12
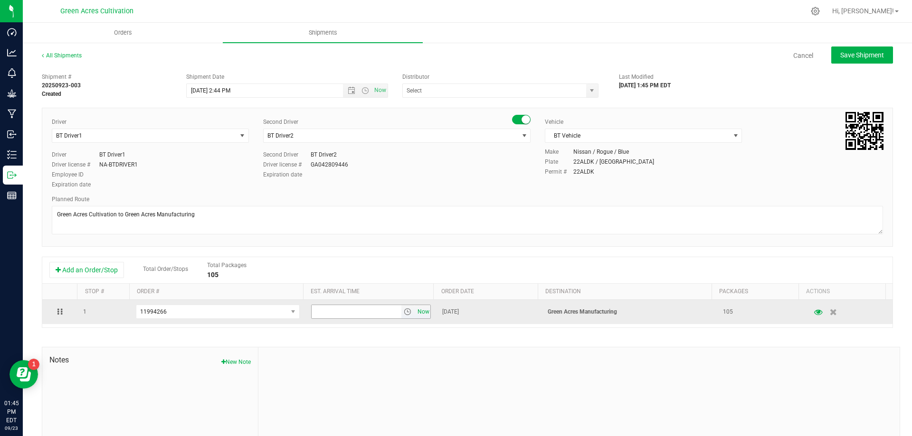
click at [417, 312] on span "Now" at bounding box center [423, 312] width 16 height 14
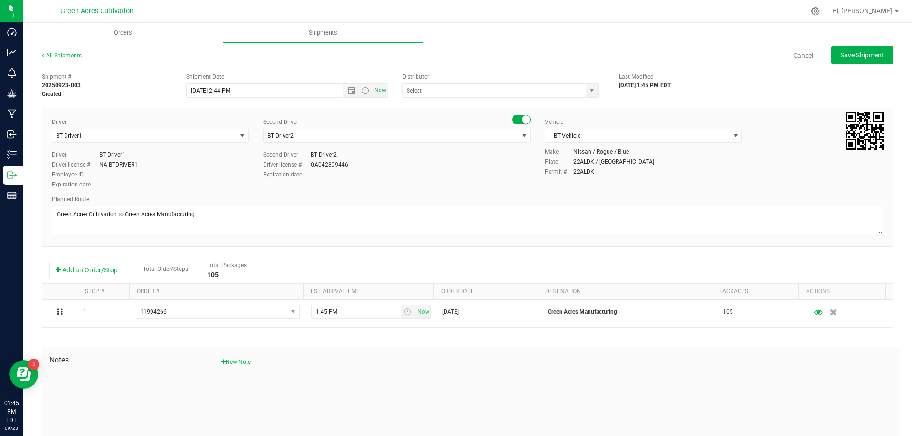
click at [411, 331] on div "Shipment # 20250923-003 Created Shipment Date 9/23/2025 2:44 PM Now Distributor…" at bounding box center [467, 271] width 851 height 407
click at [845, 48] on button "Save Shipment" at bounding box center [862, 55] width 62 height 17
type input "9/23/2025 6:44 PM"
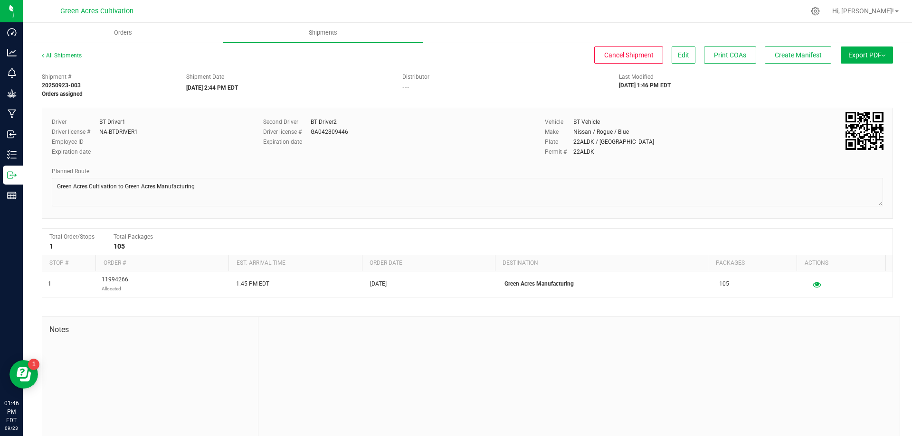
click at [857, 50] on button "Export PDF" at bounding box center [866, 55] width 52 height 17
click at [842, 70] on li "Manifest by Package ID" at bounding box center [864, 76] width 96 height 14
click at [806, 52] on span "Create Manifest" at bounding box center [797, 55] width 47 height 8
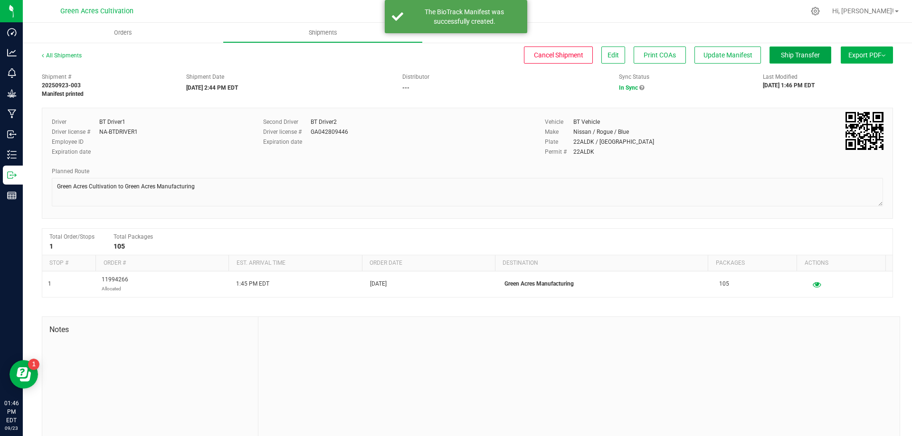
click at [782, 52] on span "Ship Transfer" at bounding box center [800, 55] width 39 height 8
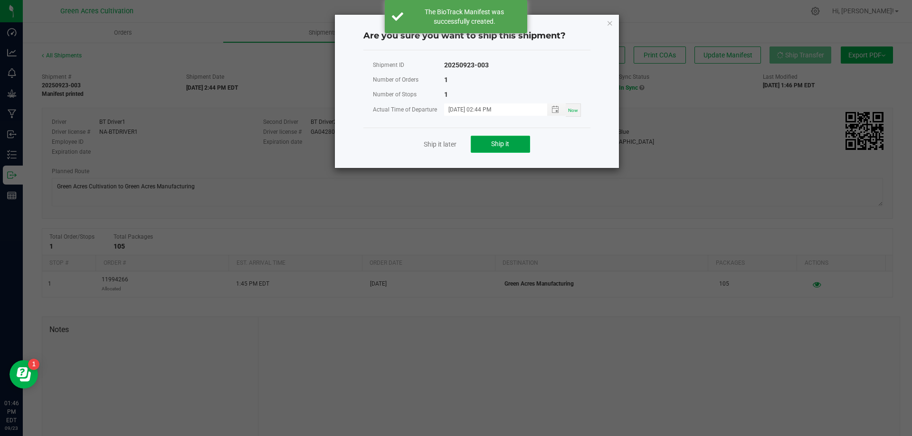
click at [509, 150] on button "Ship it" at bounding box center [500, 144] width 59 height 17
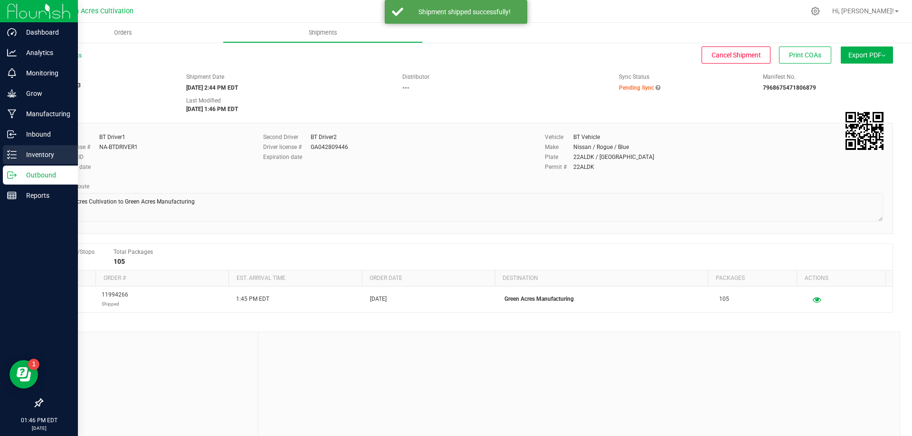
click at [22, 158] on p "Inventory" at bounding box center [45, 154] width 57 height 11
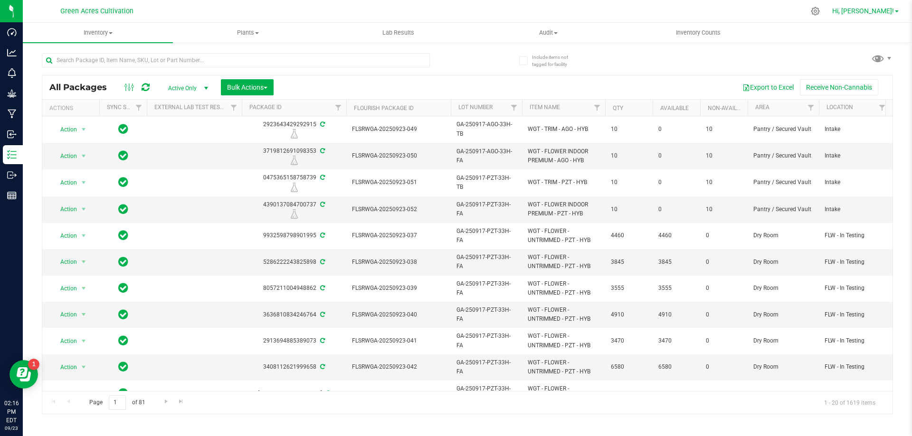
click at [891, 10] on span "Hi, [PERSON_NAME]!" at bounding box center [863, 11] width 62 height 8
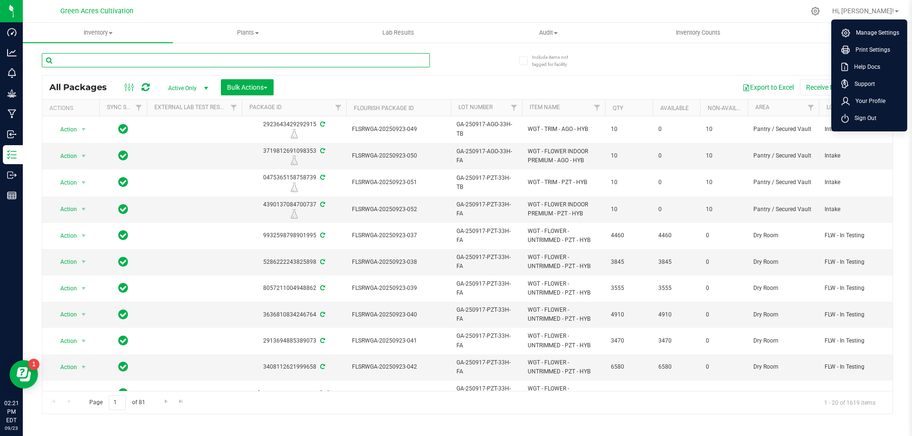
click at [370, 53] on input "text" at bounding box center [236, 60] width 388 height 14
click at [366, 56] on input "text" at bounding box center [236, 60] width 388 height 14
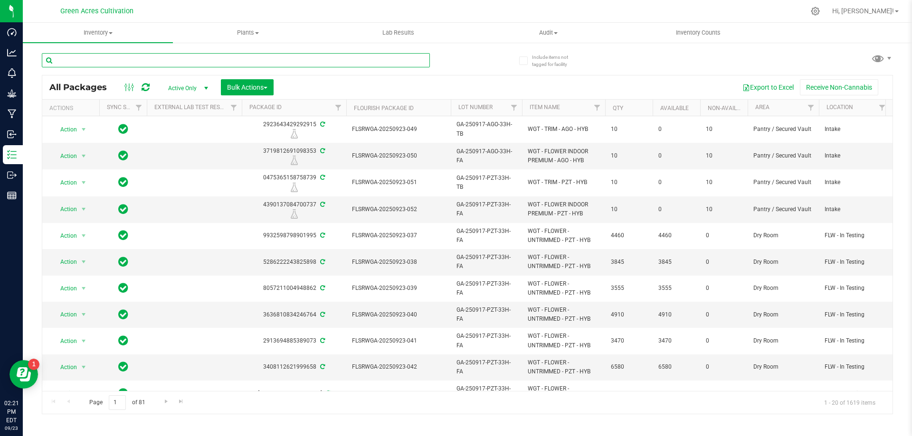
click at [366, 56] on input "text" at bounding box center [236, 60] width 388 height 14
paste input "5142520100151216"
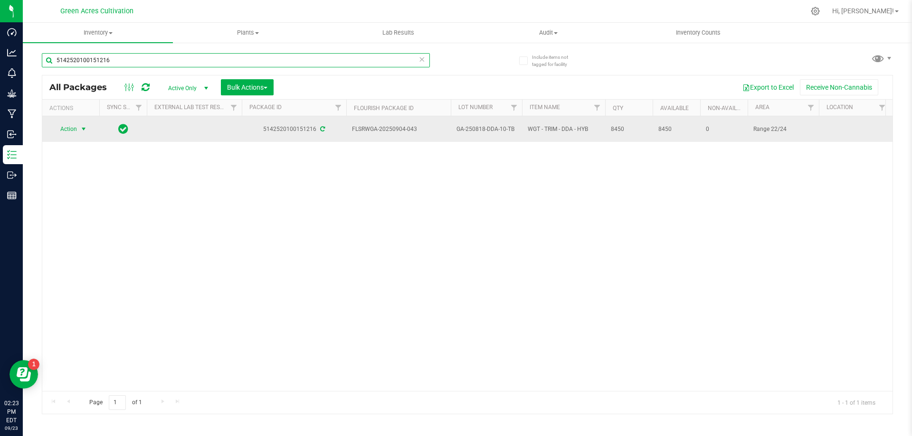
type input "5142520100151216"
click at [67, 119] on td "Action Action Adjust qty Create package Edit attributes Global inventory Locate…" at bounding box center [70, 129] width 57 height 26
click at [73, 122] on span "Action" at bounding box center [65, 128] width 26 height 13
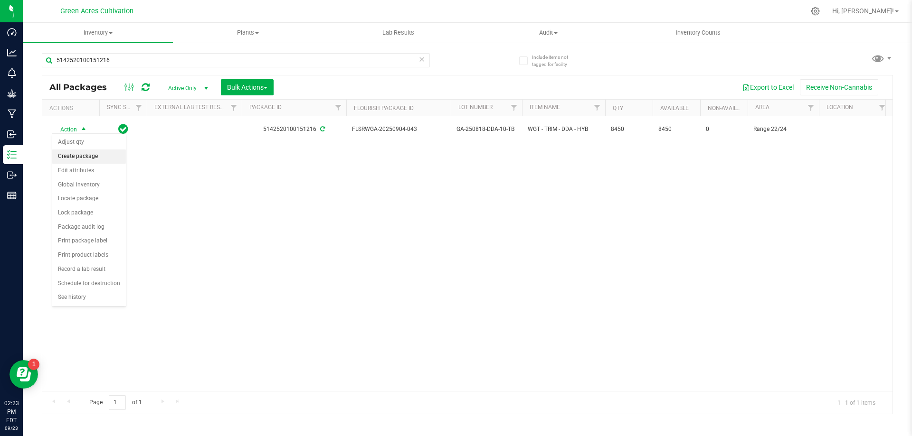
click at [87, 158] on li "Create package" at bounding box center [89, 157] width 74 height 14
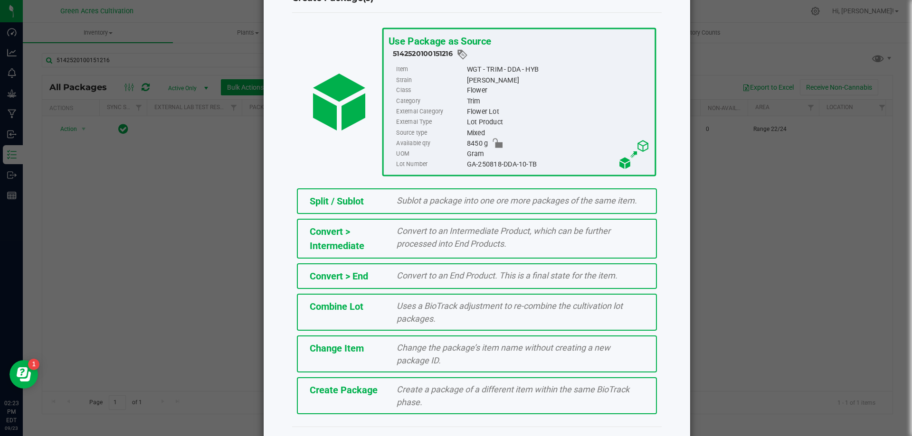
scroll to position [58, 0]
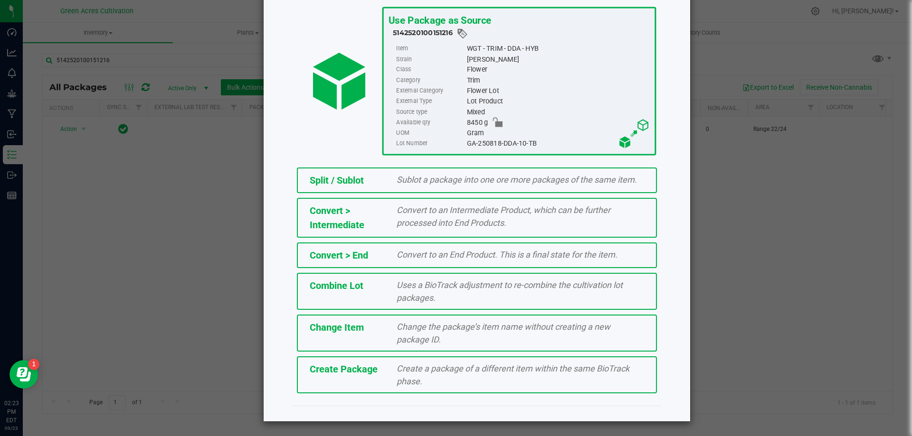
click at [347, 378] on div "Create Package Create a package of a different item within the same BioTrack ph…" at bounding box center [477, 375] width 360 height 37
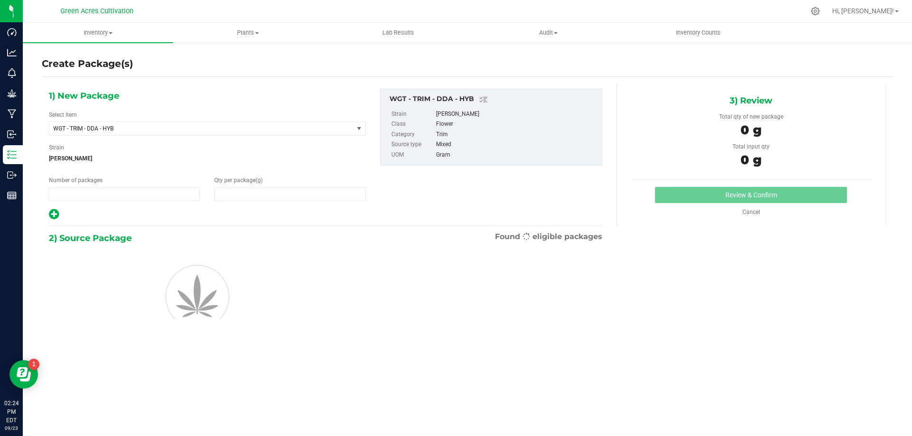
type input "1"
type input "0.0000"
type input "0"
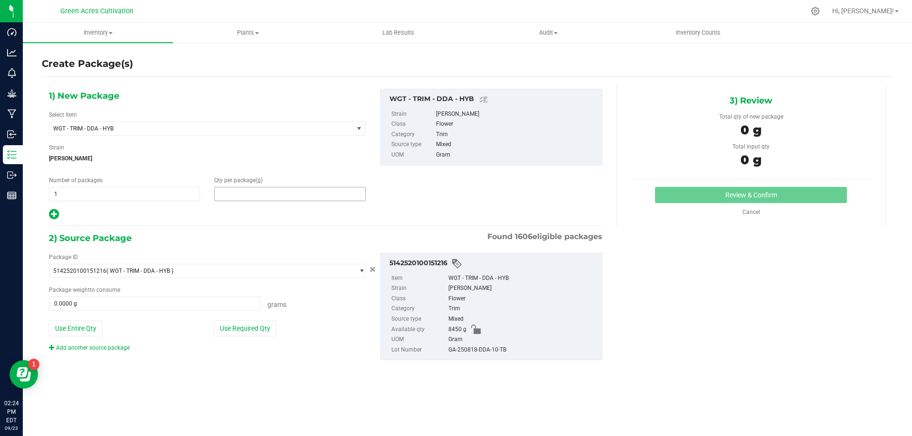
click at [231, 192] on span at bounding box center [289, 194] width 151 height 14
type input "5"
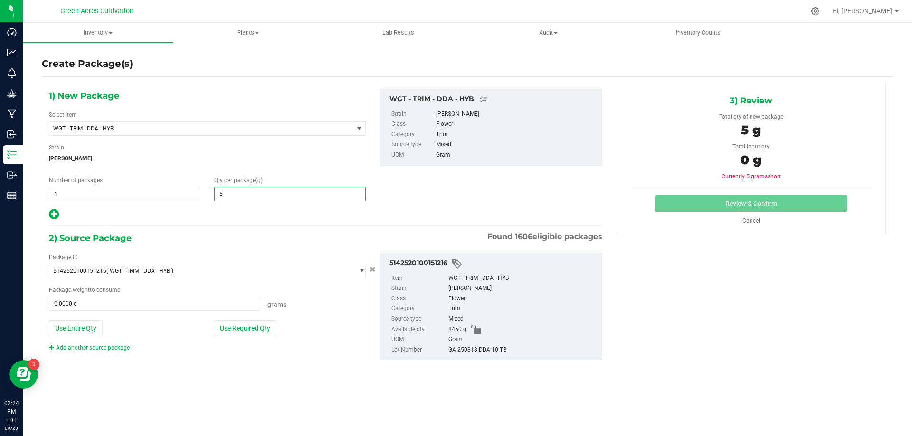
type input "5.0000"
click at [278, 219] on div at bounding box center [207, 214] width 317 height 12
click at [259, 327] on button "Use Required Qty" at bounding box center [245, 328] width 63 height 16
type input "5.0000 g"
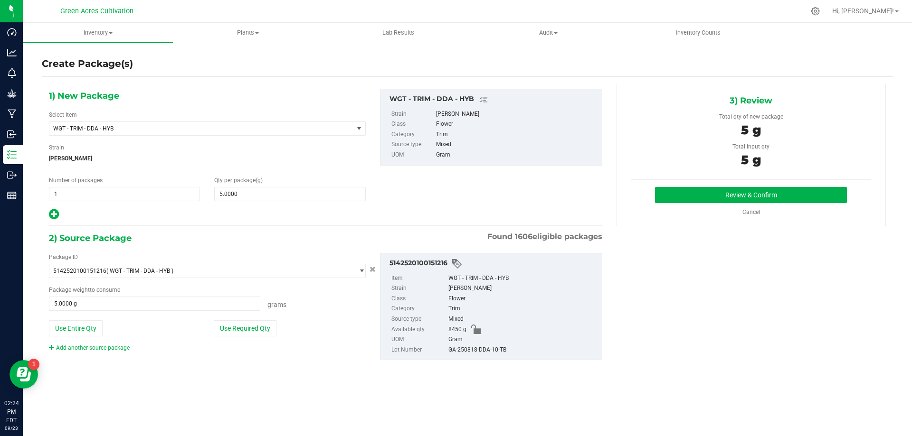
click at [471, 349] on div "GA-250818-DDA-10-TB" at bounding box center [522, 350] width 149 height 10
copy div "GA-250818-DDA-10-TB"
click at [622, 299] on div "1) New Package Select Item WGT - TRIM - DDA - HYB 007UP - Flower 007UP - Waste …" at bounding box center [467, 232] width 851 height 297
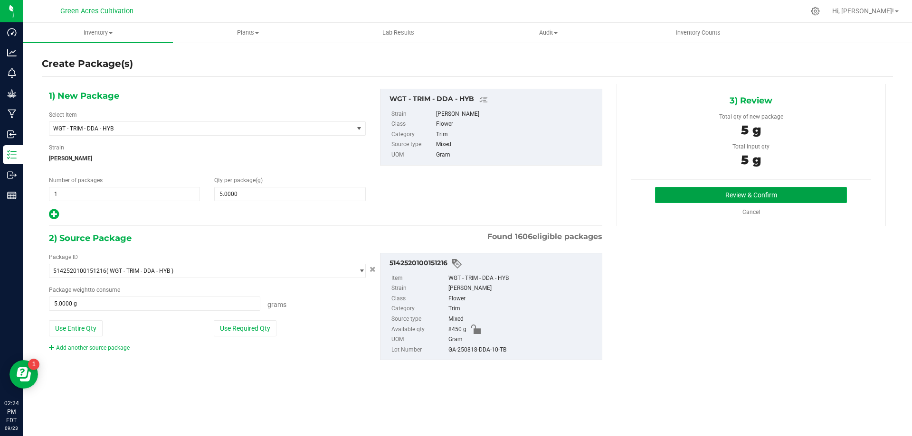
click at [733, 192] on button "Review & Confirm" at bounding box center [751, 195] width 192 height 16
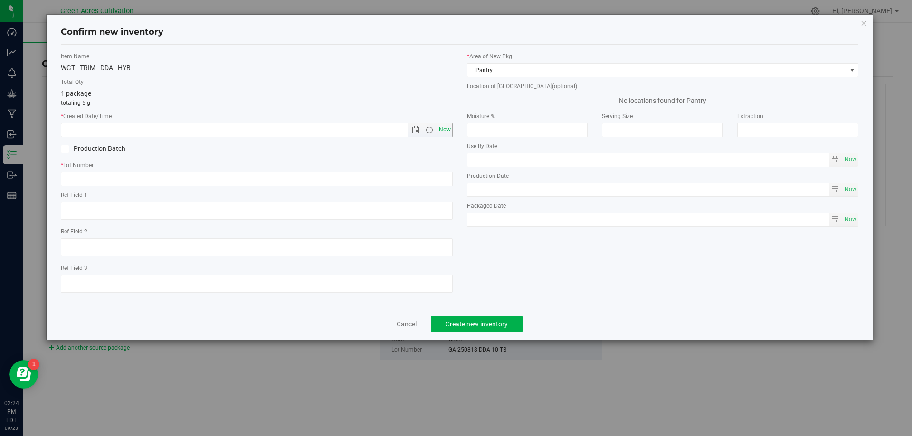
click at [443, 132] on span "Now" at bounding box center [444, 130] width 16 height 14
type input "9/23/2025 2:24 PM"
drag, startPoint x: 432, startPoint y: 170, endPoint x: 425, endPoint y: 180, distance: 11.9
click at [431, 171] on div "* Lot Number" at bounding box center [257, 173] width 392 height 25
click at [425, 180] on input "text" at bounding box center [257, 179] width 392 height 14
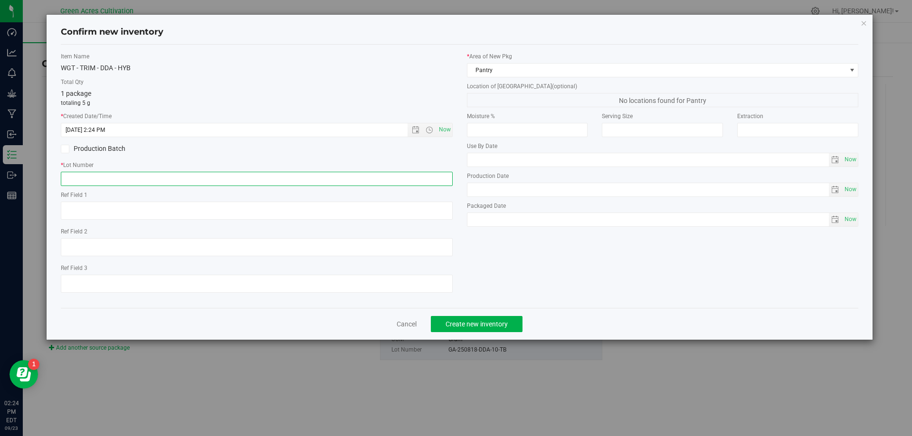
paste input "GA-250818-DDA-10-TB"
type input "GA-250818-DDA-10-TB"
click at [502, 78] on div "* Area of New Pkg Pantry Location of New Pkg (optional) No locations found for …" at bounding box center [663, 141] width 406 height 179
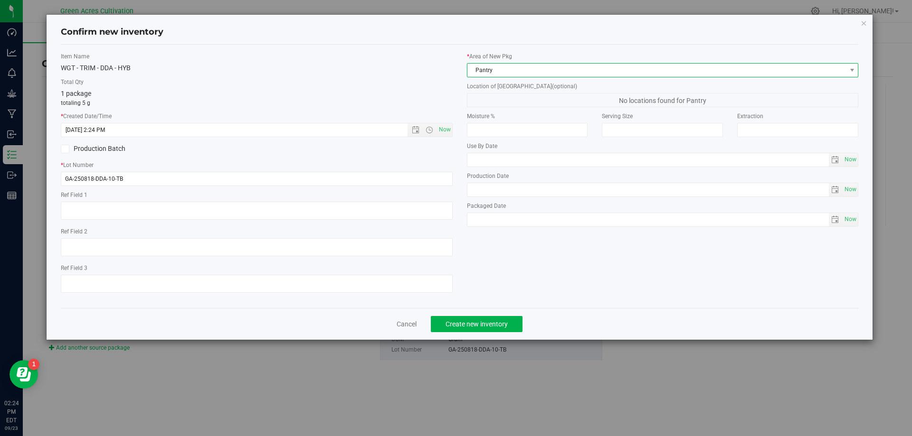
click at [502, 70] on span "Pantry" at bounding box center [656, 70] width 379 height 13
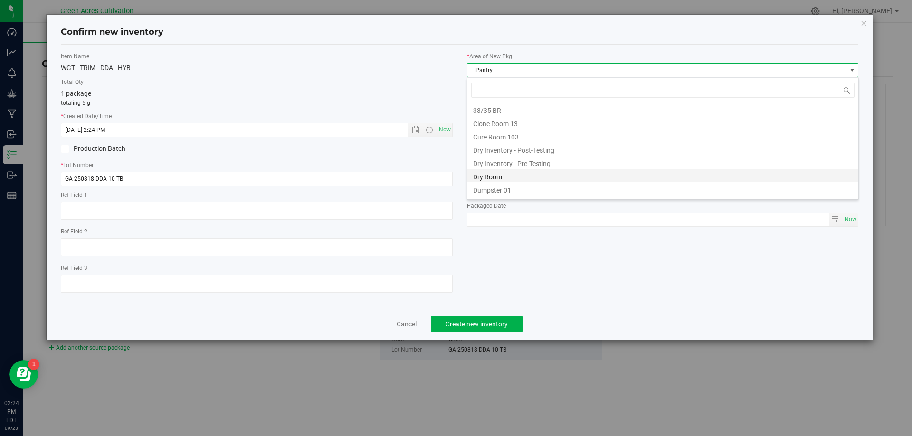
click at [519, 179] on li "Dry Room" at bounding box center [662, 175] width 391 height 13
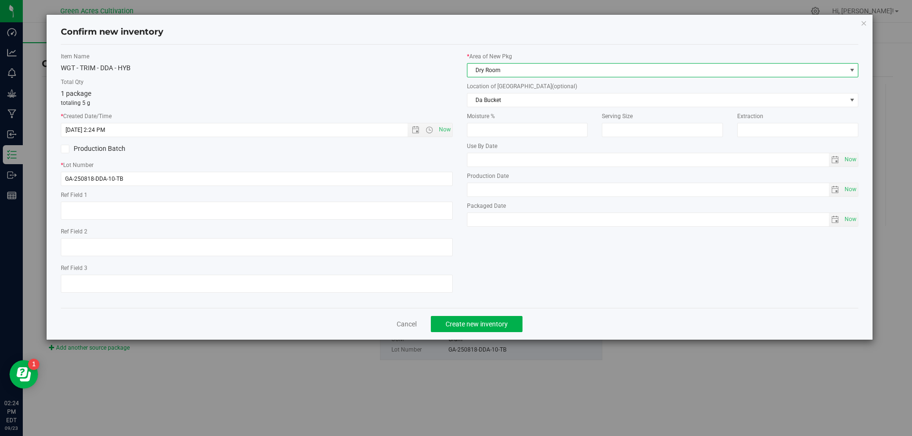
click at [507, 68] on span "Dry Room" at bounding box center [656, 70] width 379 height 13
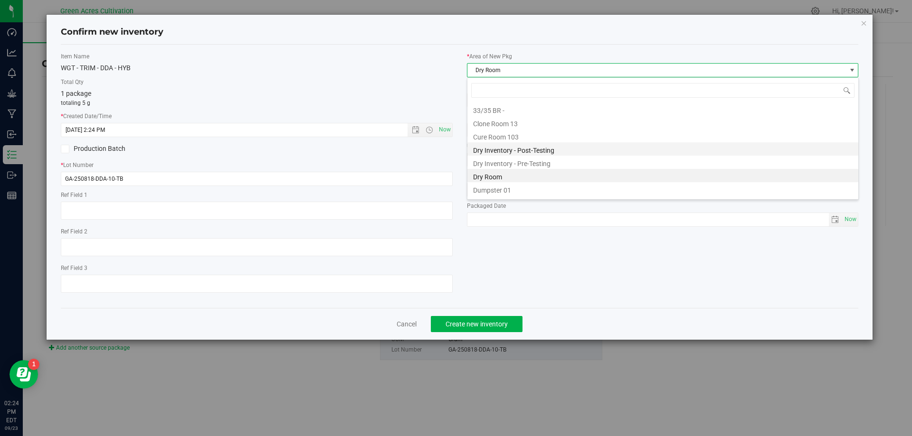
scroll to position [14, 392]
click at [521, 140] on li "Cure Room 103" at bounding box center [662, 135] width 391 height 13
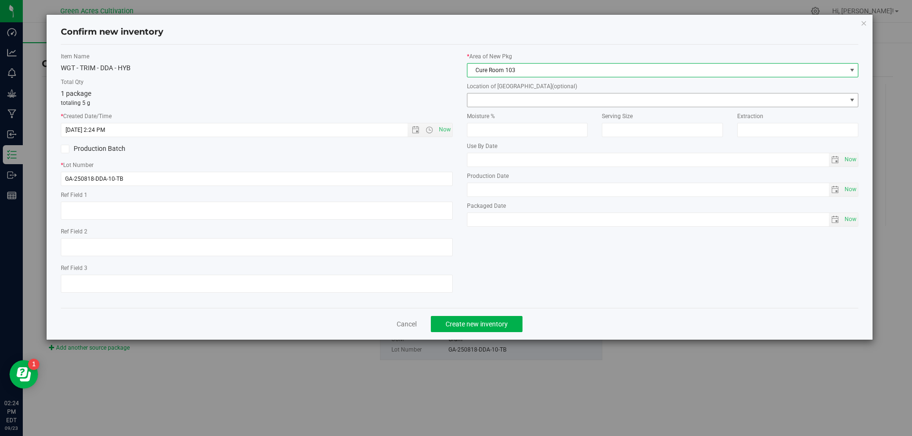
click at [515, 101] on span at bounding box center [656, 100] width 379 height 13
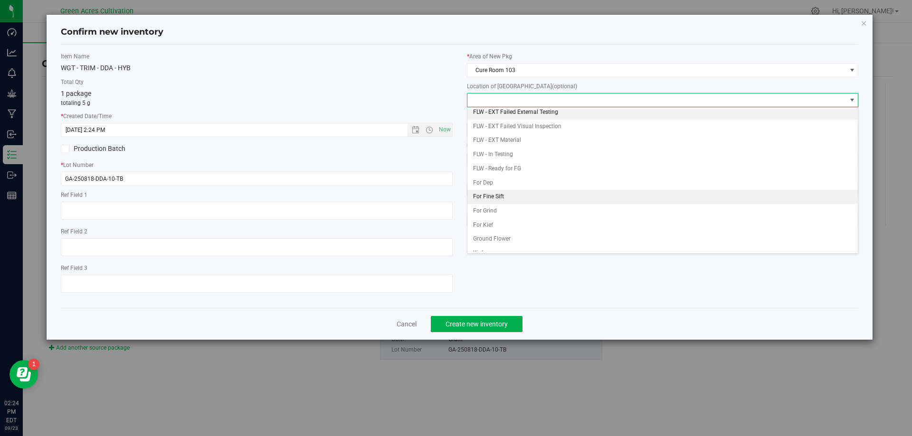
scroll to position [95, 0]
click at [506, 116] on li "FLW - In Testing" at bounding box center [662, 120] width 391 height 14
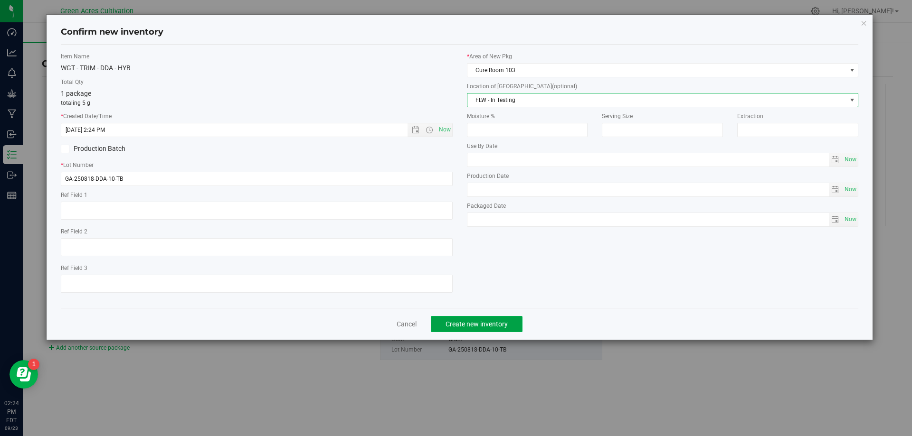
click at [470, 330] on button "Create new inventory" at bounding box center [477, 324] width 92 height 16
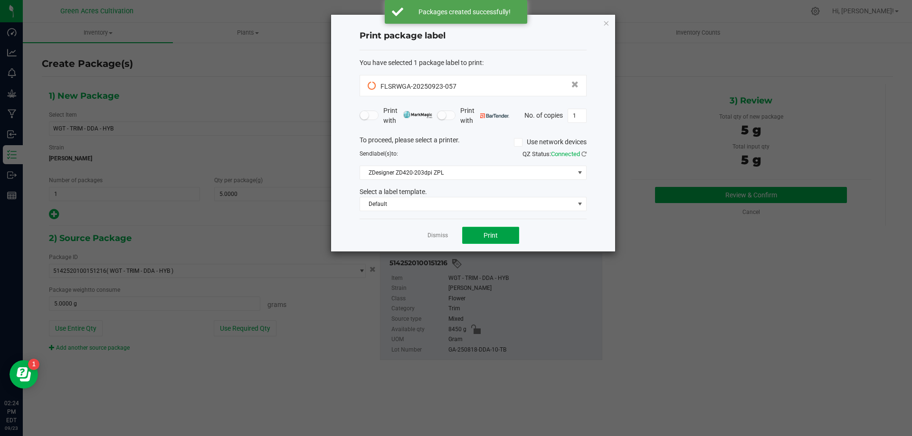
click at [494, 236] on span "Print" at bounding box center [490, 236] width 14 height 8
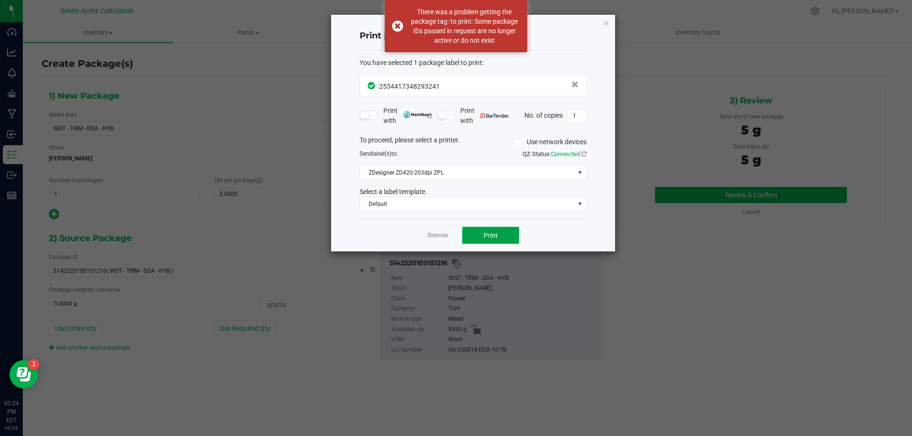
click at [497, 236] on span "Print" at bounding box center [490, 236] width 14 height 8
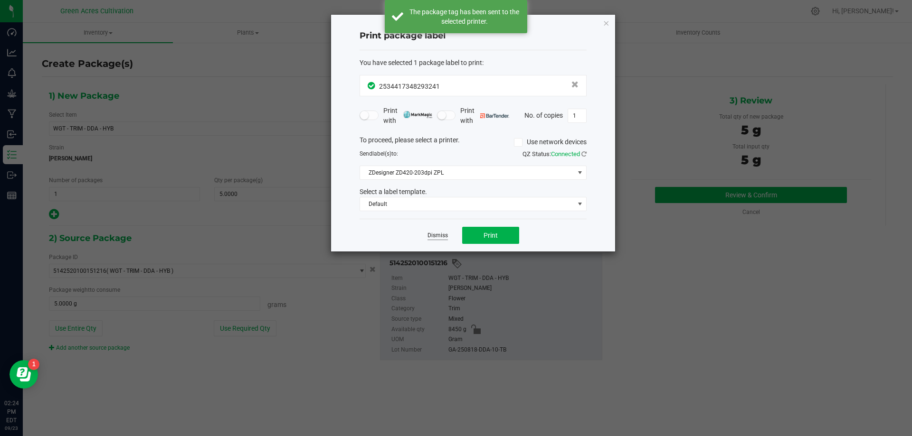
click at [437, 236] on link "Dismiss" at bounding box center [437, 236] width 20 height 8
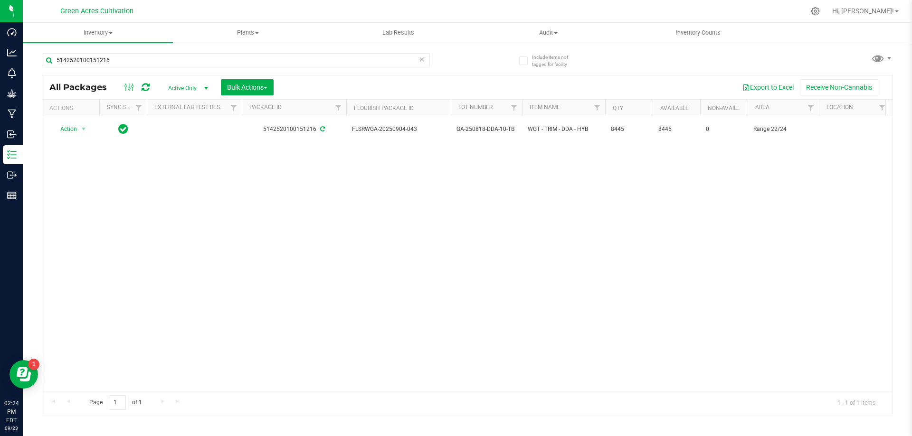
click at [95, 174] on div "Action Action Adjust qty Create package Edit attributes Global inventory Locate…" at bounding box center [467, 253] width 850 height 275
click at [367, 50] on div "5142520100151216" at bounding box center [254, 60] width 425 height 30
click at [356, 64] on input "5142520100151216" at bounding box center [236, 60] width 388 height 14
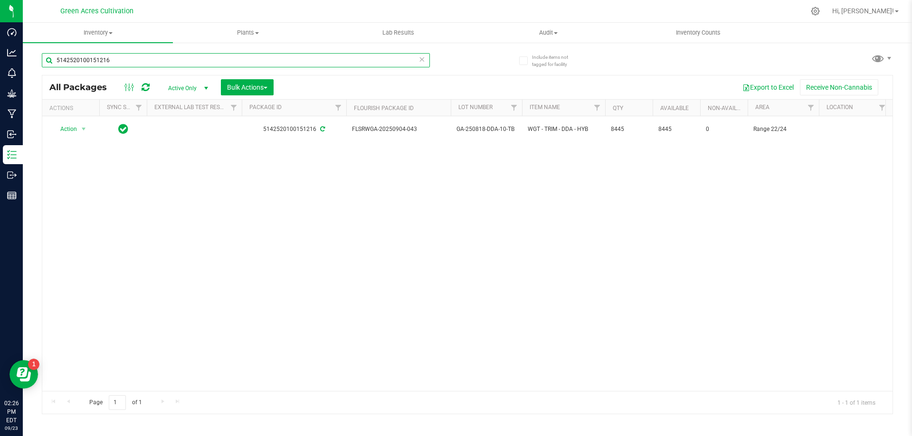
paste input "FLSRWGA-20250731-104"
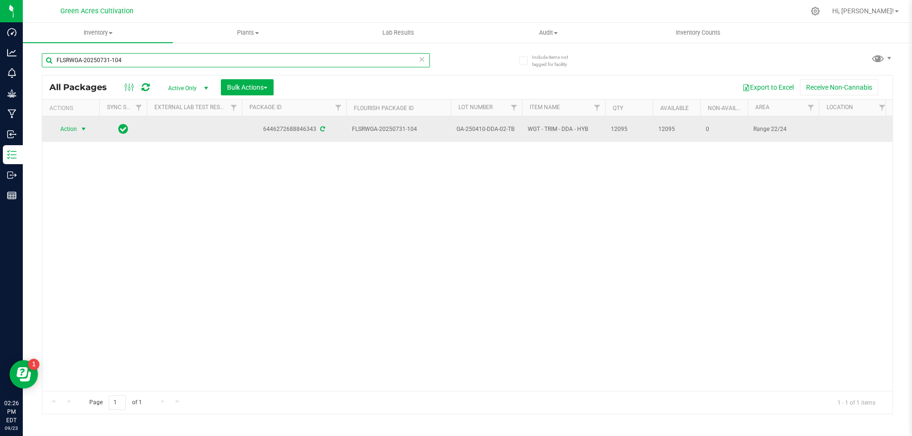
type input "FLSRWGA-20250731-104"
click at [72, 131] on span "Action" at bounding box center [65, 128] width 26 height 13
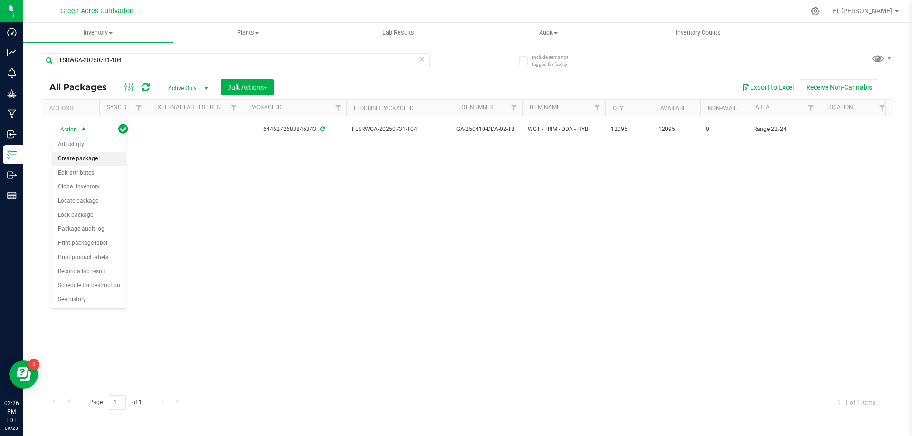
click at [87, 160] on li "Create package" at bounding box center [89, 159] width 74 height 14
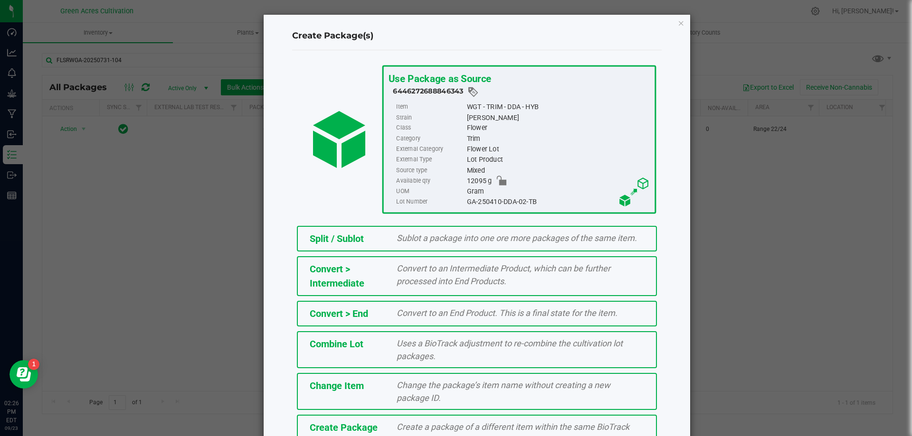
scroll to position [58, 0]
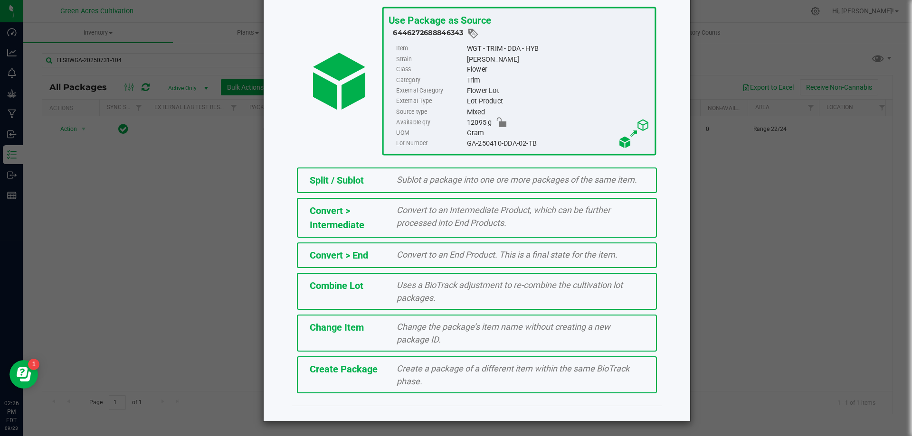
click at [408, 376] on span "Create a package of a different item within the same BioTrack phase." at bounding box center [512, 375] width 233 height 23
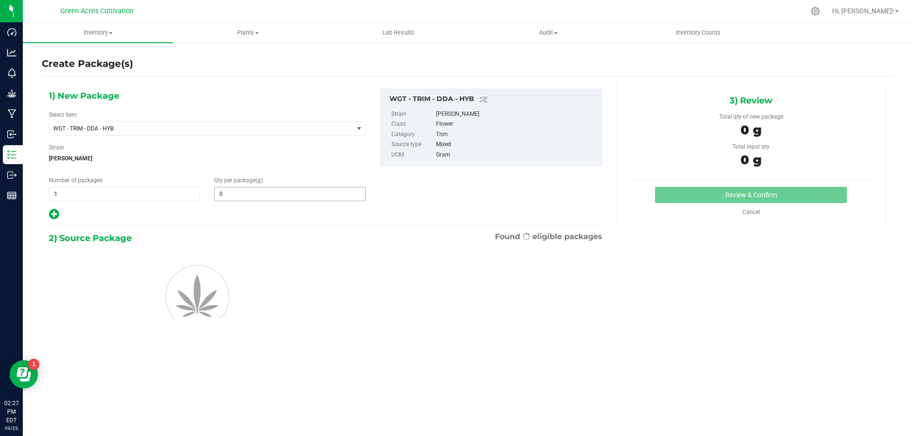
type input "0.0000"
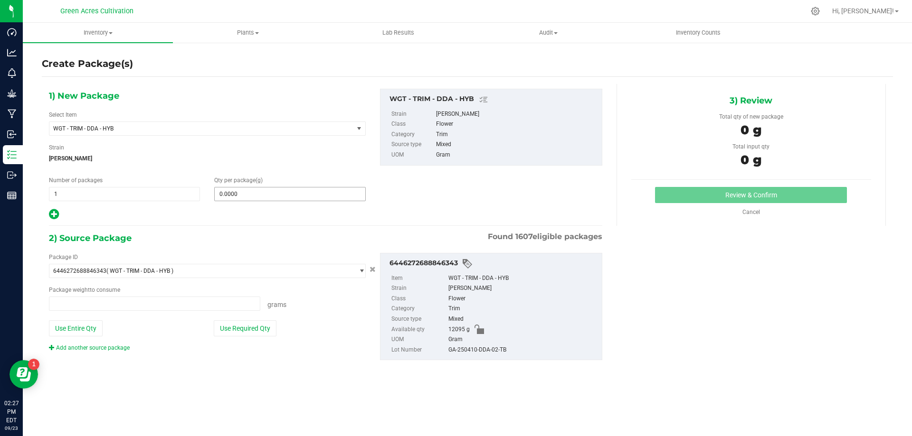
type input "0.0000 g"
click at [255, 197] on span at bounding box center [289, 194] width 151 height 14
type input "5"
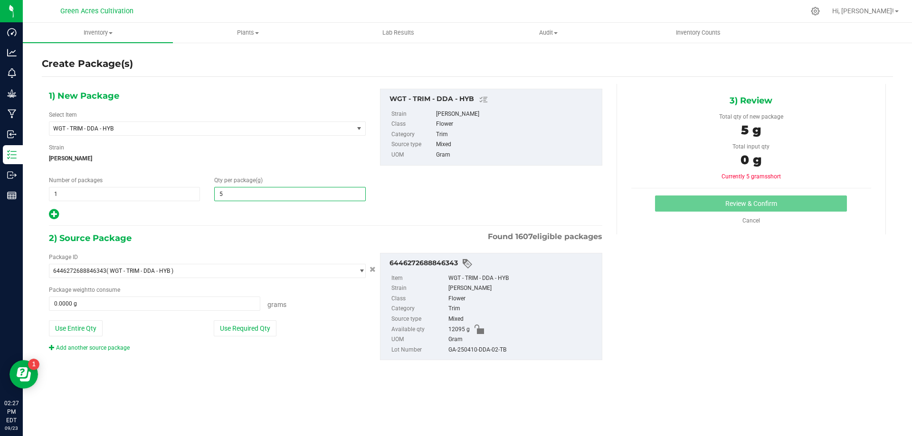
click at [261, 233] on div "2) Source Package Found 1607 eligible packages" at bounding box center [325, 238] width 553 height 14
type input "5.0000"
click at [235, 333] on button "Use Required Qty" at bounding box center [245, 328] width 63 height 16
type input "5.0000 g"
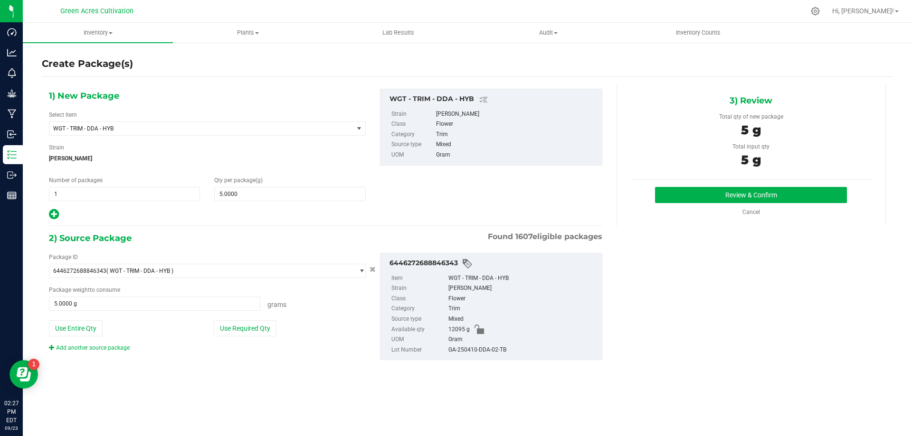
click at [471, 350] on div "GA-250410-DDA-02-TB" at bounding box center [522, 350] width 149 height 10
copy div "GA-250410-DDA-02-TB"
click at [580, 317] on div "Mixed" at bounding box center [522, 319] width 149 height 10
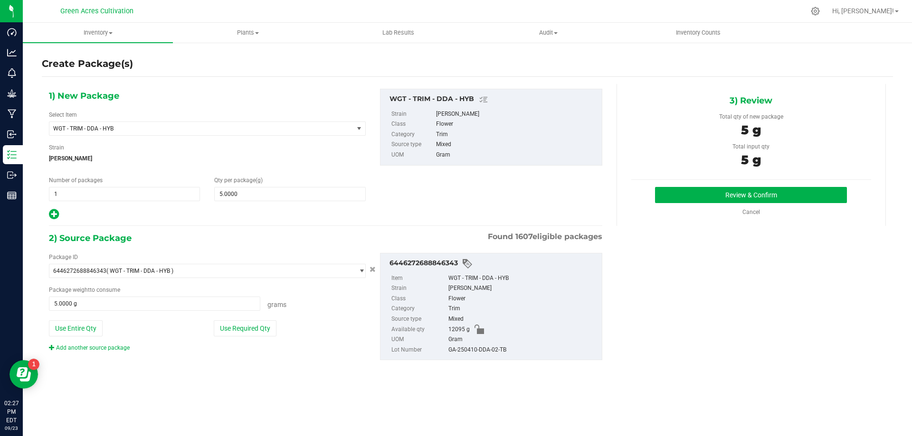
click at [697, 210] on div "Cancel" at bounding box center [751, 212] width 240 height 9
click at [695, 203] on div "Review & Confirm Cancel" at bounding box center [751, 201] width 240 height 29
click at [687, 199] on button "Review & Confirm" at bounding box center [751, 195] width 192 height 16
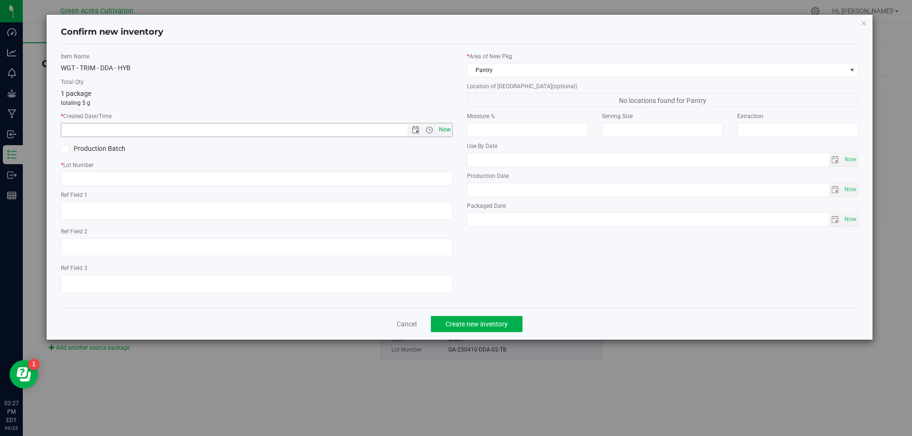
click at [445, 132] on span "Now" at bounding box center [444, 130] width 16 height 14
type input "9/23/2025 2:27 PM"
click at [418, 170] on div "* Lot Number" at bounding box center [257, 173] width 392 height 25
click at [413, 176] on input "text" at bounding box center [257, 179] width 392 height 14
paste input "GA-250410-DDA-02-TB"
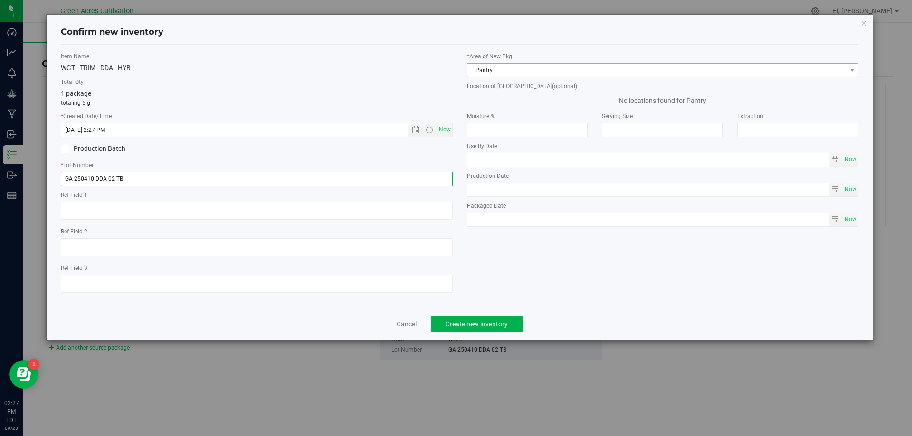
type input "GA-250410-DDA-02-TB"
click at [519, 71] on span "Pantry" at bounding box center [656, 70] width 379 height 13
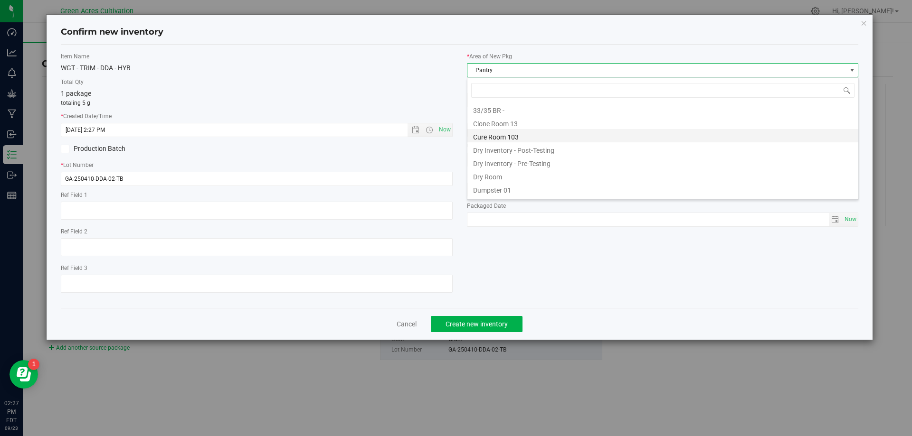
click at [523, 137] on li "Cure Room 103" at bounding box center [662, 135] width 391 height 13
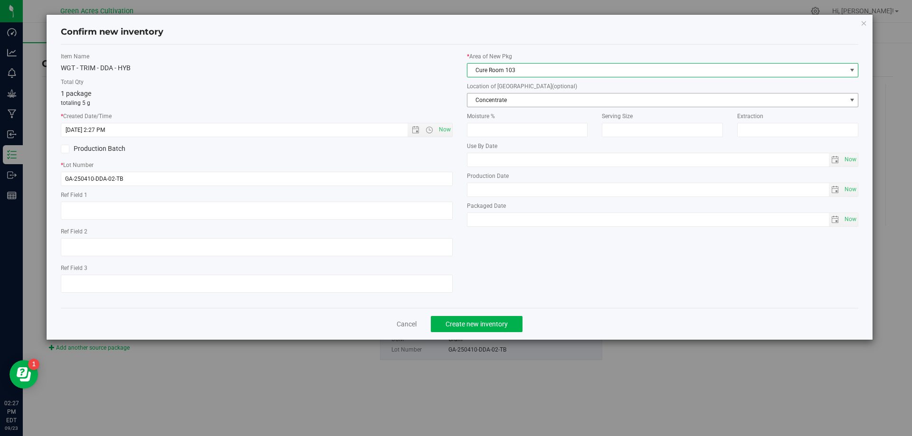
click at [513, 100] on span "Concentrate" at bounding box center [656, 100] width 379 height 13
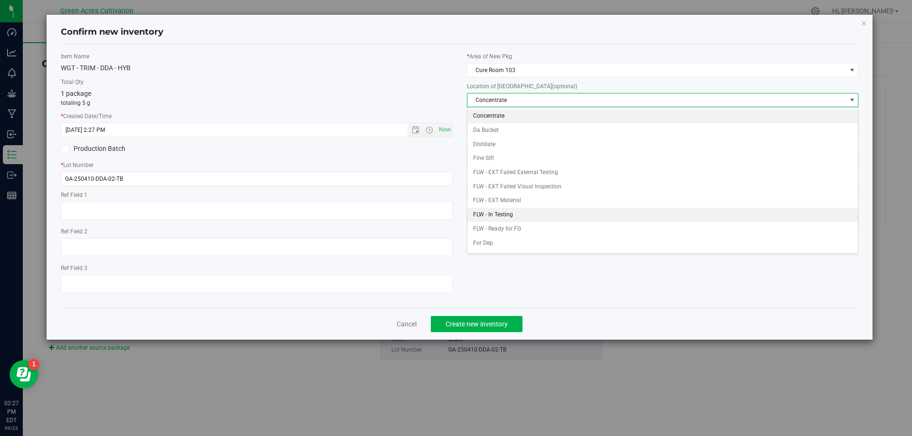
click at [509, 213] on li "FLW - In Testing" at bounding box center [662, 215] width 391 height 14
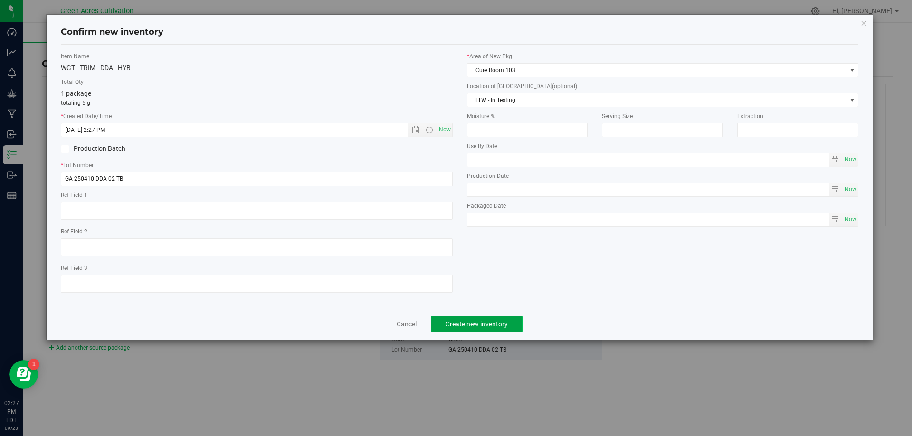
click at [490, 324] on span "Create new inventory" at bounding box center [476, 324] width 62 height 8
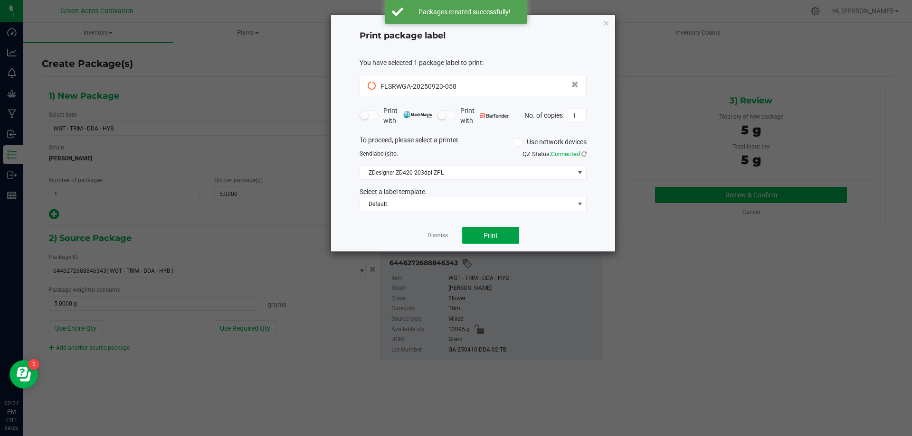
click at [483, 230] on button "Print" at bounding box center [490, 235] width 57 height 17
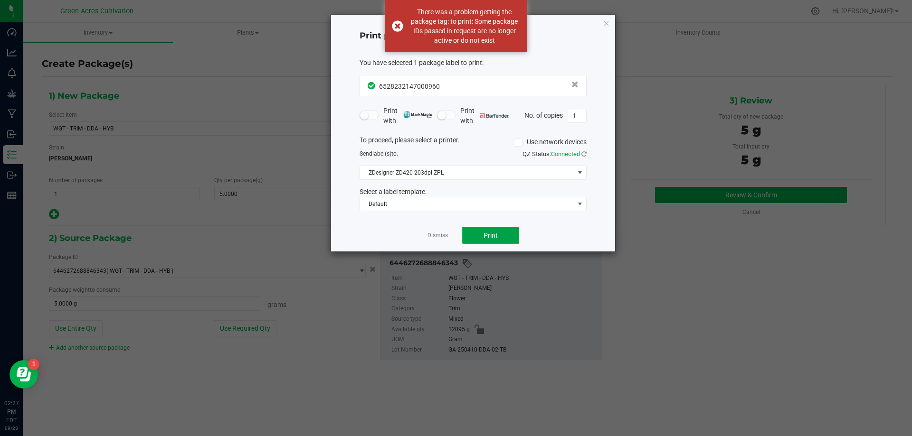
click at [483, 233] on span "Print" at bounding box center [490, 236] width 14 height 8
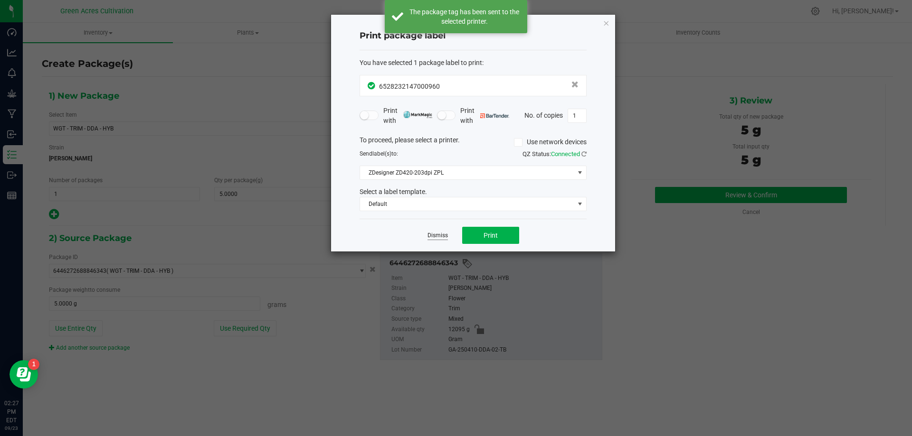
click at [439, 235] on link "Dismiss" at bounding box center [437, 236] width 20 height 8
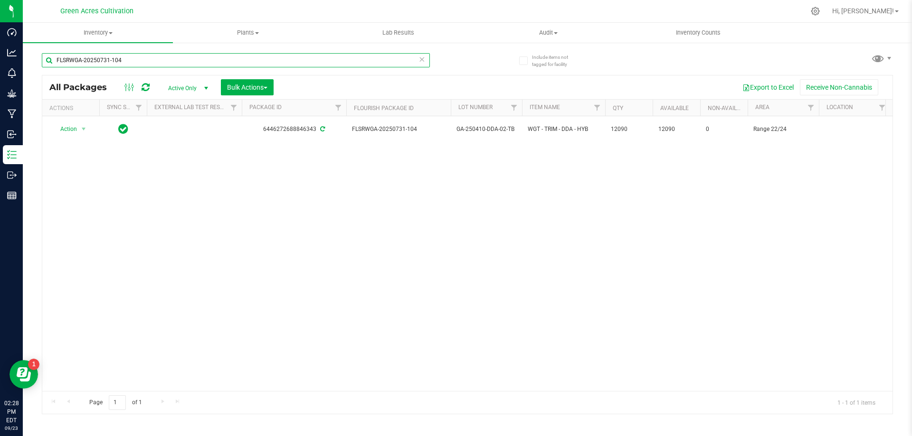
click at [303, 58] on input "FLSRWGA-20250731-104" at bounding box center [236, 60] width 388 height 14
paste input "805-115"
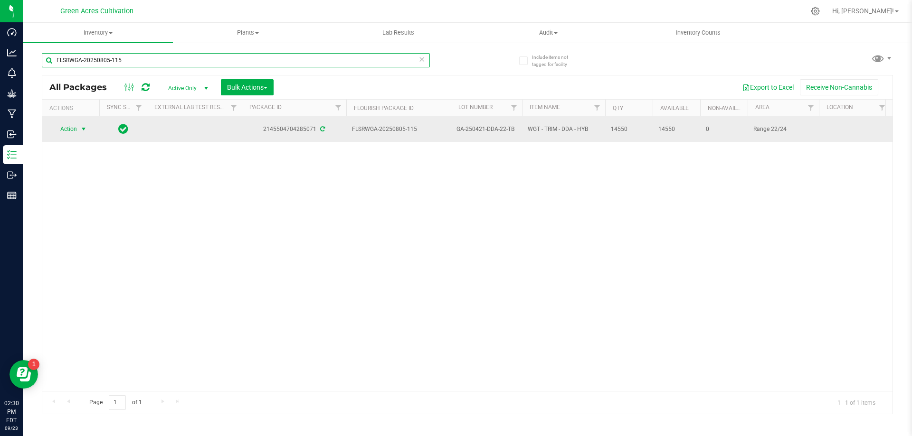
type input "FLSRWGA-20250805-115"
click at [80, 125] on span "select" at bounding box center [84, 129] width 8 height 8
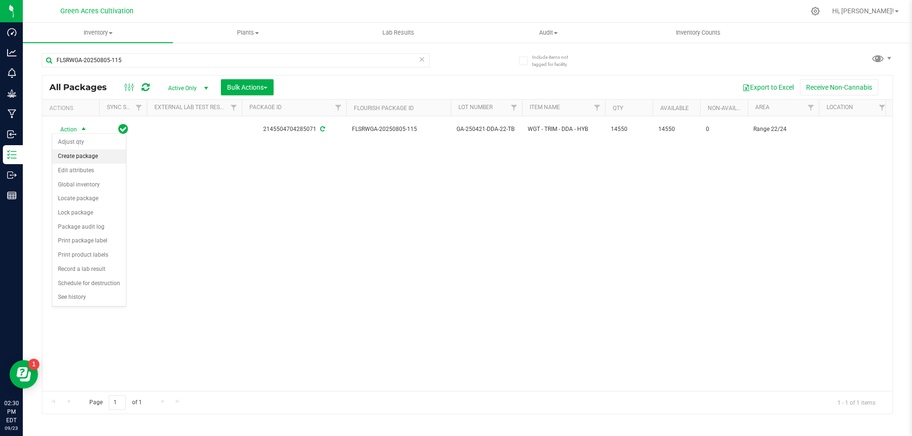
click at [87, 158] on li "Create package" at bounding box center [89, 157] width 74 height 14
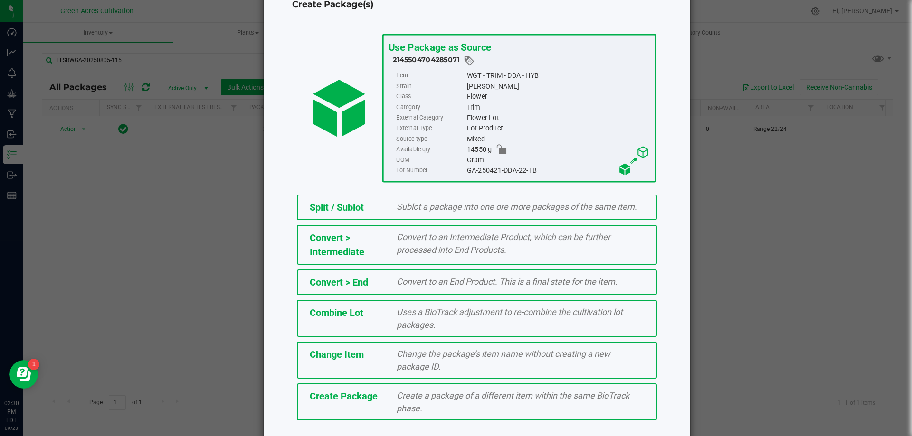
scroll to position [58, 0]
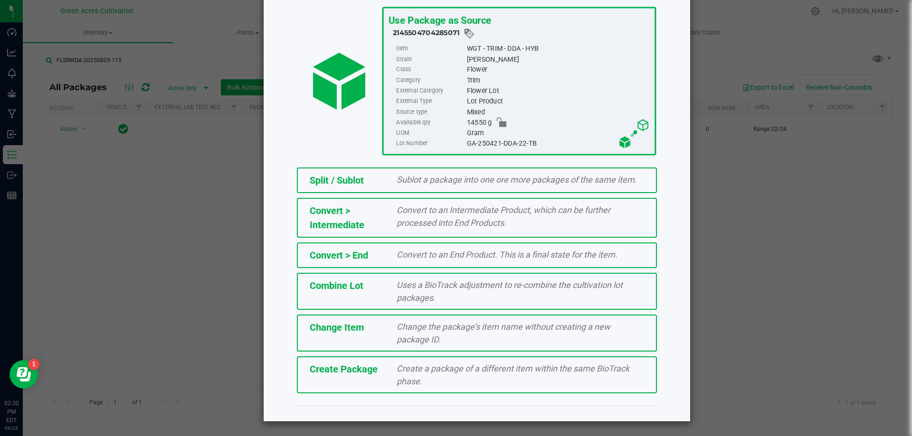
click at [422, 380] on div "Create a package of a different item within the same BioTrack phase." at bounding box center [520, 375] width 262 height 26
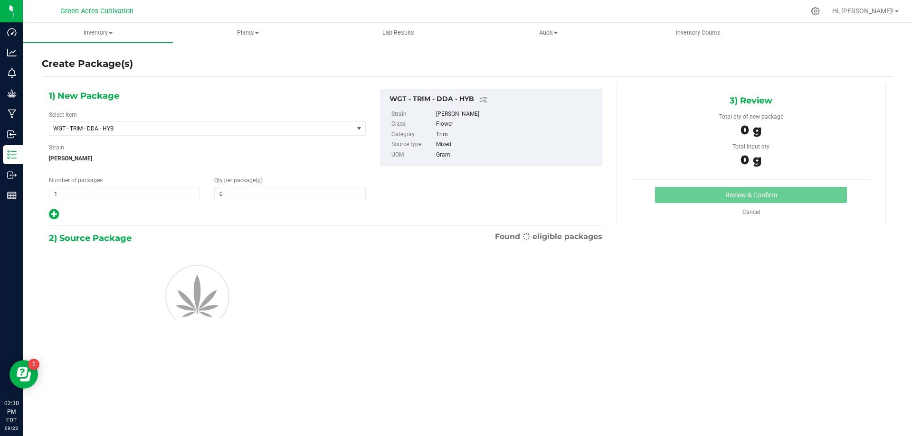
type input "0.0000"
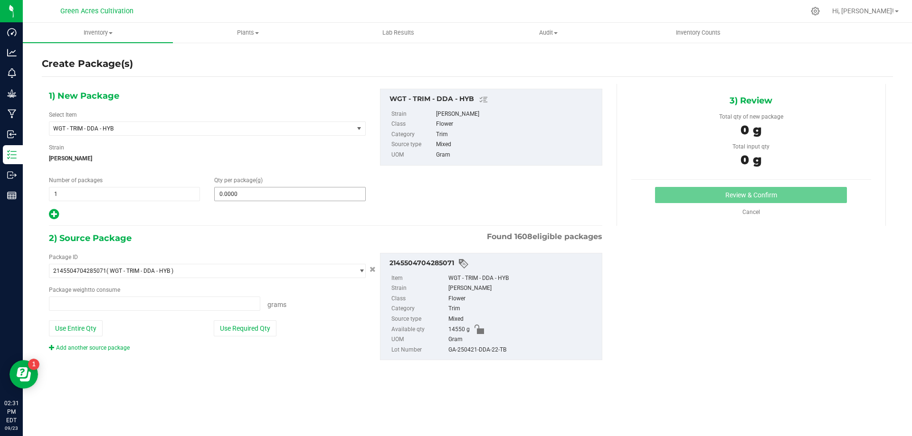
click at [243, 194] on input "0.0000" at bounding box center [290, 194] width 150 height 13
type input "0.0000 g"
type input "5"
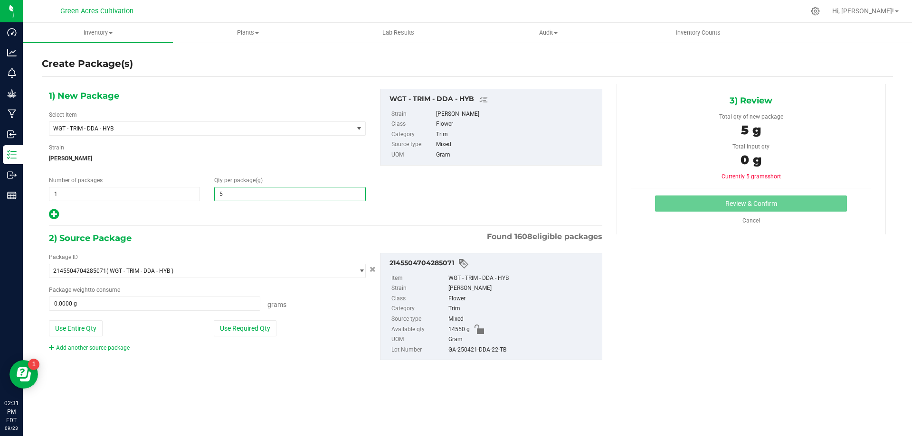
click at [255, 226] on hr at bounding box center [325, 226] width 553 height 1
type input "5.0000"
click at [240, 331] on button "Use Required Qty" at bounding box center [245, 328] width 63 height 16
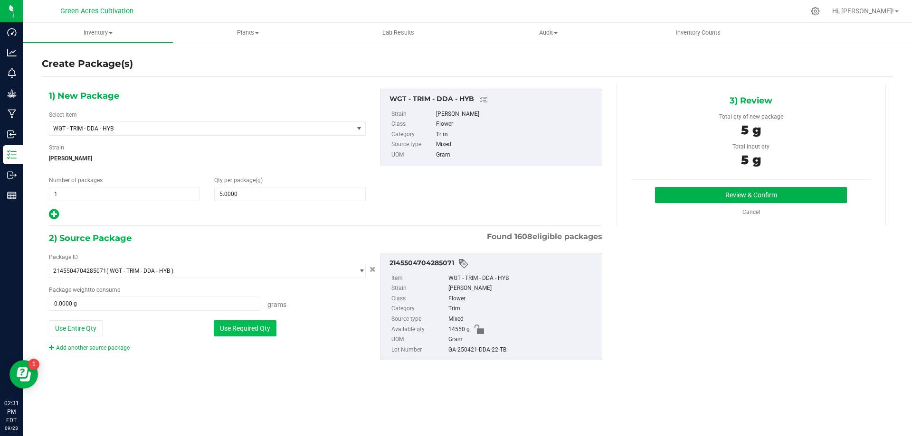
type input "5.0000 g"
click at [471, 351] on div "GA-250421-DDA-22-TB" at bounding box center [522, 350] width 149 height 10
copy div "GA-250421-DDA-22-TB"
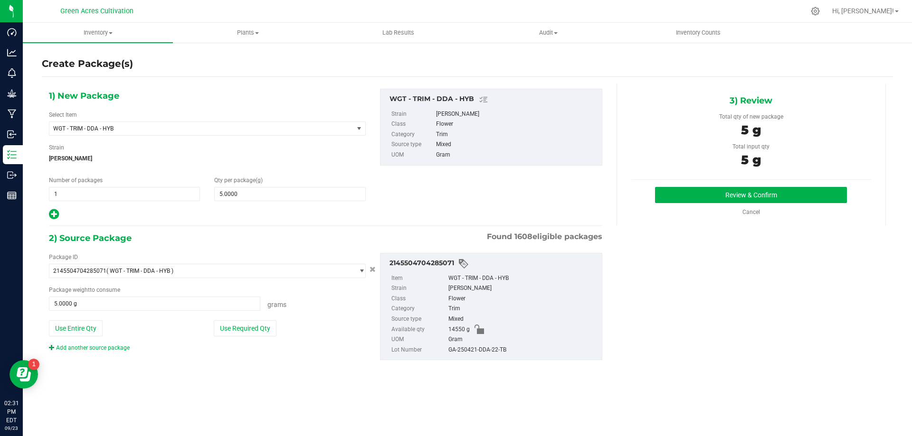
click at [543, 307] on div "Trim" at bounding box center [522, 309] width 149 height 10
click at [678, 197] on button "Review & Confirm" at bounding box center [751, 195] width 192 height 16
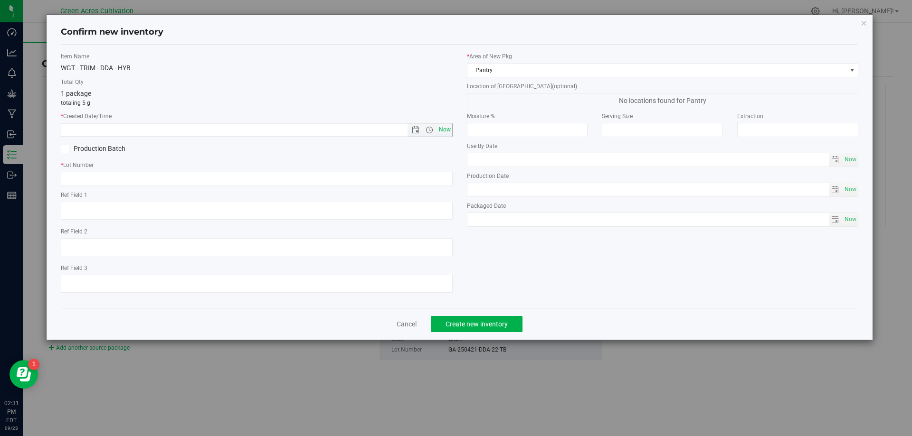
click at [449, 131] on span "Now" at bounding box center [444, 130] width 16 height 14
type input "[DATE] 2:31 PM"
click at [429, 189] on div "Item Name WGT - TRIM - DDA - HYB Total Qty 1 package totaling 5 g * Created Dat…" at bounding box center [257, 176] width 406 height 248
click at [420, 185] on input "text" at bounding box center [257, 179] width 392 height 14
paste input "GA-250421-DDA-22-TB"
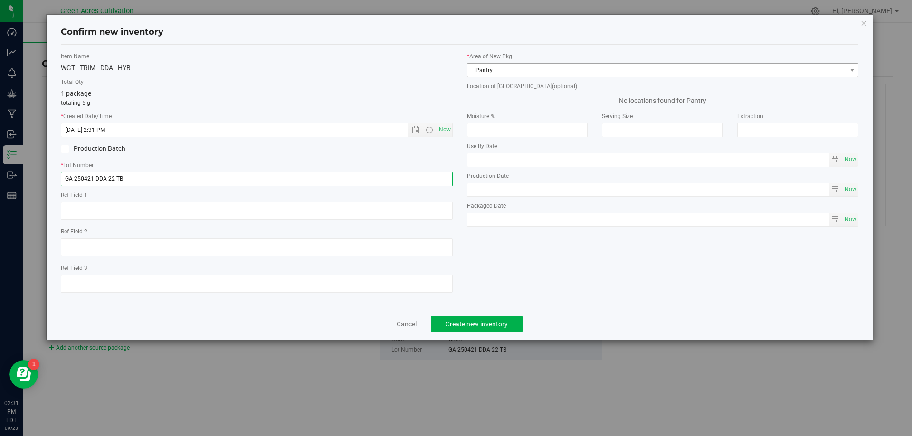
type input "GA-250421-DDA-22-TB"
click at [570, 64] on span "Pantry" at bounding box center [656, 70] width 379 height 13
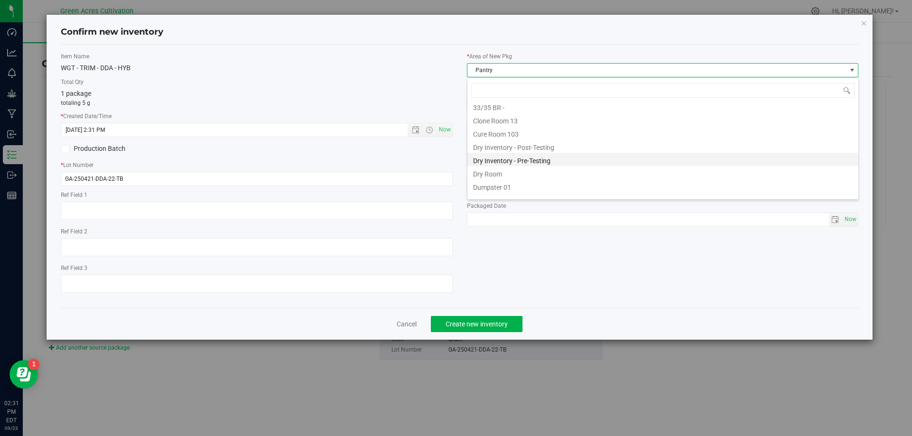
scroll to position [2, 0]
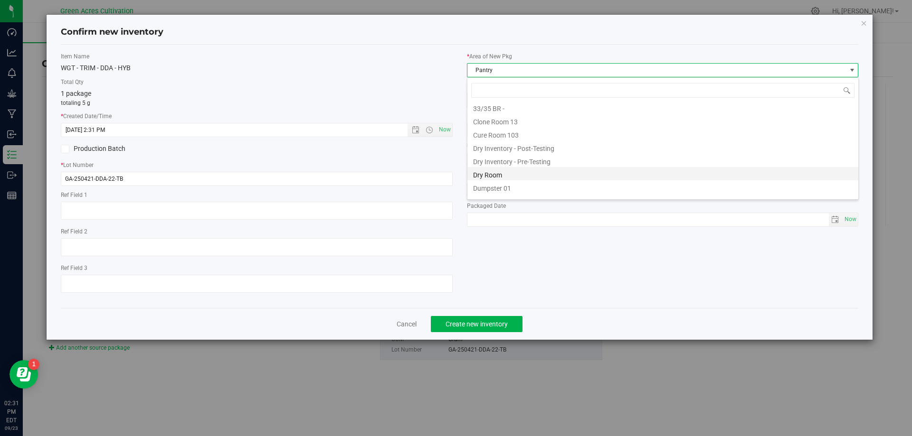
click at [517, 174] on li "Dry Room" at bounding box center [662, 173] width 391 height 13
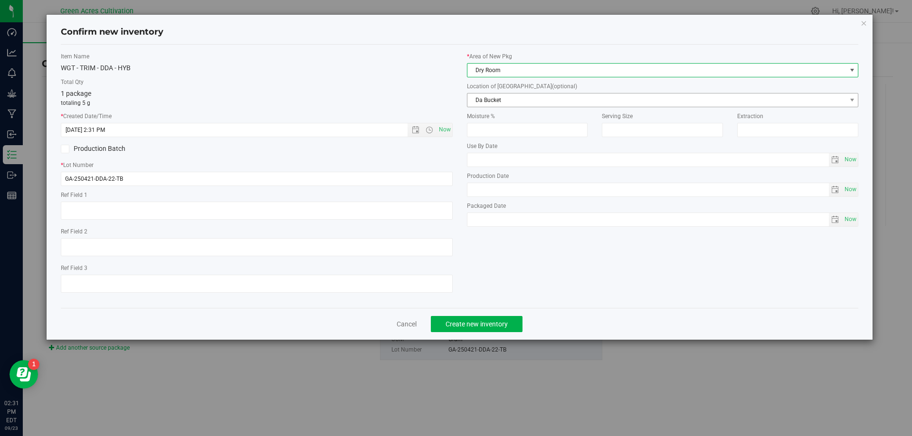
click at [512, 102] on span "Da Bucket" at bounding box center [656, 100] width 379 height 13
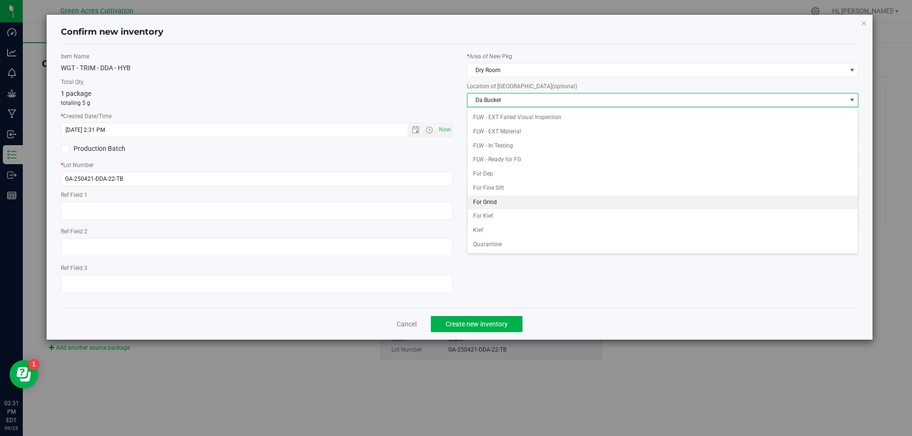
scroll to position [0, 0]
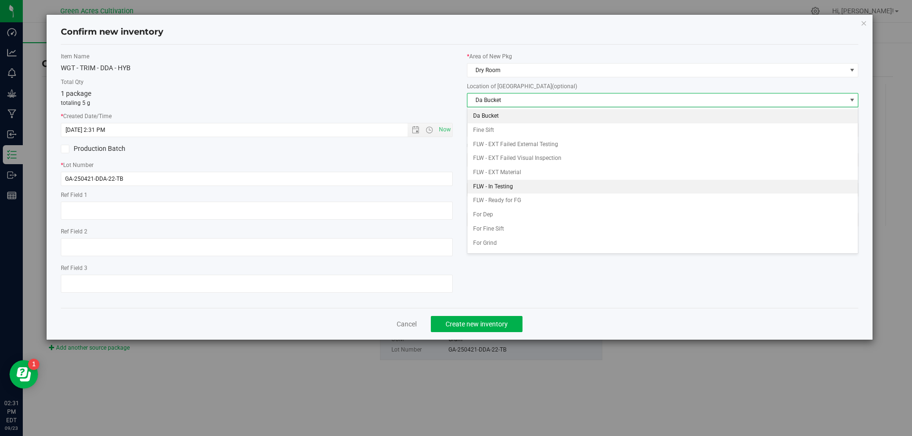
click at [505, 189] on li "FLW - In Testing" at bounding box center [662, 187] width 391 height 14
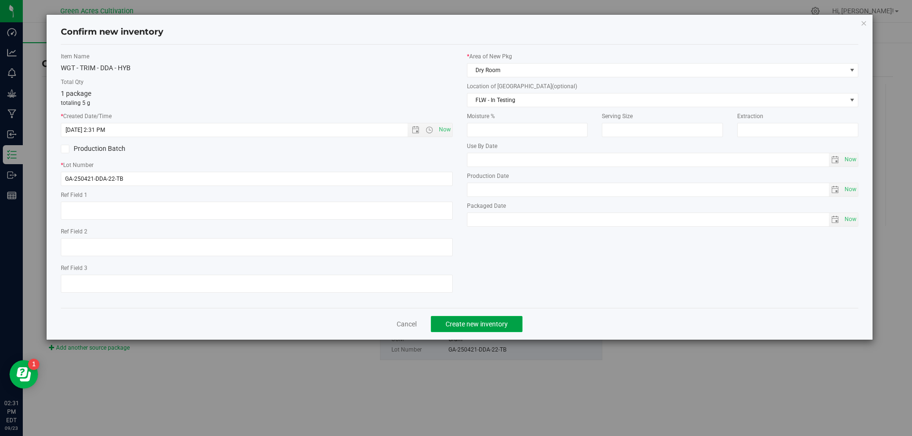
click at [457, 330] on button "Create new inventory" at bounding box center [477, 324] width 92 height 16
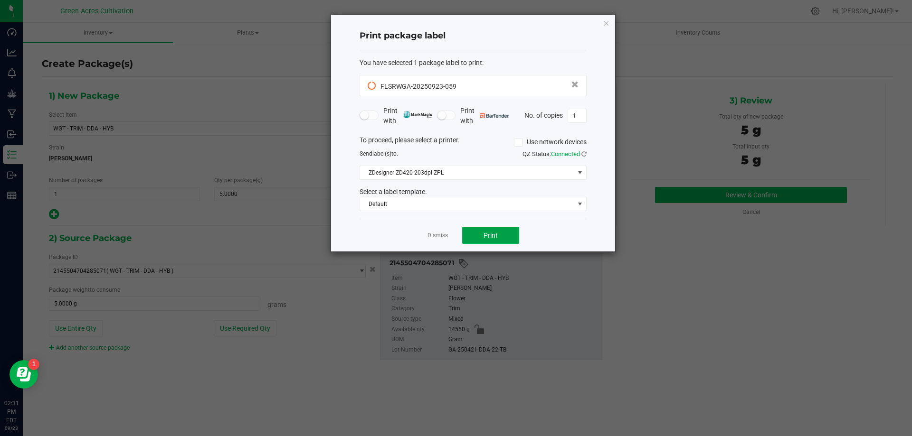
click at [488, 235] on span "Print" at bounding box center [490, 236] width 14 height 8
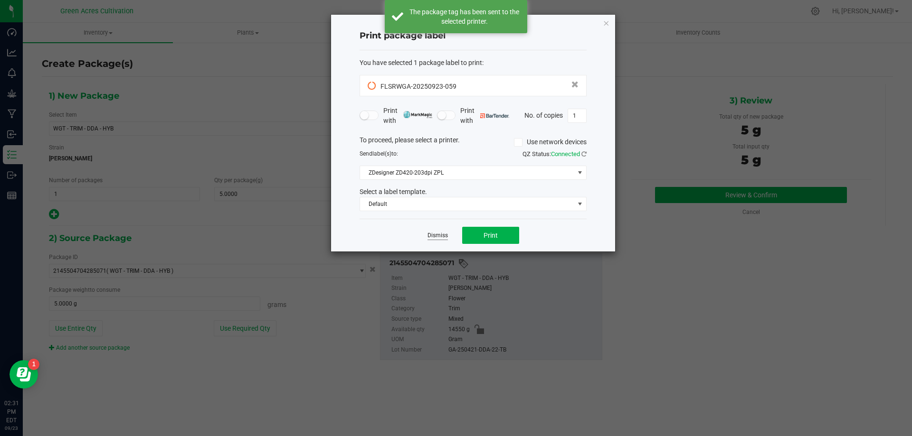
click at [438, 236] on link "Dismiss" at bounding box center [437, 236] width 20 height 8
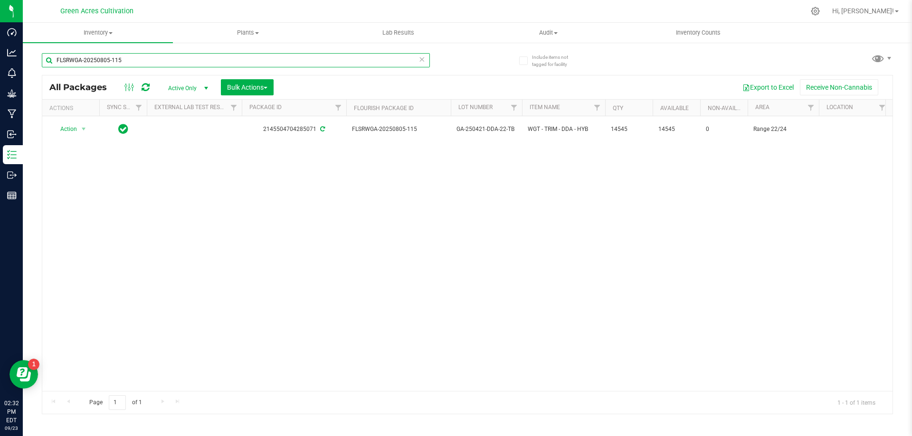
click at [333, 65] on input "FLSRWGA-20250805-115" at bounding box center [236, 60] width 388 height 14
paste input "915-072"
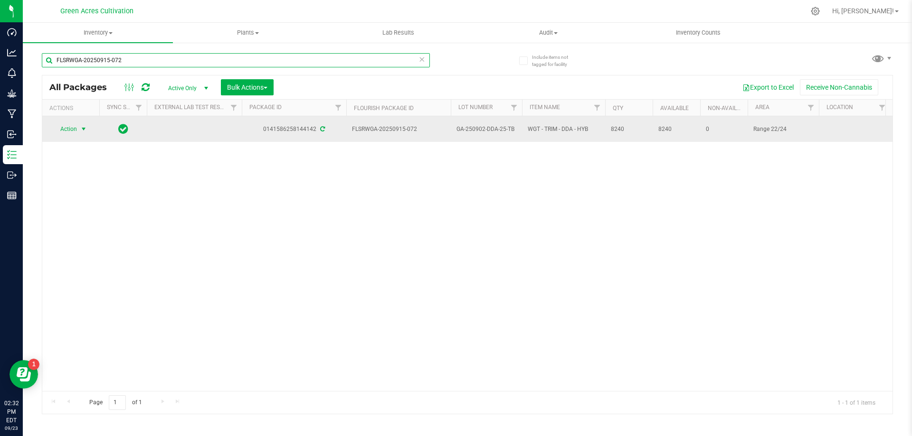
type input "FLSRWGA-20250915-072"
click at [75, 123] on span "Action" at bounding box center [65, 128] width 26 height 13
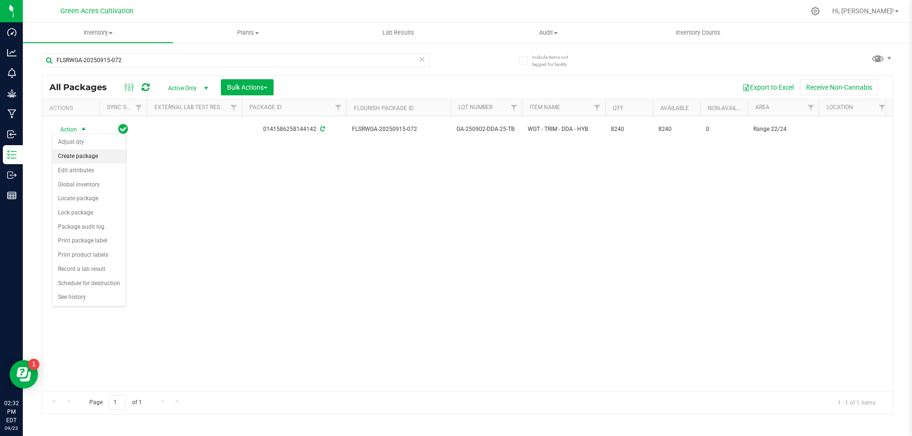
click at [75, 160] on li "Create package" at bounding box center [89, 157] width 74 height 14
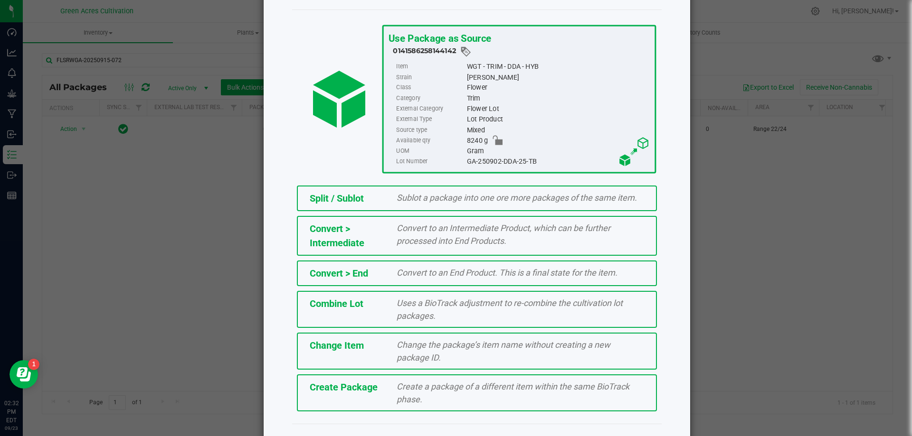
scroll to position [58, 0]
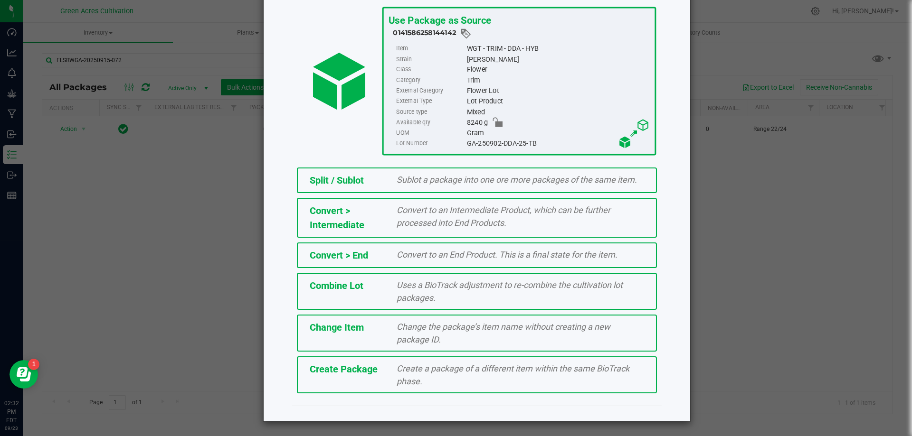
click at [398, 379] on span "Create a package of a different item within the same BioTrack phase." at bounding box center [512, 375] width 233 height 23
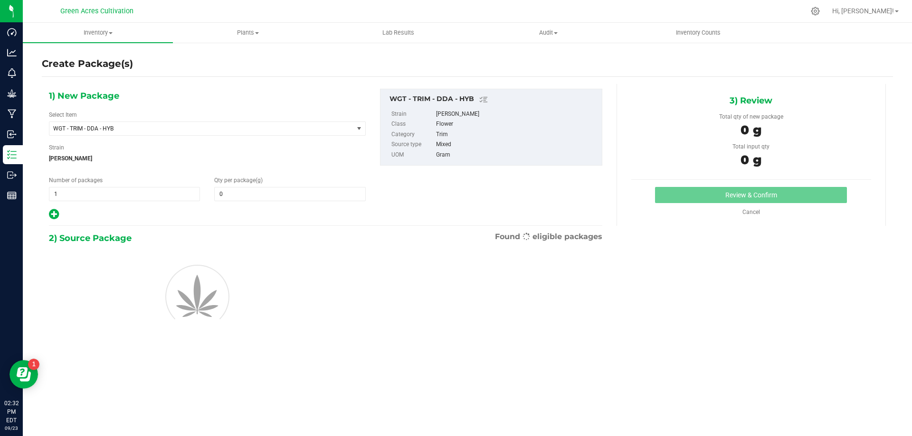
type input "0.0000"
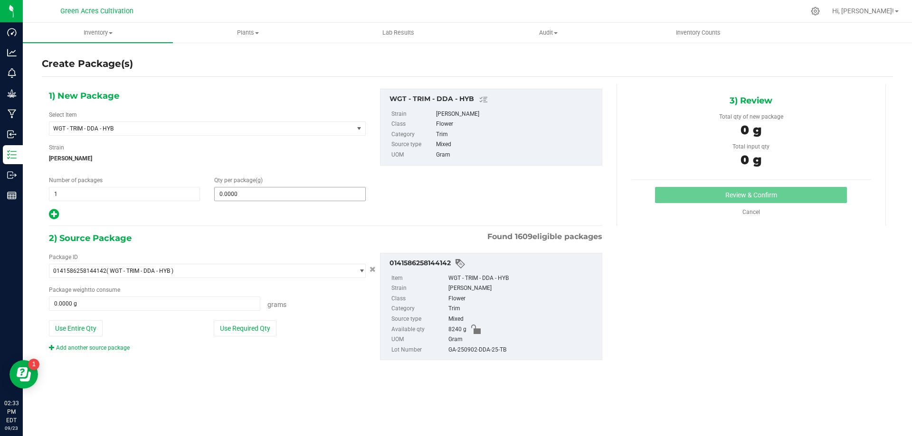
click at [256, 194] on input "0.0000" at bounding box center [290, 194] width 150 height 13
type input "5"
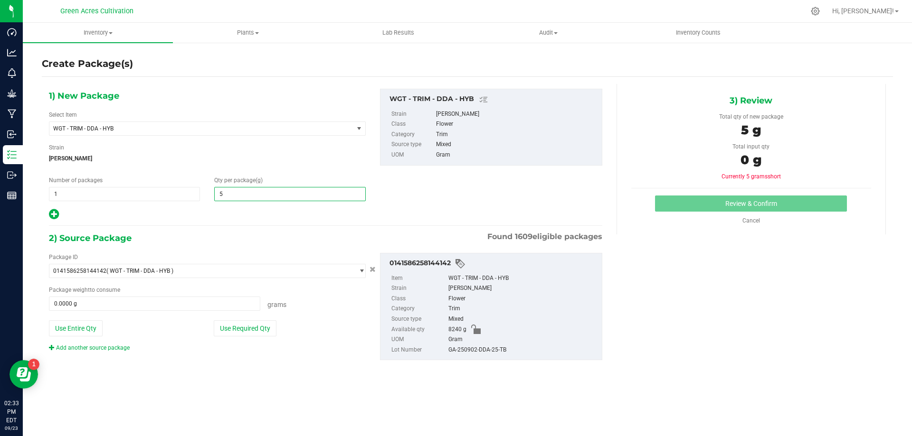
type input "5.0000"
click at [257, 226] on hr at bounding box center [325, 226] width 553 height 1
click at [246, 334] on button "Use Required Qty" at bounding box center [245, 328] width 63 height 16
type input "5.0000 g"
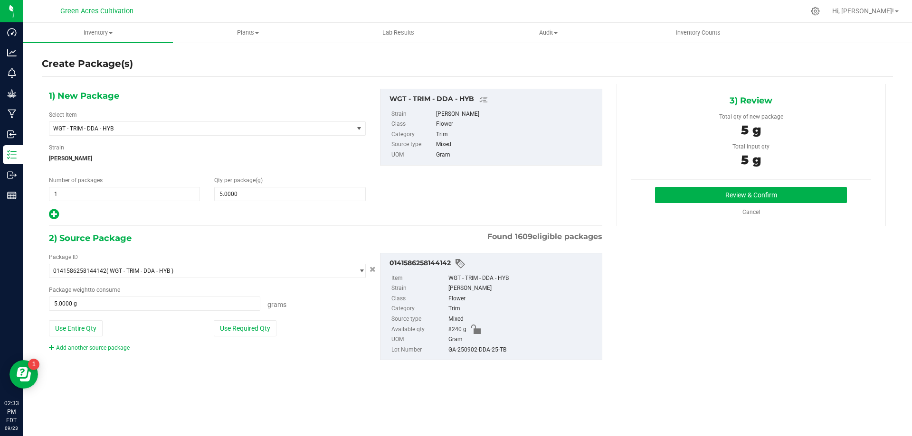
click at [485, 348] on div "GA-250902-DDA-25-TB" at bounding box center [522, 350] width 149 height 10
copy div "GA-250902-DDA-25-TB"
click at [651, 296] on div "1) New Package Select Item WGT - TRIM - DDA - HYB 007UP - Flower 007UP - Waste …" at bounding box center [467, 232] width 851 height 297
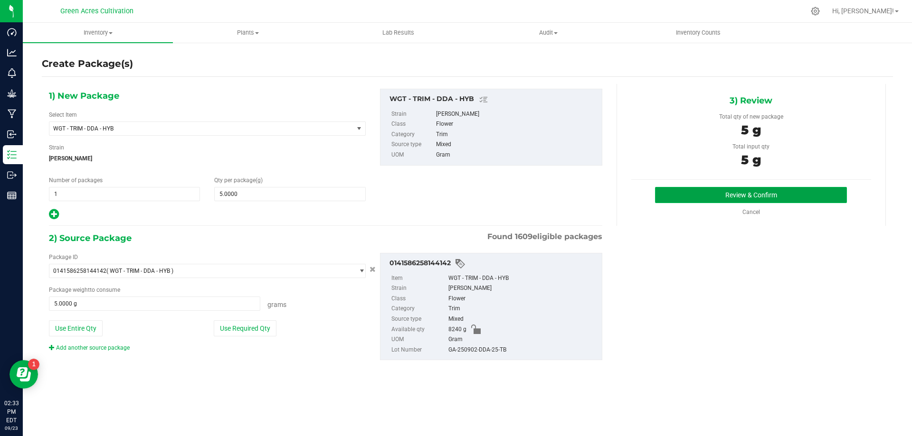
click at [686, 194] on button "Review & Confirm" at bounding box center [751, 195] width 192 height 16
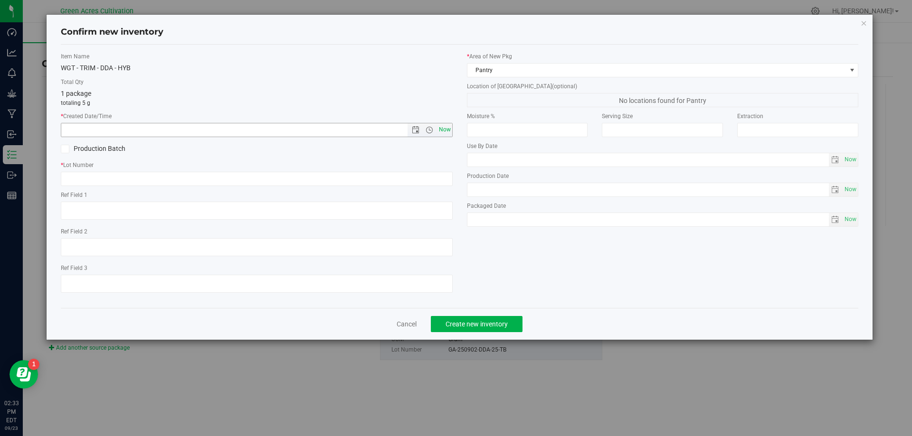
click at [444, 132] on span "Now" at bounding box center [444, 130] width 16 height 14
type input "9/23/2025 2:33 PM"
click at [423, 183] on input "text" at bounding box center [257, 179] width 392 height 14
paste input "GA-250902-DDA-25-TB"
type input "GA-250902-DDA-25-TB"
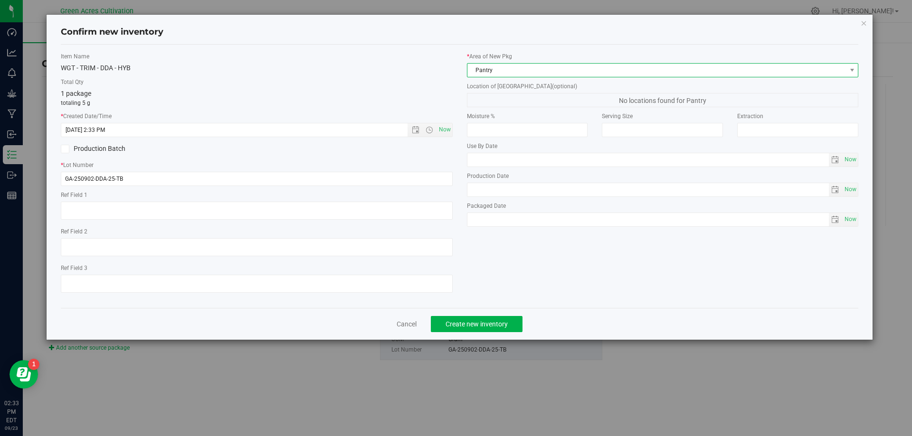
click at [507, 71] on span "Pantry" at bounding box center [656, 70] width 379 height 13
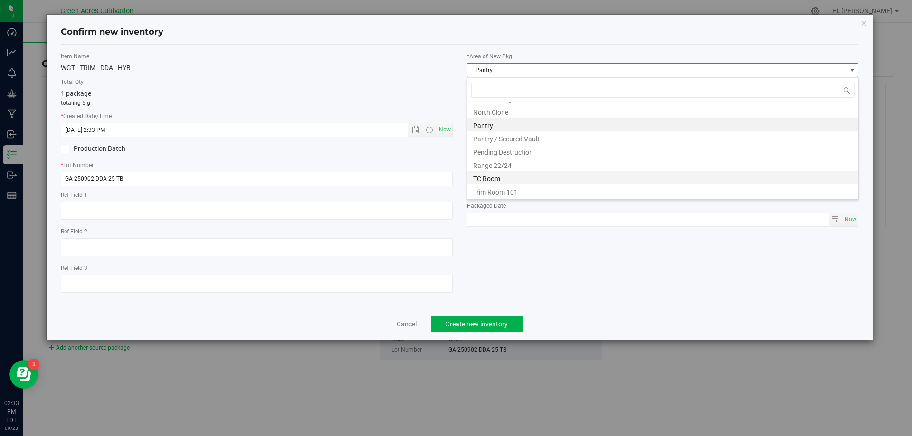
scroll to position [2, 0]
click at [500, 135] on li "Cure Room 103" at bounding box center [662, 133] width 391 height 13
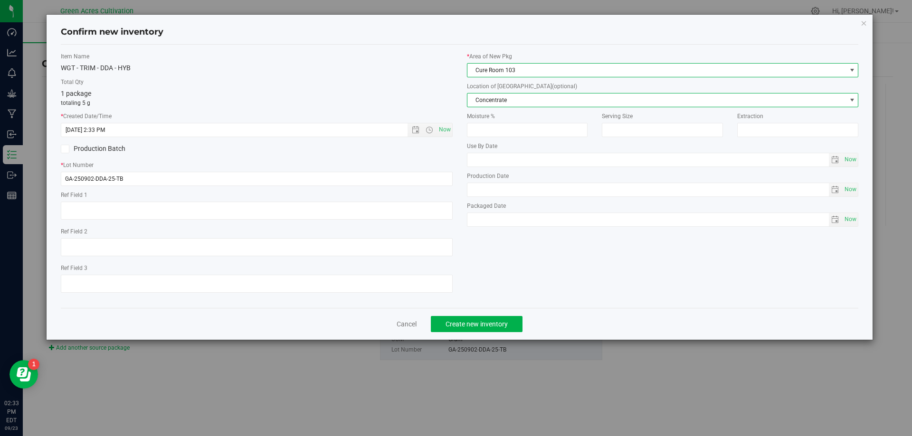
click at [509, 97] on span "Concentrate" at bounding box center [656, 100] width 379 height 13
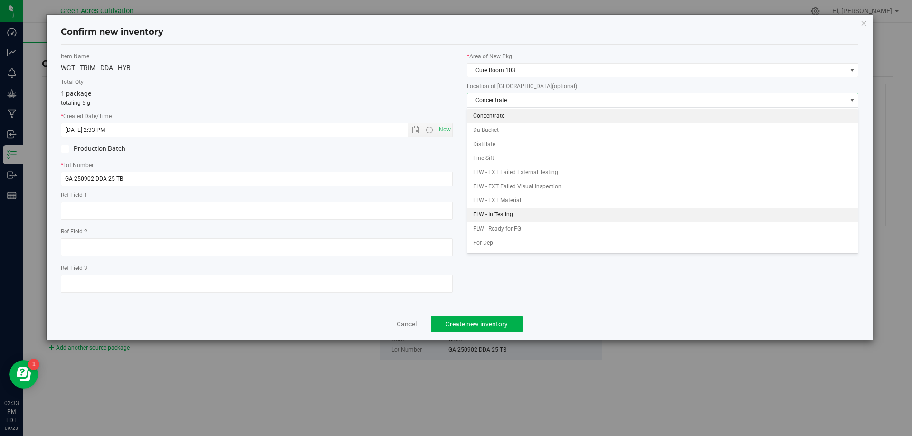
click at [502, 217] on li "FLW - In Testing" at bounding box center [662, 215] width 391 height 14
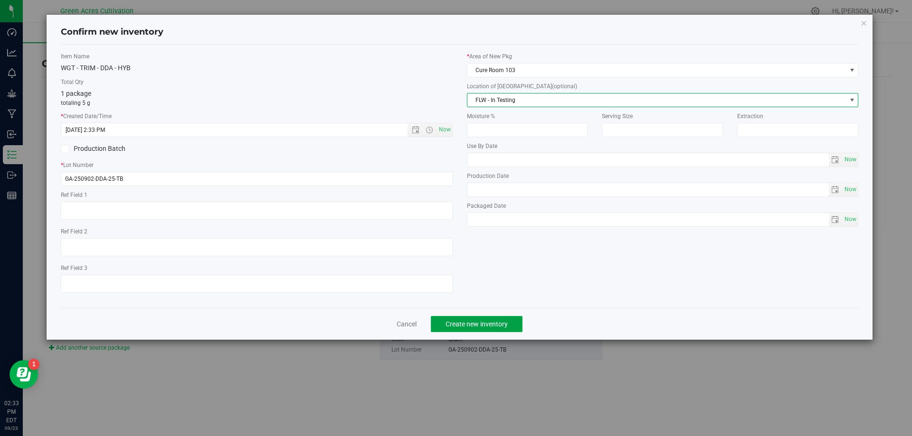
click at [491, 320] on span "Create new inventory" at bounding box center [476, 324] width 62 height 8
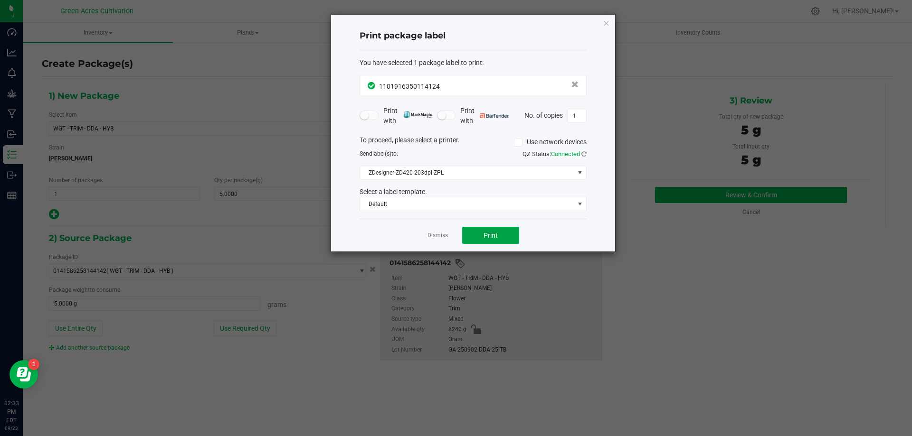
click at [495, 237] on span "Print" at bounding box center [490, 236] width 14 height 8
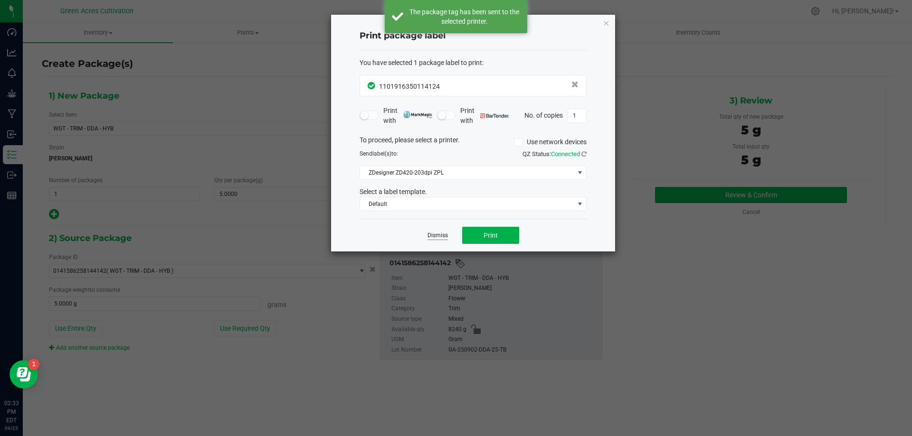
click at [432, 236] on link "Dismiss" at bounding box center [437, 236] width 20 height 8
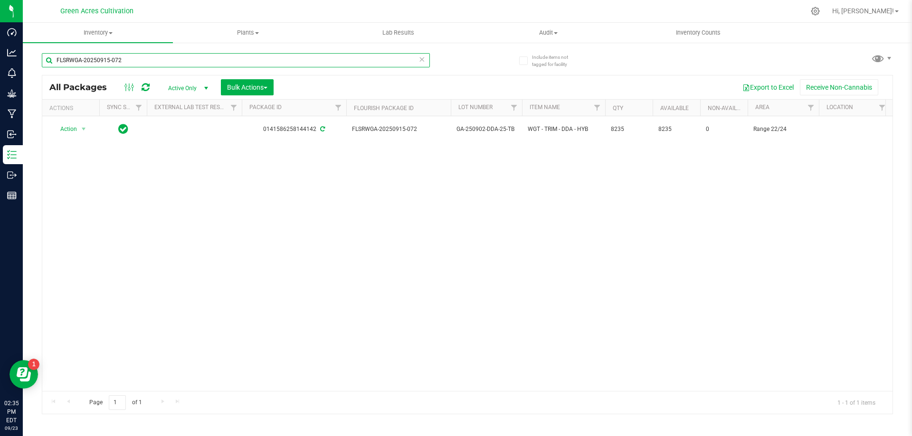
click at [271, 61] on input "FLSRWGA-20250915-072" at bounding box center [236, 60] width 388 height 14
paste input "825-013"
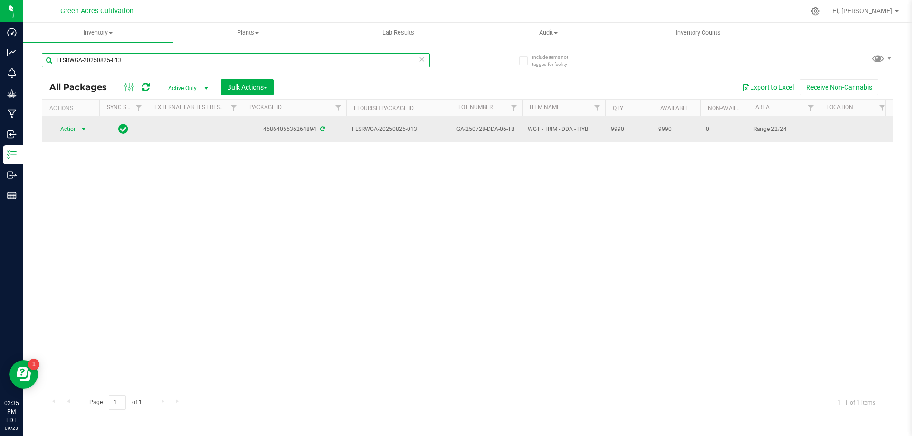
type input "FLSRWGA-20250825-013"
click at [87, 127] on span "select" at bounding box center [84, 129] width 8 height 8
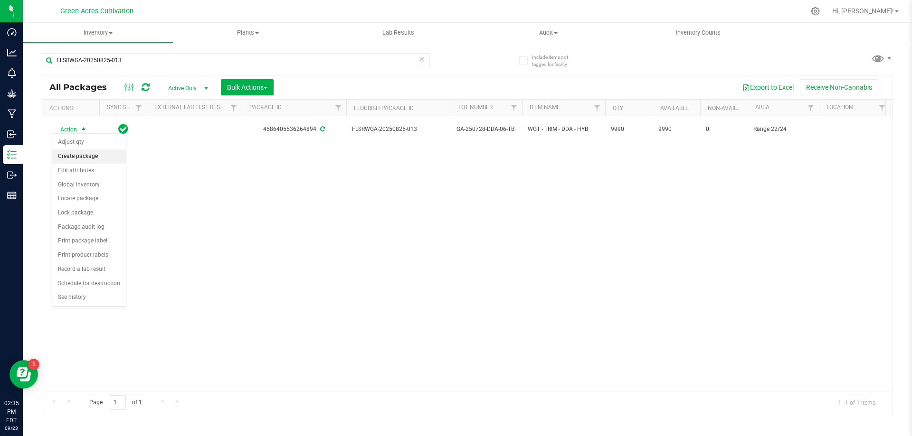
click at [80, 159] on li "Create package" at bounding box center [89, 157] width 74 height 14
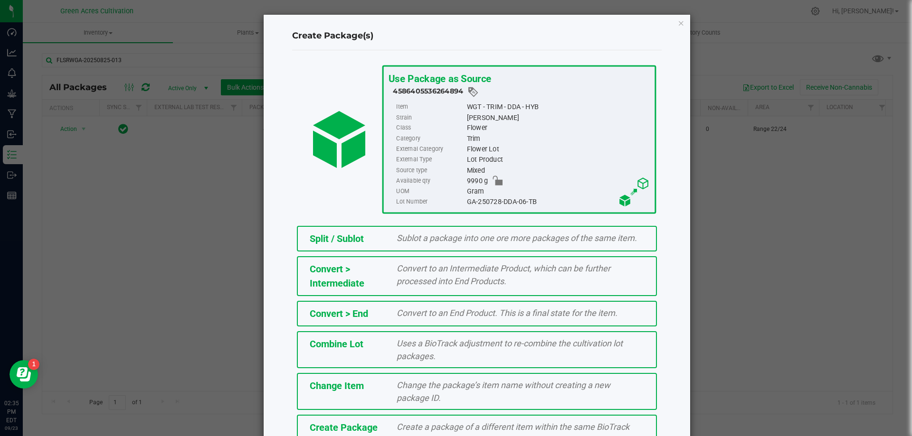
scroll to position [58, 0]
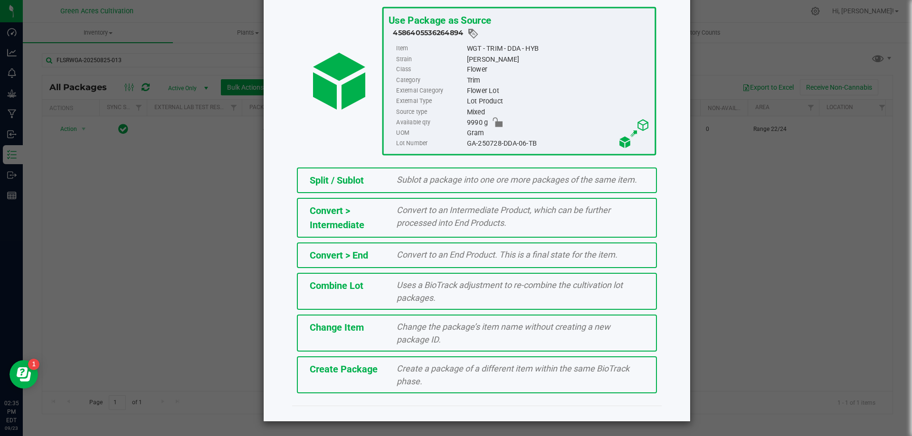
click at [350, 368] on span "Create Package" at bounding box center [344, 369] width 68 height 11
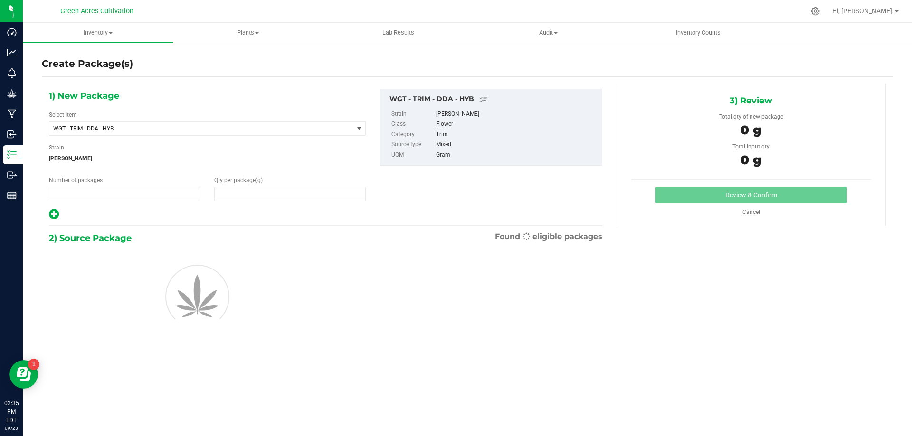
type input "1"
type input "0.0000"
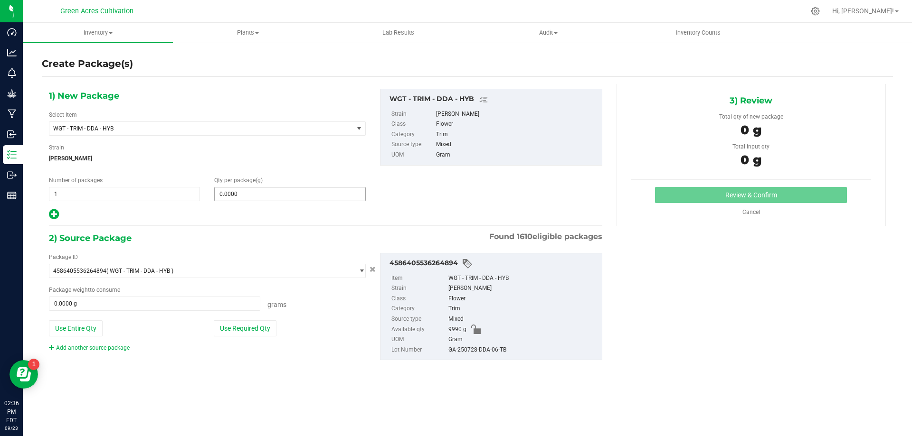
click at [252, 188] on input "0.0000" at bounding box center [290, 194] width 150 height 13
type input "5"
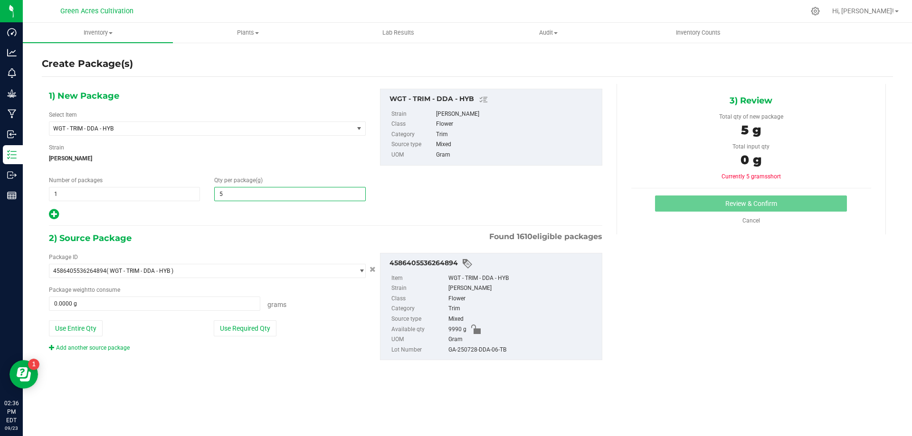
type input "5.0000"
click at [263, 221] on div "1) New Package Select Item WGT - TRIM - DDA - HYB 007UP - Flower 007UP - Waste …" at bounding box center [325, 232] width 567 height 297
click at [235, 335] on button "Use Required Qty" at bounding box center [245, 328] width 63 height 16
type input "5.0000 g"
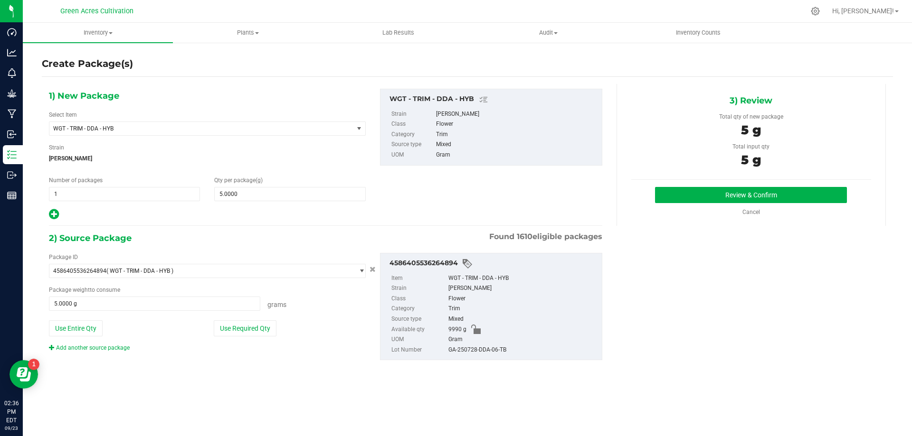
click at [485, 350] on div "GA-250728-DDA-06-TB" at bounding box center [522, 350] width 149 height 10
copy div "GA-250728-DDA-06-TB"
click at [663, 312] on div "1) New Package Select Item WGT - TRIM - DDA - HYB 007UP - Flower 007UP - Waste …" at bounding box center [467, 232] width 851 height 297
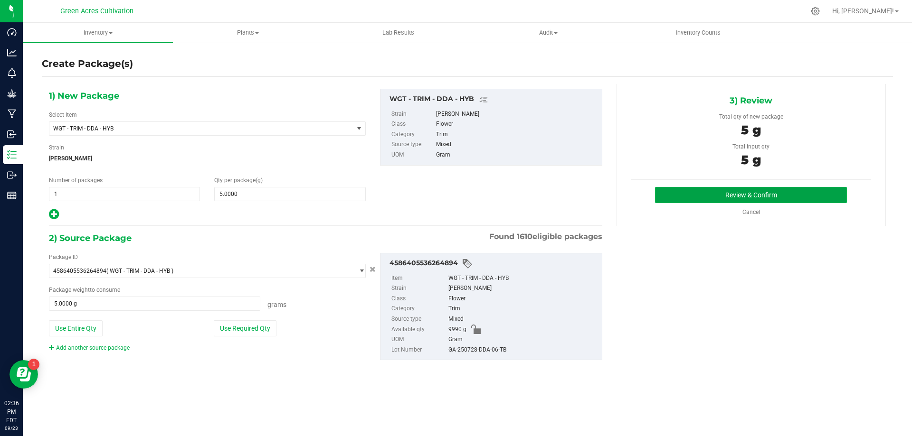
click at [681, 201] on button "Review & Confirm" at bounding box center [751, 195] width 192 height 16
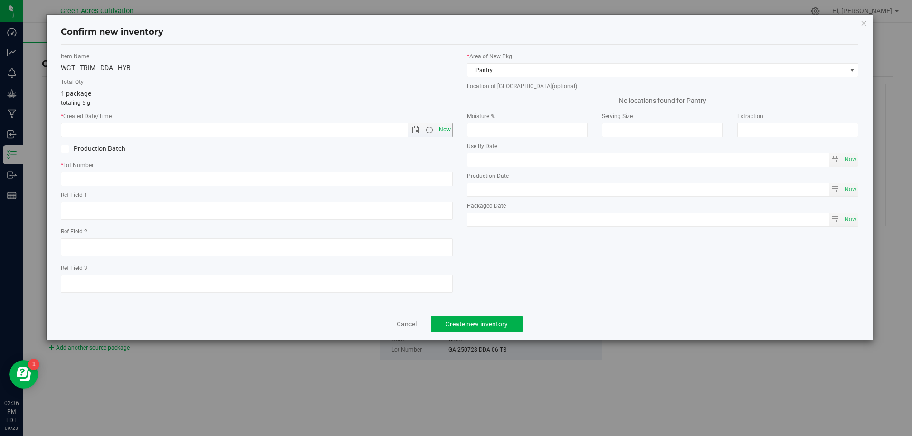
click at [443, 130] on span "Now" at bounding box center [444, 130] width 16 height 14
type input "9/23/2025 2:36 PM"
click at [416, 172] on input "text" at bounding box center [257, 179] width 392 height 14
paste input "GA-250728-DDA-06-TB"
type input "GA-250728-DDA-06-TB"
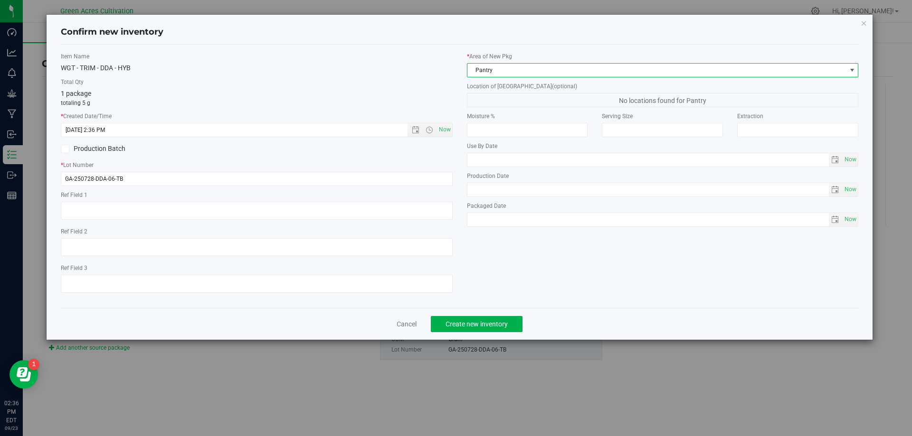
click at [499, 72] on span "Pantry" at bounding box center [656, 70] width 379 height 13
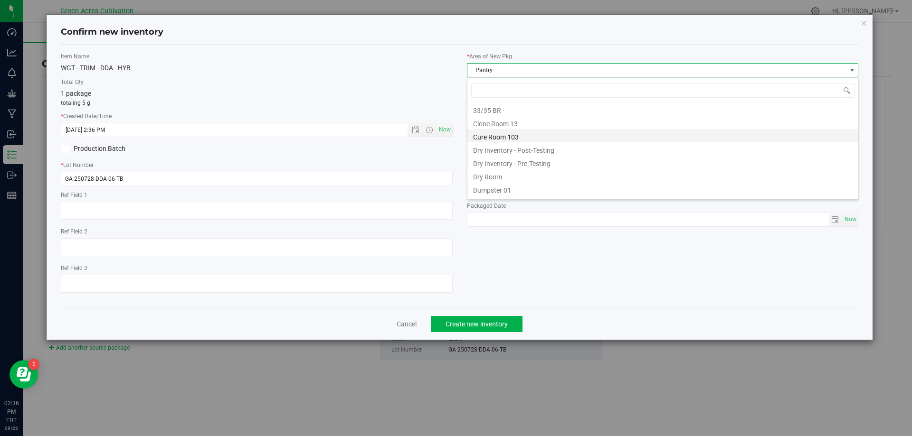
click at [502, 139] on li "Cure Room 103" at bounding box center [662, 135] width 391 height 13
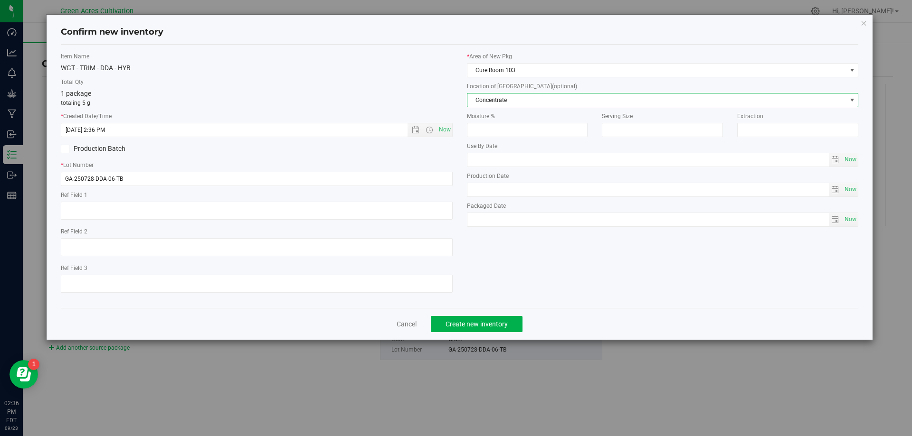
click at [503, 104] on span "Concentrate" at bounding box center [656, 100] width 379 height 13
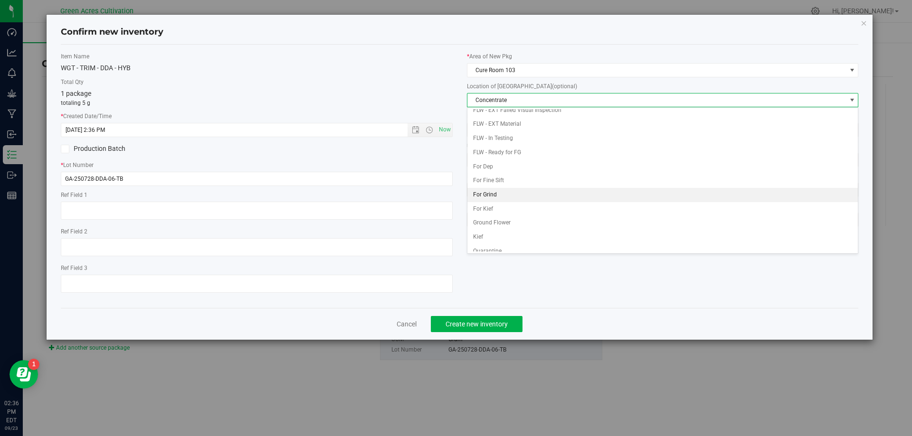
scroll to position [95, 0]
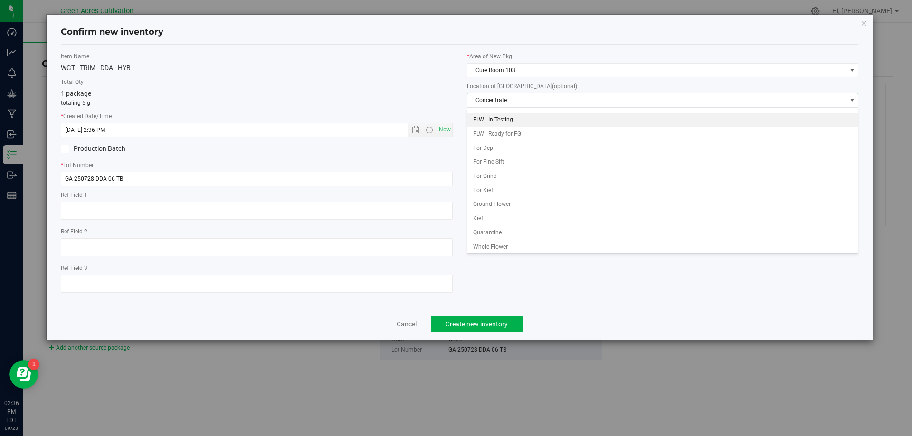
click at [514, 123] on li "FLW - In Testing" at bounding box center [662, 120] width 391 height 14
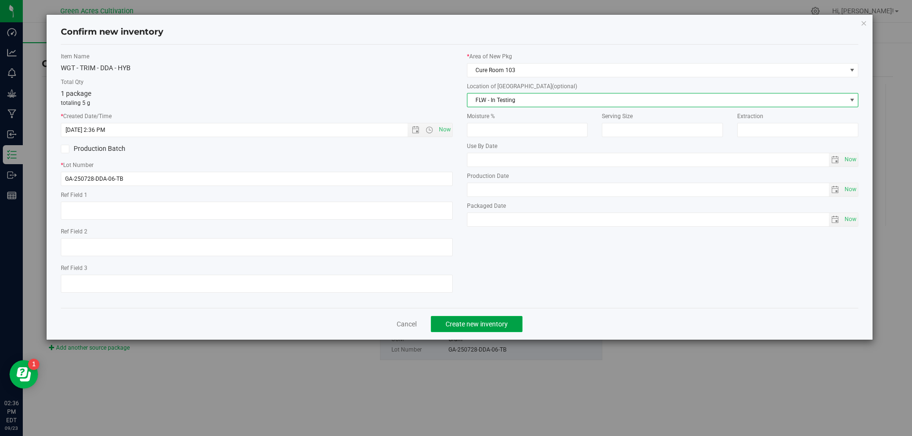
click at [472, 331] on button "Create new inventory" at bounding box center [477, 324] width 92 height 16
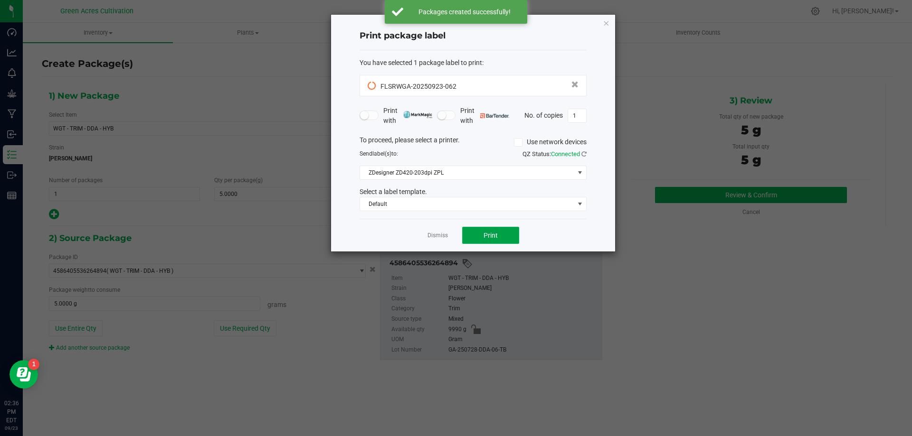
click at [490, 235] on span "Print" at bounding box center [490, 236] width 14 height 8
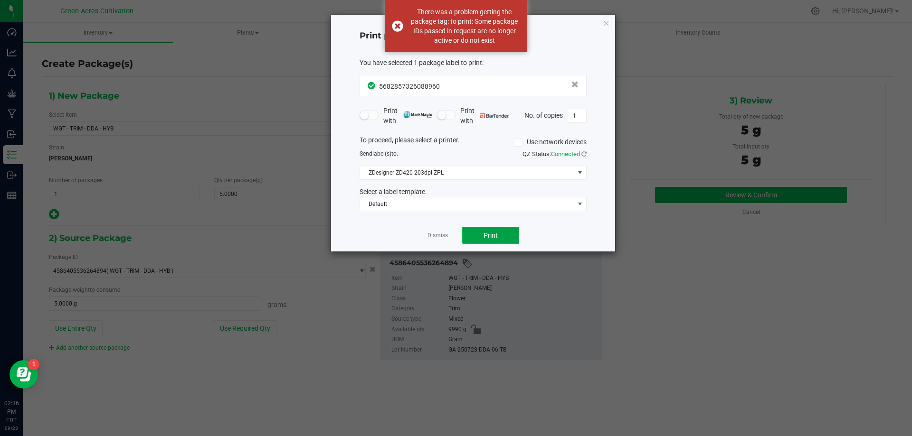
click at [488, 237] on span "Print" at bounding box center [490, 236] width 14 height 8
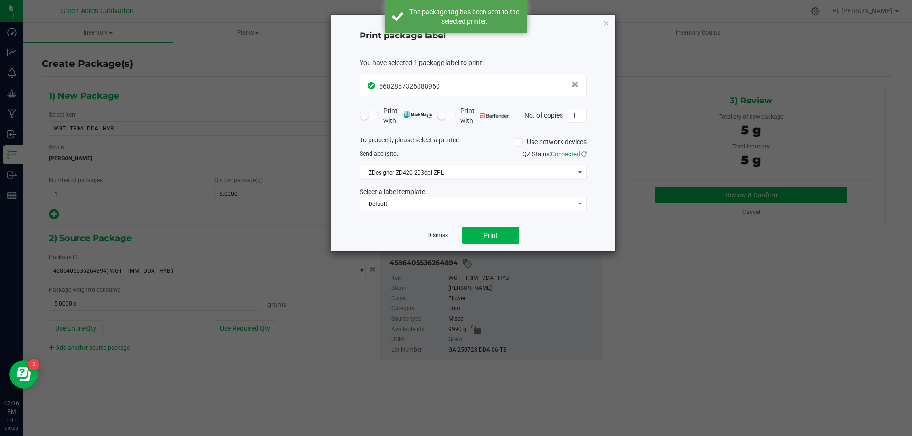
click at [440, 238] on link "Dismiss" at bounding box center [437, 236] width 20 height 8
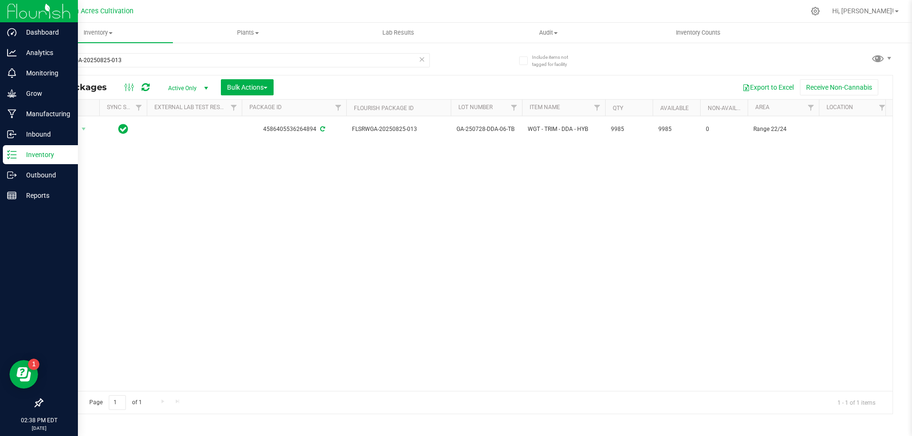
click at [34, 159] on p "Inventory" at bounding box center [45, 154] width 57 height 11
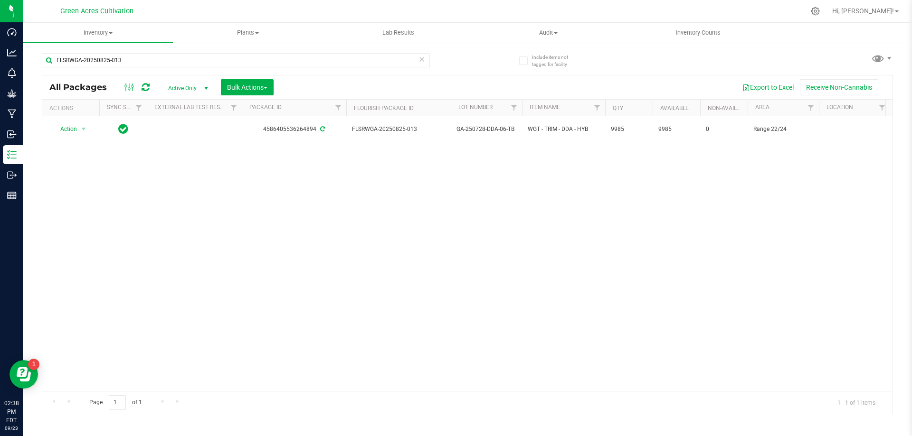
click at [421, 60] on icon at bounding box center [421, 58] width 7 height 11
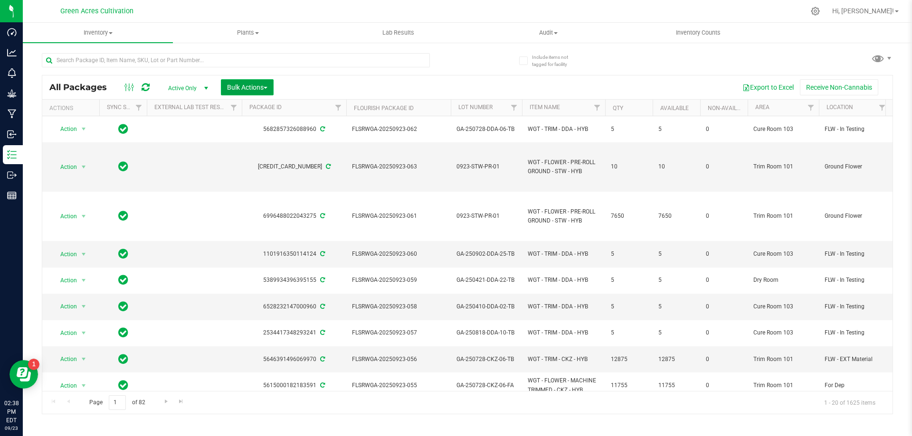
click at [263, 88] on span "Bulk Actions" at bounding box center [247, 88] width 40 height 8
click at [248, 164] on span "Create lab samples" at bounding box center [253, 161] width 54 height 8
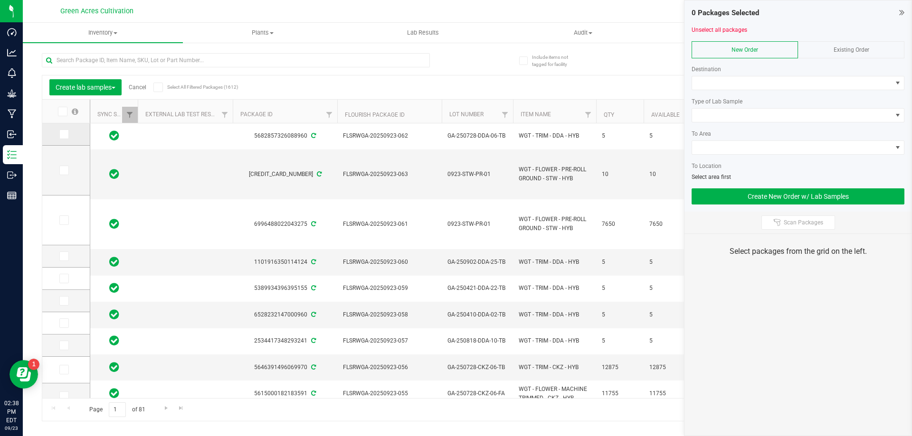
click at [66, 141] on td at bounding box center [65, 134] width 47 height 22
click at [62, 134] on icon at bounding box center [63, 134] width 6 height 0
click at [0, 0] on input "checkbox" at bounding box center [0, 0] width 0 height 0
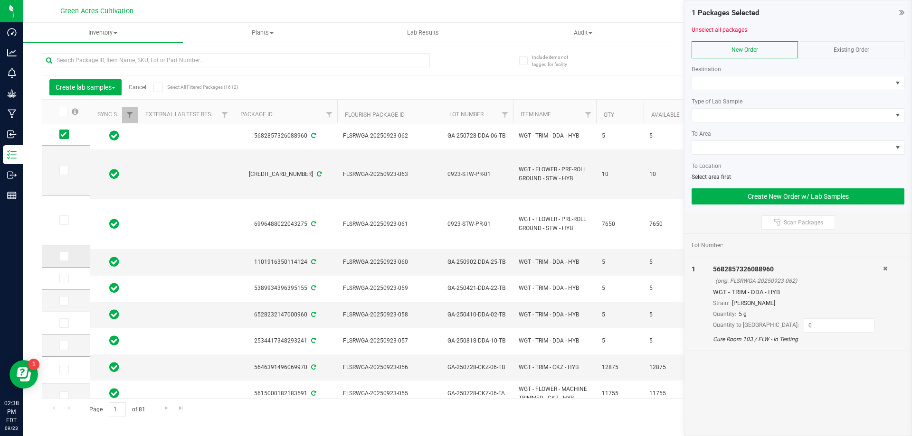
click at [64, 256] on icon at bounding box center [63, 256] width 6 height 0
click at [0, 0] on input "checkbox" at bounding box center [0, 0] width 0 height 0
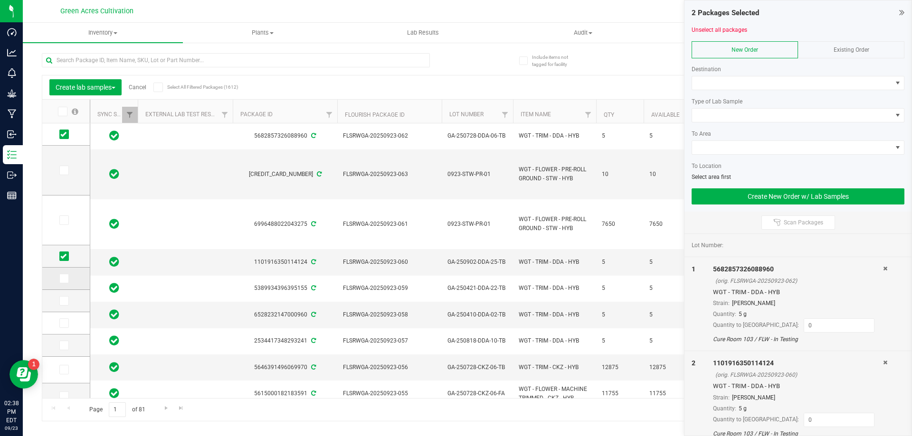
click at [65, 274] on span at bounding box center [63, 278] width 9 height 9
click at [0, 0] on input "checkbox" at bounding box center [0, 0] width 0 height 0
click at [63, 294] on td at bounding box center [65, 301] width 47 height 22
click at [63, 301] on icon at bounding box center [63, 301] width 6 height 0
click at [0, 0] on input "checkbox" at bounding box center [0, 0] width 0 height 0
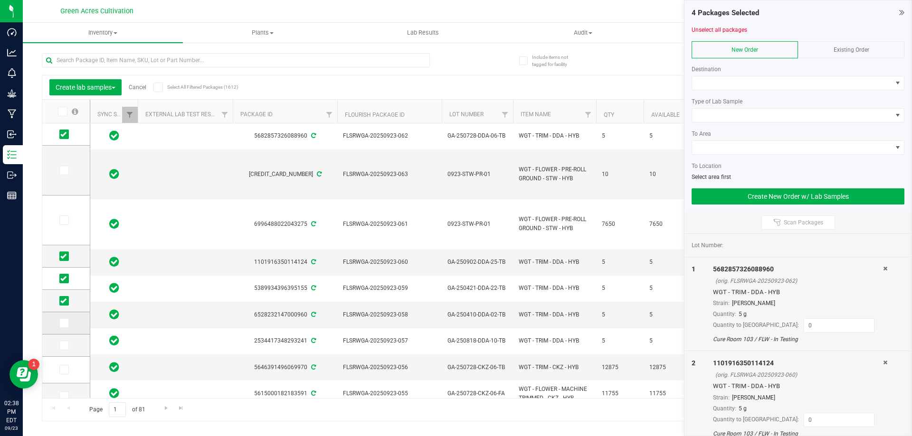
click at [63, 323] on icon at bounding box center [63, 323] width 6 height 0
click at [0, 0] on input "checkbox" at bounding box center [0, 0] width 0 height 0
click at [719, 89] on span at bounding box center [792, 82] width 200 height 13
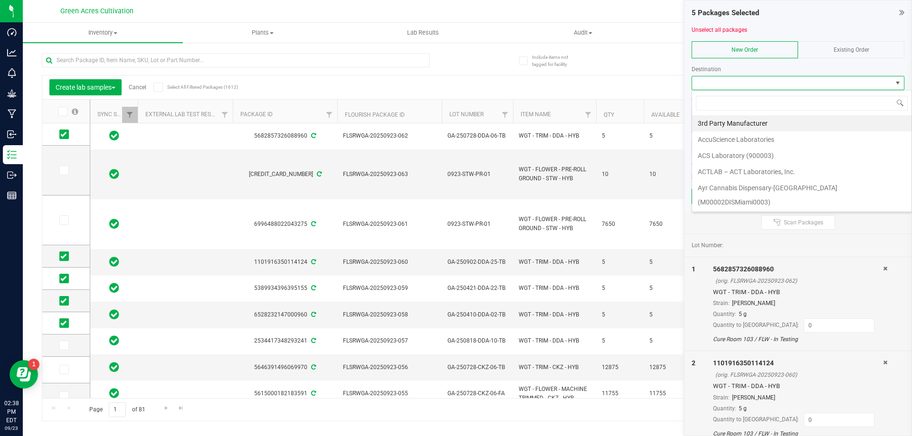
scroll to position [14, 213]
type input "method"
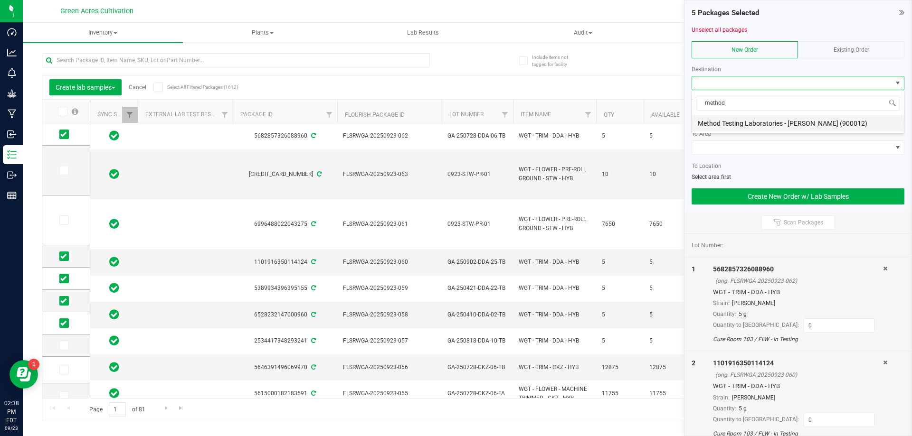
click at [729, 121] on li "Method Testing Laboratories - [PERSON_NAME] (900012)" at bounding box center [798, 123] width 212 height 16
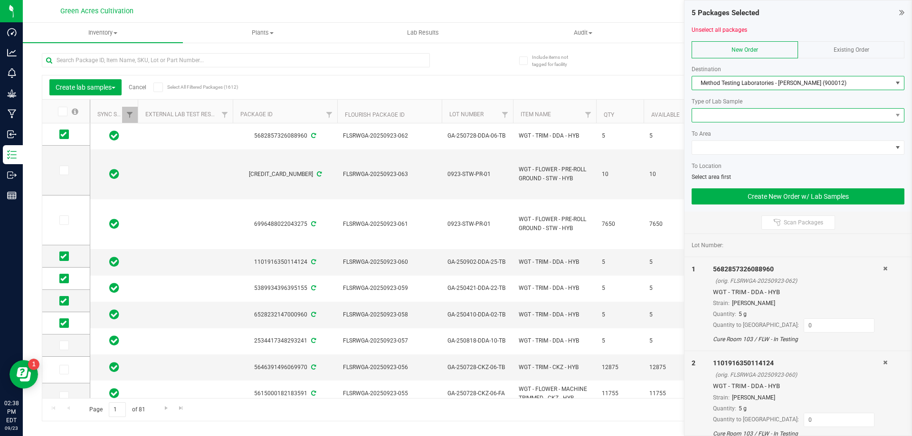
click at [726, 122] on span at bounding box center [792, 115] width 200 height 13
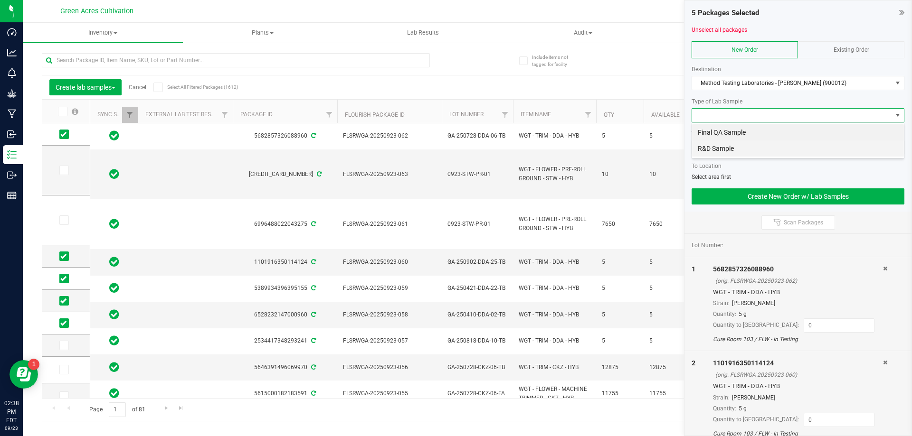
click at [731, 149] on li "R&D Sample" at bounding box center [798, 149] width 212 height 16
click at [731, 144] on span at bounding box center [792, 147] width 200 height 13
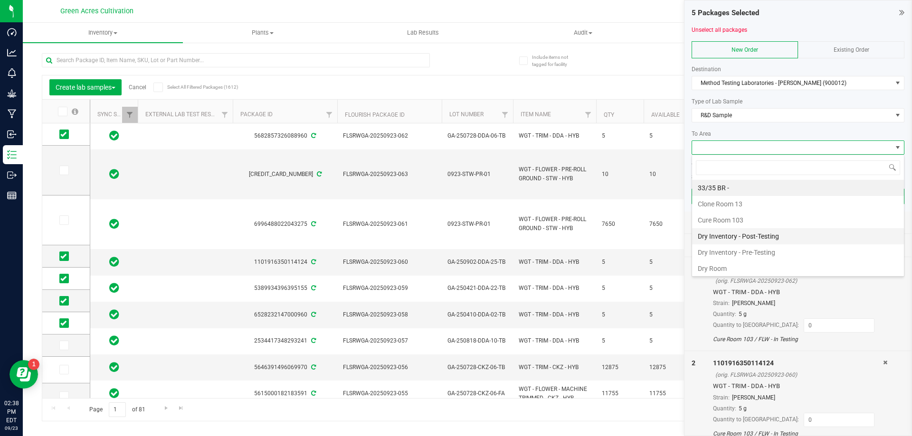
scroll to position [142, 0]
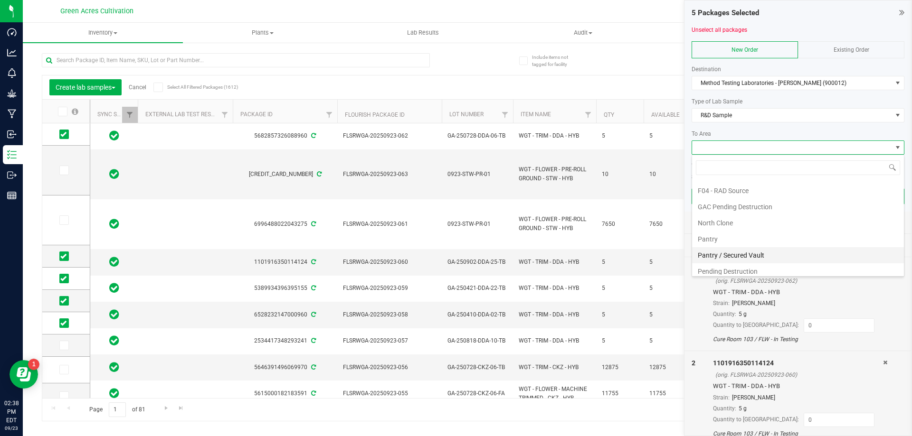
click at [747, 254] on li "Pantry / Secured Vault" at bounding box center [798, 255] width 212 height 16
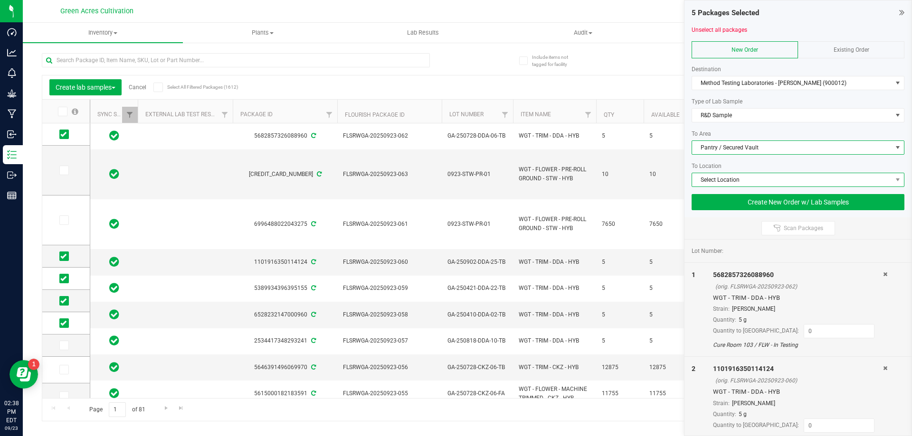
click at [734, 180] on span "Select Location" at bounding box center [792, 179] width 200 height 13
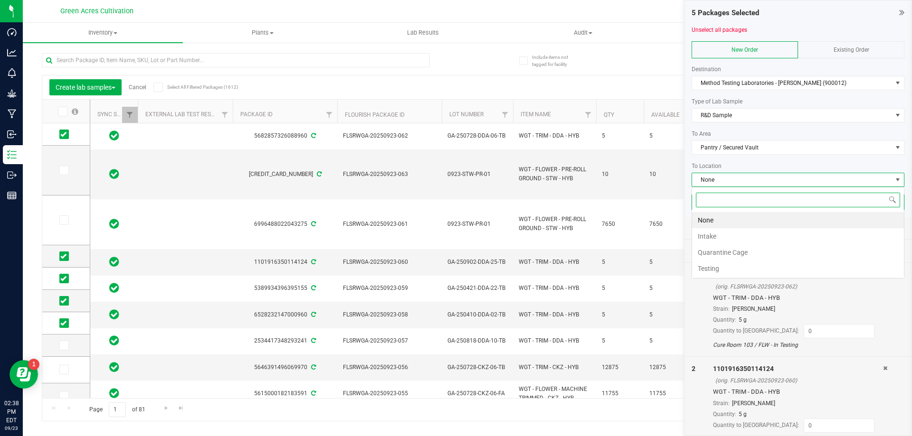
scroll to position [14, 213]
click at [716, 239] on li "Intake" at bounding box center [798, 236] width 212 height 16
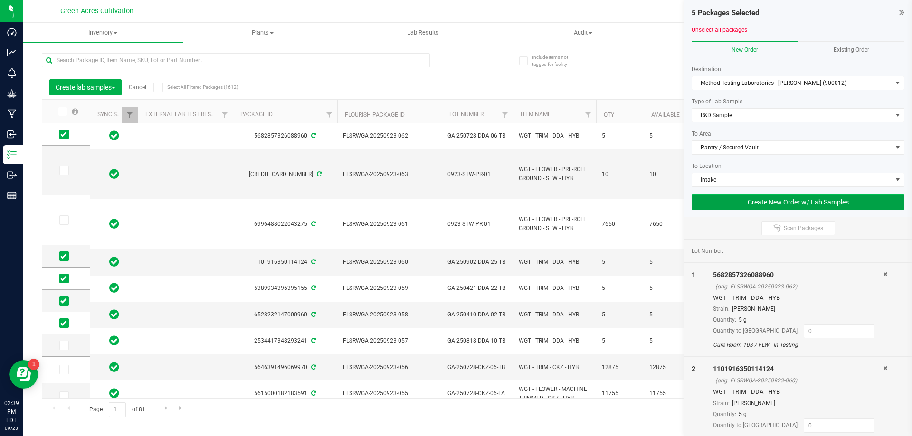
click at [732, 202] on button "Create New Order w/ Lab Samples" at bounding box center [797, 202] width 213 height 16
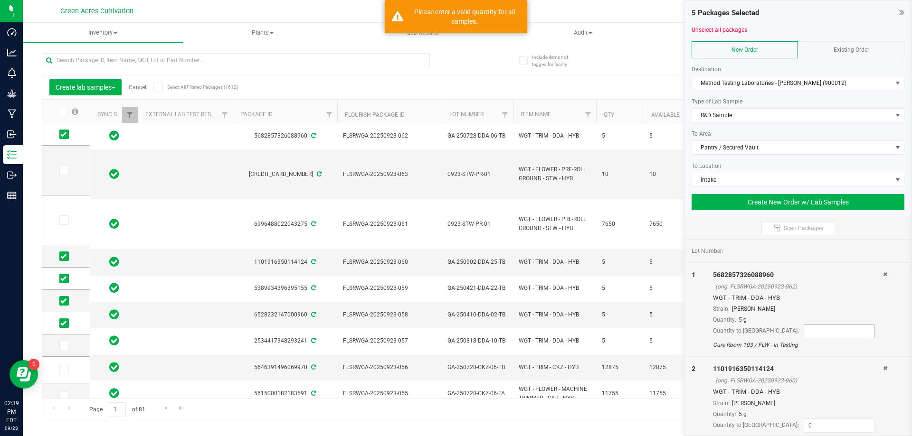
click at [807, 327] on input at bounding box center [839, 331] width 70 height 13
click at [804, 330] on input at bounding box center [839, 331] width 70 height 13
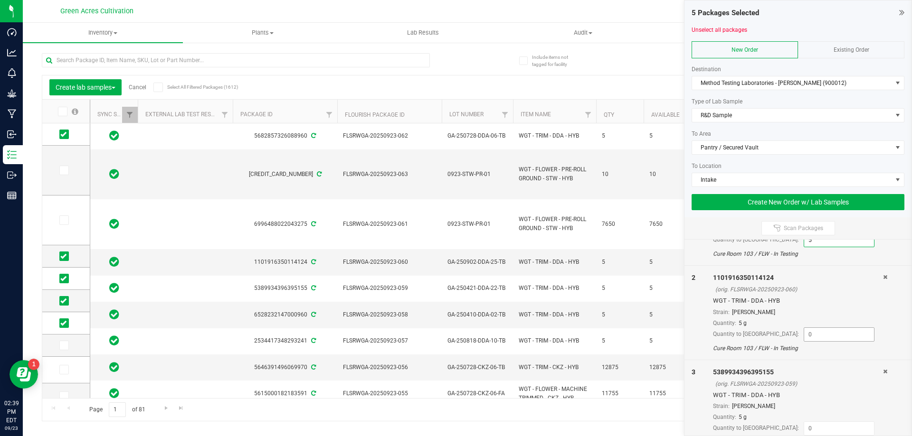
scroll to position [95, 0]
type input "5"
click at [804, 326] on input at bounding box center [839, 330] width 70 height 13
type input "5"
click at [804, 334] on input at bounding box center [839, 329] width 70 height 13
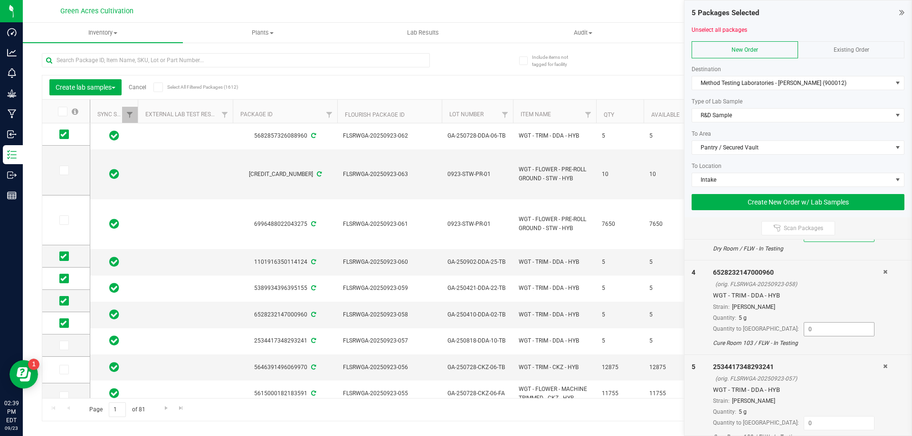
type input "5"
click at [804, 335] on input at bounding box center [839, 329] width 70 height 13
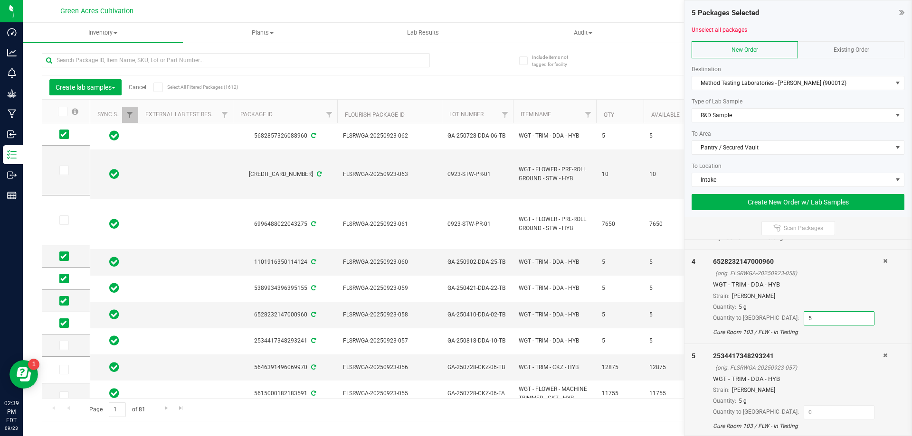
scroll to position [298, 0]
type input "5"
click at [804, 404] on input at bounding box center [839, 410] width 70 height 13
type input "5"
click at [814, 362] on div "(orig. FLSRWGA-20250923-057)" at bounding box center [799, 365] width 168 height 9
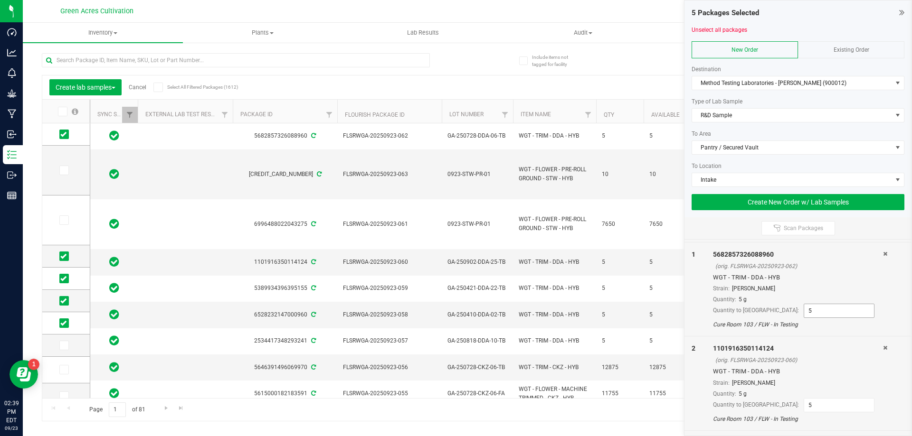
scroll to position [0, 0]
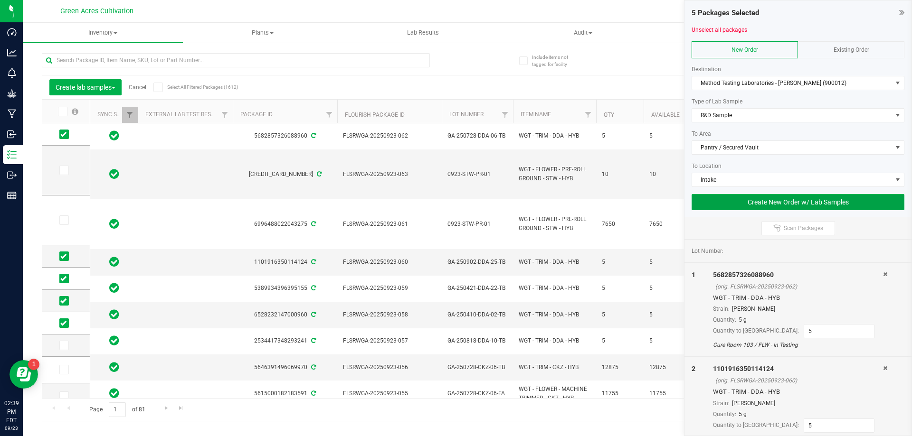
click at [759, 206] on button "Create New Order w/ Lab Samples" at bounding box center [797, 202] width 213 height 16
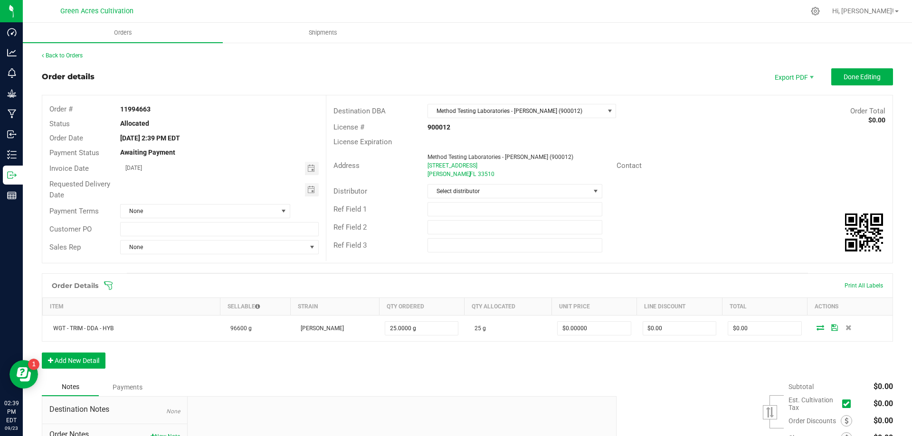
click at [862, 286] on span at bounding box center [529, 285] width 851 height 9
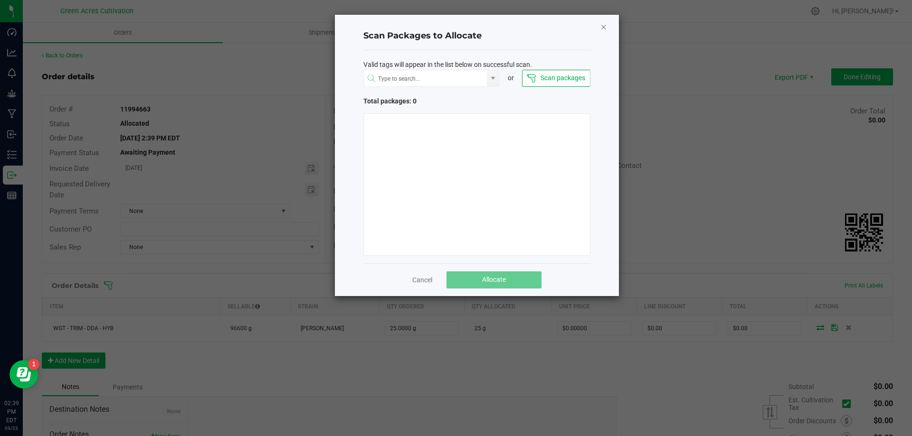
click at [603, 31] on icon "Close" at bounding box center [603, 26] width 7 height 11
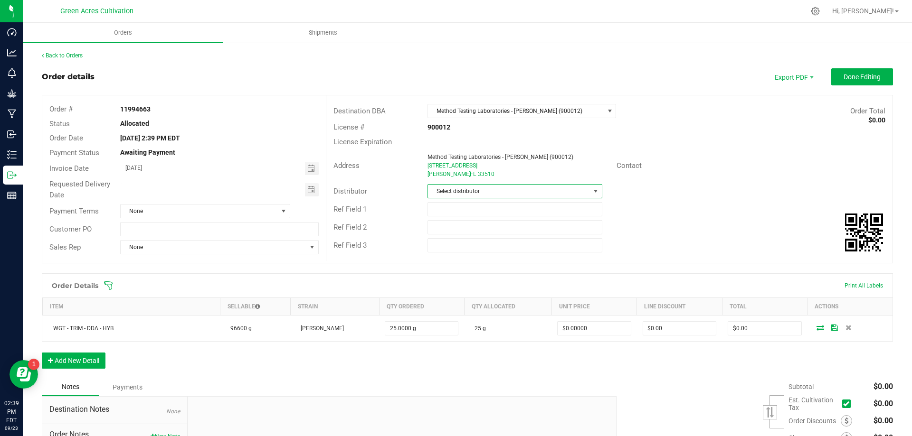
click at [477, 190] on span "Select distributor" at bounding box center [508, 191] width 161 height 13
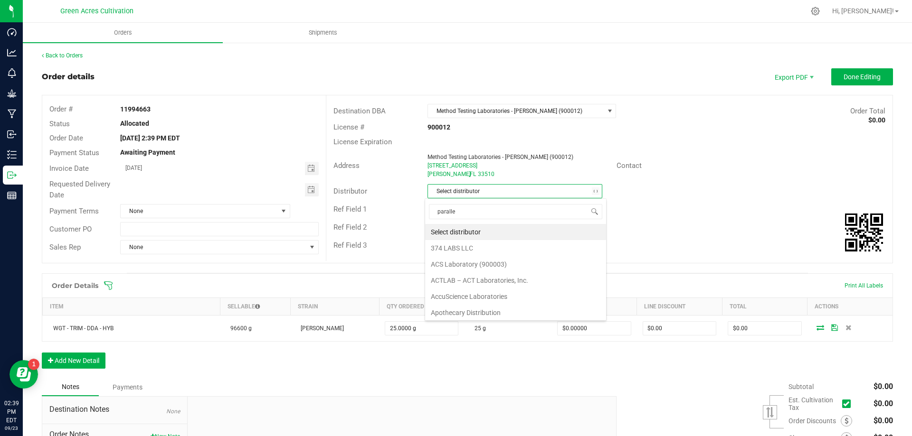
type input "parallel"
click at [461, 234] on li "Parallel - Wimauma" at bounding box center [511, 232] width 172 height 16
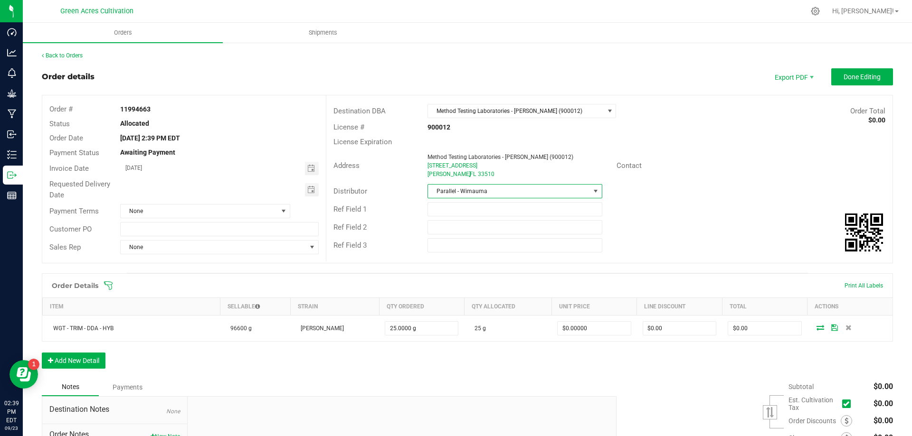
click at [146, 111] on strong "11994663" at bounding box center [135, 109] width 30 height 8
click at [145, 111] on strong "11994663" at bounding box center [135, 109] width 30 height 8
copy strong "11994663"
click at [700, 146] on div "License Expiration" at bounding box center [609, 142] width 566 height 15
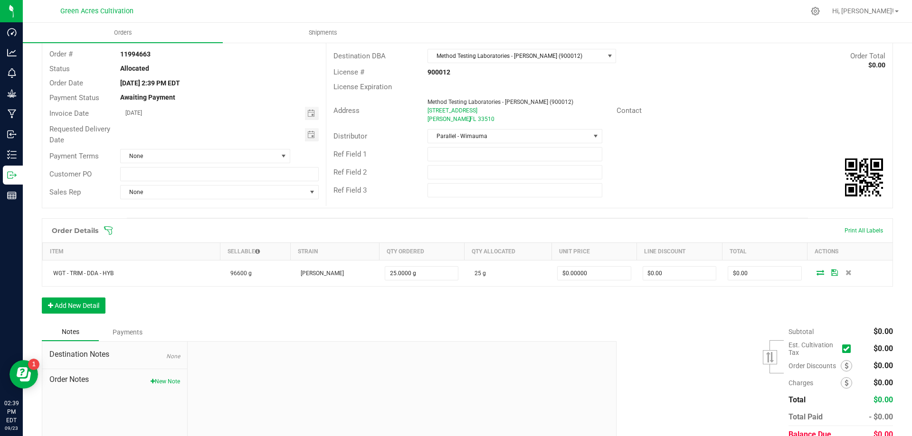
scroll to position [98, 0]
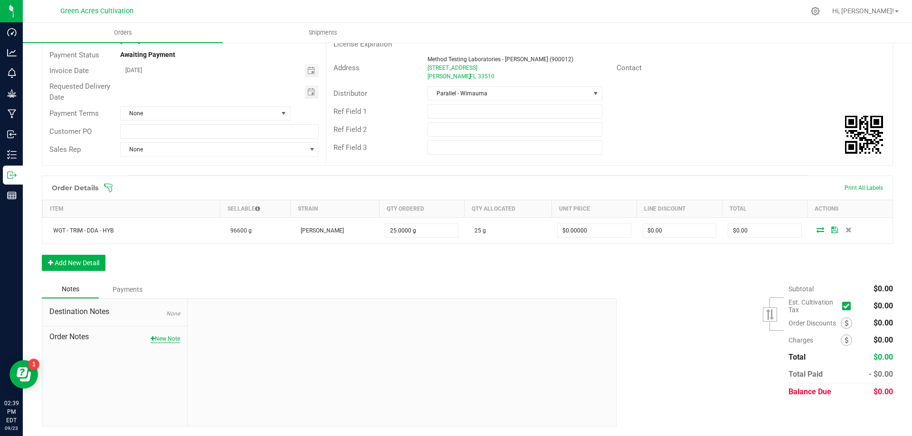
click at [162, 338] on button "New Note" at bounding box center [165, 339] width 29 height 9
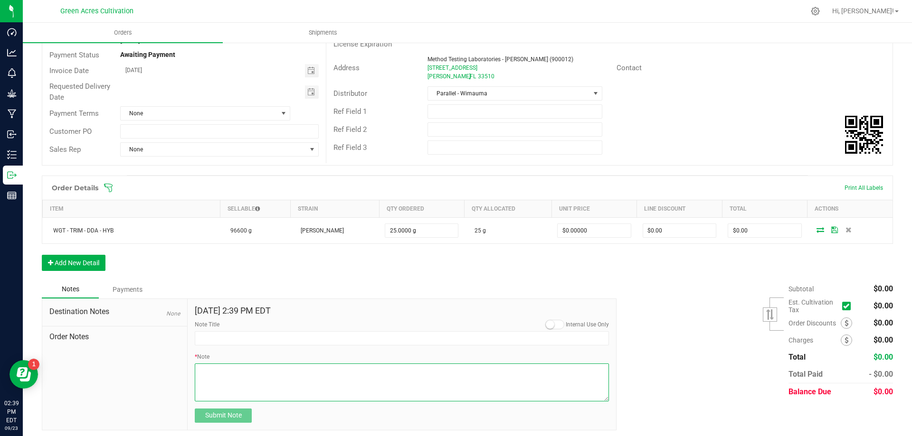
click at [243, 373] on textarea "* Note" at bounding box center [402, 383] width 414 height 38
type textarea "#016650/51"
click at [242, 419] on button "Submit Note" at bounding box center [223, 416] width 57 height 14
type input "9/23/2025 14:40 PM EDT"
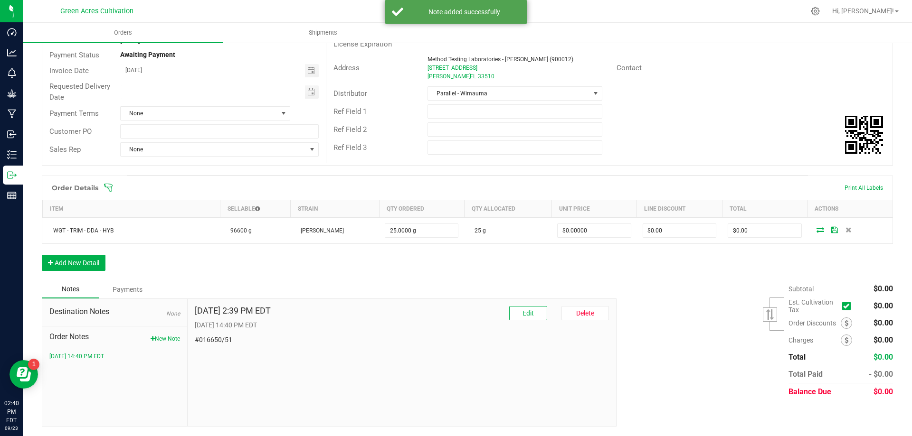
scroll to position [0, 0]
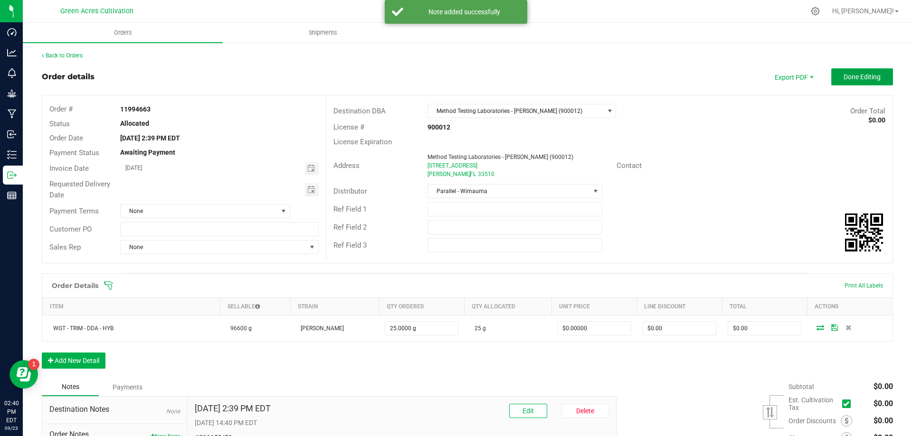
click at [852, 83] on button "Done Editing" at bounding box center [862, 76] width 62 height 17
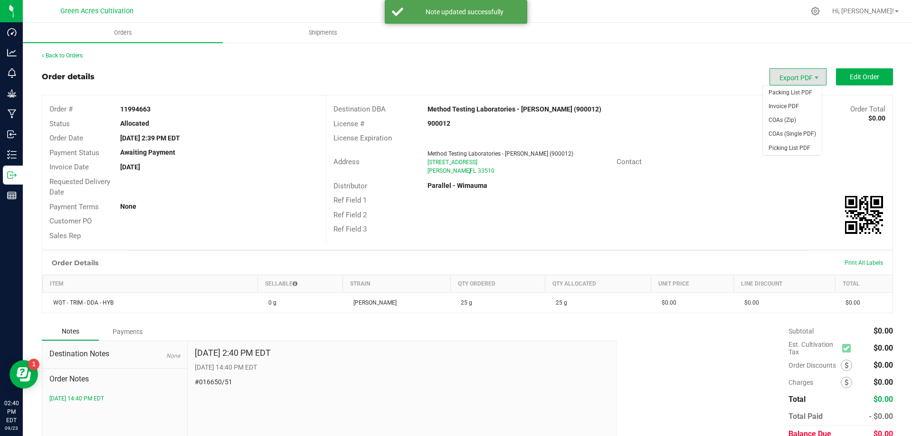
click at [782, 78] on span "Export PDF" at bounding box center [797, 76] width 57 height 17
click at [795, 96] on span "Packing List PDF" at bounding box center [792, 93] width 59 height 14
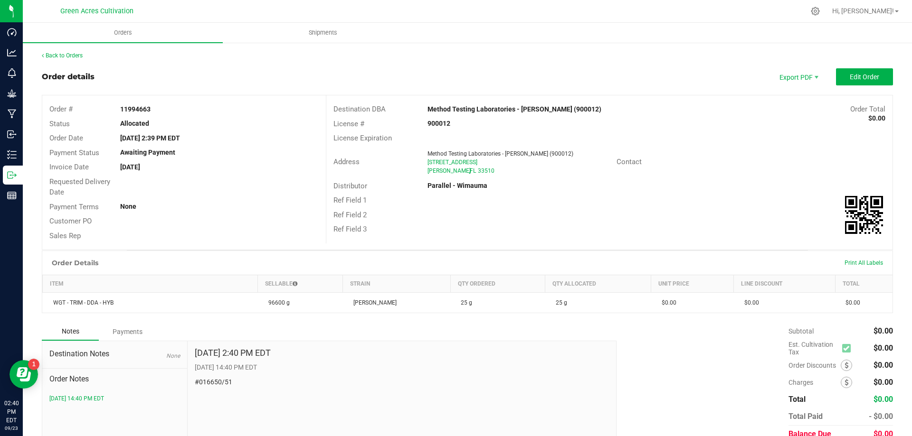
click at [137, 107] on strong "11994663" at bounding box center [135, 109] width 30 height 8
click at [153, 117] on div "Status Allocated" at bounding box center [183, 124] width 283 height 15
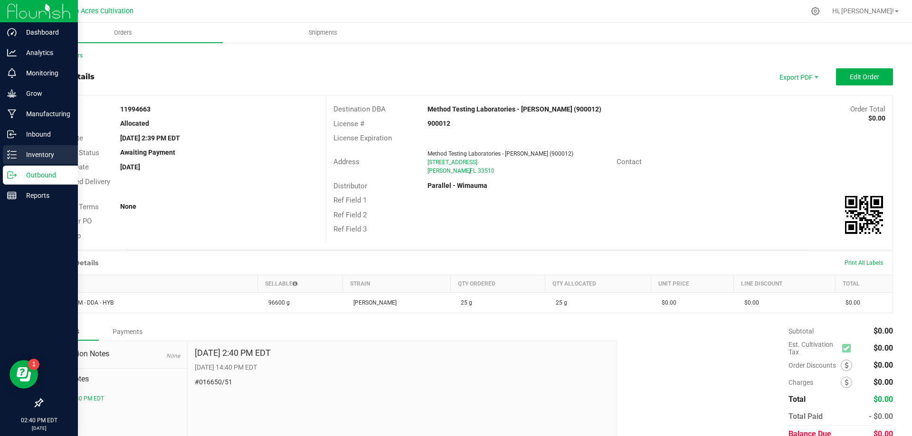
click at [13, 156] on icon at bounding box center [11, 154] width 9 height 9
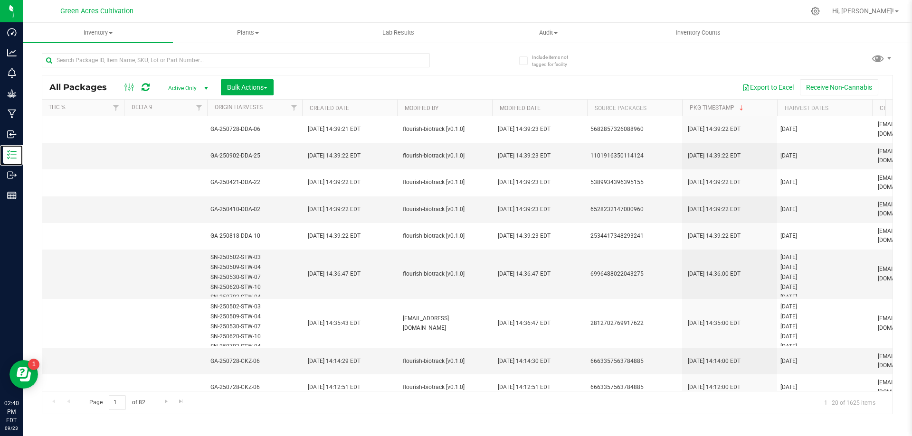
scroll to position [0, 1070]
click at [611, 391] on div "Page 1 of 82 1 - 20 of 1625 items" at bounding box center [467, 402] width 850 height 23
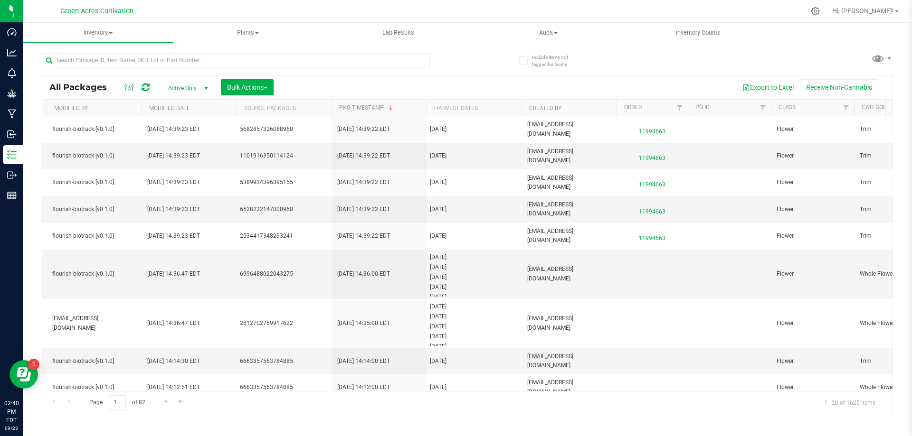
scroll to position [0, 1523]
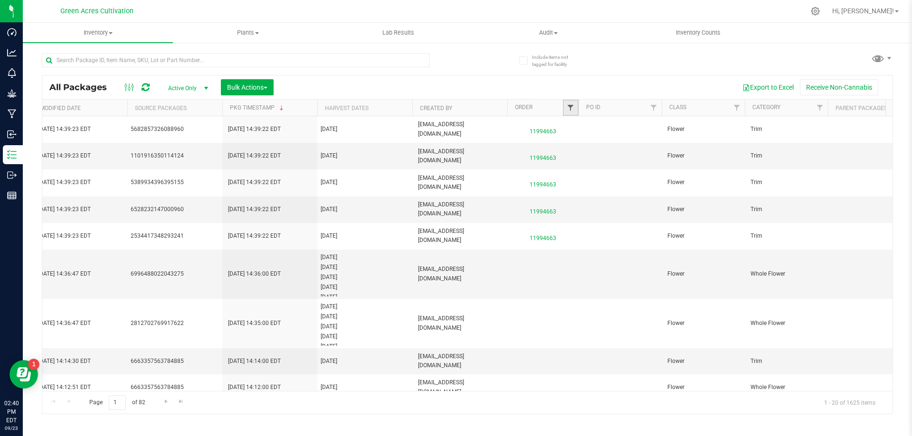
click at [572, 105] on span "Filter" at bounding box center [570, 108] width 8 height 8
click at [592, 126] on input at bounding box center [612, 129] width 86 height 14
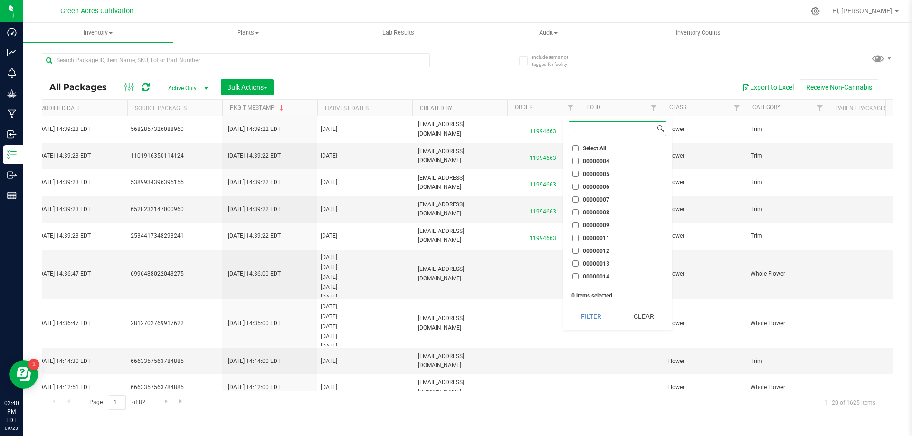
paste input "11994663"
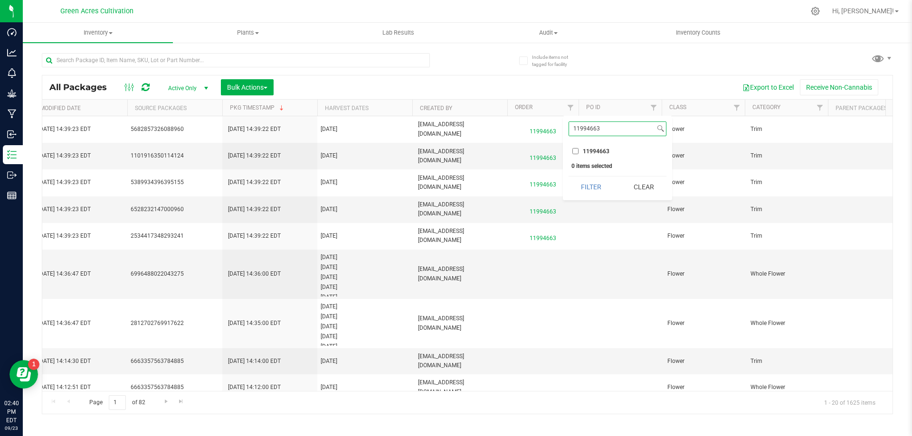
type input "11994663"
click at [588, 151] on span "11994663" at bounding box center [596, 152] width 27 height 6
click at [578, 151] on input "11994663" at bounding box center [575, 151] width 6 height 6
checkbox input "true"
click at [592, 189] on button "Filter" at bounding box center [591, 187] width 46 height 21
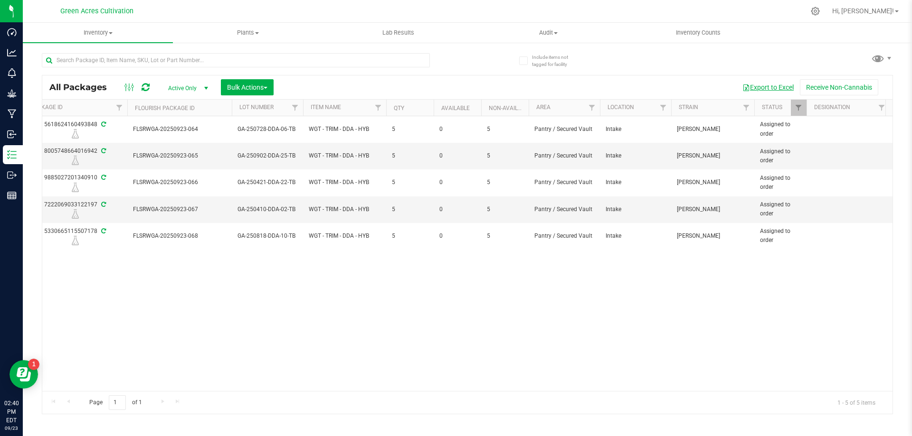
click at [761, 86] on button "Export to Excel" at bounding box center [768, 87] width 64 height 16
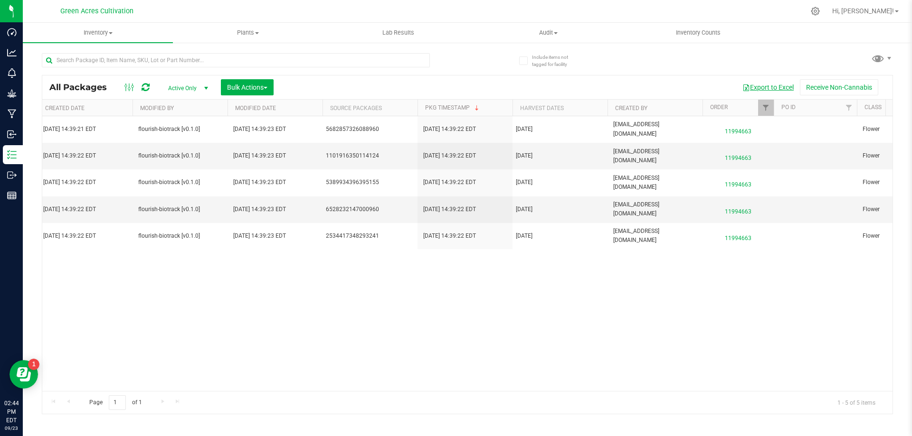
scroll to position [0, 1343]
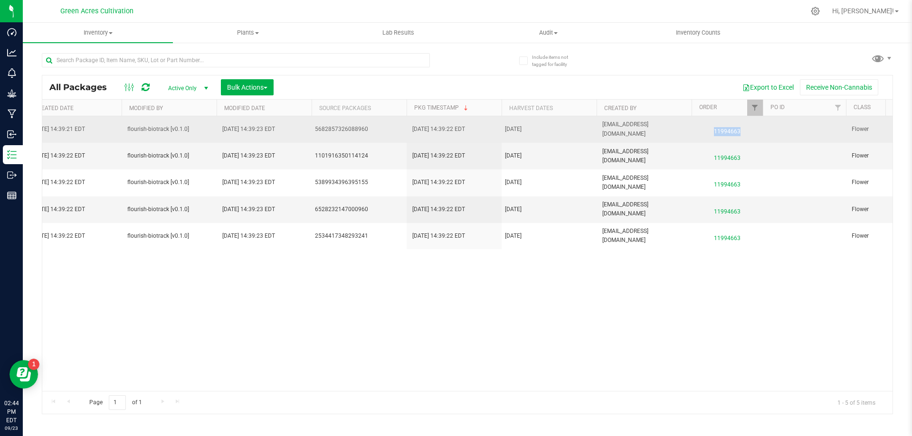
drag, startPoint x: 744, startPoint y: 132, endPoint x: 715, endPoint y: 137, distance: 29.5
click at [715, 137] on td "11994663" at bounding box center [726, 129] width 71 height 27
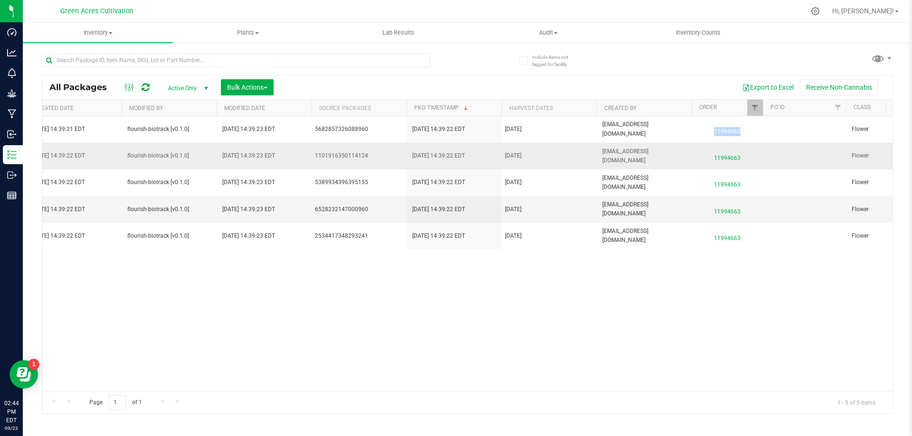
copy span "11994663"
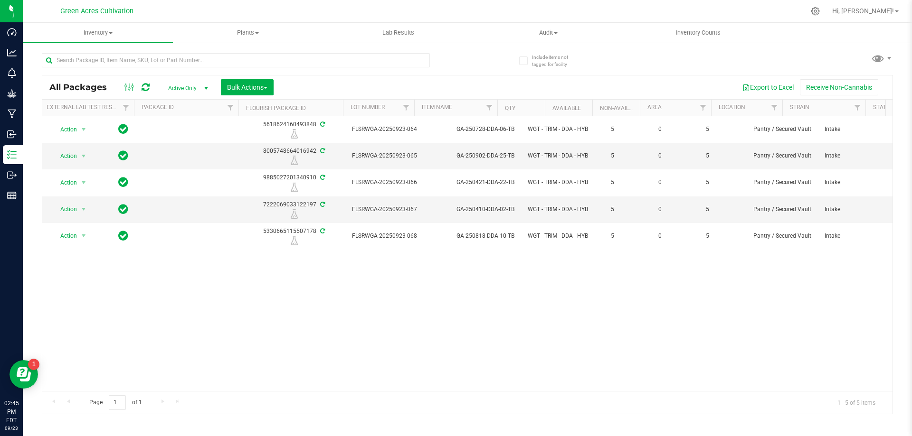
scroll to position [0, 0]
click at [249, 86] on span "Bulk Actions" at bounding box center [247, 88] width 40 height 8
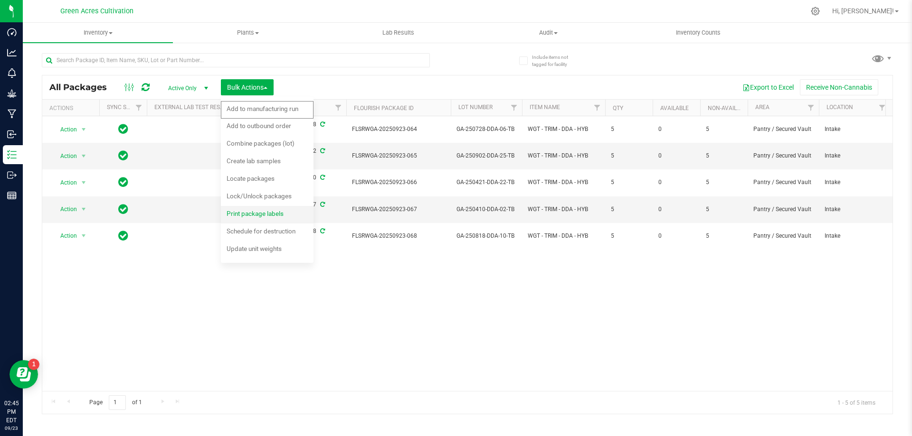
click at [268, 210] on span "Print package labels" at bounding box center [254, 214] width 57 height 8
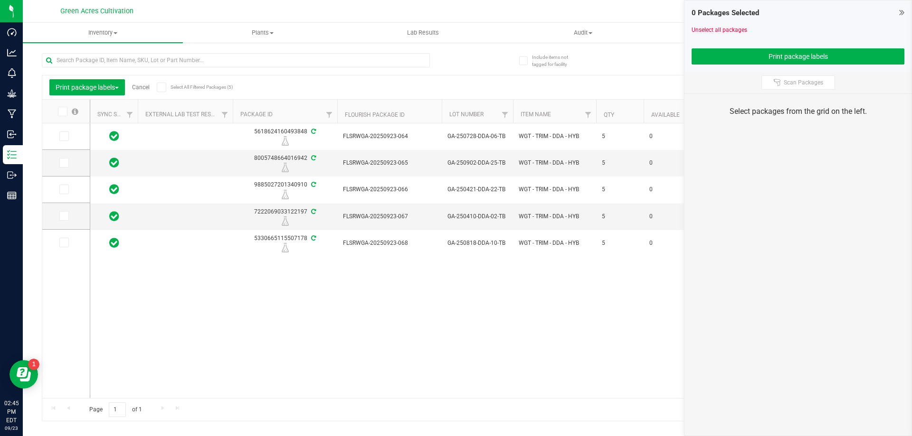
click at [63, 115] on span at bounding box center [62, 111] width 9 height 9
click at [0, 0] on input "checkbox" at bounding box center [0, 0] width 0 height 0
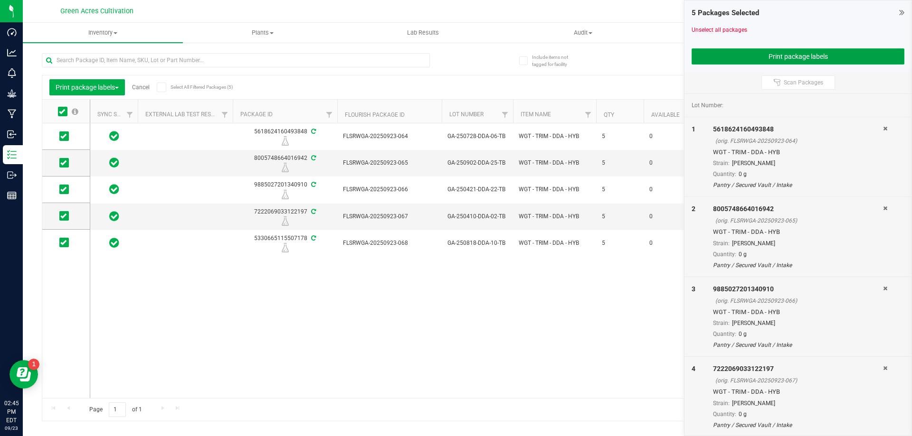
click at [733, 54] on button "Print package labels" at bounding box center [797, 56] width 213 height 16
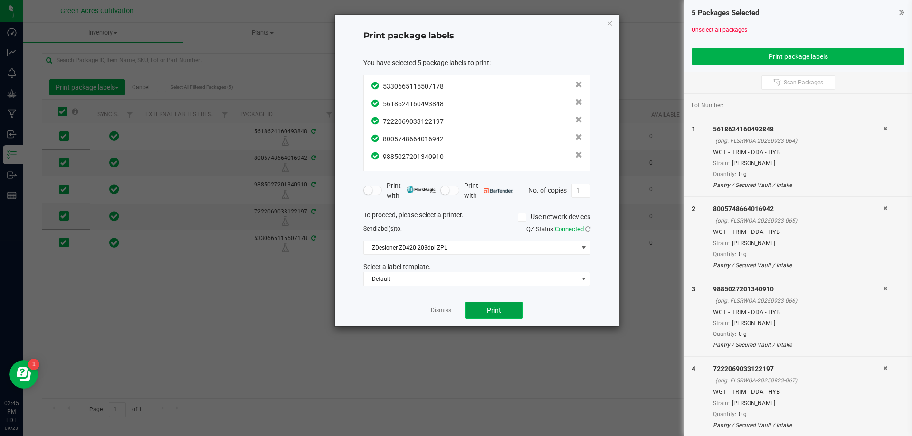
click at [492, 308] on span "Print" at bounding box center [494, 311] width 14 height 8
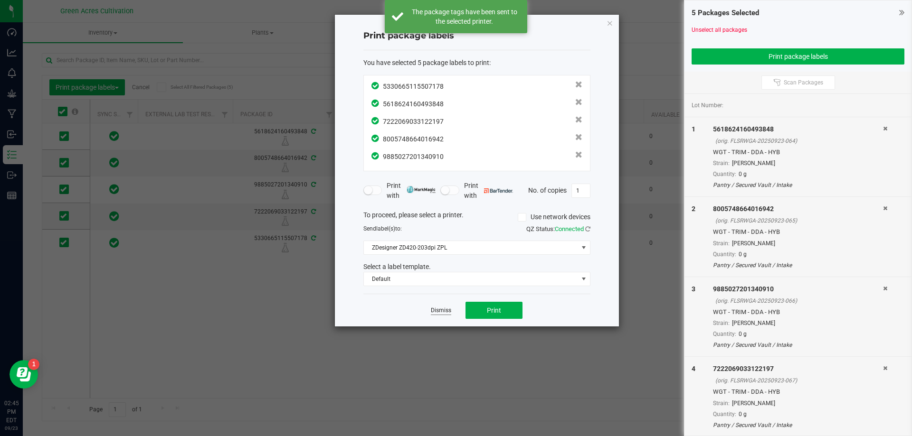
click at [439, 308] on link "Dismiss" at bounding box center [441, 311] width 20 height 8
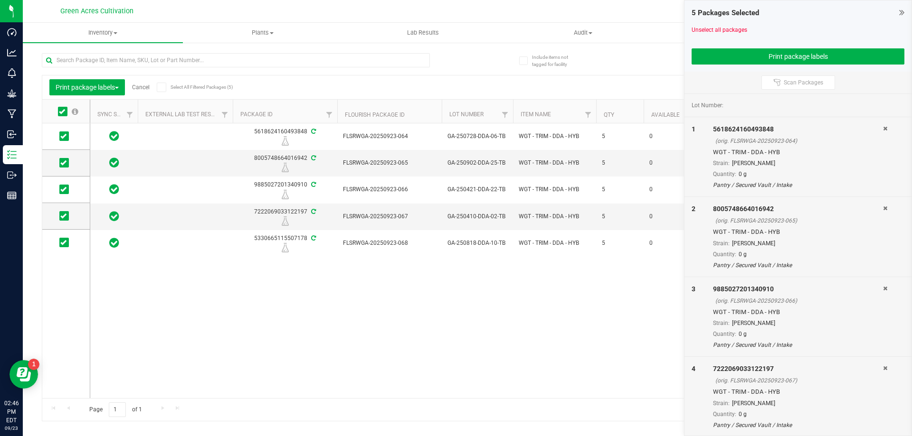
click at [144, 84] on link "Cancel" at bounding box center [141, 87] width 18 height 7
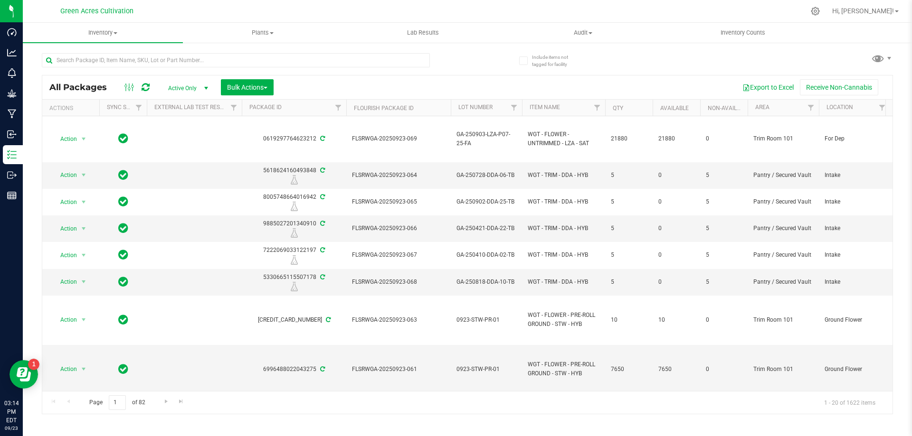
click at [537, 90] on div "Export to Excel Receive Non-Cannabis" at bounding box center [583, 87] width 604 height 16
